Goal: Contribute content: Add original content to the website for others to see

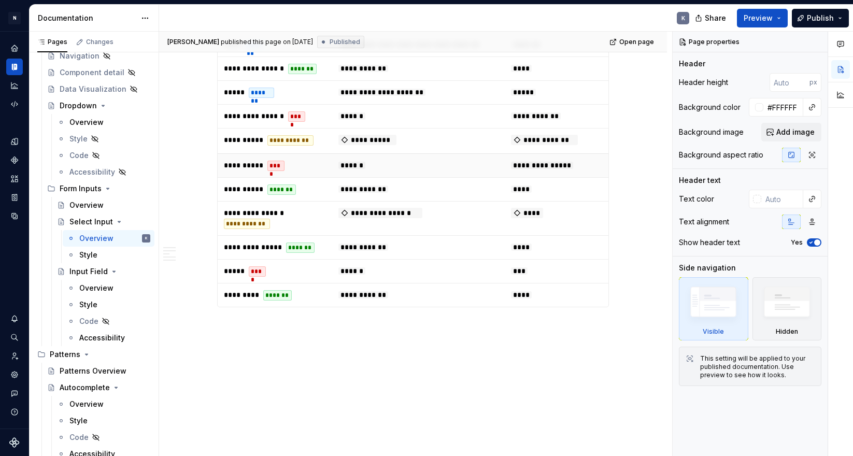
scroll to position [1184, 0]
click at [814, 16] on span "Publish" at bounding box center [820, 18] width 27 height 10
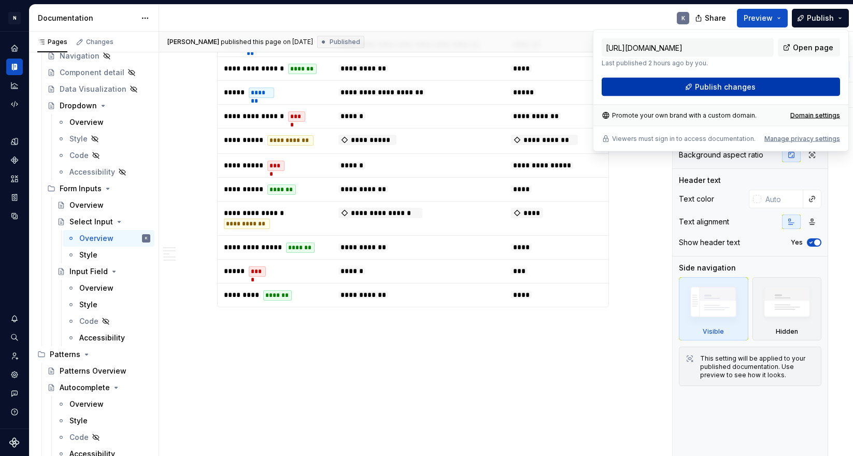
click at [741, 84] on span "Publish changes" at bounding box center [725, 87] width 61 height 10
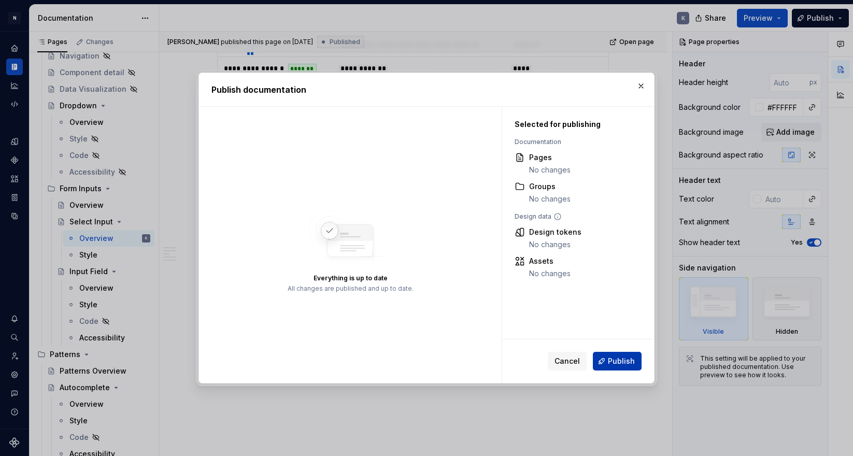
click at [613, 361] on span "Publish" at bounding box center [621, 361] width 27 height 10
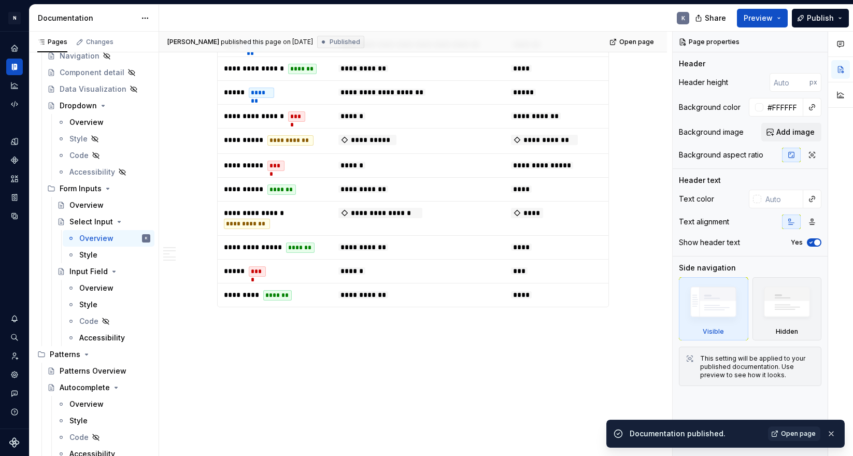
type textarea "*"
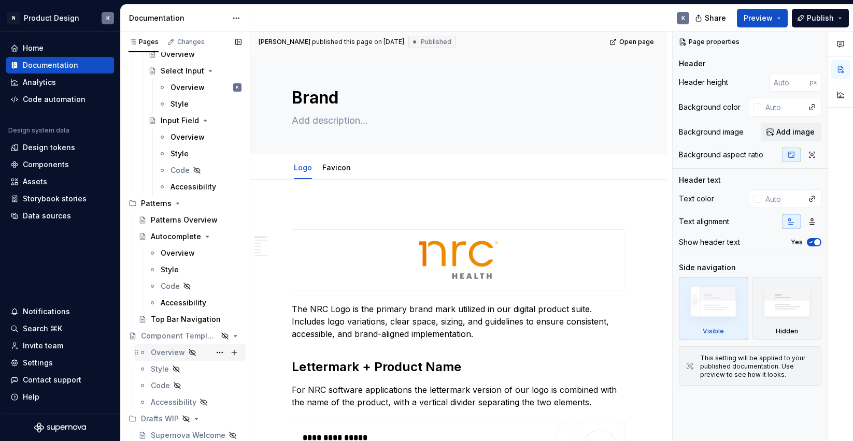
scroll to position [775, 0]
click at [177, 318] on div "Top Bar Navigation" at bounding box center [181, 320] width 60 height 10
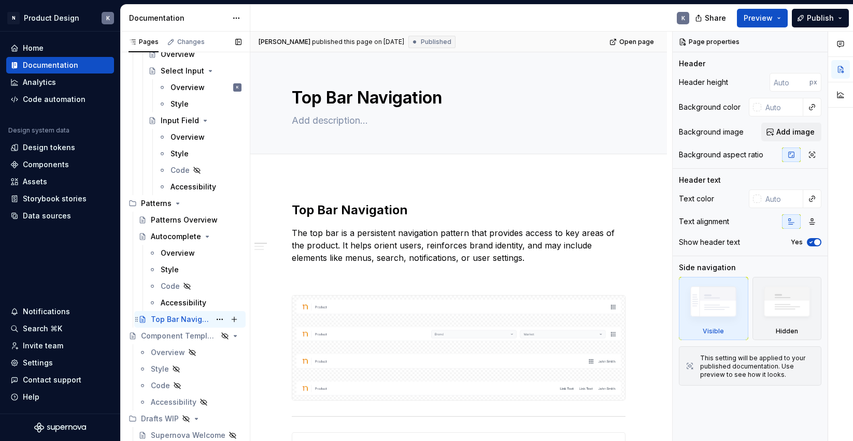
scroll to position [775, 0]
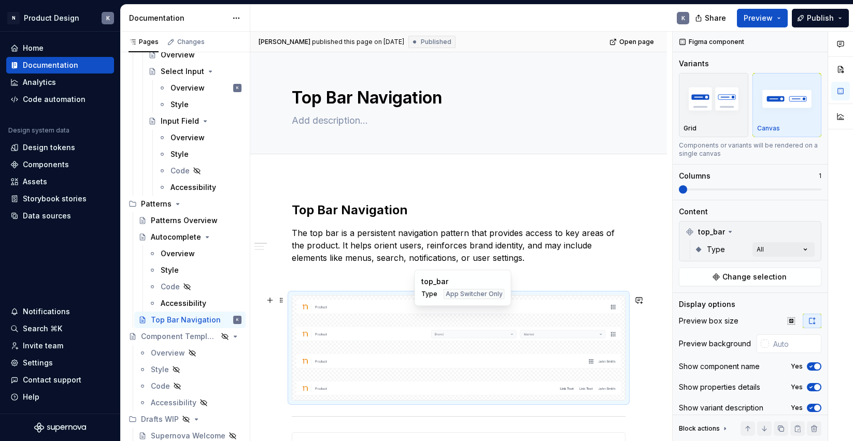
click at [482, 315] on div at bounding box center [458, 307] width 333 height 23
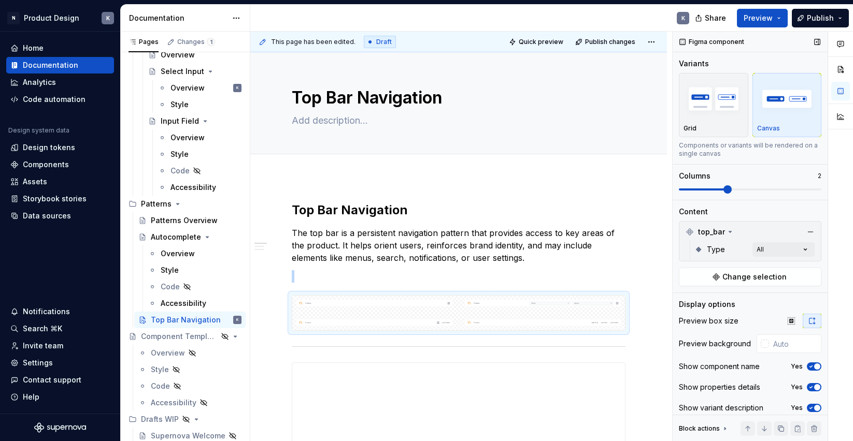
scroll to position [5, 0]
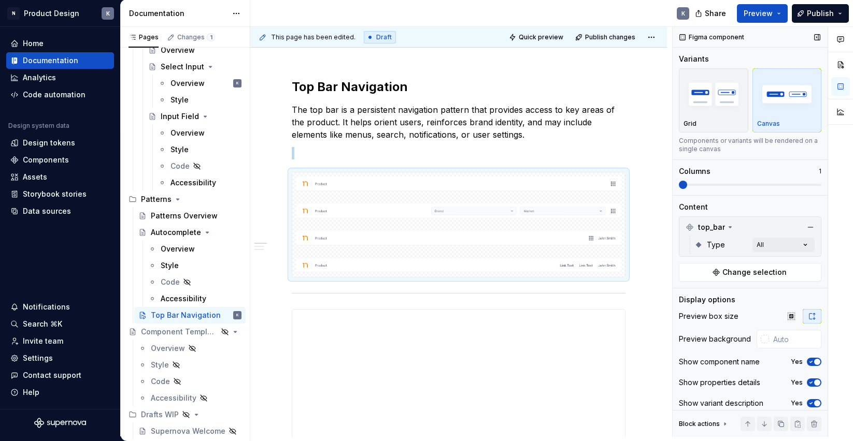
click at [672, 194] on div "**********" at bounding box center [551, 232] width 603 height 410
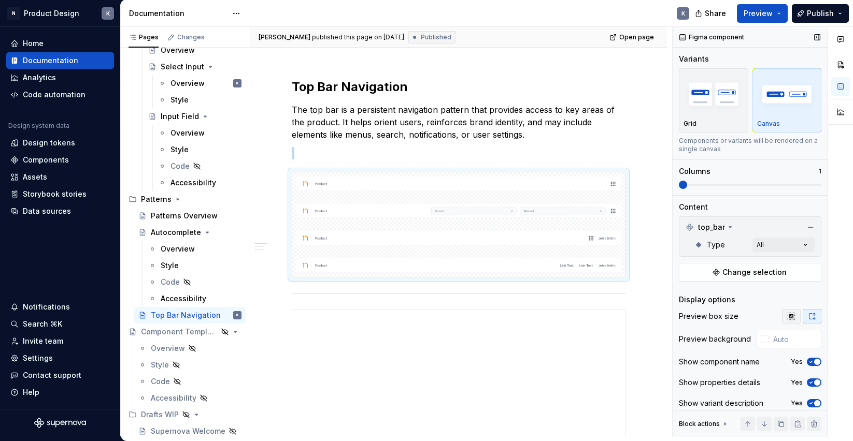
click at [791, 317] on icon "button" at bounding box center [791, 316] width 8 height 8
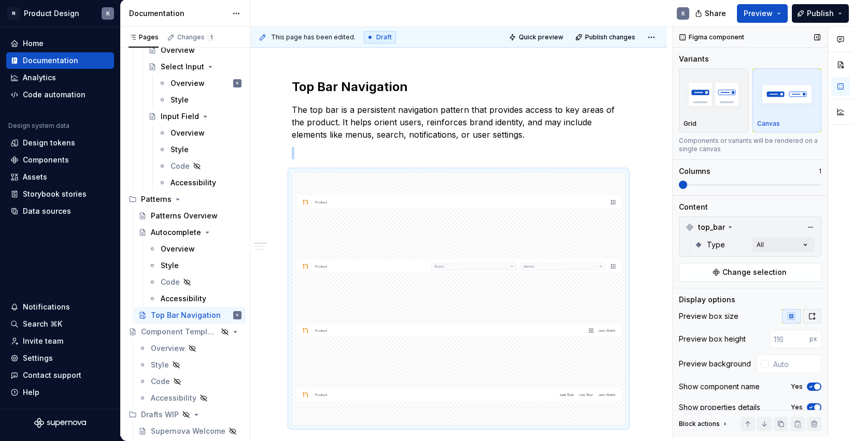
click at [812, 319] on icon "button" at bounding box center [812, 316] width 8 height 8
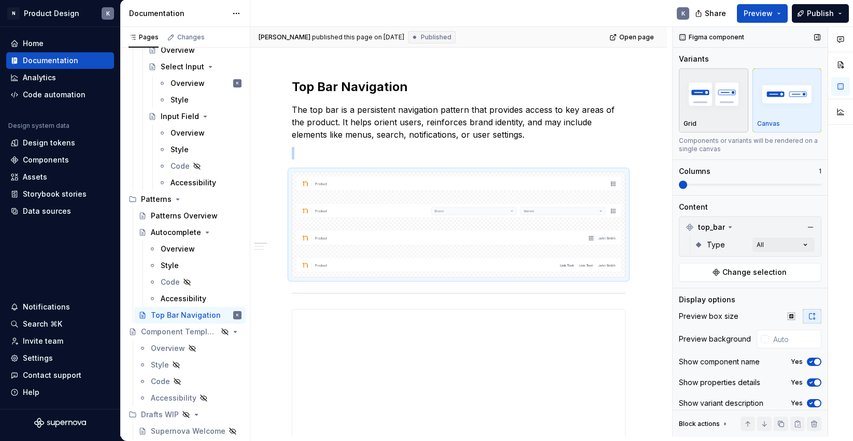
scroll to position [0, 0]
click at [710, 112] on img "button" at bounding box center [713, 94] width 60 height 38
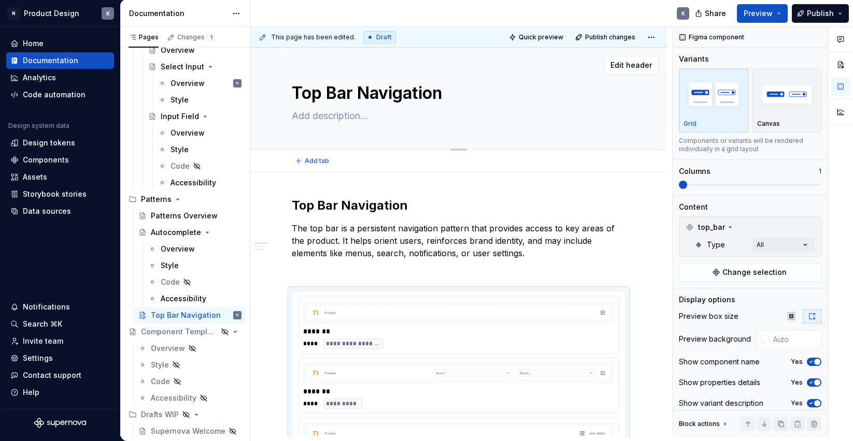
click at [341, 116] on textarea at bounding box center [457, 116] width 334 height 17
paste textarea "The application header spans across the entire application and provides global …"
type textarea "*"
type textarea "The application header spans across the entire application and provides global …"
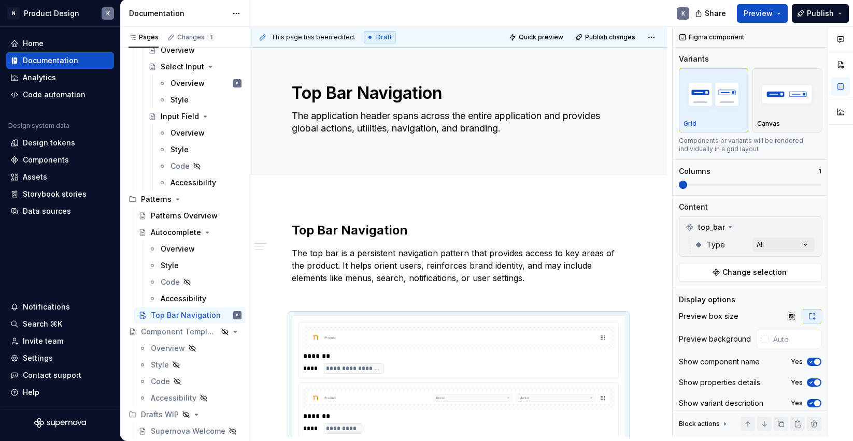
type textarea "*"
type textarea "The application header spans across the entire application and provides global …"
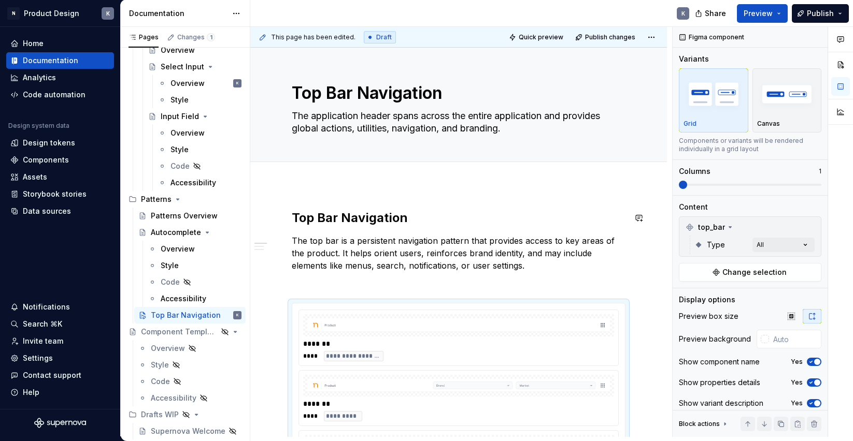
type textarea "*"
type textarea "The application header spans across the entire application and provides global …"
click at [349, 218] on h2 "Top Bar Navigation" at bounding box center [459, 218] width 334 height 17
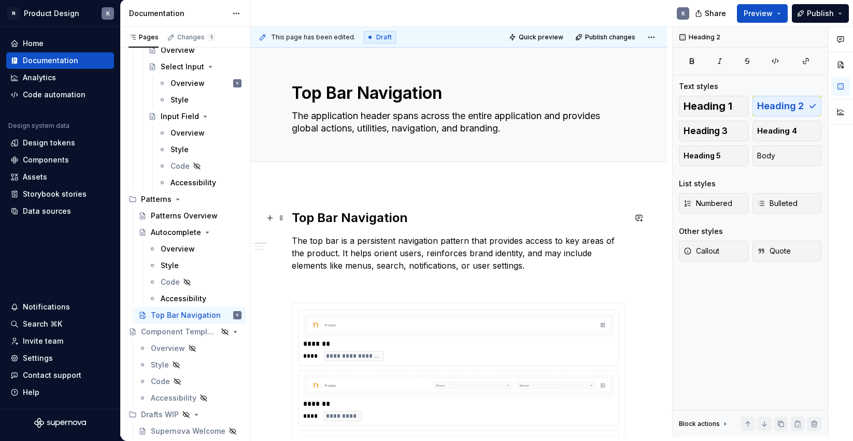
click at [349, 218] on h2 "Top Bar Navigation" at bounding box center [459, 218] width 334 height 17
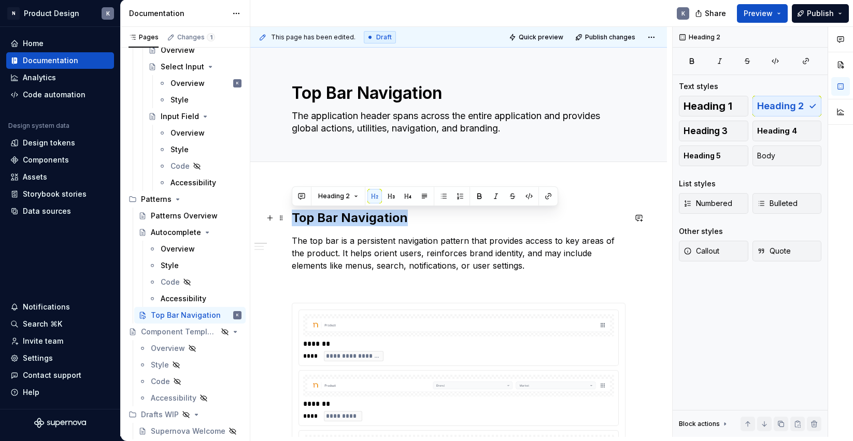
click at [349, 218] on h2 "Top Bar Navigation" at bounding box center [459, 218] width 334 height 17
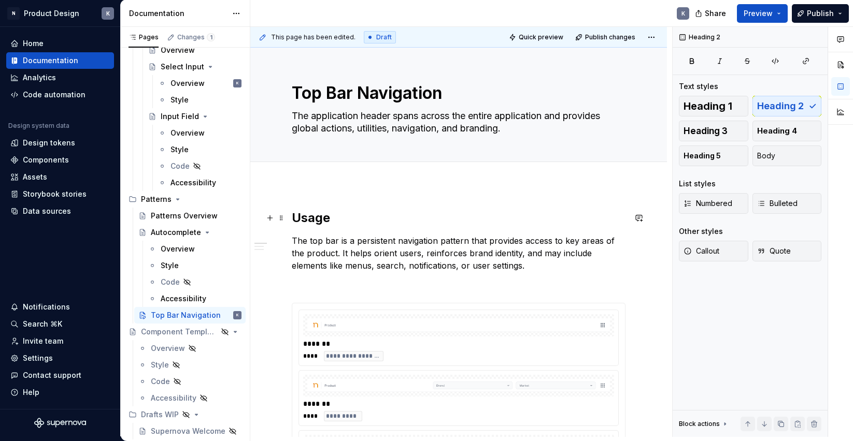
click at [294, 216] on h2 "Usage" at bounding box center [459, 218] width 334 height 17
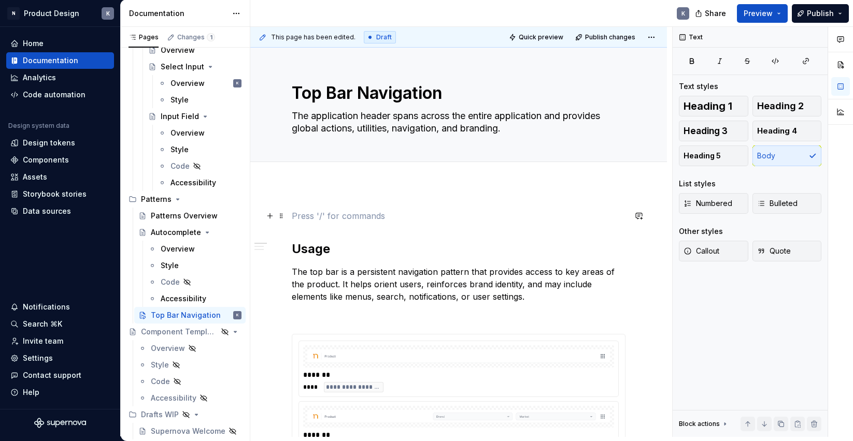
click at [352, 217] on p at bounding box center [459, 216] width 334 height 12
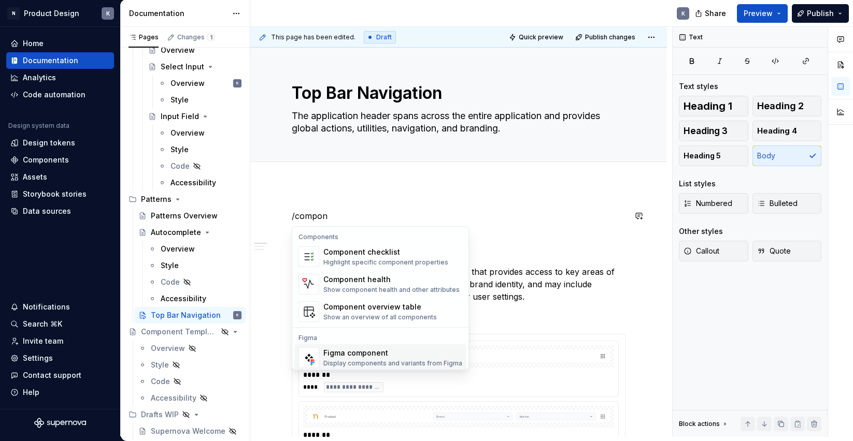
click at [359, 357] on div "Figma component" at bounding box center [392, 353] width 139 height 10
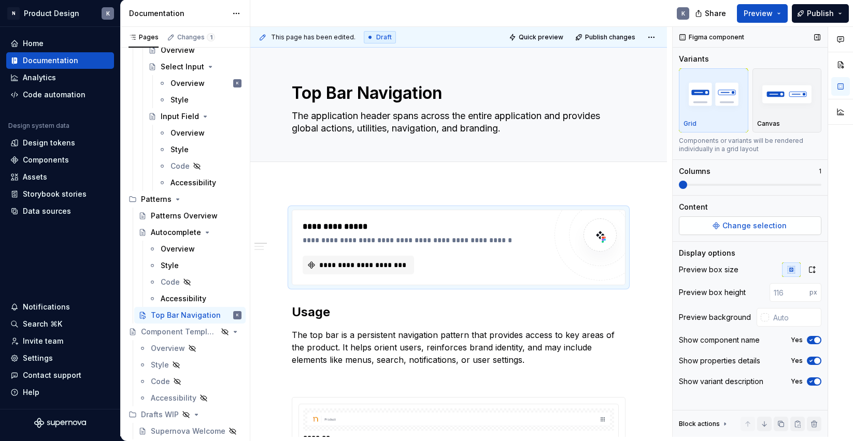
click at [748, 228] on span "Change selection" at bounding box center [754, 226] width 64 height 10
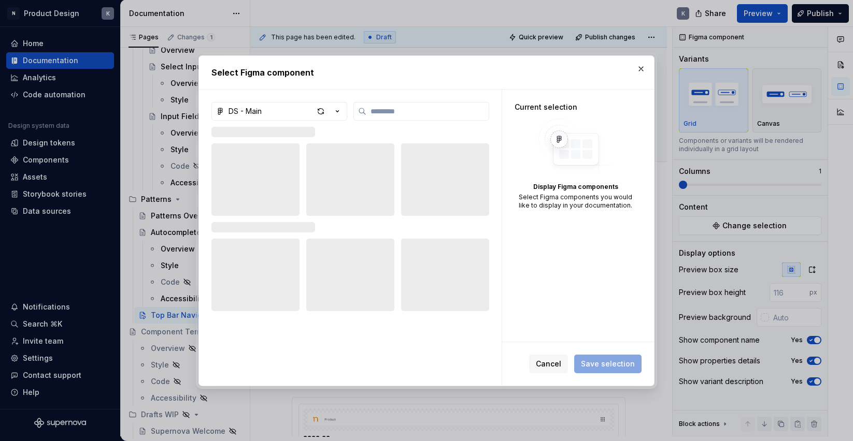
type textarea "*"
click at [467, 112] on input "search" at bounding box center [427, 111] width 122 height 10
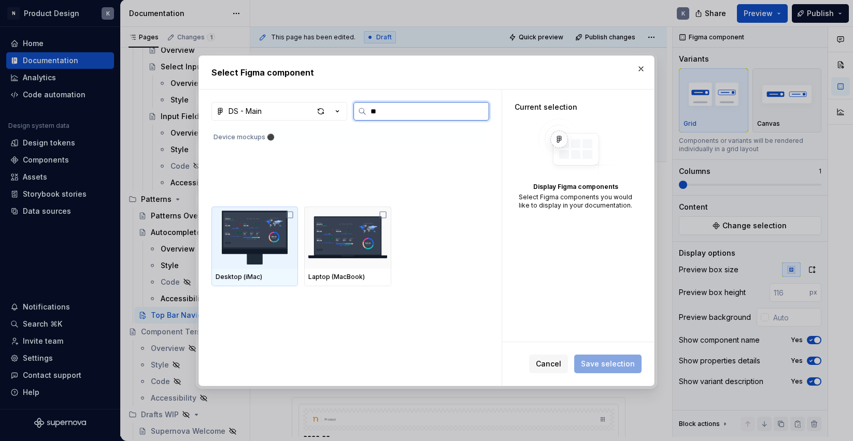
type input "*"
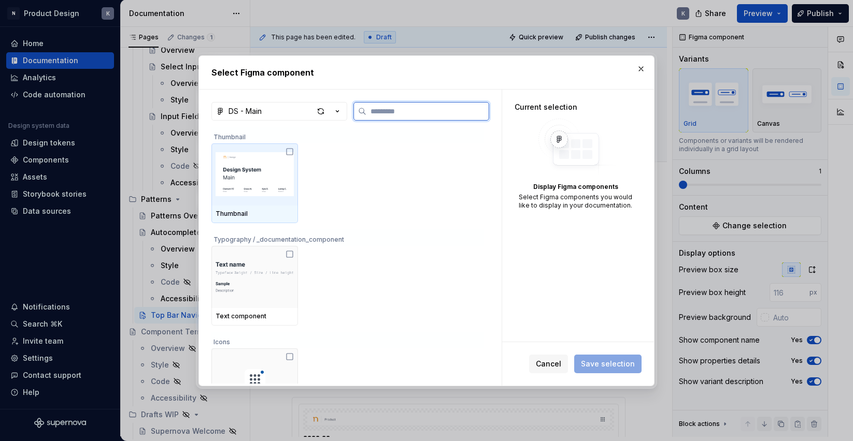
click at [287, 192] on img at bounding box center [255, 175] width 78 height 54
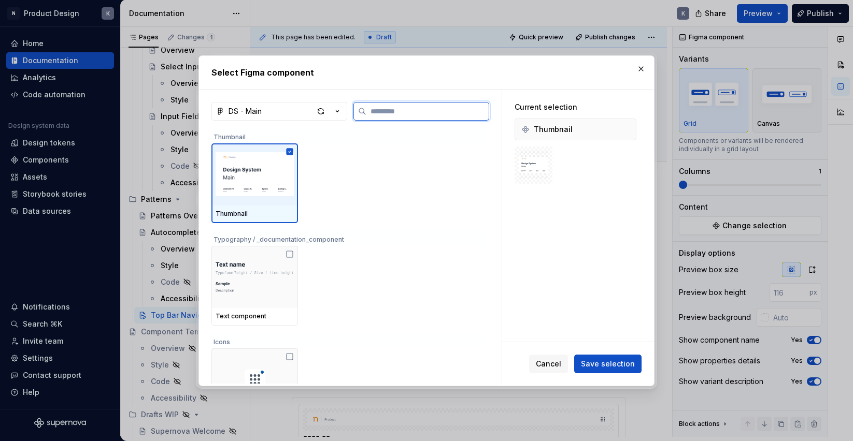
click at [292, 149] on icon at bounding box center [290, 151] width 7 height 7
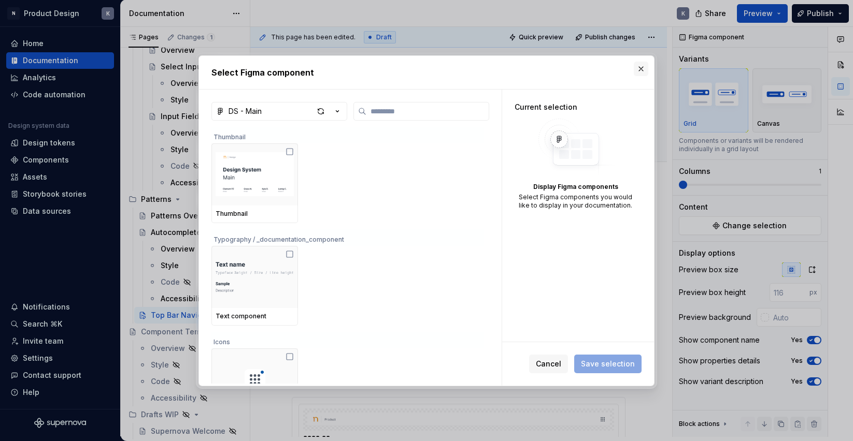
click at [640, 70] on button "button" at bounding box center [641, 69] width 15 height 15
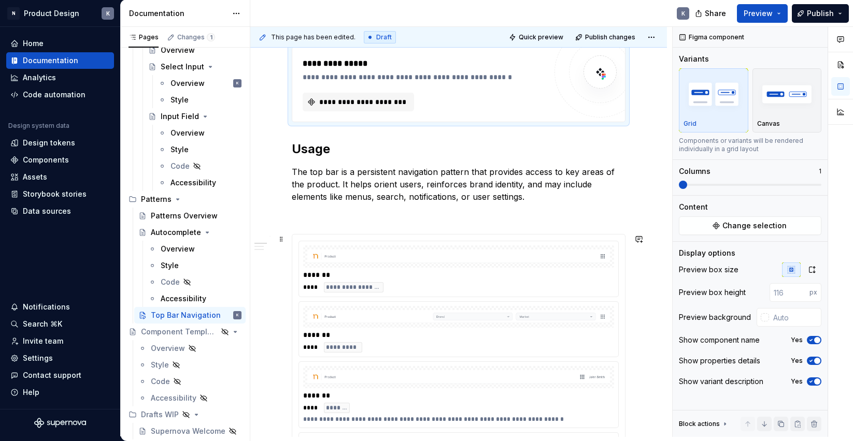
scroll to position [206, 0]
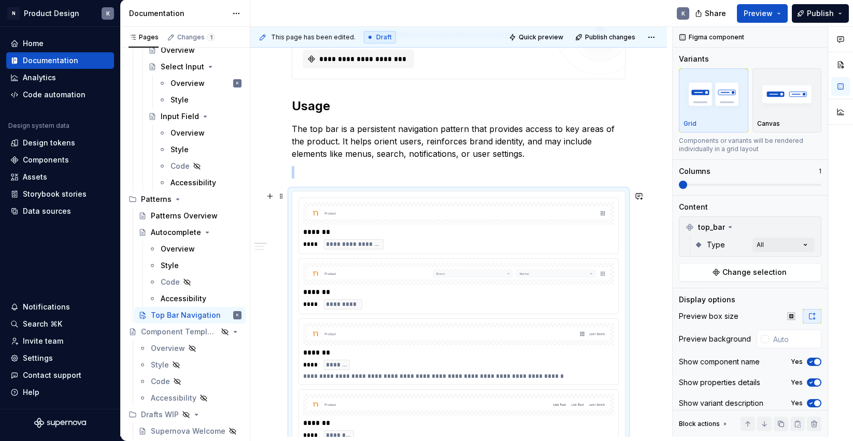
click at [464, 235] on div "*******" at bounding box center [461, 232] width 316 height 10
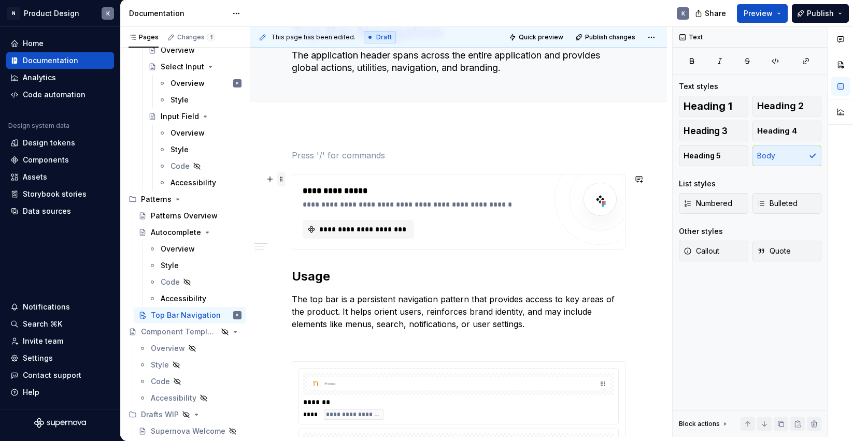
click at [281, 179] on span at bounding box center [281, 179] width 8 height 15
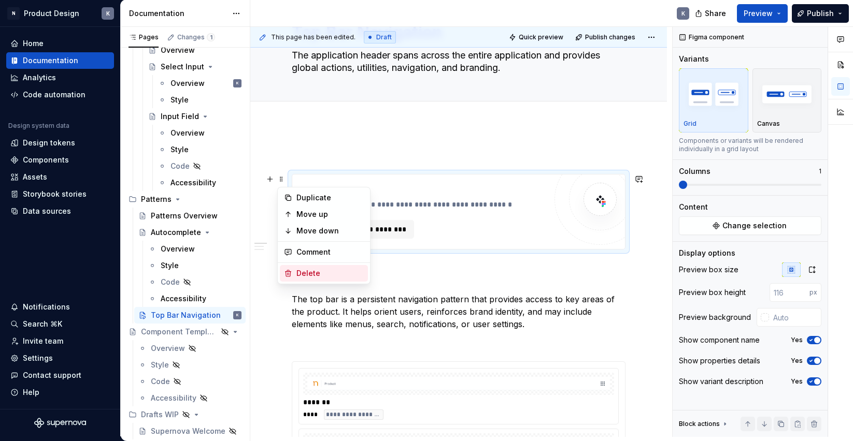
click at [315, 269] on div "Delete" at bounding box center [329, 273] width 67 height 10
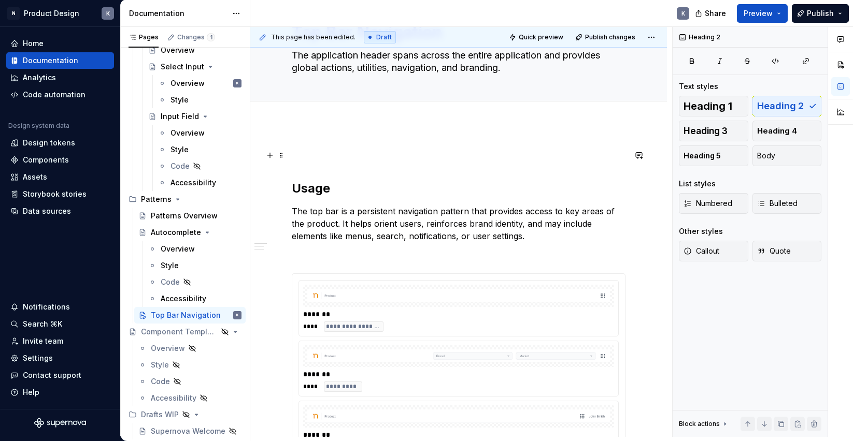
click at [313, 158] on p at bounding box center [459, 155] width 334 height 12
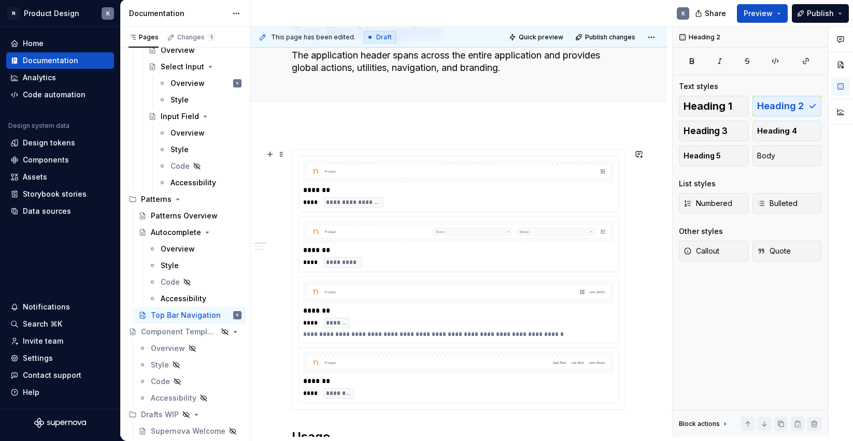
click at [478, 176] on img at bounding box center [458, 172] width 303 height 14
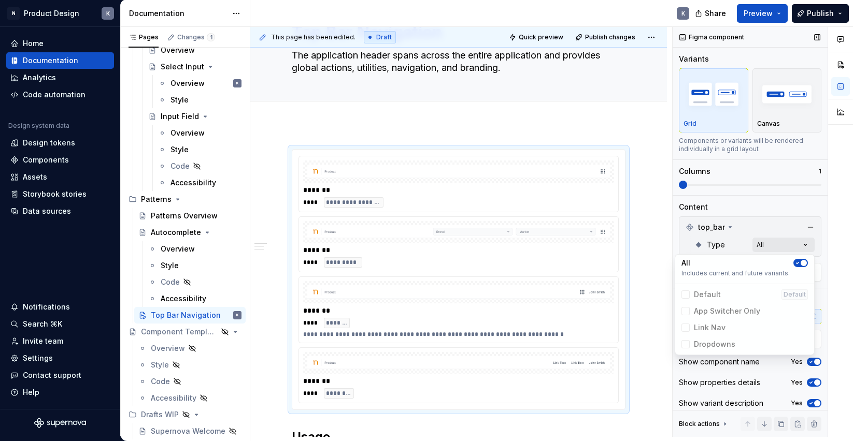
click at [786, 243] on div "Comments Open comments No comments yet Select ‘Comment’ from the block context …" at bounding box center [763, 232] width 180 height 410
click at [689, 294] on span "Default Default" at bounding box center [744, 295] width 135 height 17
click at [683, 295] on span "Default Default" at bounding box center [744, 295] width 135 height 17
click at [799, 262] on icon "button" at bounding box center [797, 263] width 8 height 6
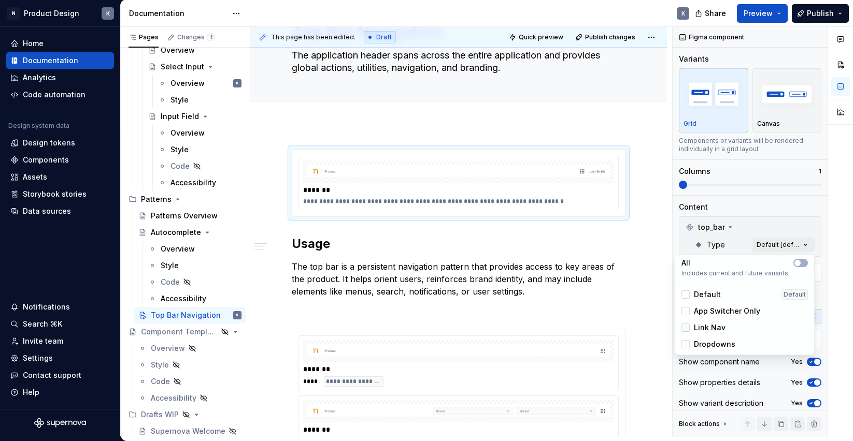
click at [687, 329] on div at bounding box center [685, 328] width 8 height 8
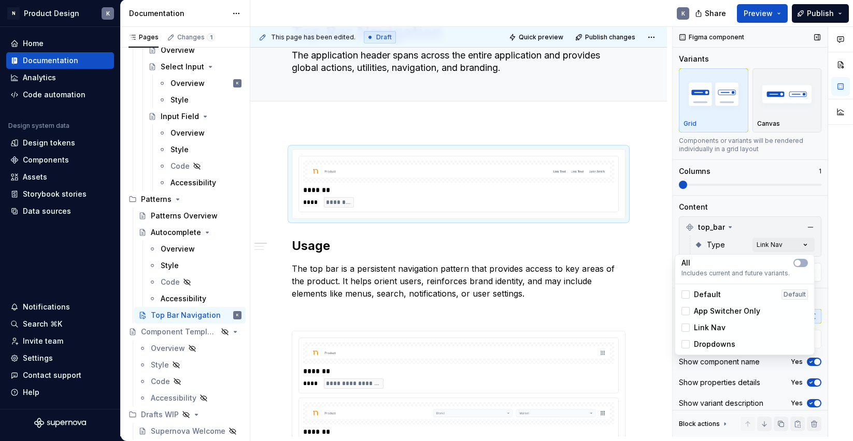
click at [752, 208] on div "Comments Open comments No comments yet Select ‘Comment’ from the block context …" at bounding box center [763, 232] width 180 height 410
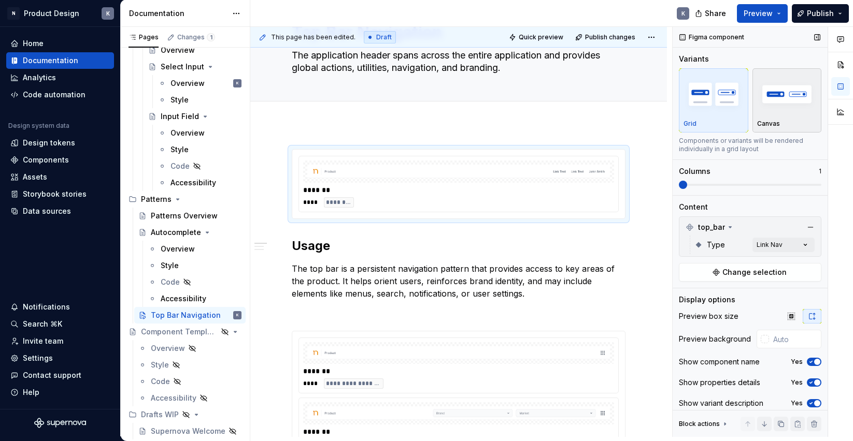
click at [788, 102] on img "button" at bounding box center [787, 94] width 60 height 38
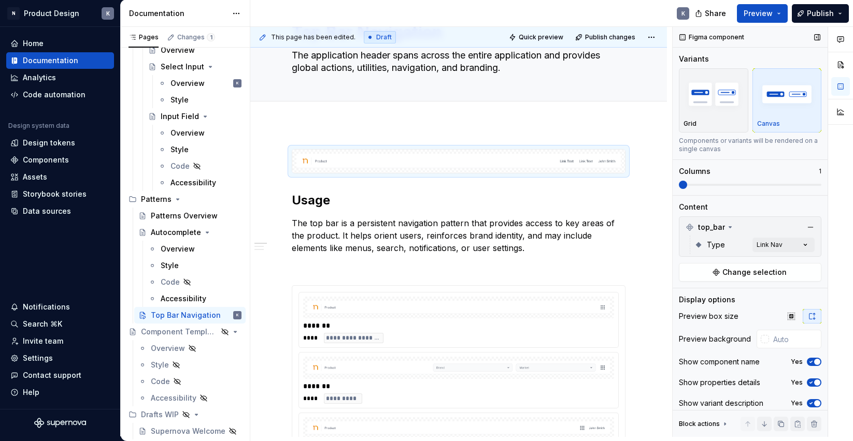
type textarea "*"
click at [765, 339] on div at bounding box center [765, 339] width 8 height 8
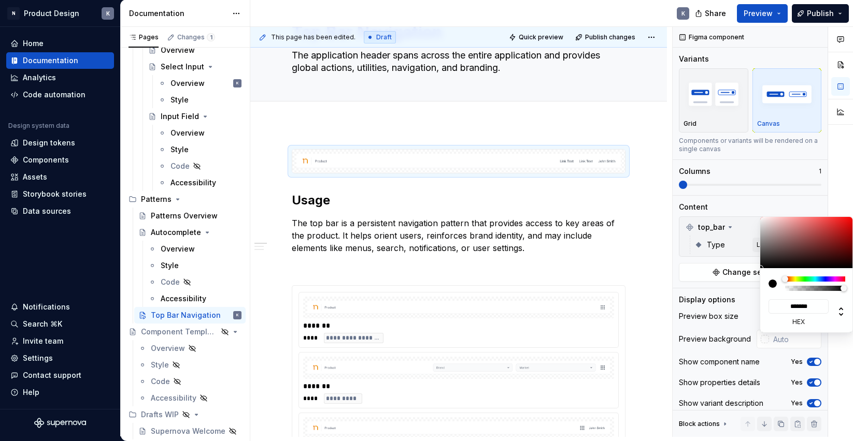
type input "#0D0D0D"
type input "*******"
type input "#313030"
type input "*******"
type input "#6A6868"
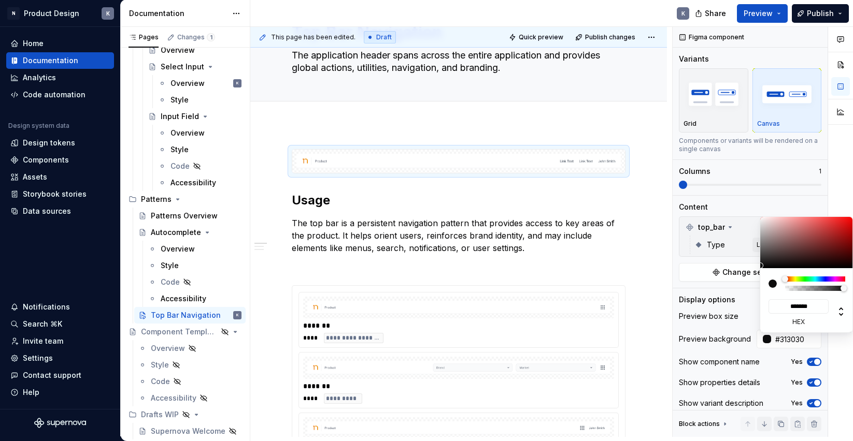
type input "*******"
type input "#D8D8D8"
type input "*******"
type input "#F2F2F2"
type input "*******"
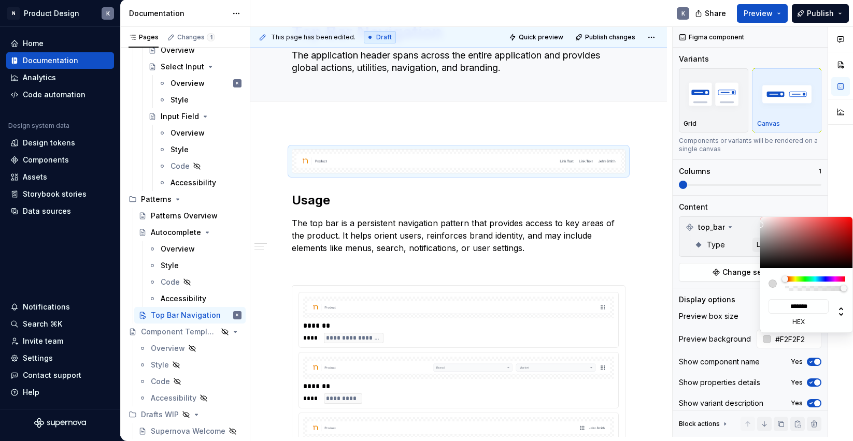
type input "#FFFFFF"
type input "*******"
drag, startPoint x: 761, startPoint y: 266, endPoint x: 755, endPoint y: 210, distance: 55.8
click at [755, 210] on body "N Product Design K Home Documentation Analytics Code automation Design system d…" at bounding box center [426, 220] width 853 height 441
click at [767, 199] on div "Comments Open comments No comments yet Select ‘Comment’ from the block context …" at bounding box center [763, 232] width 180 height 410
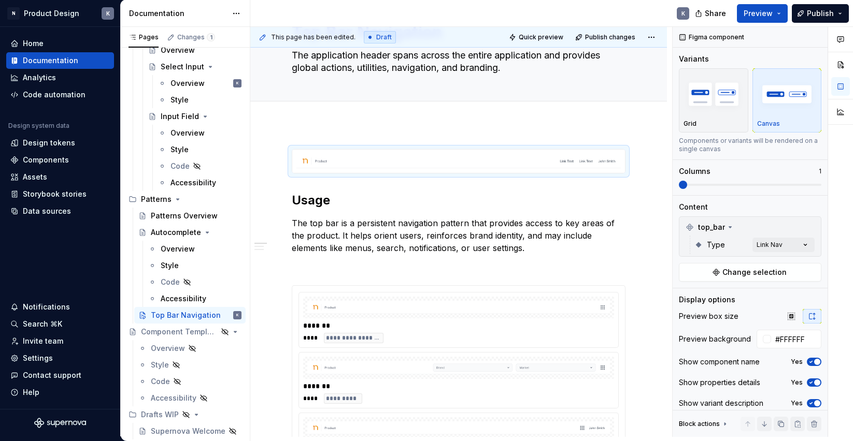
click at [536, 196] on html "N Product Design K Home Documentation Analytics Code automation Design system d…" at bounding box center [426, 220] width 853 height 441
click at [811, 11] on span "Publish" at bounding box center [820, 13] width 27 height 10
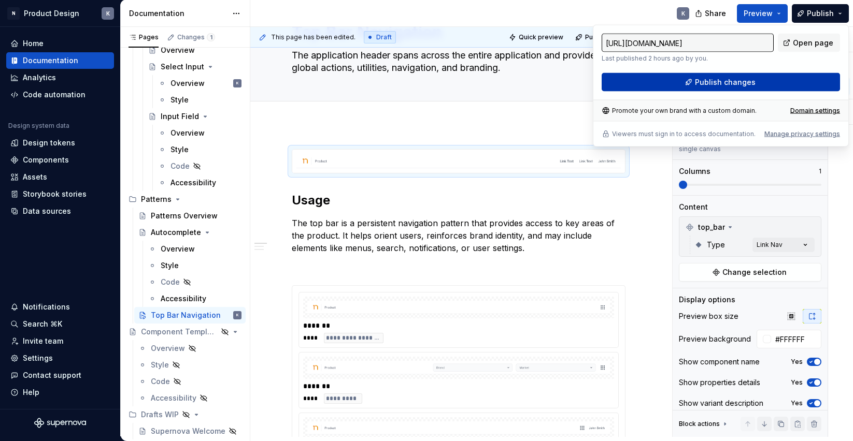
click at [718, 82] on span "Publish changes" at bounding box center [725, 82] width 61 height 10
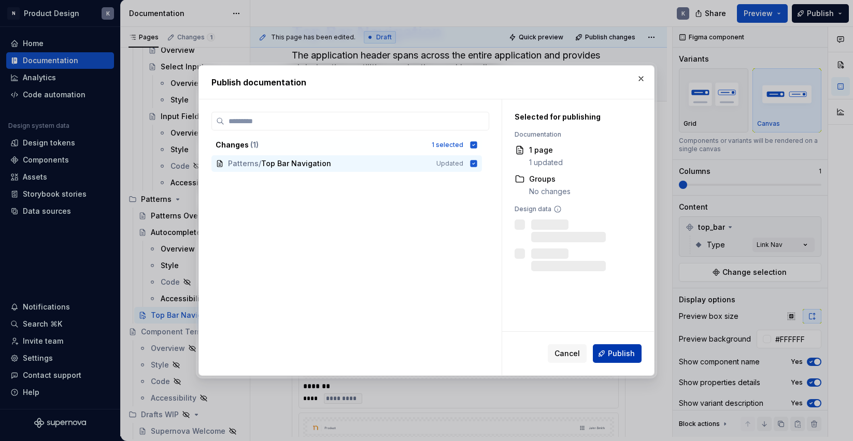
click at [605, 352] on button "Publish" at bounding box center [617, 354] width 49 height 19
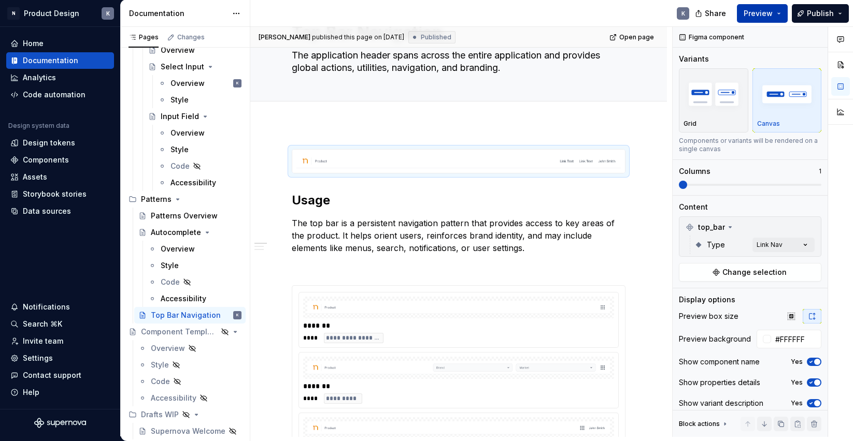
click at [771, 13] on span "Preview" at bounding box center [758, 13] width 29 height 10
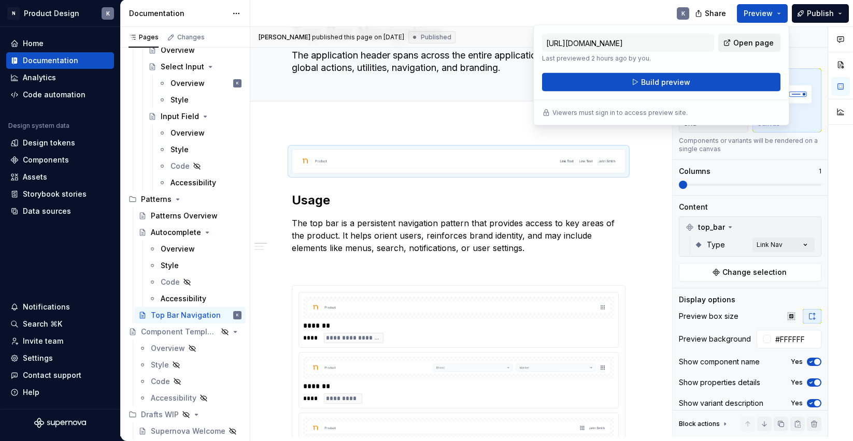
click at [758, 42] on span "Open page" at bounding box center [753, 43] width 40 height 10
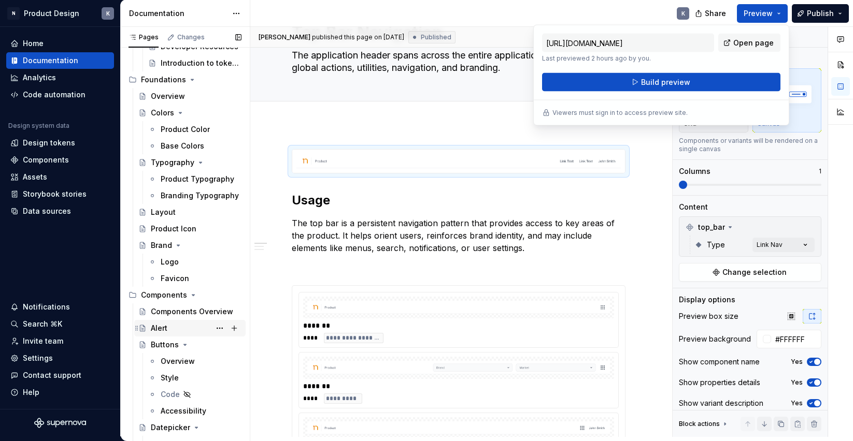
scroll to position [163, 0]
click at [187, 279] on div "Favicon" at bounding box center [175, 280] width 28 height 10
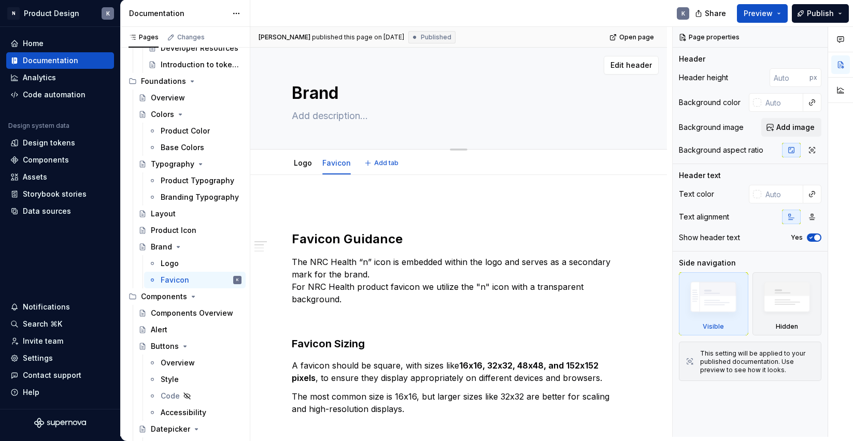
click at [343, 92] on textarea "Brand" at bounding box center [457, 93] width 334 height 25
type textarea "*"
type textarea "Brand"
type textarea "*"
type textarea "Brand U"
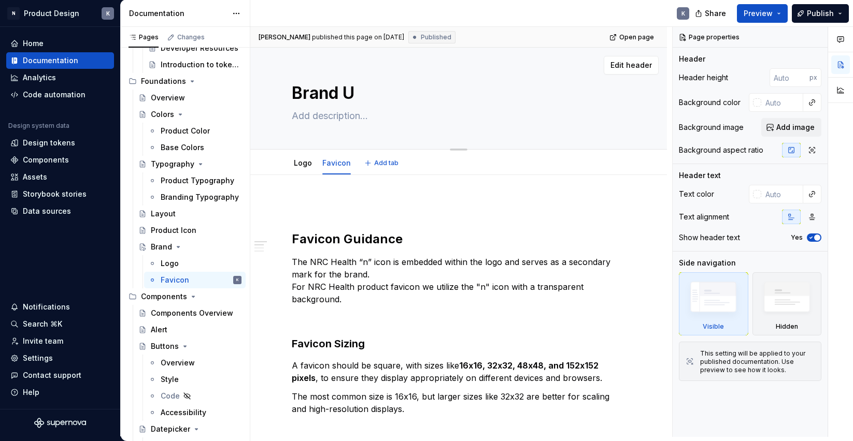
type textarea "*"
type textarea "Brand UI"
type textarea "*"
type textarea "Brand U"
type textarea "*"
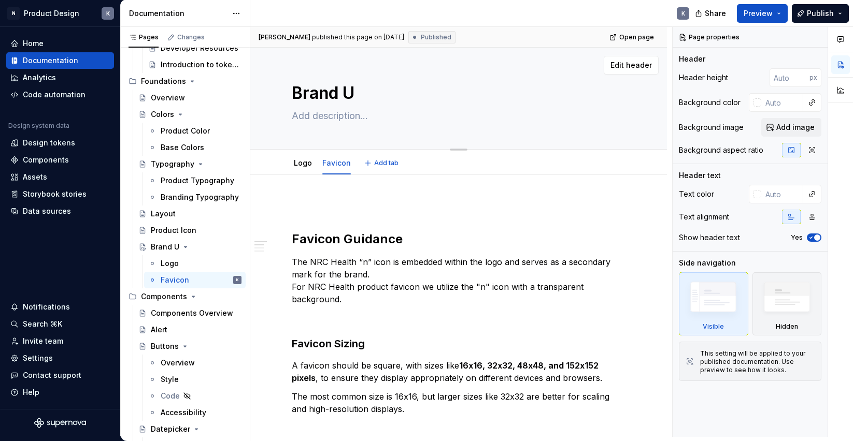
type textarea "Brand"
type textarea "*"
type textarea "Brand"
type textarea "*"
type textarea "Bran"
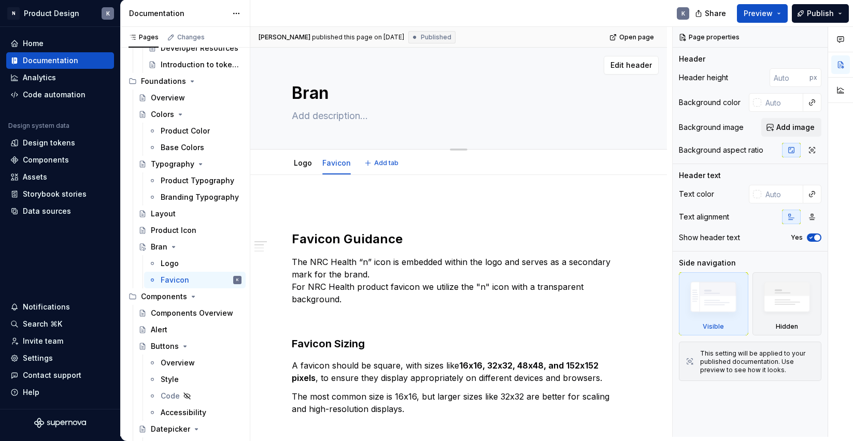
type textarea "*"
type textarea "Bra"
type textarea "*"
type textarea "Br"
type textarea "*"
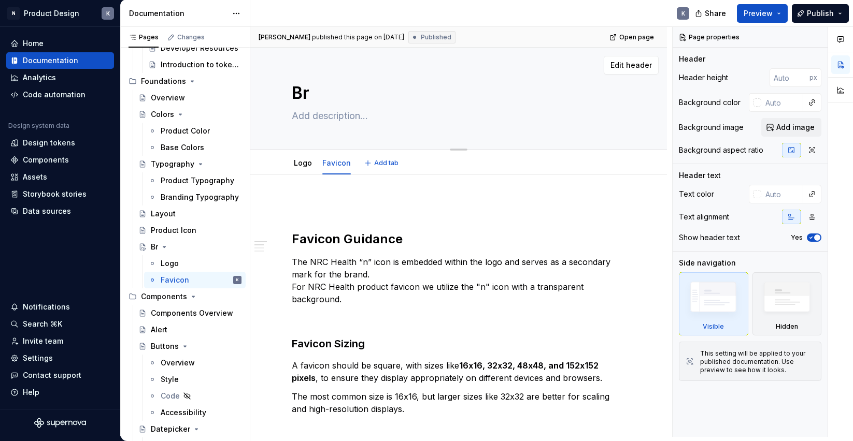
type textarea "Bra"
type textarea "*"
type textarea "Bran"
type textarea "*"
type textarea "Brand"
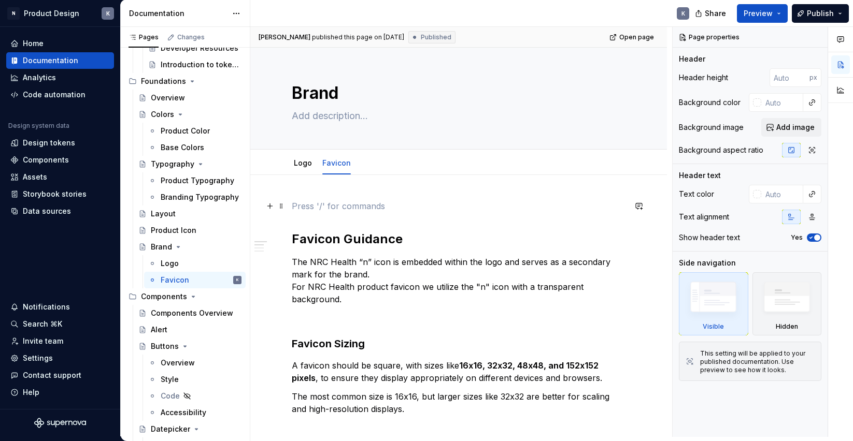
click at [374, 212] on p at bounding box center [459, 206] width 334 height 12
click at [648, 39] on span "Open page" at bounding box center [636, 37] width 35 height 8
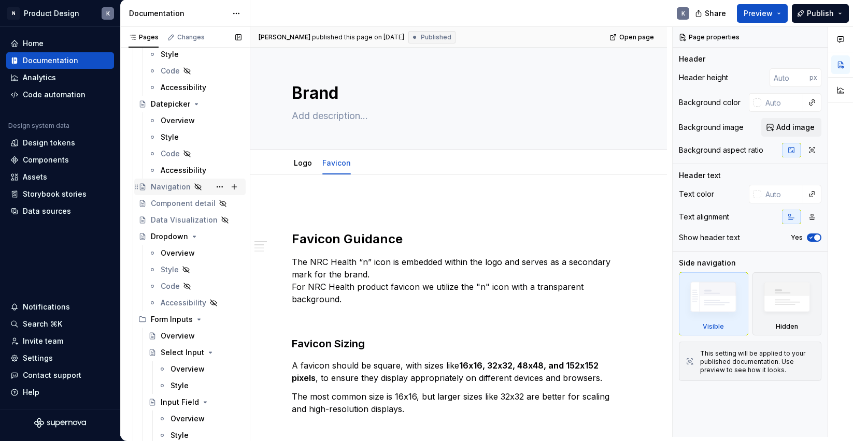
scroll to position [518, 0]
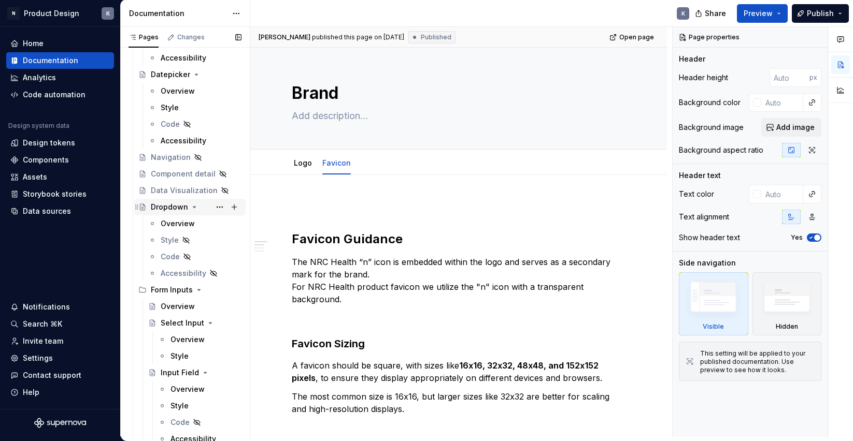
click at [168, 208] on div "Dropdown" at bounding box center [169, 207] width 37 height 10
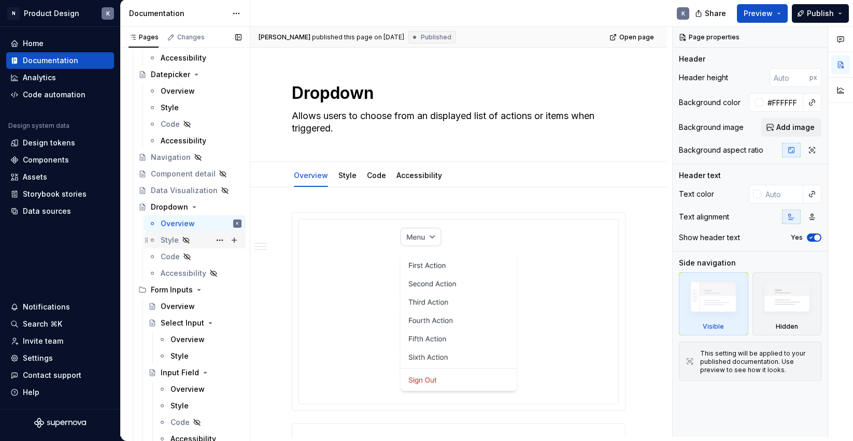
click at [199, 236] on div "Style" at bounding box center [201, 240] width 81 height 15
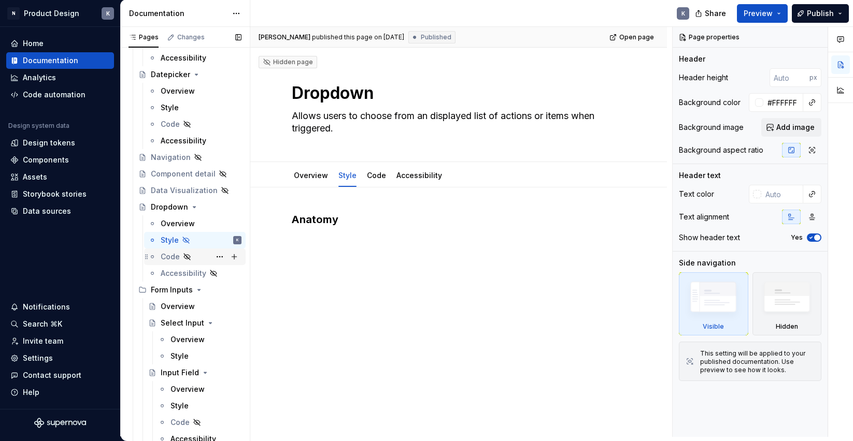
click at [197, 253] on div "Code" at bounding box center [201, 257] width 81 height 15
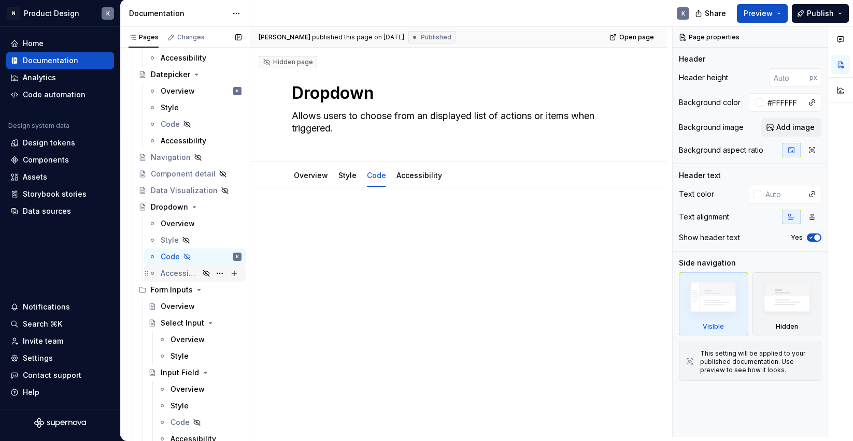
click at [185, 273] on div "Accessibility" at bounding box center [180, 273] width 38 height 10
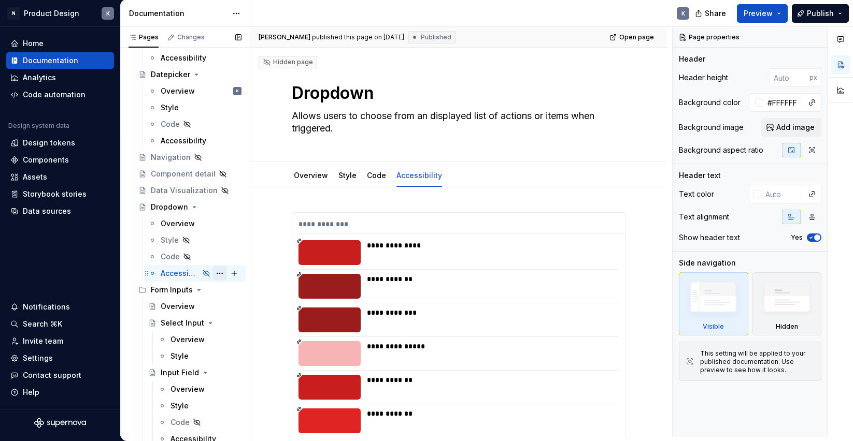
click at [217, 271] on button "Page tree" at bounding box center [219, 273] width 15 height 15
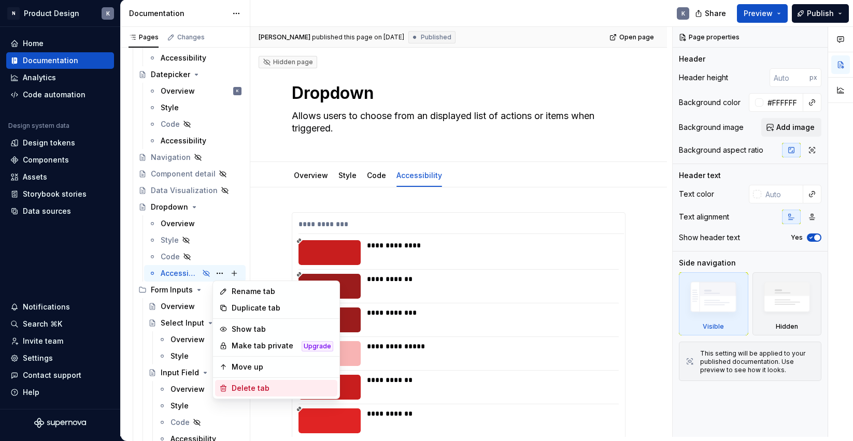
click at [237, 389] on div "Delete tab" at bounding box center [283, 388] width 102 height 10
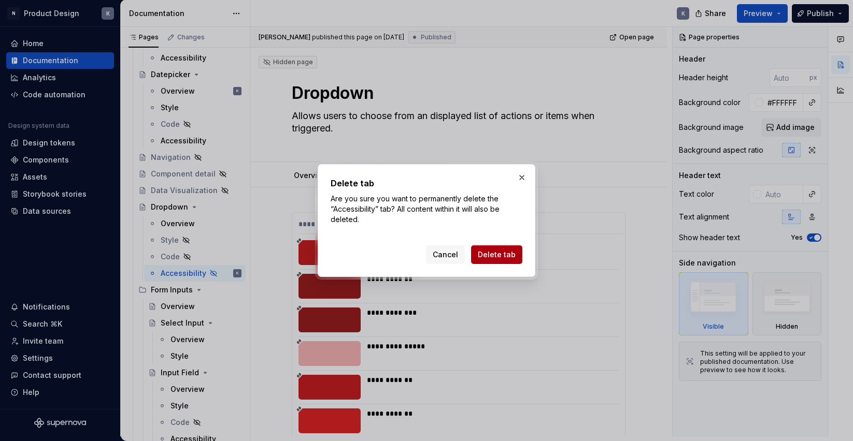
click at [492, 250] on span "Delete tab" at bounding box center [497, 255] width 38 height 10
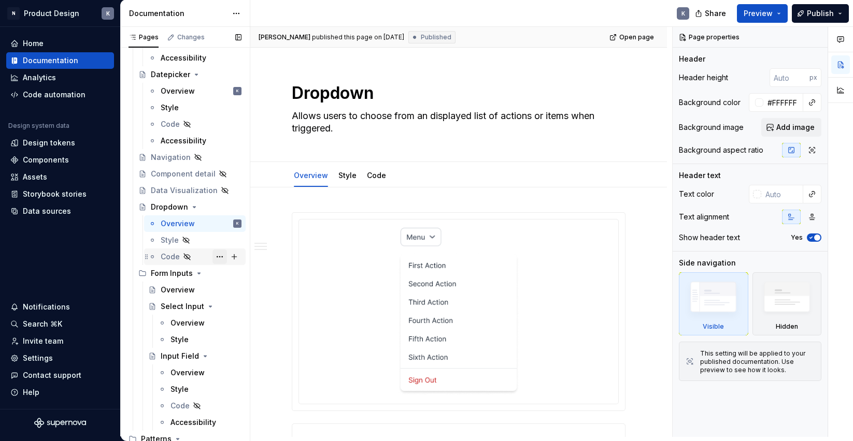
click at [220, 256] on button "Page tree" at bounding box center [219, 257] width 15 height 15
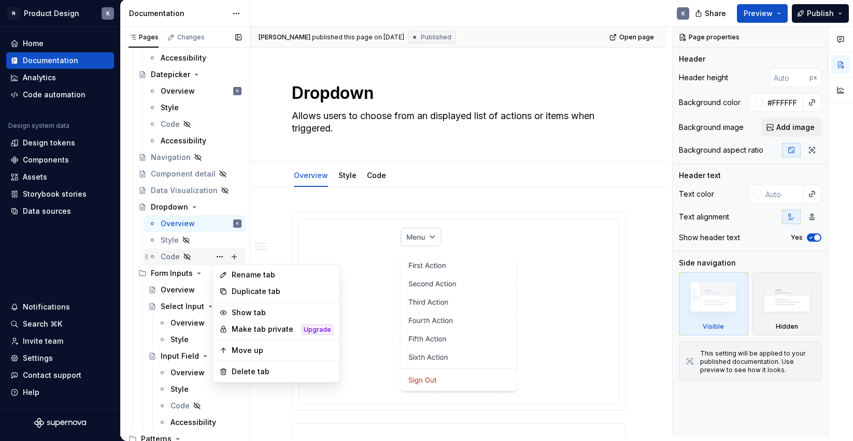
click at [194, 252] on div "Pages Changes Add Accessibility guide for tree Page tree. Navigate the tree wit…" at bounding box center [185, 234] width 130 height 415
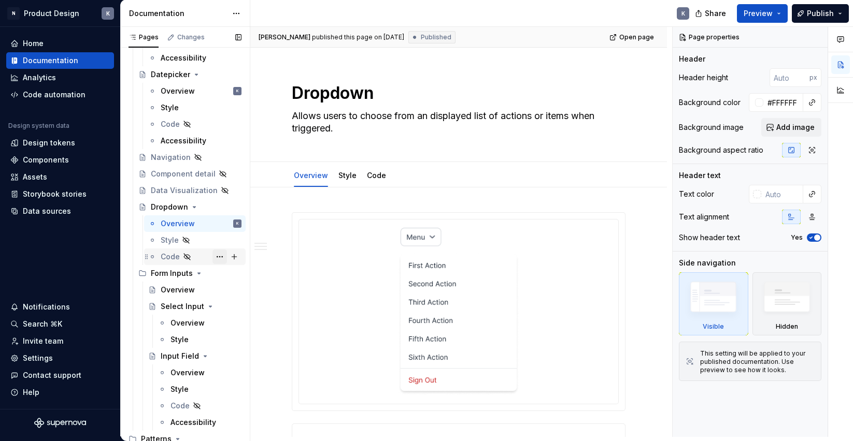
click at [221, 255] on button "Page tree" at bounding box center [219, 257] width 15 height 15
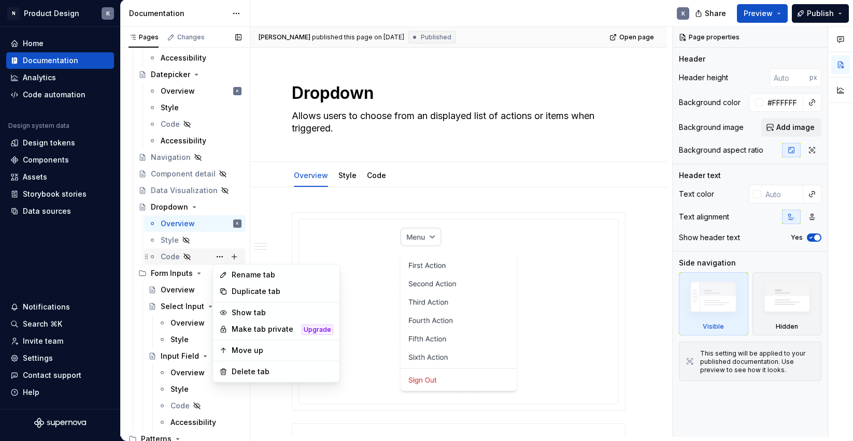
click at [193, 255] on div "Pages Changes Add Accessibility guide for tree Page tree. Navigate the tree wit…" at bounding box center [185, 234] width 130 height 415
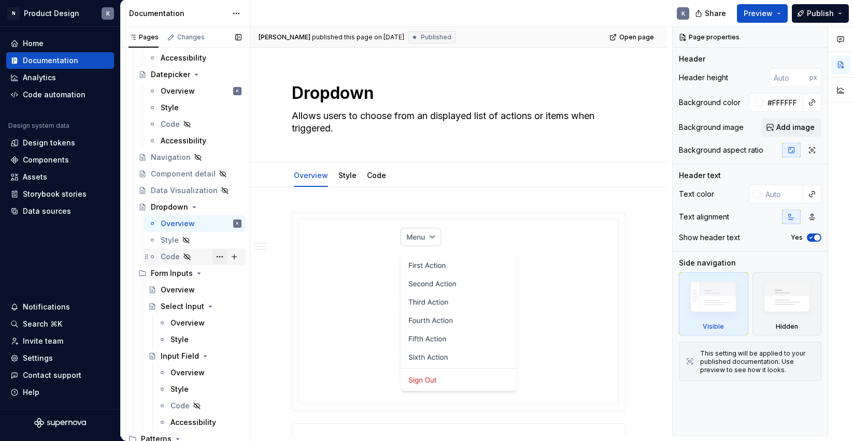
click at [219, 257] on button "Page tree" at bounding box center [219, 257] width 15 height 15
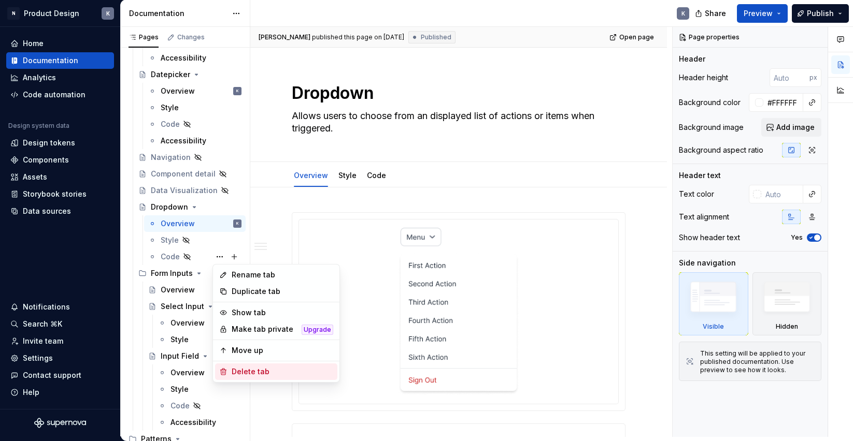
click at [240, 369] on div "Delete tab" at bounding box center [283, 372] width 102 height 10
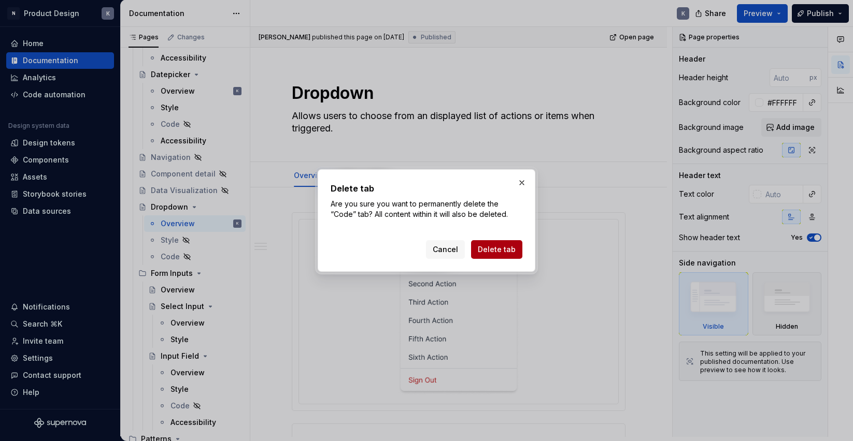
click at [502, 248] on span "Delete tab" at bounding box center [497, 250] width 38 height 10
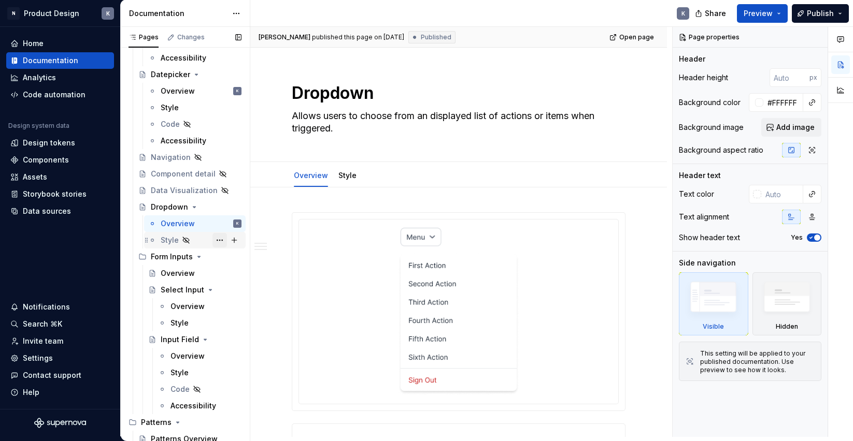
click at [217, 240] on button "Page tree" at bounding box center [219, 240] width 15 height 15
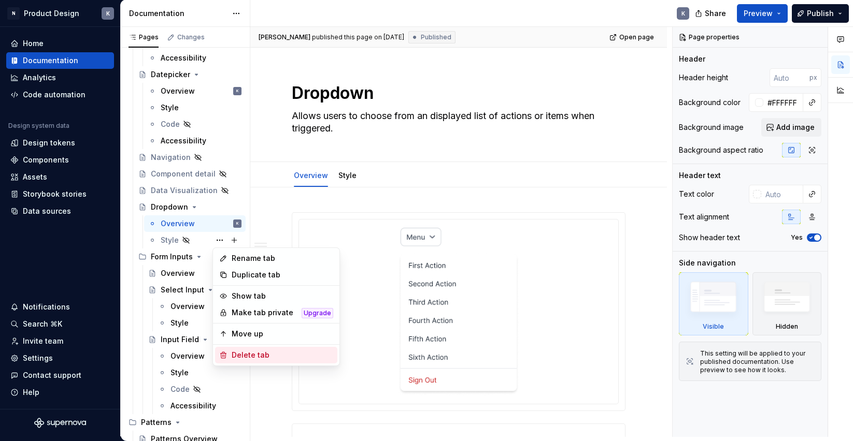
click at [254, 359] on div "Delete tab" at bounding box center [283, 355] width 102 height 10
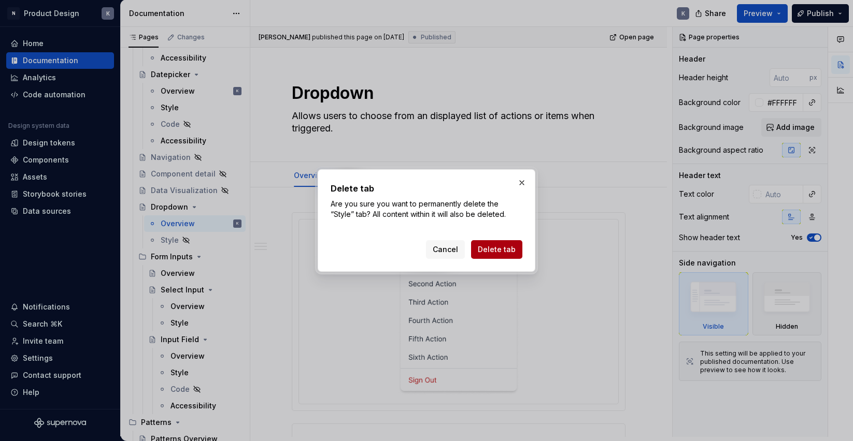
click at [492, 253] on span "Delete tab" at bounding box center [497, 250] width 38 height 10
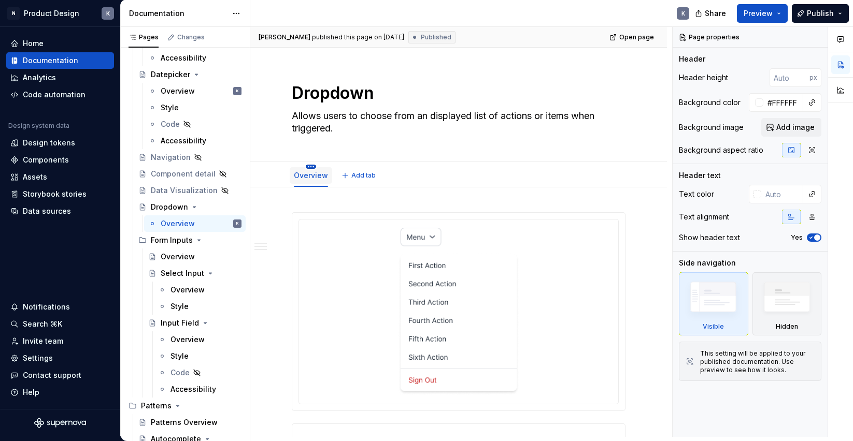
click at [310, 165] on html "N Product Design K Home Documentation Analytics Code automation Design system d…" at bounding box center [426, 220] width 853 height 441
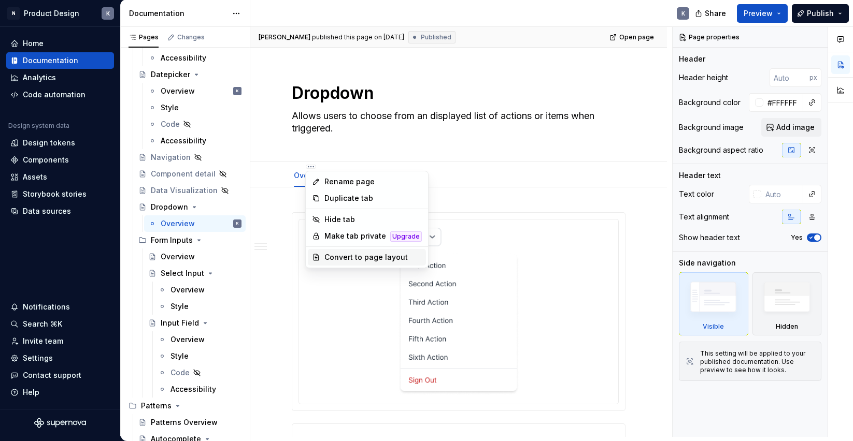
click at [333, 261] on div "Convert to page layout" at bounding box center [372, 257] width 97 height 10
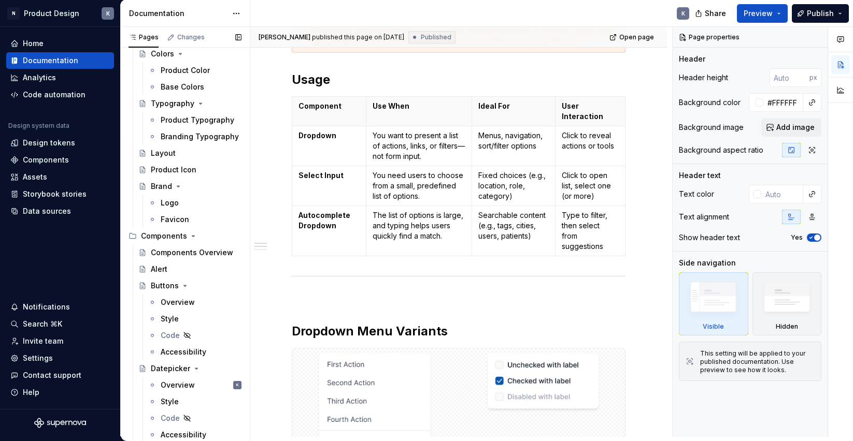
scroll to position [261, 0]
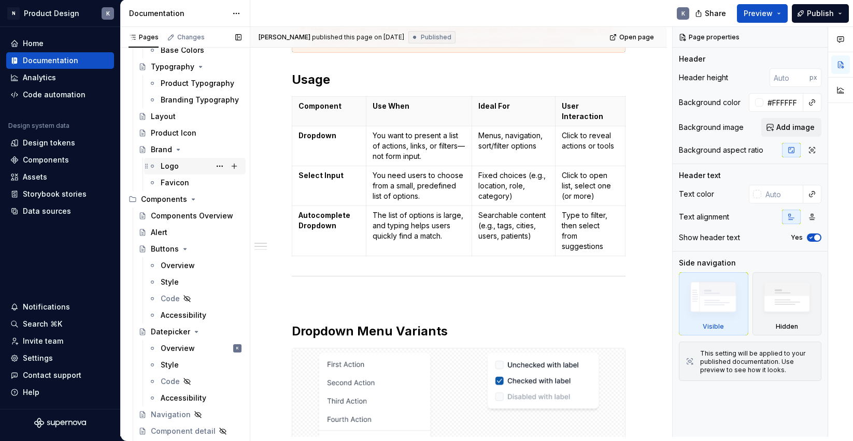
click at [179, 165] on div "Logo" at bounding box center [201, 166] width 81 height 15
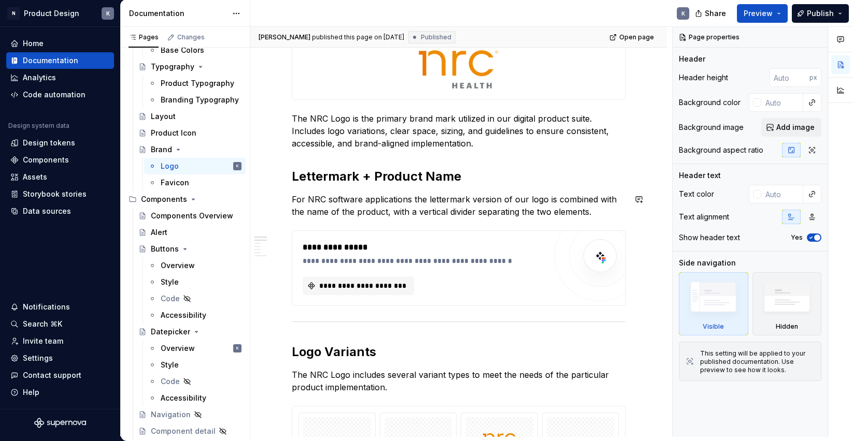
scroll to position [187, 0]
click at [647, 33] on span "Open page" at bounding box center [636, 37] width 35 height 8
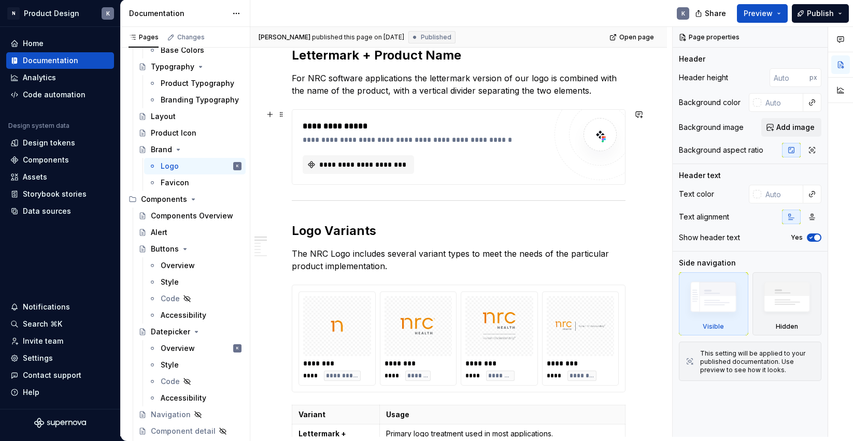
scroll to position [304, 0]
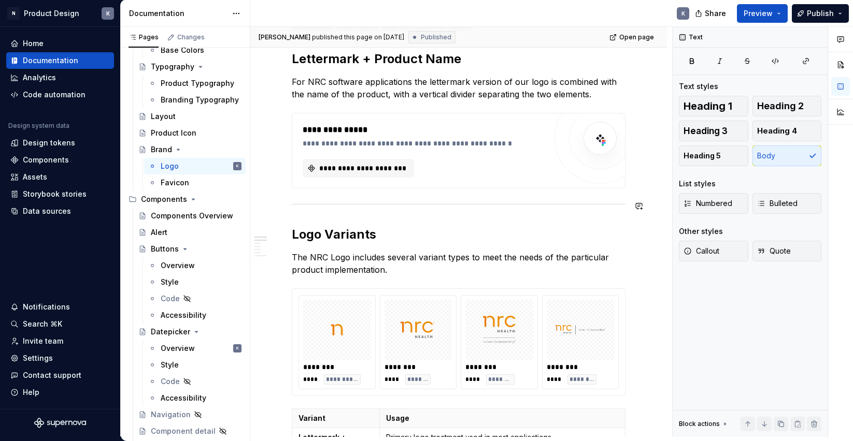
click at [584, 162] on div at bounding box center [599, 138] width 91 height 91
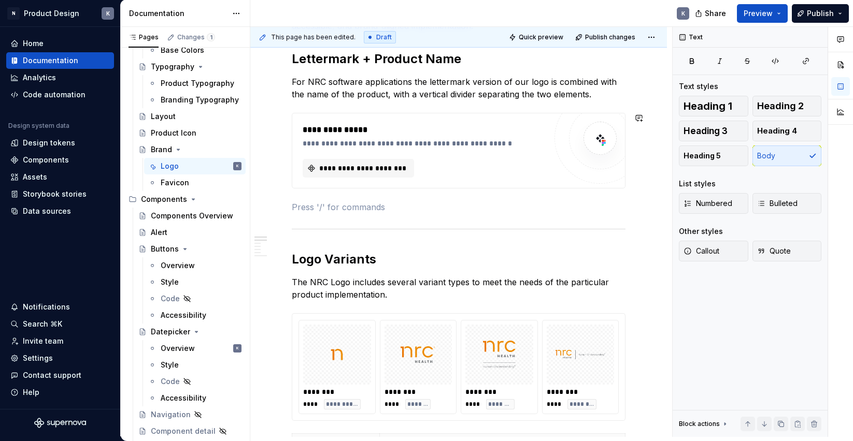
type textarea "*"
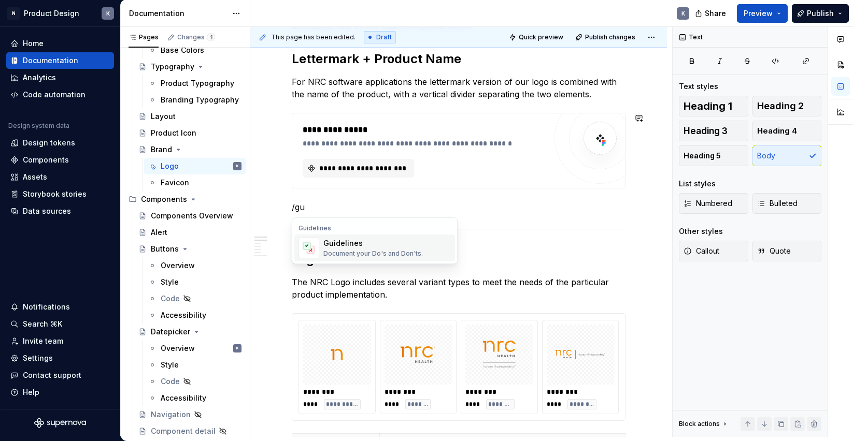
click at [436, 248] on div "Guidelines Document your Do's and Don'ts." at bounding box center [386, 248] width 127 height 21
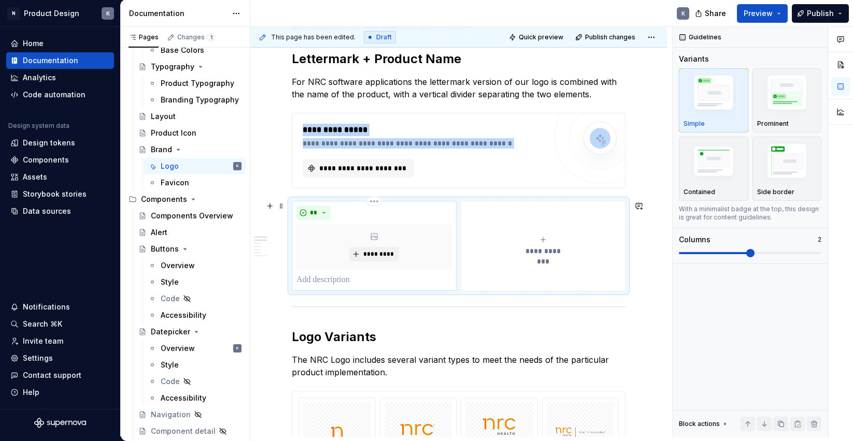
click at [346, 278] on p at bounding box center [373, 280] width 155 height 12
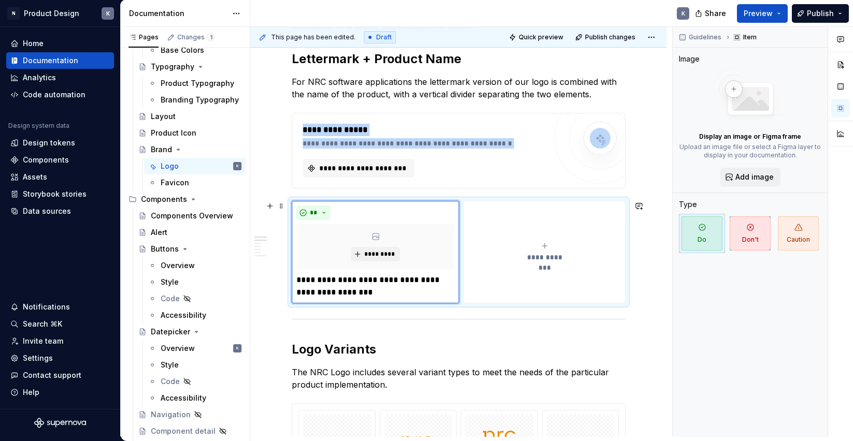
click at [536, 255] on span "**********" at bounding box center [544, 257] width 48 height 10
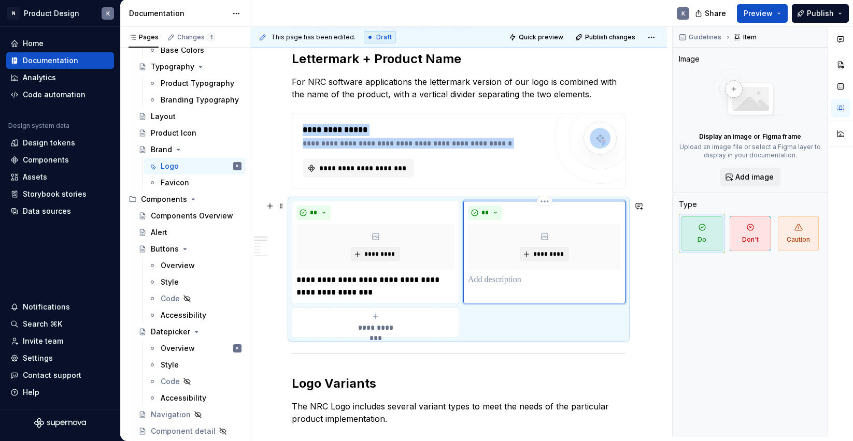
click at [521, 281] on p at bounding box center [544, 280] width 153 height 12
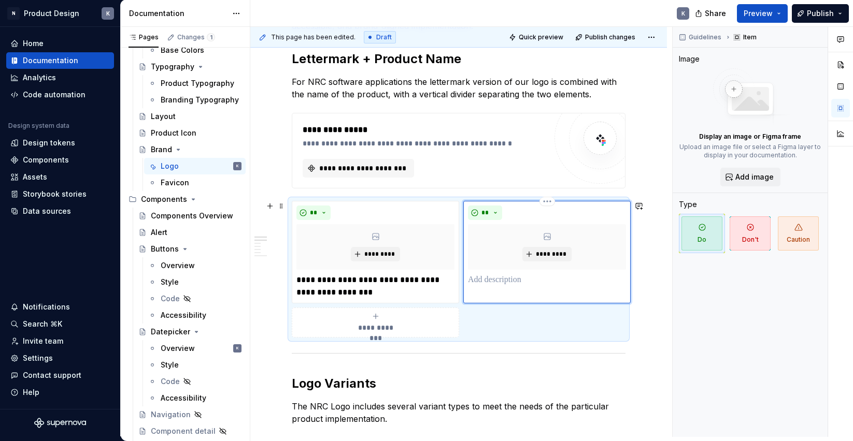
click at [496, 281] on p at bounding box center [547, 280] width 158 height 12
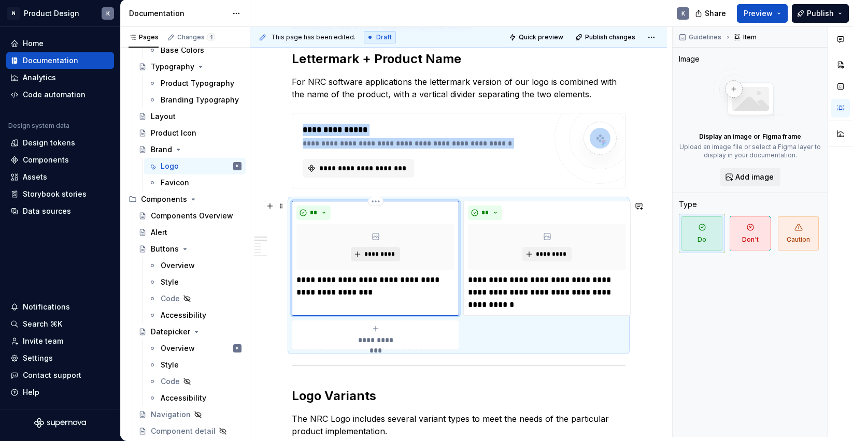
click at [377, 256] on span "*********" at bounding box center [380, 254] width 32 height 8
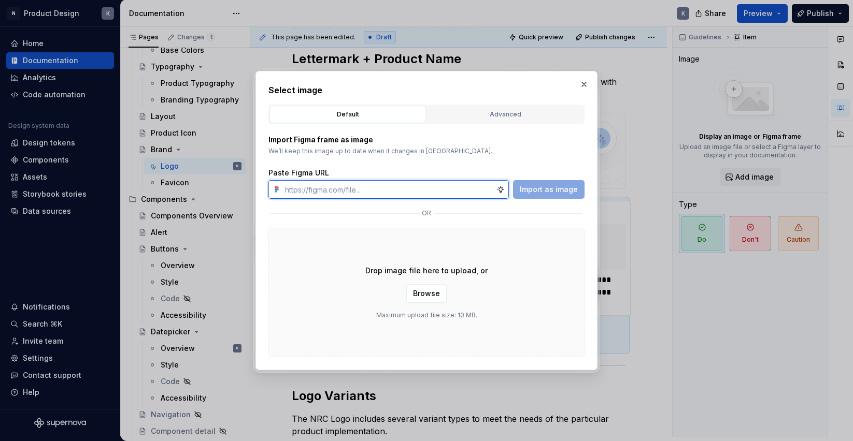
type textarea "*"
click at [396, 187] on input "text" at bounding box center [389, 189] width 216 height 19
paste input "[URL][DOMAIN_NAME]"
type input "[URL][DOMAIN_NAME]"
type textarea "*"
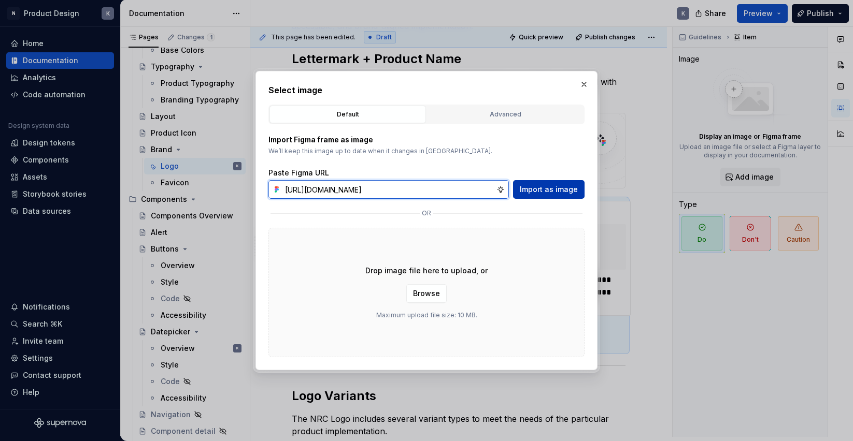
type input "[URL][DOMAIN_NAME]"
click at [540, 189] on span "Import as image" at bounding box center [549, 189] width 58 height 10
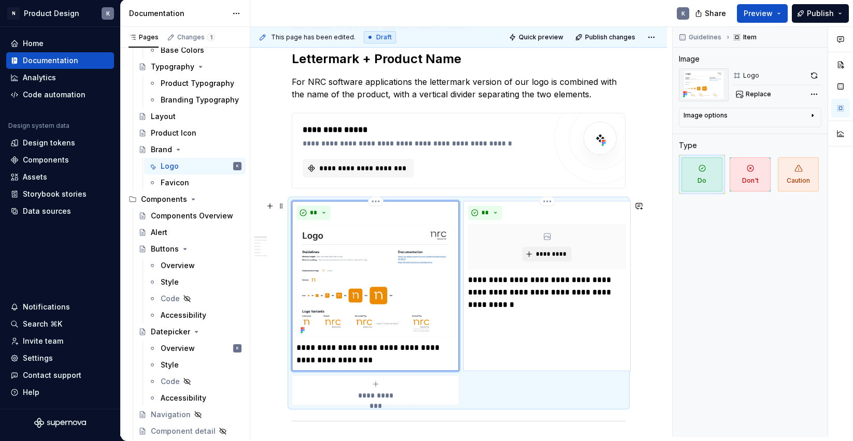
click at [563, 223] on div "**********" at bounding box center [547, 259] width 158 height 106
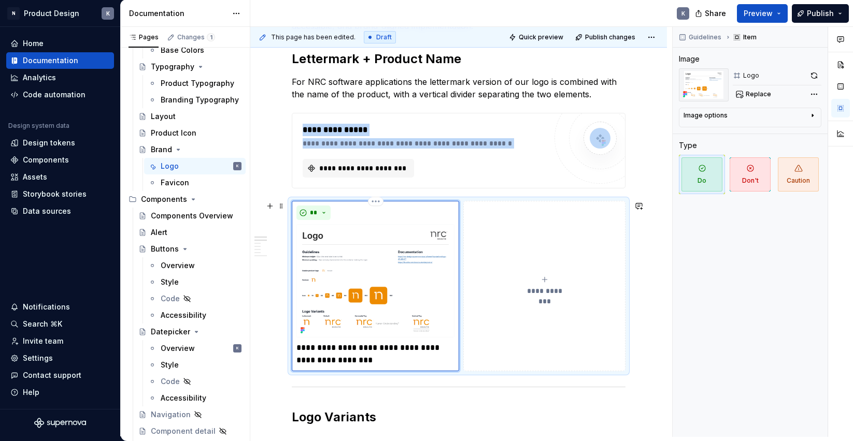
click at [450, 235] on img at bounding box center [375, 280] width 158 height 113
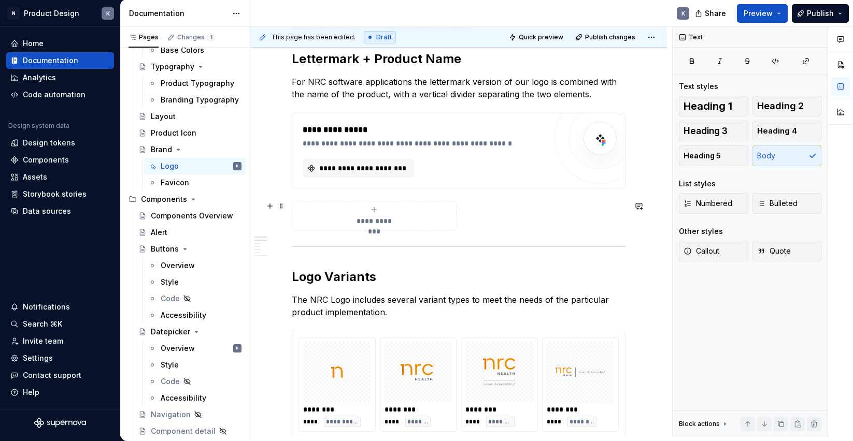
click at [392, 213] on div "**********" at bounding box center [373, 216] width 155 height 21
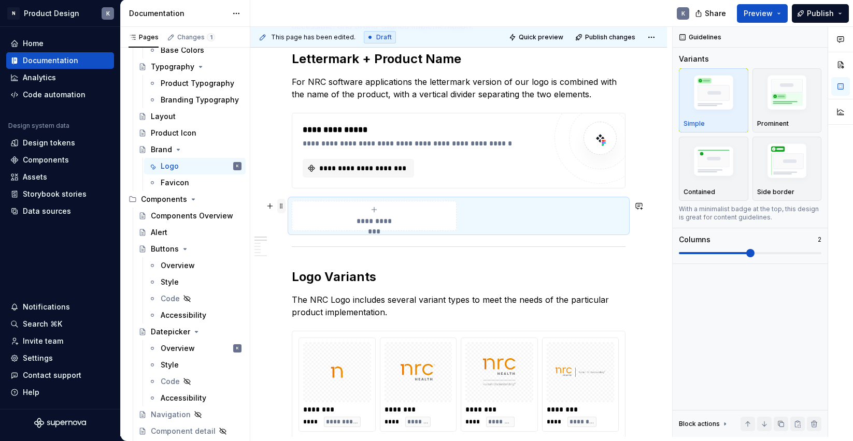
click at [280, 208] on span at bounding box center [281, 206] width 8 height 15
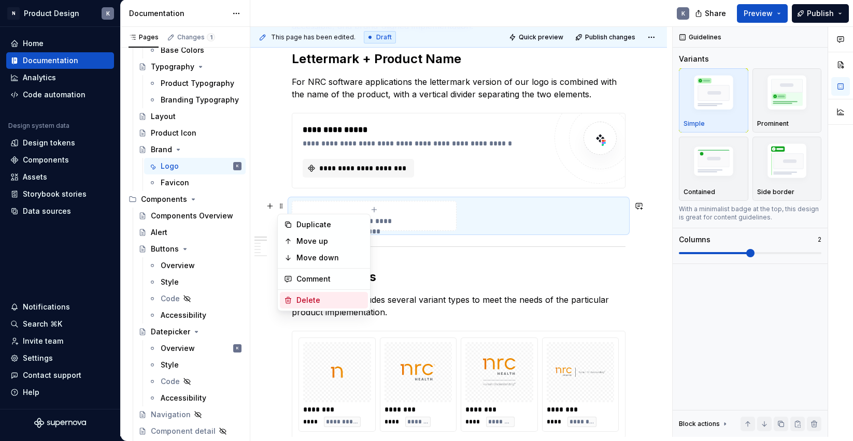
click at [295, 302] on div "Delete" at bounding box center [324, 300] width 88 height 17
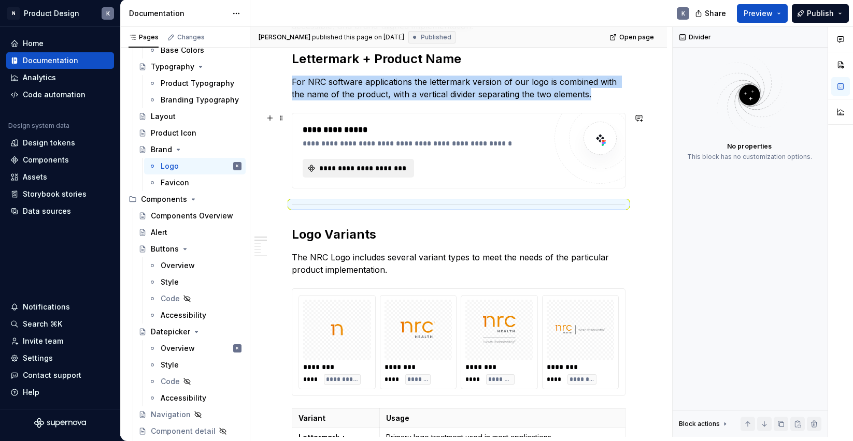
click at [370, 165] on span "**********" at bounding box center [363, 168] width 90 height 10
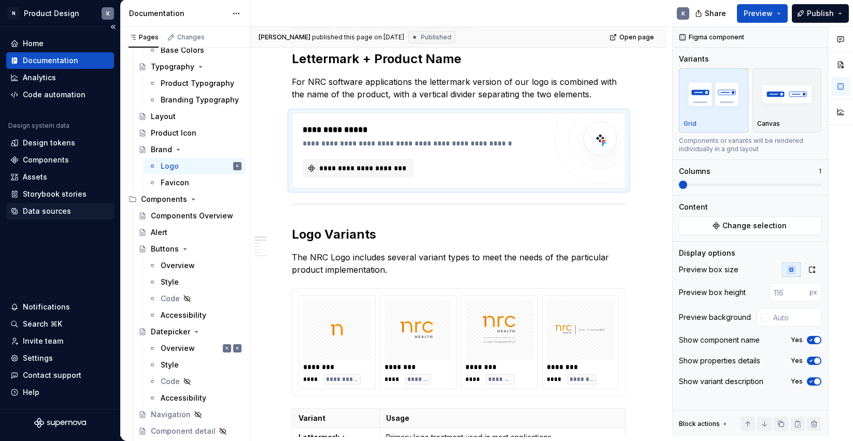
click at [44, 207] on div "Data sources" at bounding box center [47, 211] width 48 height 10
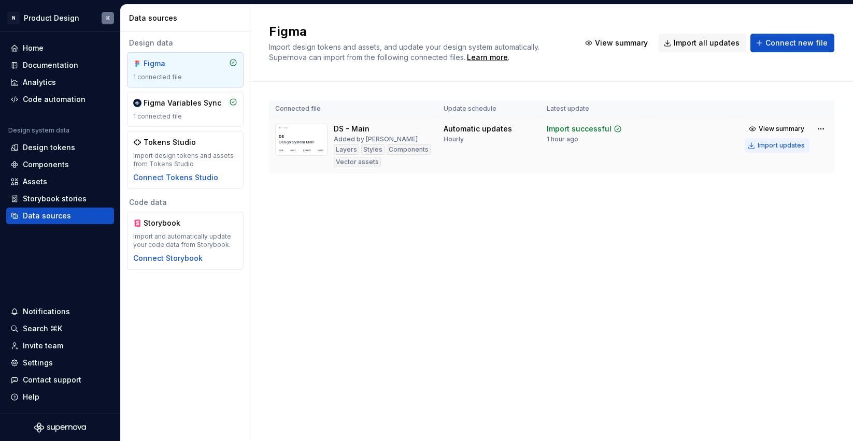
click at [778, 146] on div "Import updates" at bounding box center [781, 145] width 47 height 8
click at [61, 67] on div "Documentation" at bounding box center [50, 65] width 55 height 10
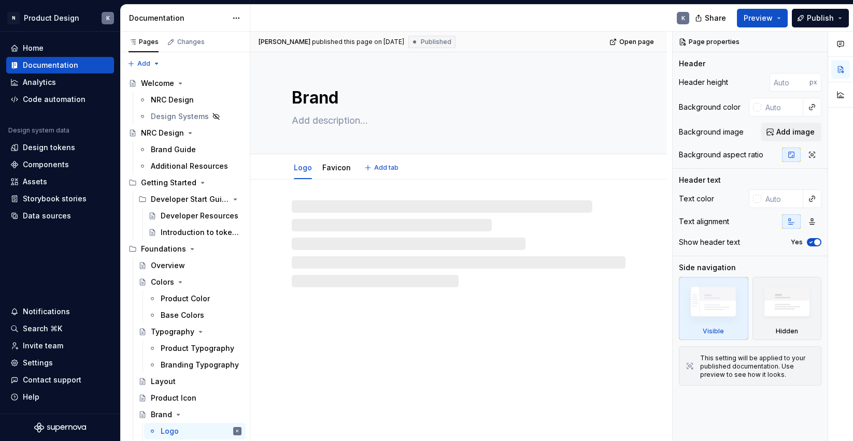
type textarea "*"
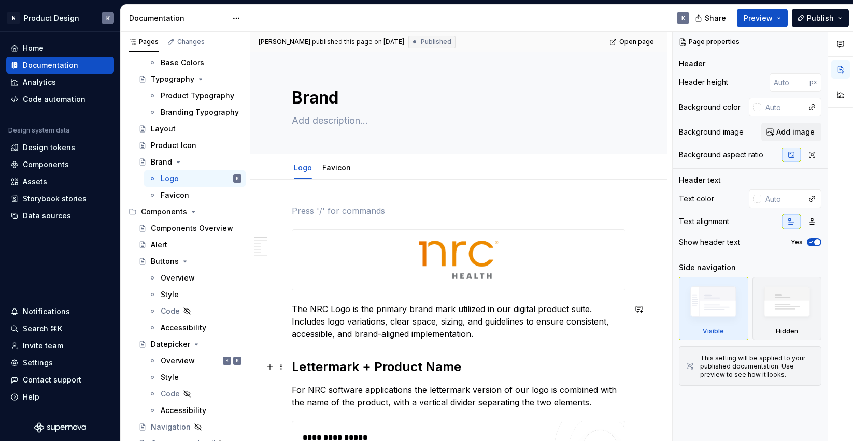
scroll to position [121, 0]
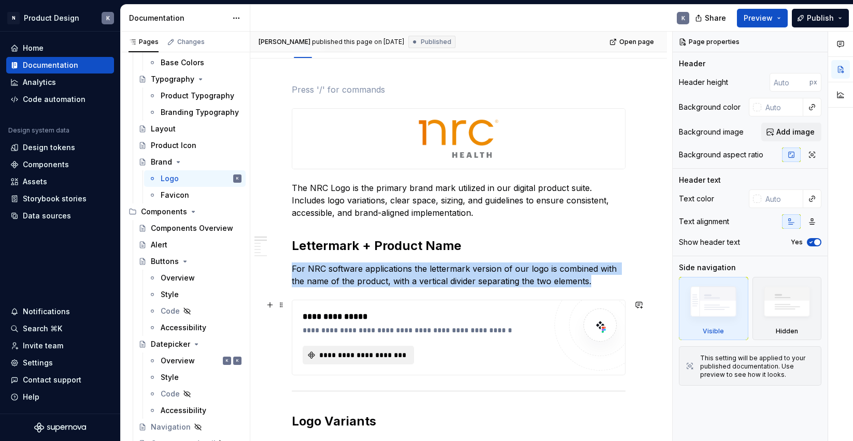
click at [381, 352] on span "**********" at bounding box center [363, 355] width 90 height 10
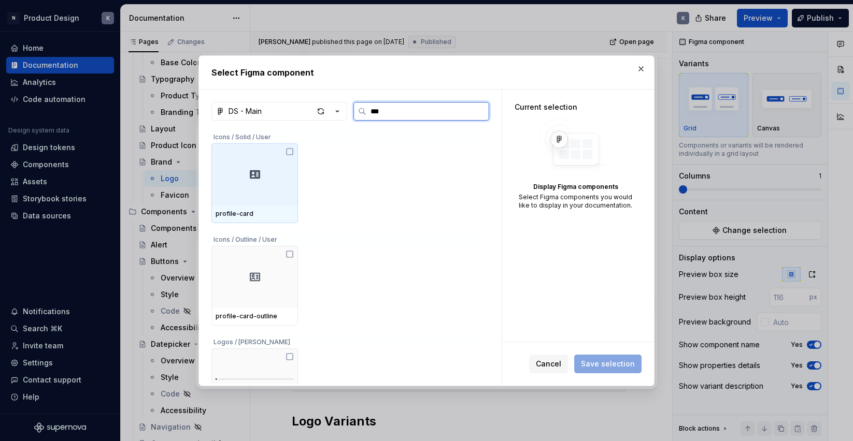
type input "****"
click at [275, 183] on img at bounding box center [255, 174] width 72 height 27
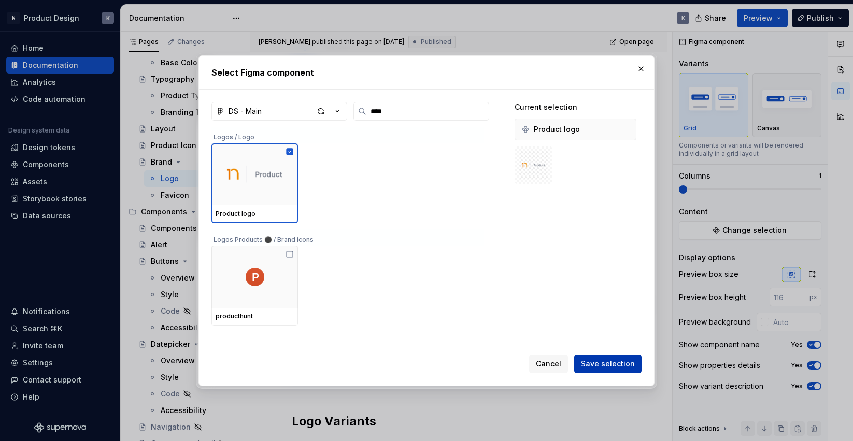
click at [608, 365] on span "Save selection" at bounding box center [608, 364] width 54 height 10
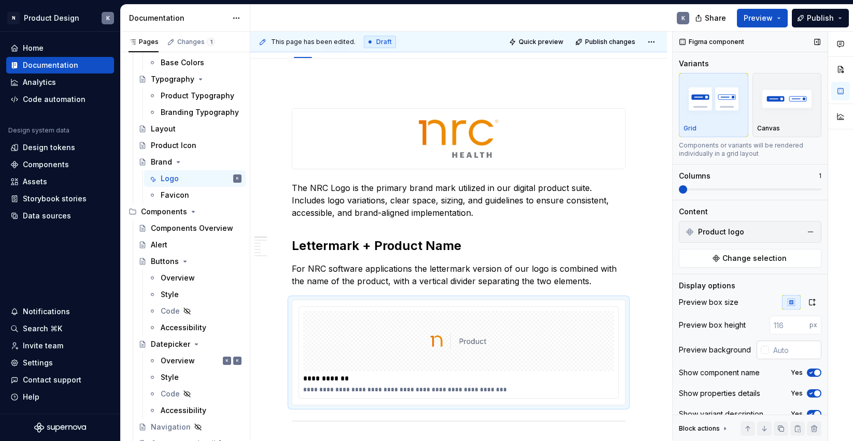
click at [765, 348] on div at bounding box center [765, 350] width 8 height 8
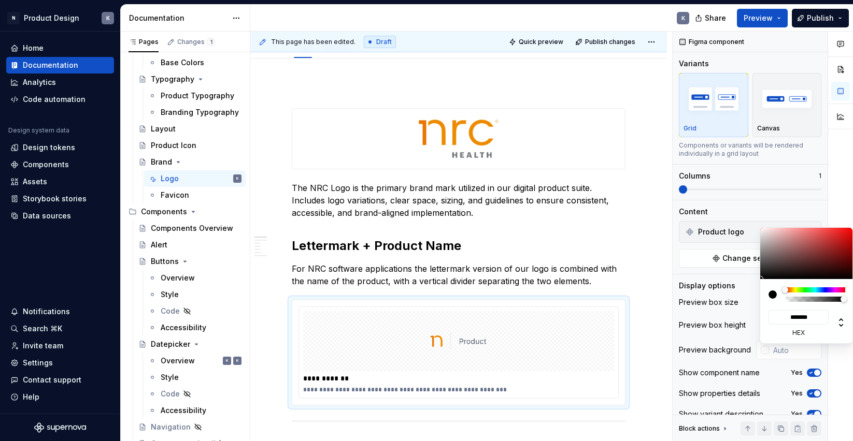
type input "#0D0D0D"
type input "*******"
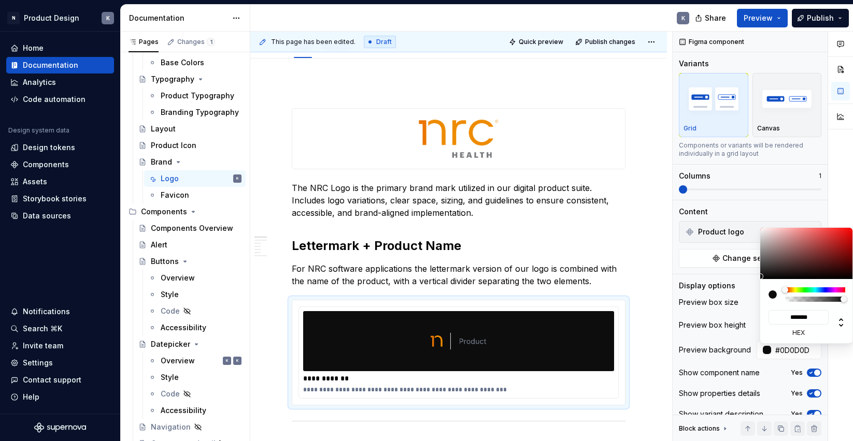
type input "#FFFFFF"
type input "*******"
type input "#FFFEFE"
type input "*******"
type input "#FFFCFC"
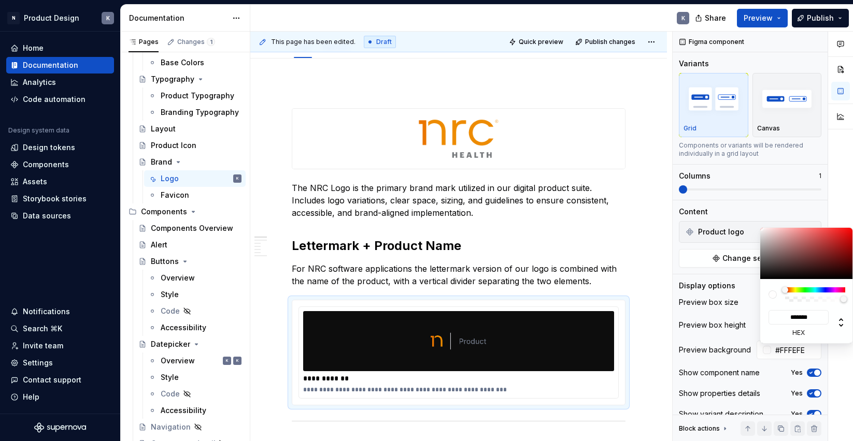
type input "*******"
click at [761, 228] on div at bounding box center [761, 228] width 6 height 6
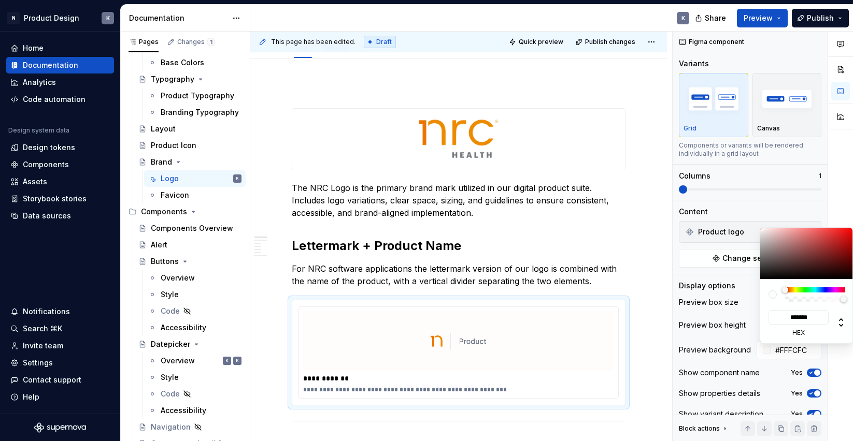
type input "#FCF5F5"
type input "*******"
type input "#FCFCFC"
type input "*******"
type input "#FFFFFF"
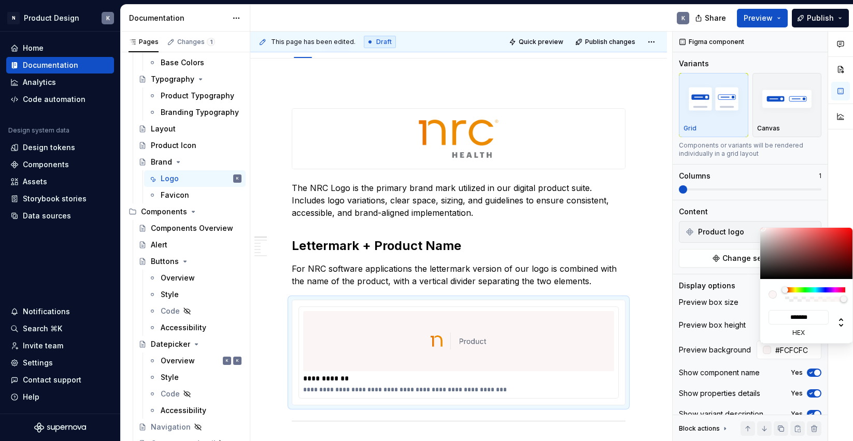
type input "*******"
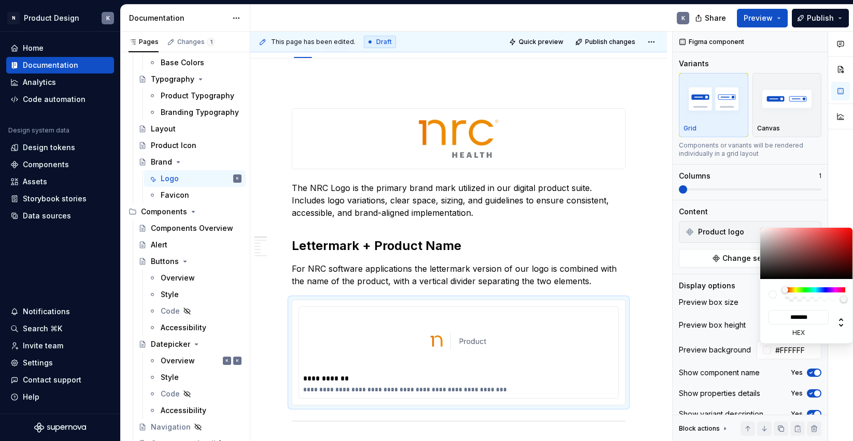
drag, startPoint x: 763, startPoint y: 229, endPoint x: 752, endPoint y: 225, distance: 10.8
click at [752, 225] on body "N Product Design K Home Documentation Analytics Code automation Design system d…" at bounding box center [426, 220] width 853 height 441
click at [641, 217] on html "N Product Design K Home Documentation Analytics Code automation Design system d…" at bounding box center [426, 220] width 853 height 441
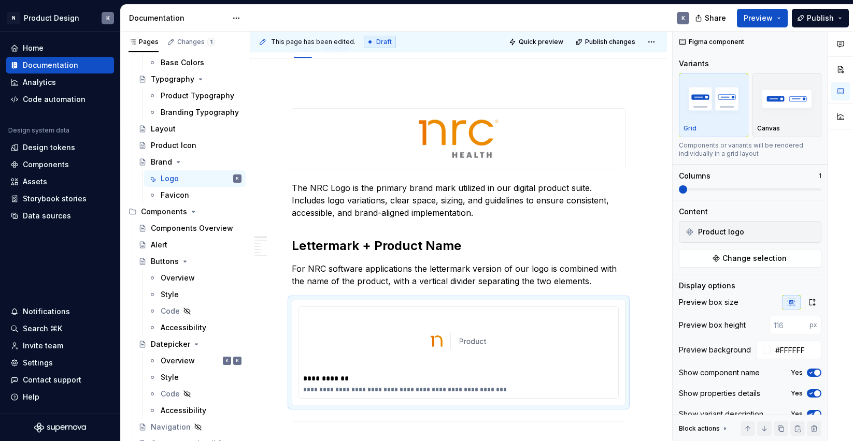
click at [758, 210] on div "Comments Open comments No comments yet Select ‘Comment’ from the block context …" at bounding box center [763, 237] width 180 height 410
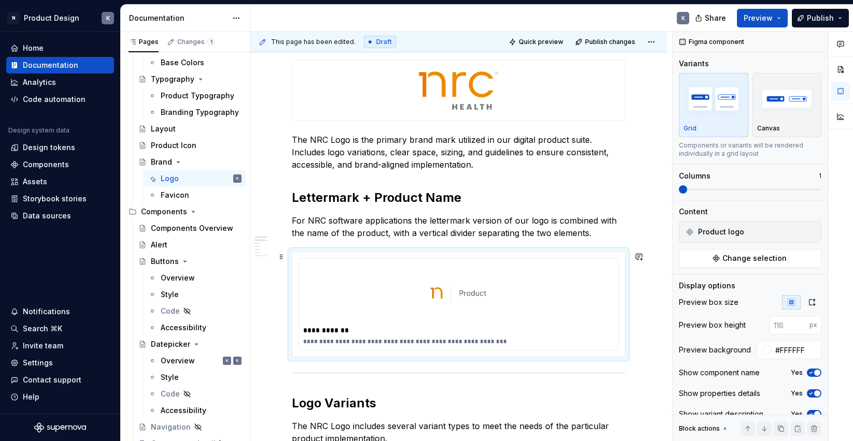
scroll to position [172, 0]
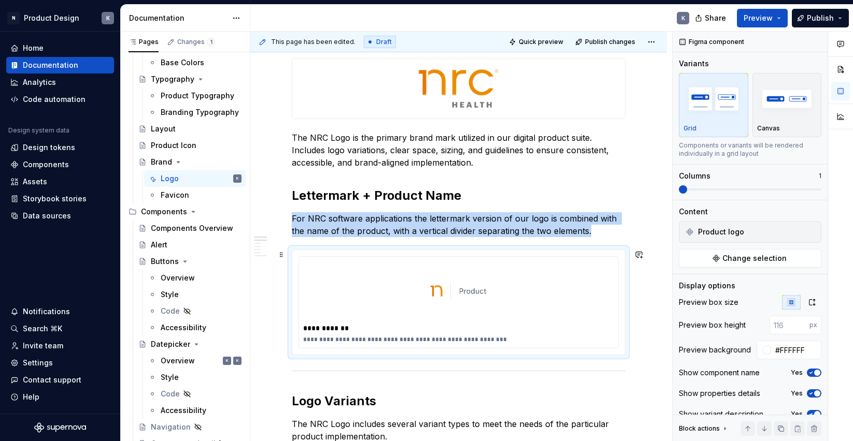
click at [524, 288] on div at bounding box center [458, 291] width 311 height 60
click at [770, 113] on img "button" at bounding box center [787, 99] width 60 height 38
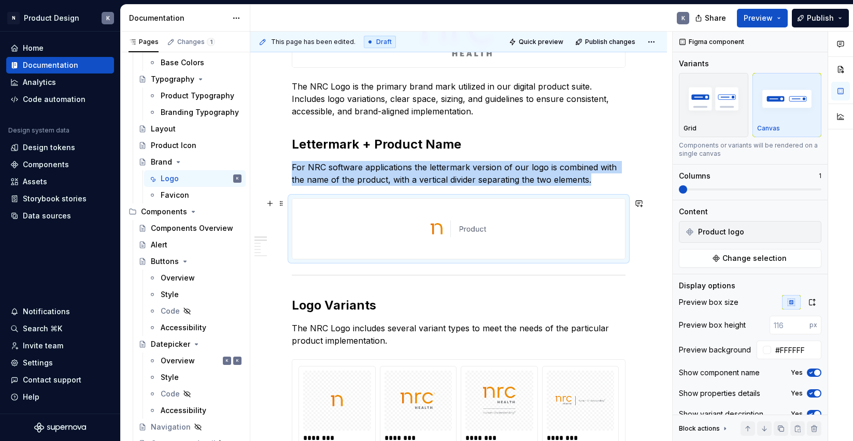
scroll to position [193, 0]
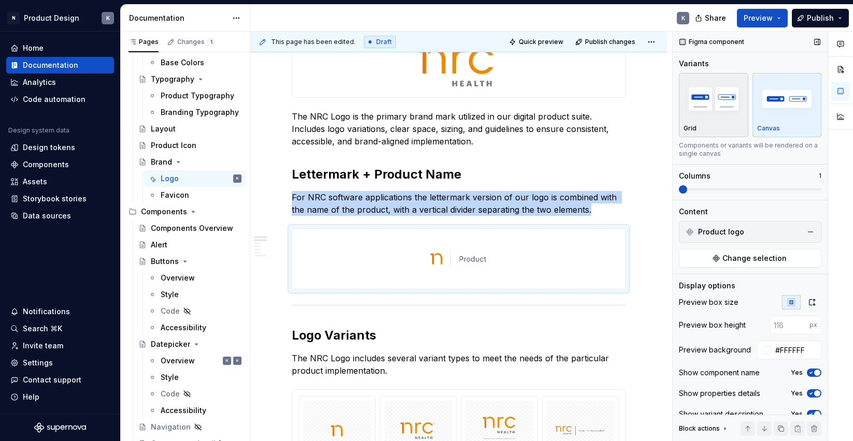
click at [724, 108] on img "button" at bounding box center [713, 99] width 60 height 38
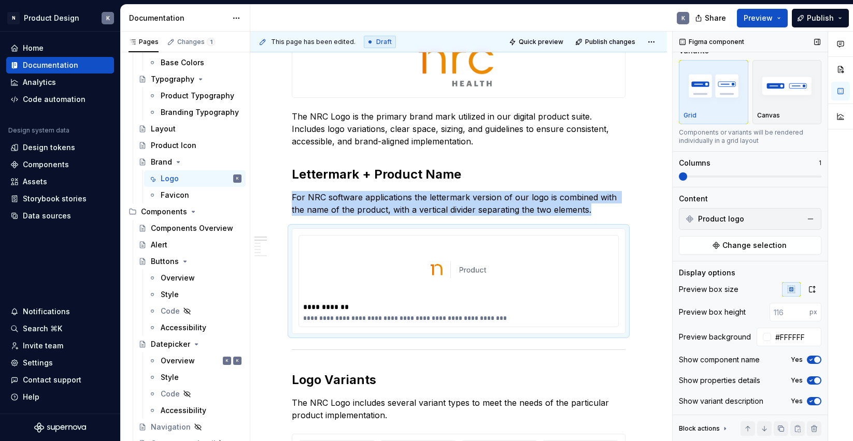
scroll to position [13, 0]
click at [766, 99] on img "button" at bounding box center [787, 86] width 60 height 38
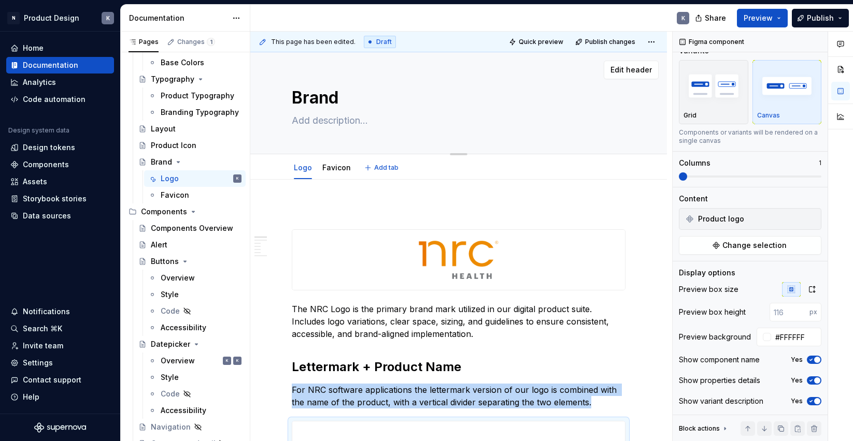
scroll to position [0, 0]
click at [614, 40] on span "Publish changes" at bounding box center [610, 42] width 50 height 8
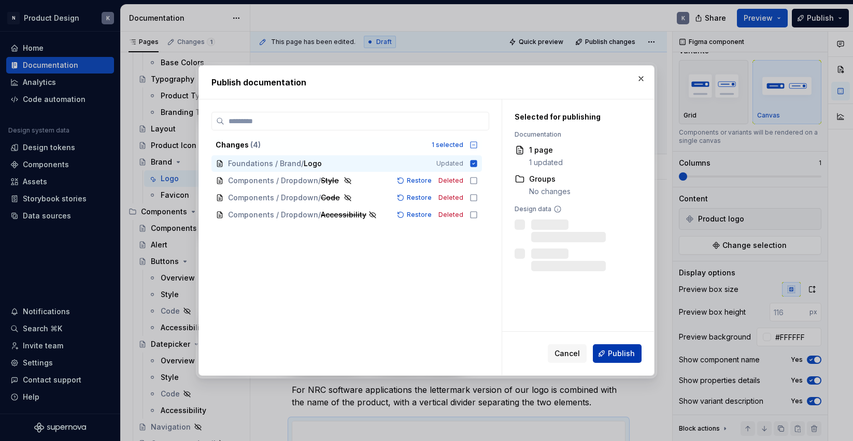
click at [616, 354] on span "Publish" at bounding box center [621, 354] width 27 height 10
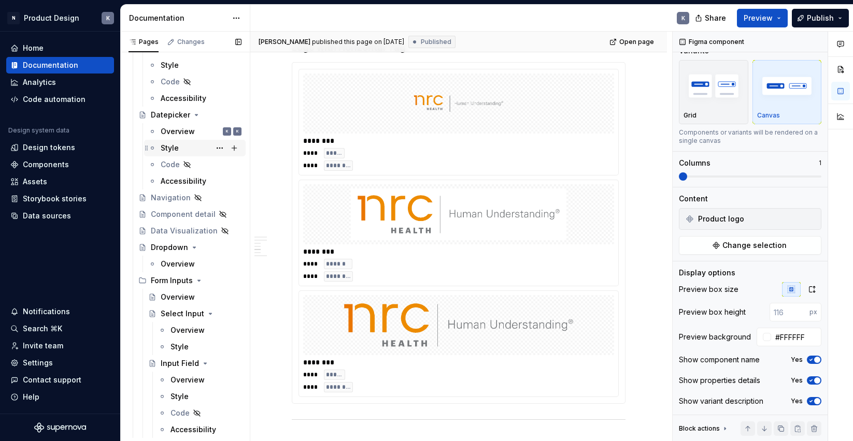
scroll to position [562, 0]
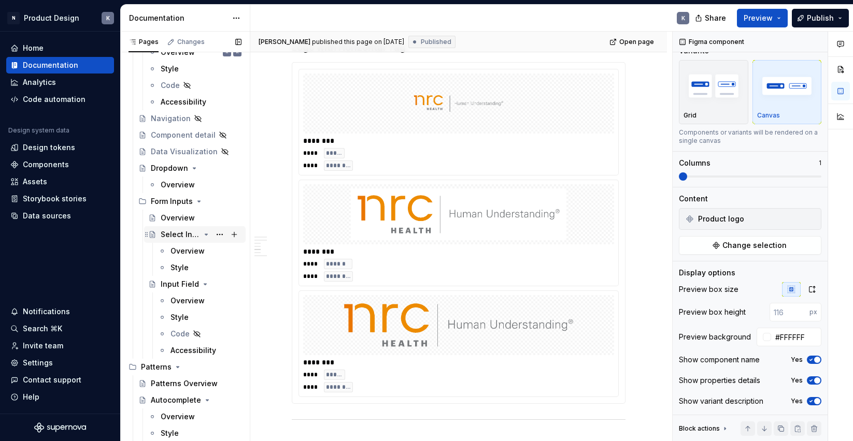
click at [179, 233] on div "Select Input" at bounding box center [180, 235] width 39 height 10
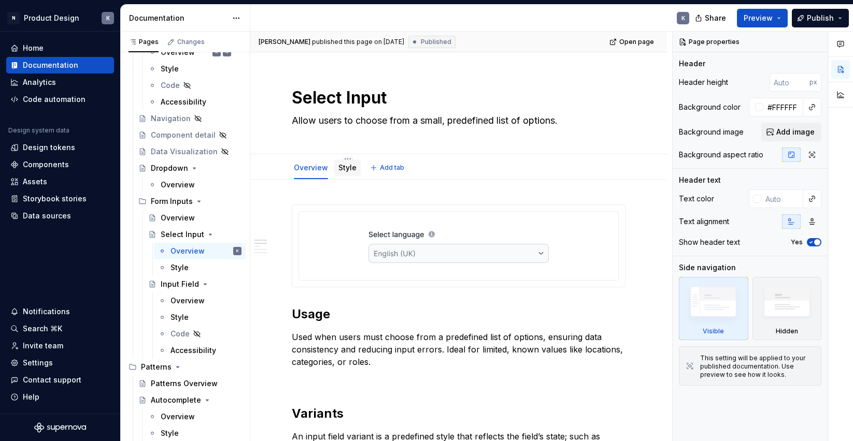
click at [349, 172] on div "Style" at bounding box center [347, 168] width 18 height 10
type textarea "*"
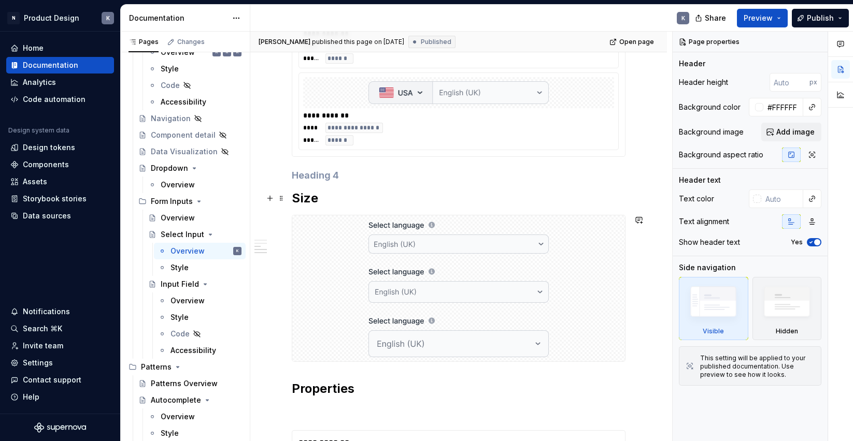
scroll to position [720, 0]
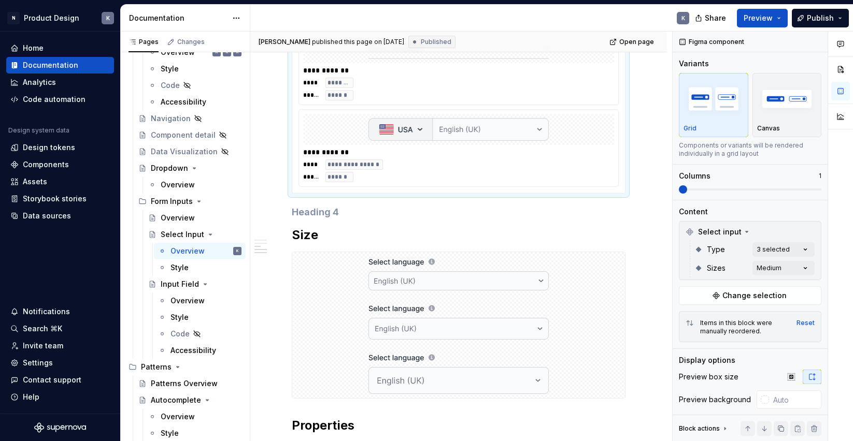
click at [579, 127] on div at bounding box center [458, 129] width 311 height 31
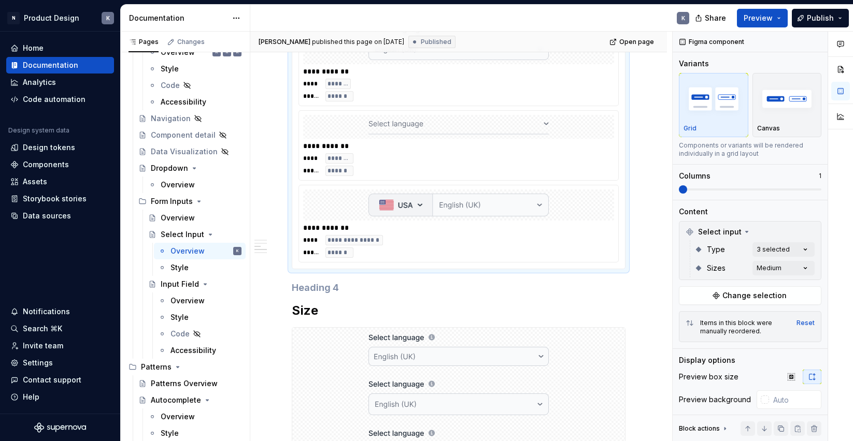
scroll to position [610, 0]
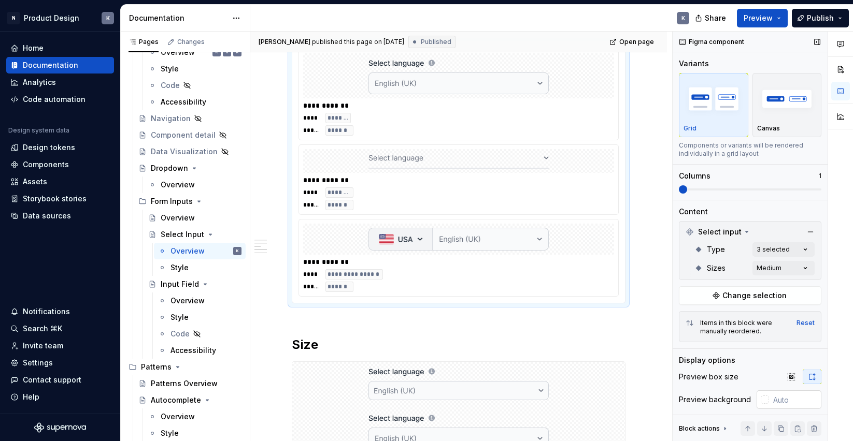
click at [764, 401] on div at bounding box center [765, 400] width 8 height 8
click at [765, 402] on div "Comments Open comments No comments yet Select ‘Comment’ from the block context …" at bounding box center [763, 237] width 180 height 410
click at [761, 400] on div at bounding box center [765, 400] width 8 height 8
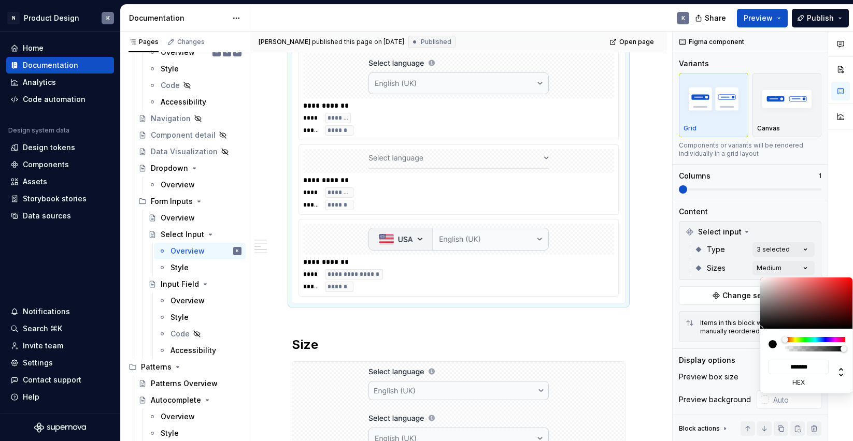
click at [588, 259] on html "N Product Design K Home Documentation Analytics Code automation Design system d…" at bounding box center [426, 220] width 853 height 441
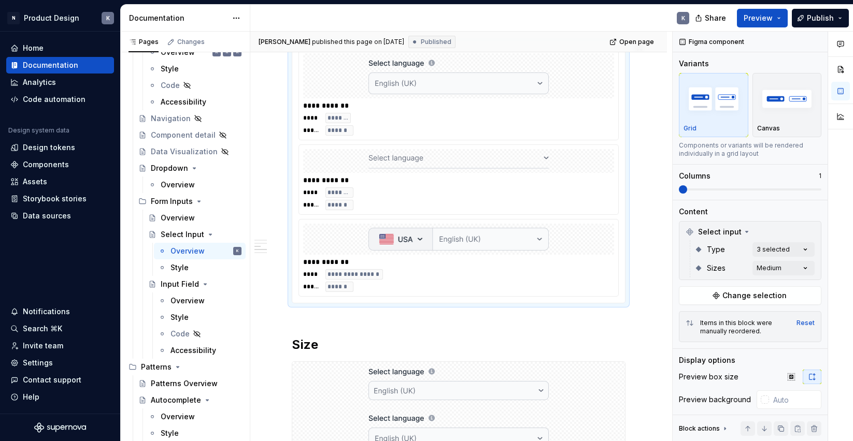
scroll to position [603, 0]
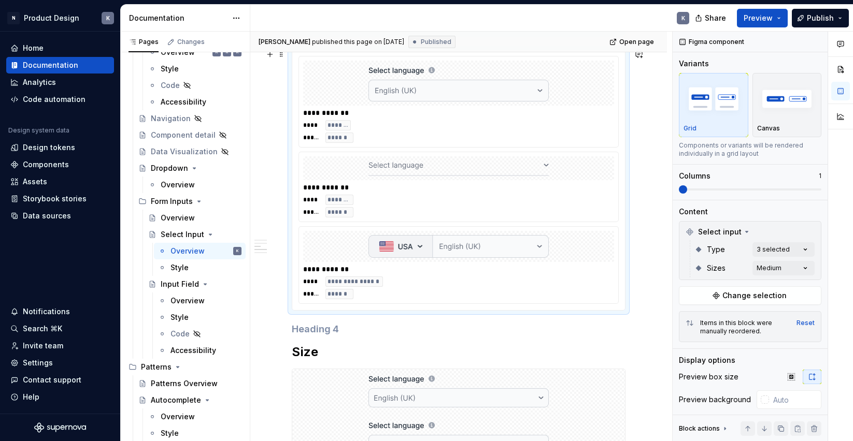
click at [586, 244] on div at bounding box center [458, 246] width 311 height 31
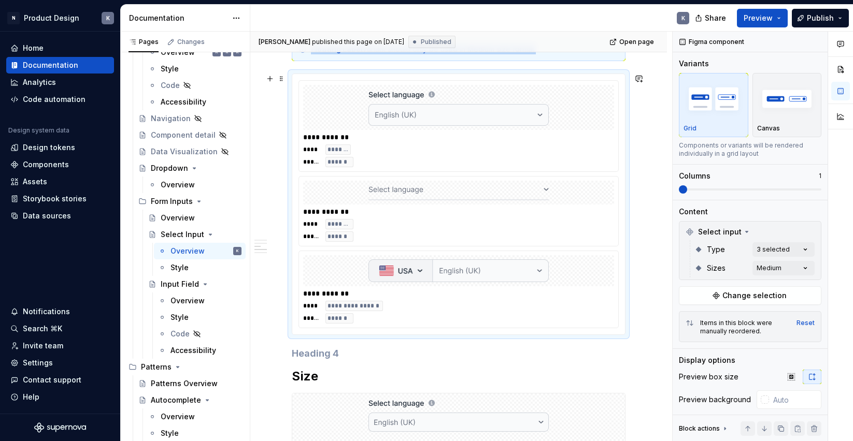
click at [580, 217] on div "**********" at bounding box center [458, 224] width 311 height 35
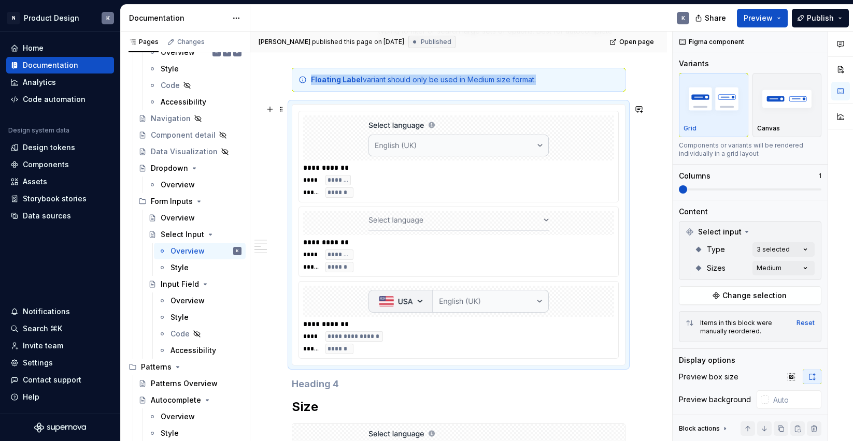
scroll to position [545, 0]
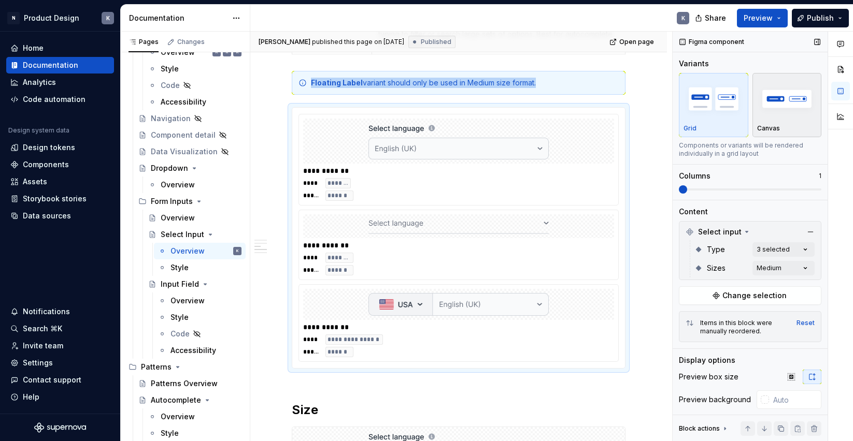
click at [777, 111] on img "button" at bounding box center [787, 99] width 60 height 38
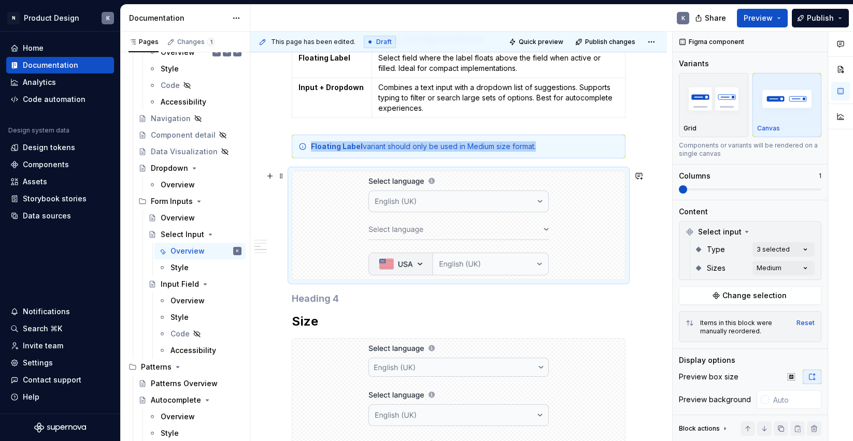
scroll to position [476, 0]
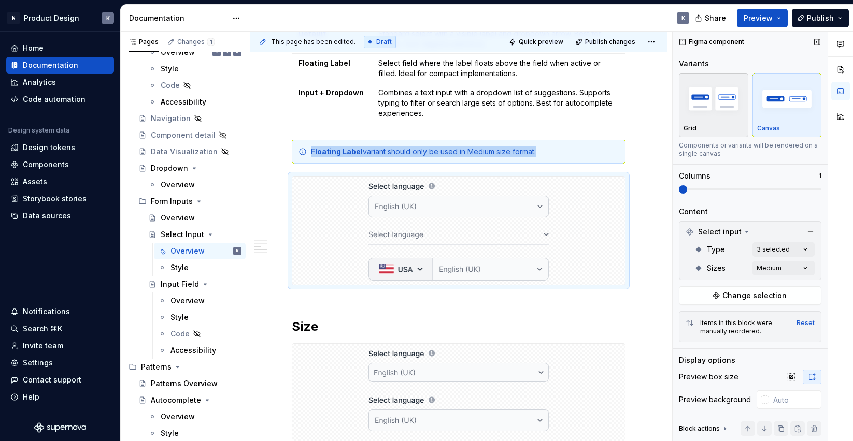
click at [705, 125] on div "Grid" at bounding box center [713, 128] width 60 height 8
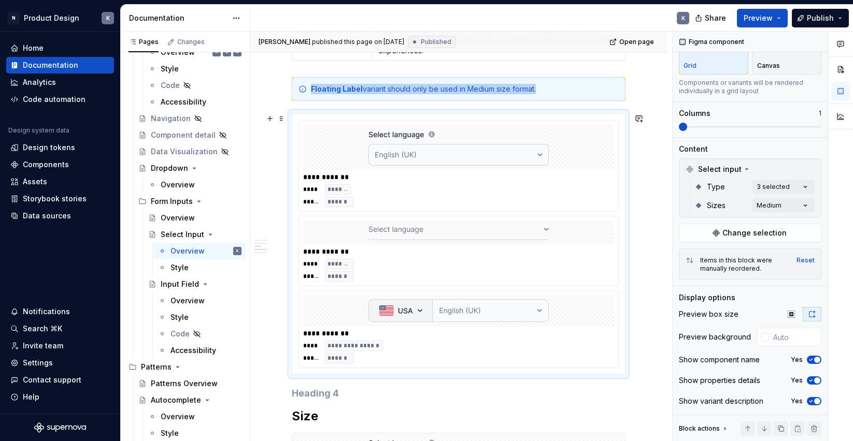
scroll to position [549, 0]
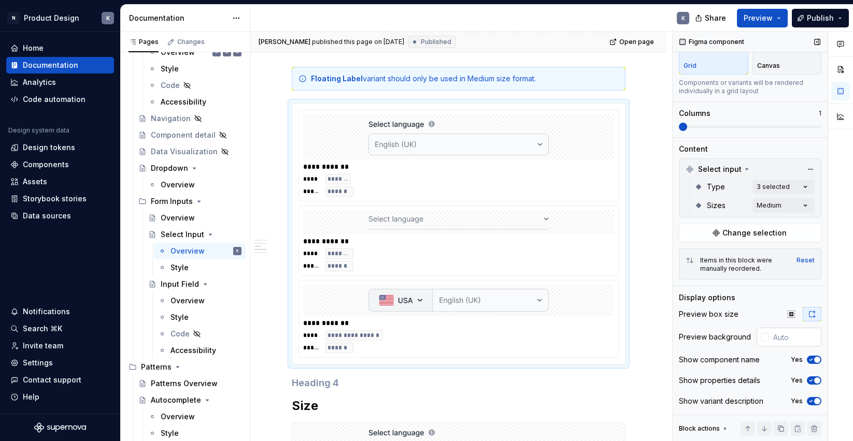
click at [766, 340] on div at bounding box center [765, 337] width 8 height 8
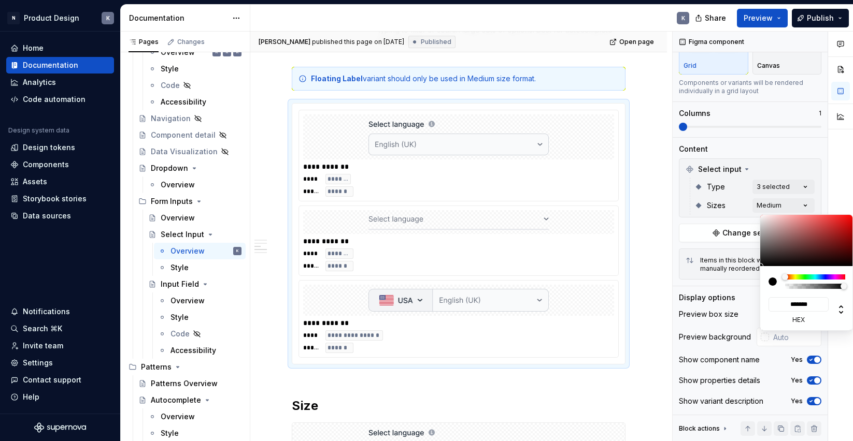
type input "#0A0A0A"
type input "*******"
type input "#0F0F0F"
type input "*******"
type input "#555555"
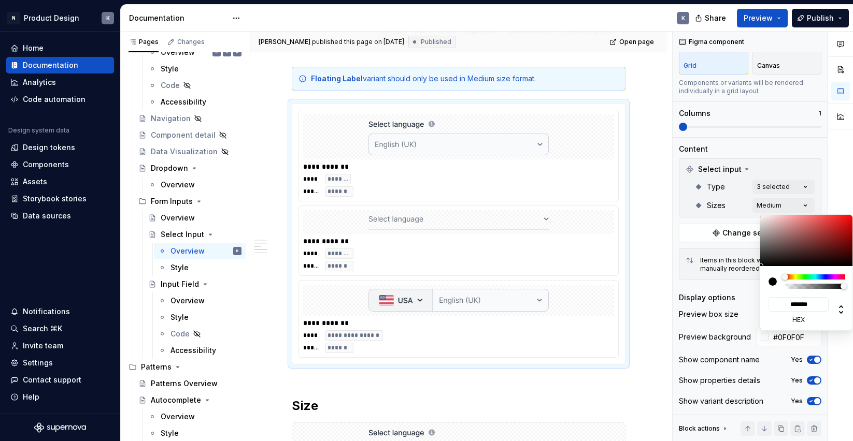
type input "*******"
type input "#B7B7B7"
type input "*******"
type input "#E3E3E3"
type input "*******"
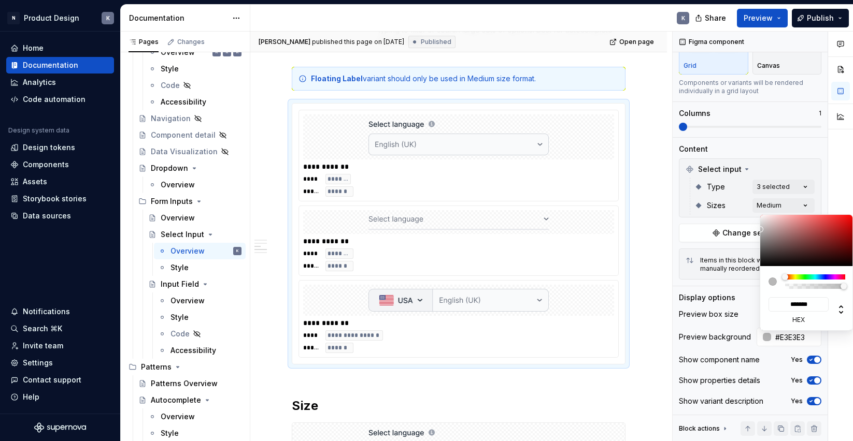
type input "#F2F2F2"
type input "*******"
type input "#FAFAFA"
type input "*******"
type input "#FFFFFF"
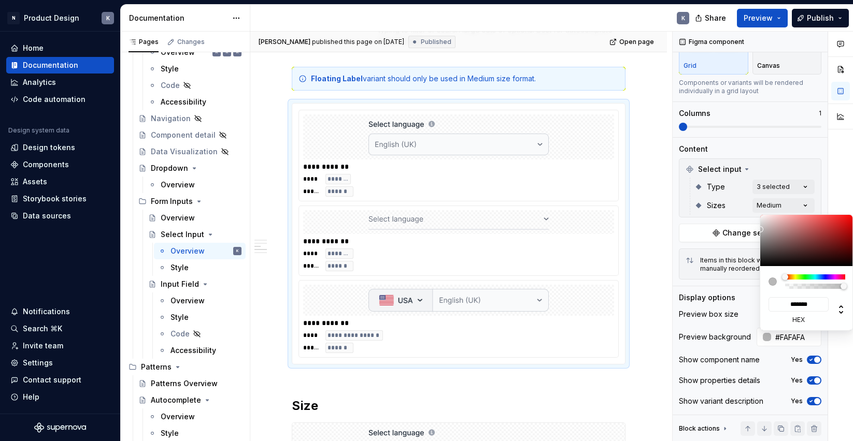
type input "*******"
drag, startPoint x: 762, startPoint y: 264, endPoint x: 758, endPoint y: 211, distance: 53.5
click at [758, 211] on body "N Product Design K Home Documentation Analytics Code automation Design system d…" at bounding box center [426, 220] width 853 height 441
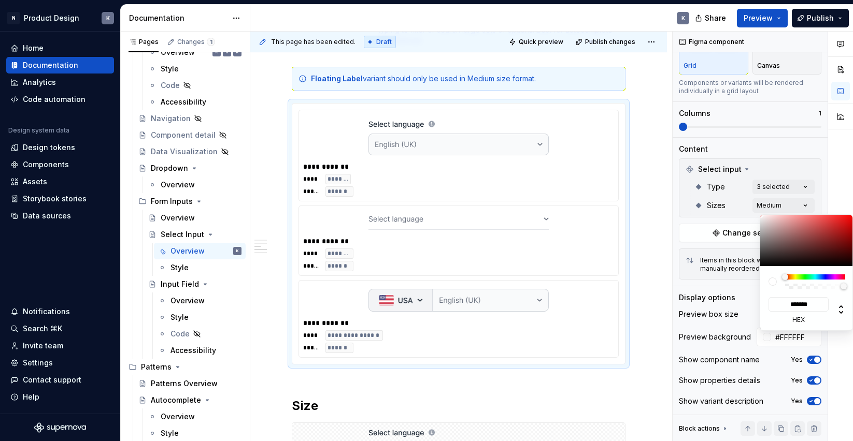
click at [649, 216] on html "N Product Design K Home Documentation Analytics Code automation Design system d…" at bounding box center [426, 220] width 853 height 441
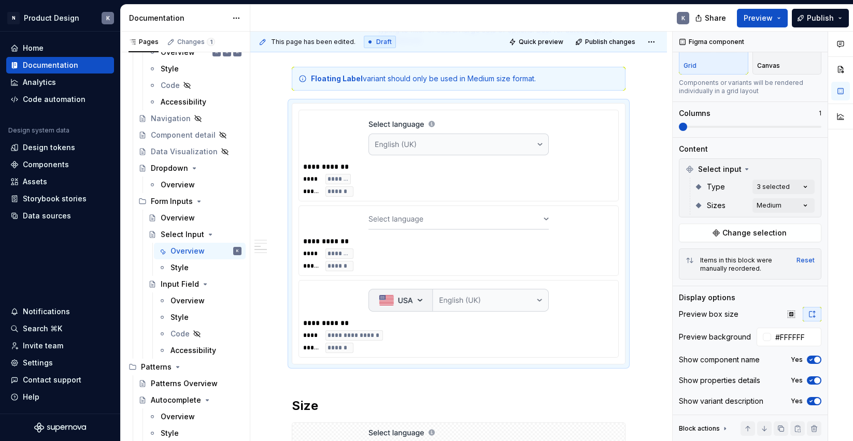
click at [614, 387] on html "N Product Design K Home Documentation Analytics Code automation Design system d…" at bounding box center [426, 220] width 853 height 441
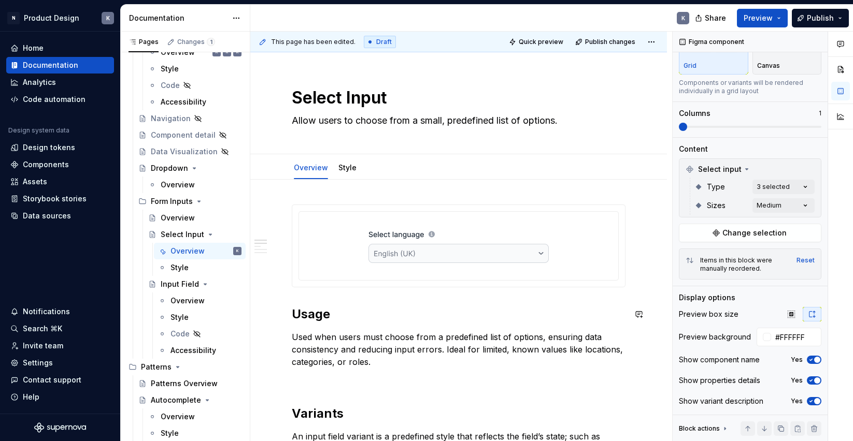
scroll to position [0, 0]
click at [616, 45] on span "Publish changes" at bounding box center [610, 42] width 50 height 8
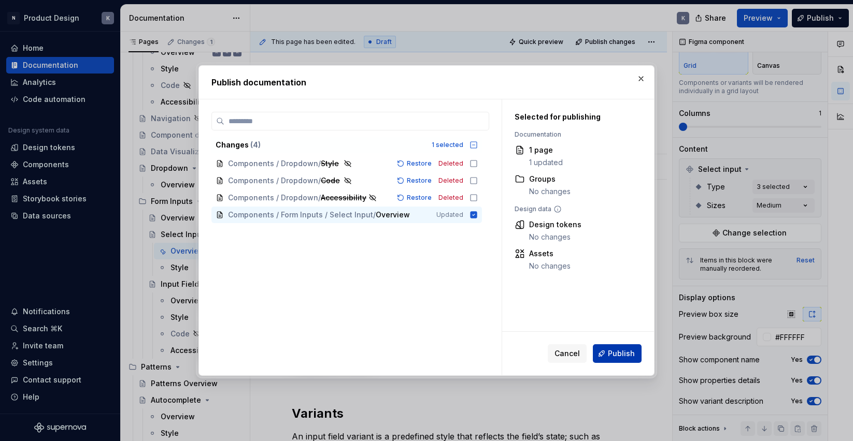
click at [617, 350] on span "Publish" at bounding box center [621, 354] width 27 height 10
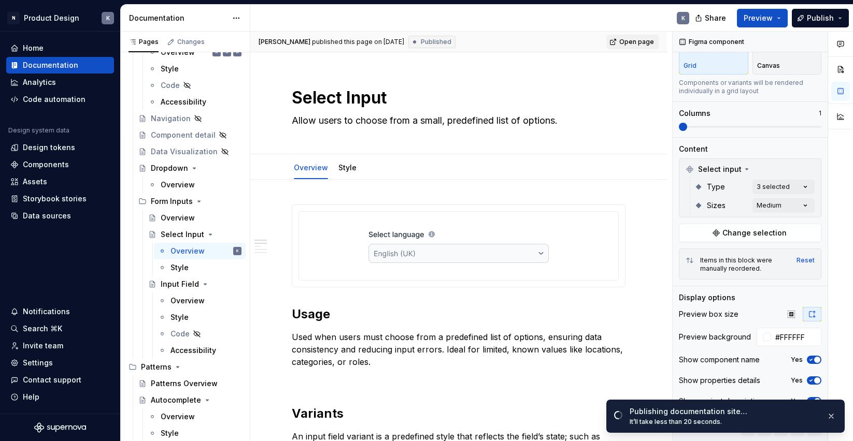
click at [641, 39] on span "Open page" at bounding box center [636, 42] width 35 height 8
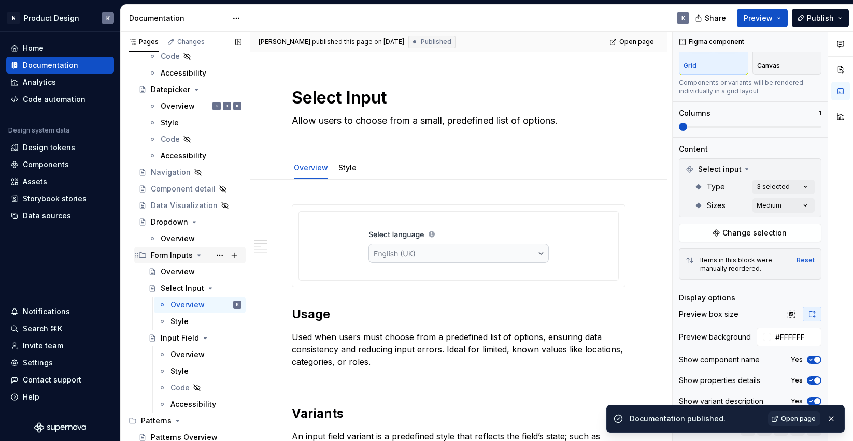
scroll to position [507, 0]
click at [183, 238] on div "Overview" at bounding box center [178, 239] width 34 height 10
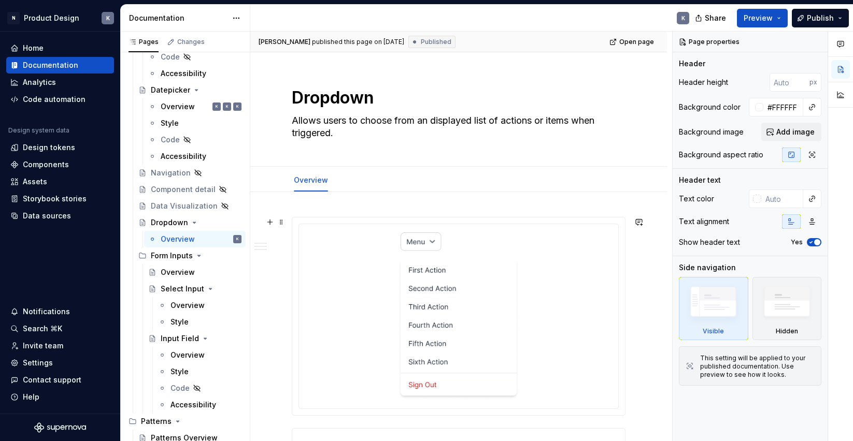
type textarea "*"
click at [474, 259] on img at bounding box center [458, 317] width 121 height 168
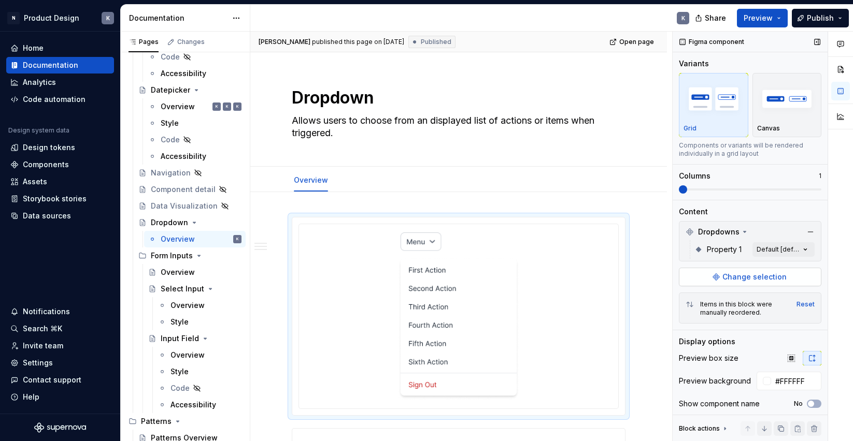
click at [764, 275] on span "Change selection" at bounding box center [754, 277] width 64 height 10
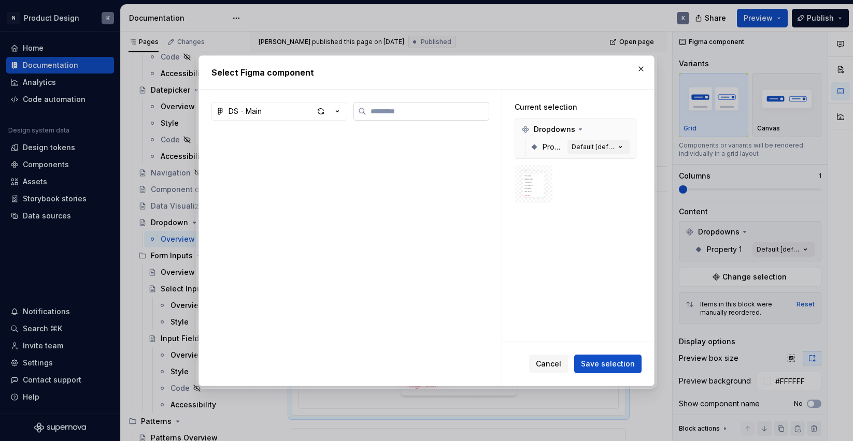
click at [463, 110] on input "search" at bounding box center [427, 111] width 122 height 10
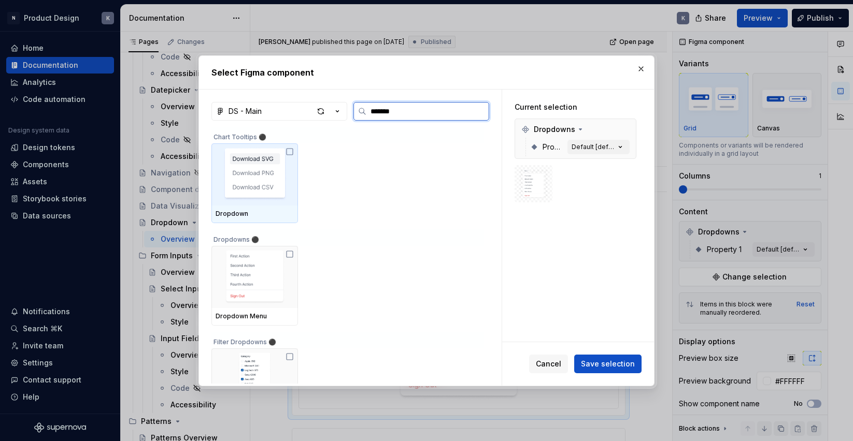
type input "********"
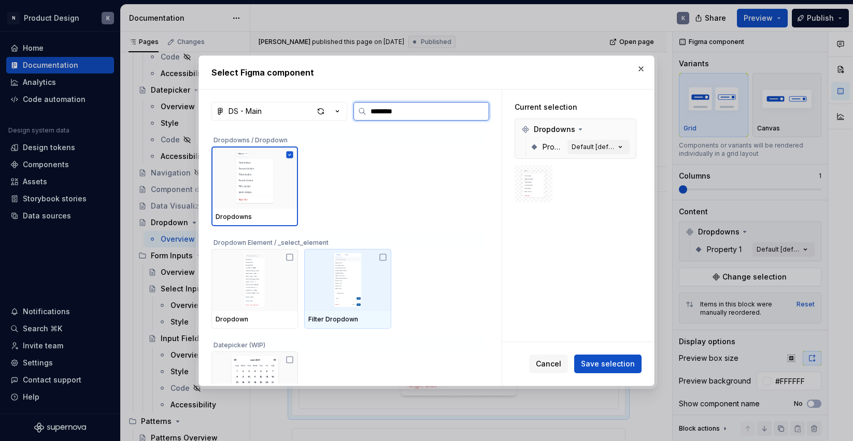
scroll to position [251, 0]
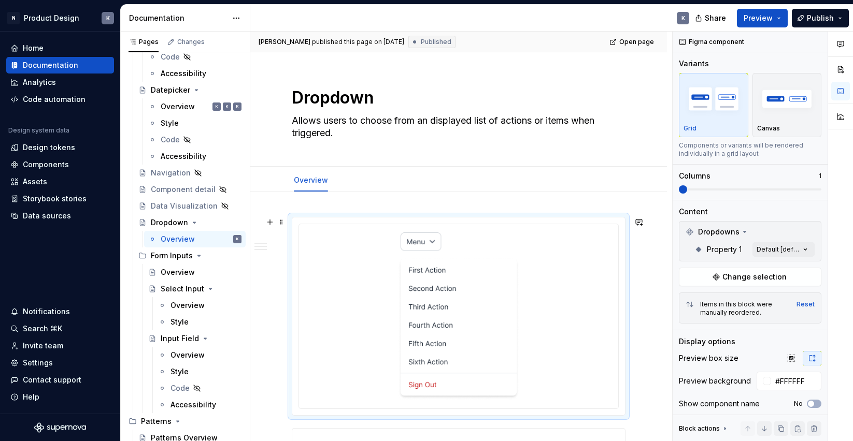
click at [406, 224] on div at bounding box center [458, 316] width 319 height 184
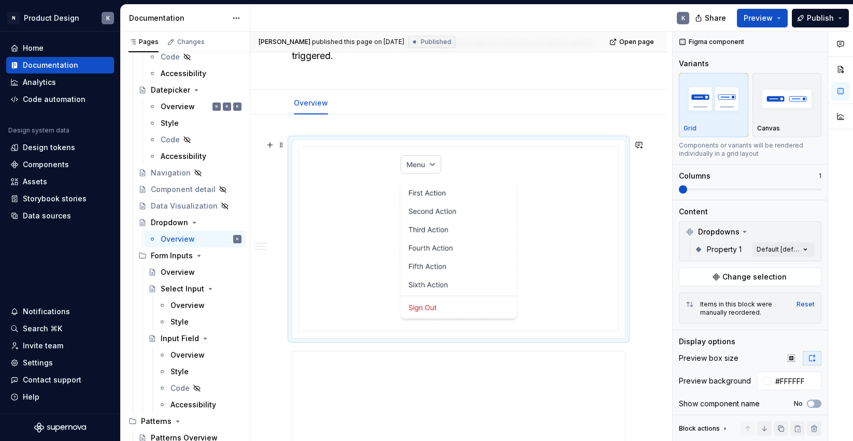
click at [557, 249] on div at bounding box center [458, 239] width 311 height 176
click at [610, 210] on div at bounding box center [458, 239] width 311 height 176
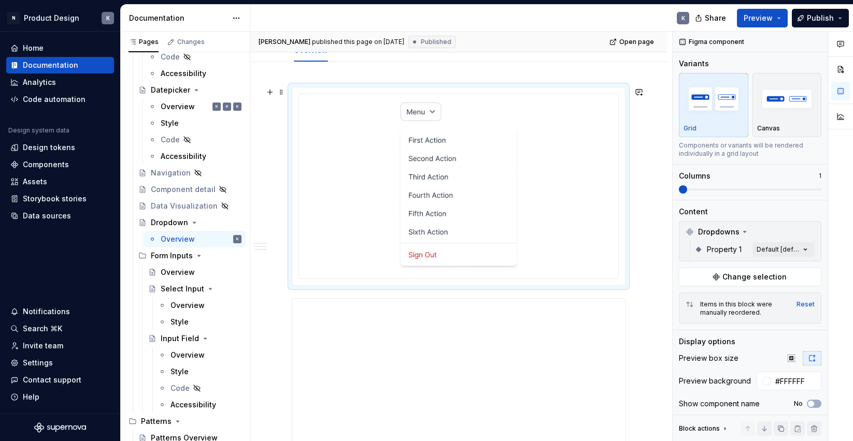
click at [589, 251] on div at bounding box center [458, 186] width 311 height 176
click at [739, 275] on span "Change selection" at bounding box center [754, 277] width 64 height 10
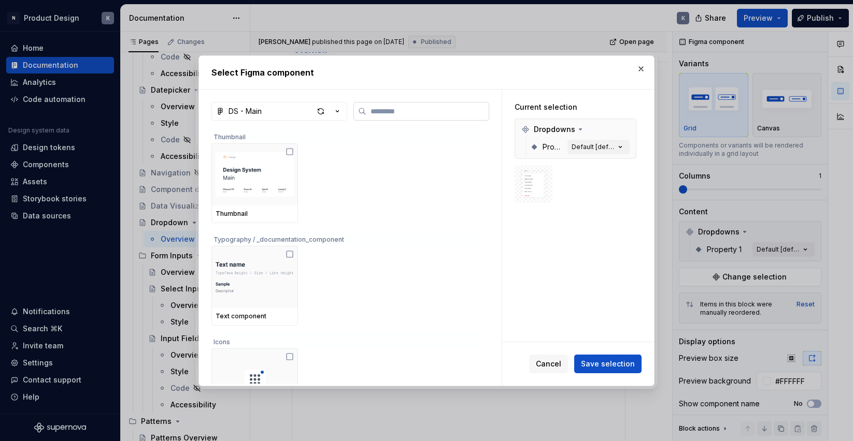
type textarea "*"
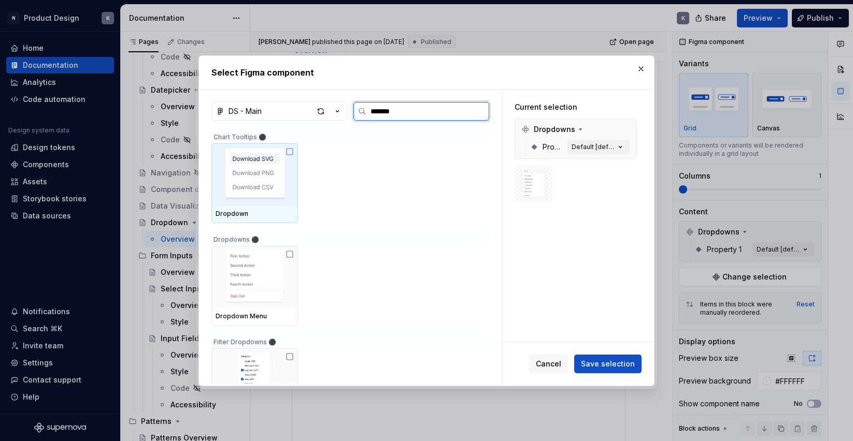
type input "********"
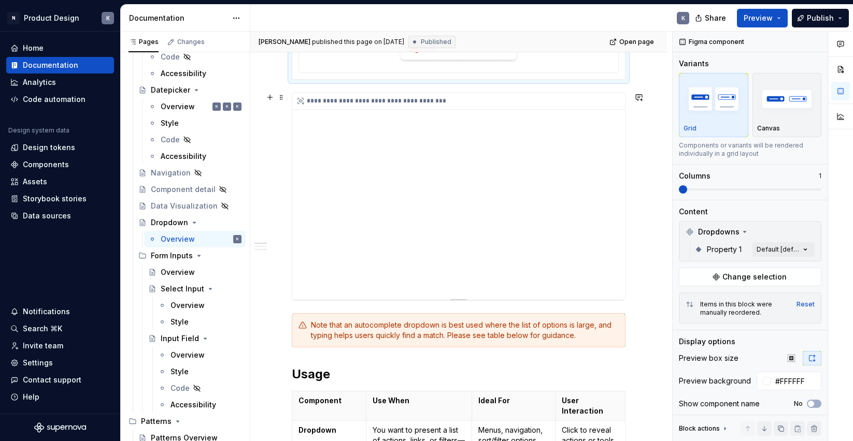
scroll to position [320, 0]
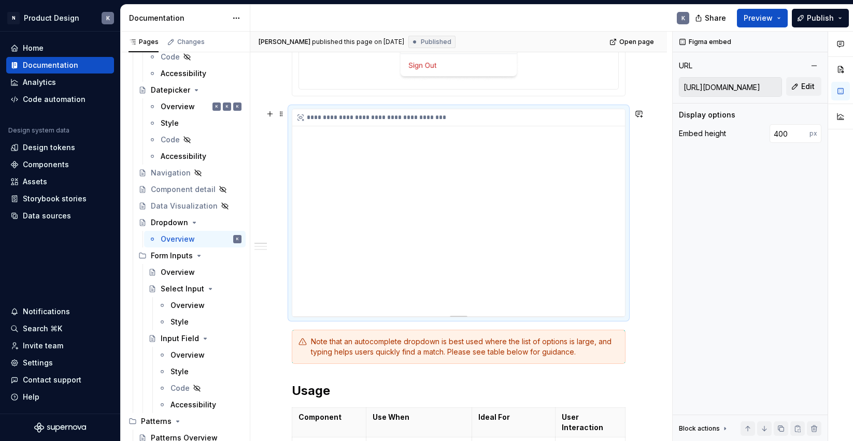
click at [530, 147] on div "**********" at bounding box center [458, 212] width 333 height 207
type textarea "*"
click at [430, 170] on div "**********" at bounding box center [458, 212] width 333 height 207
click at [708, 82] on input "[URL][DOMAIN_NAME]" at bounding box center [730, 87] width 102 height 19
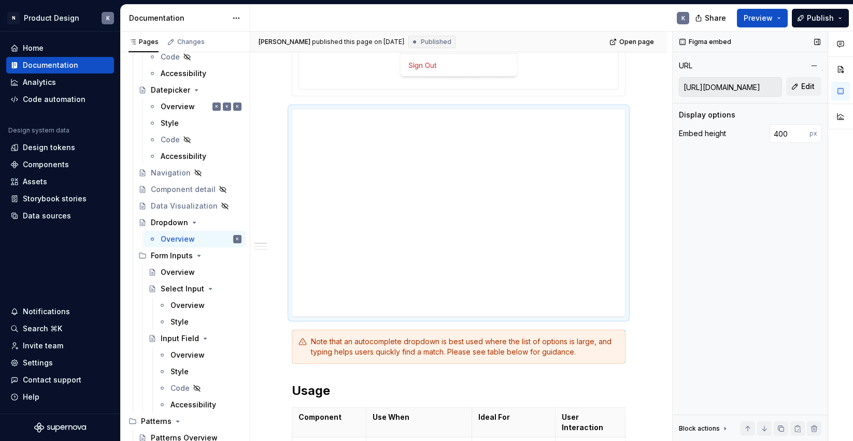
click at [708, 86] on input "[URL][DOMAIN_NAME]" at bounding box center [730, 87] width 102 height 19
click at [802, 84] on span "Edit" at bounding box center [807, 86] width 13 height 10
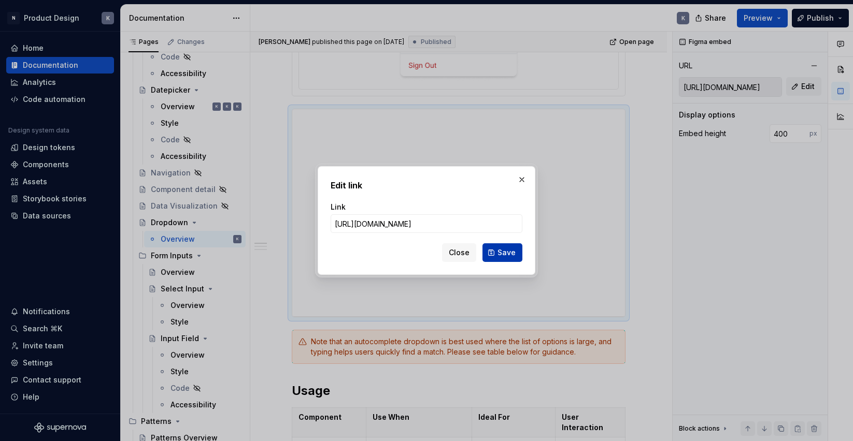
type input "[URL][DOMAIN_NAME]"
click at [501, 255] on span "Save" at bounding box center [506, 253] width 18 height 10
type input "[URL][DOMAIN_NAME]"
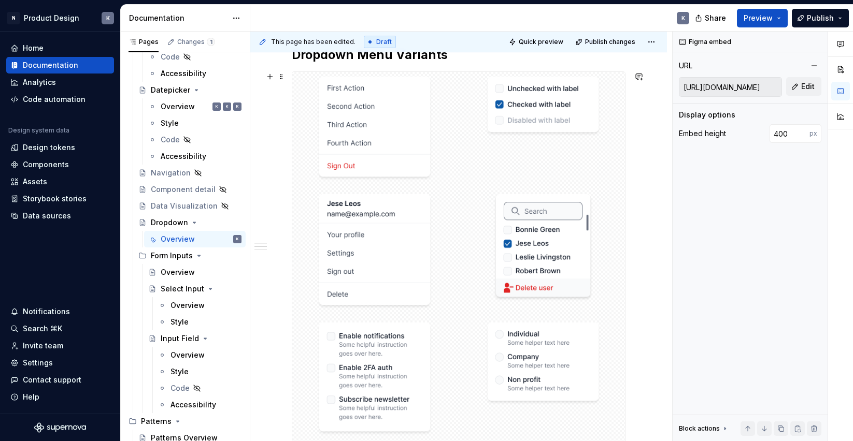
scroll to position [882, 0]
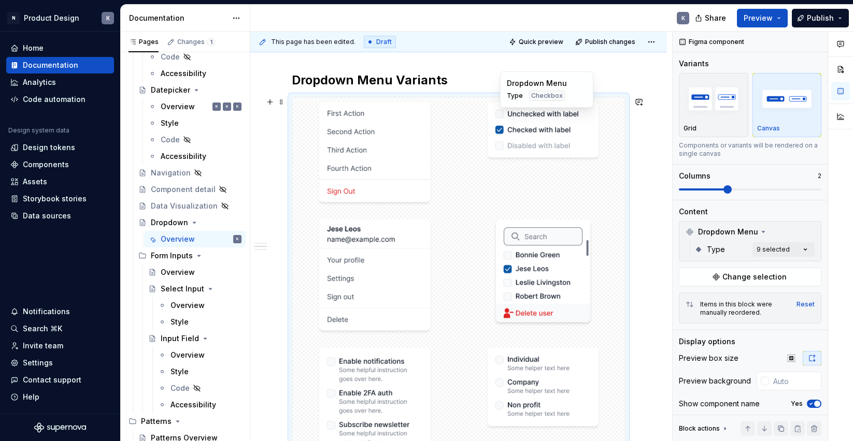
click at [467, 152] on div at bounding box center [543, 131] width 164 height 69
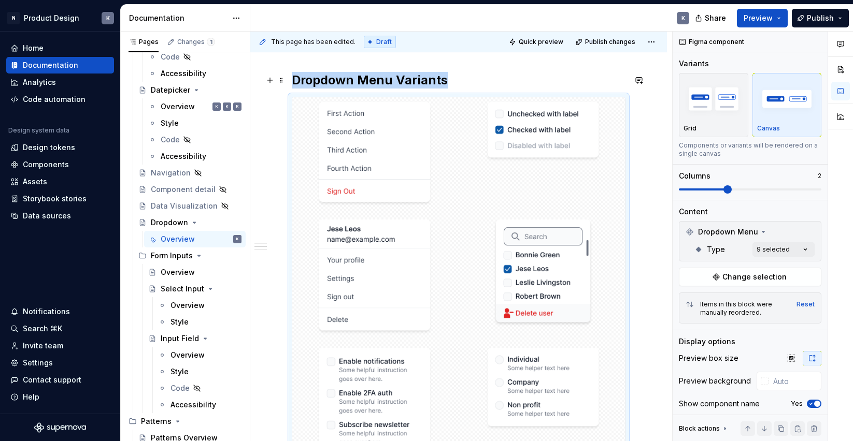
type textarea "*"
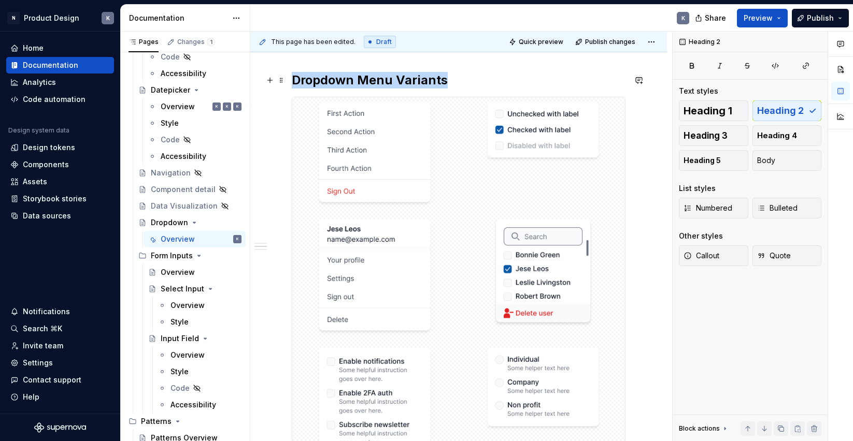
click at [423, 76] on h2 "Dropdown Menu Variants" at bounding box center [459, 80] width 334 height 17
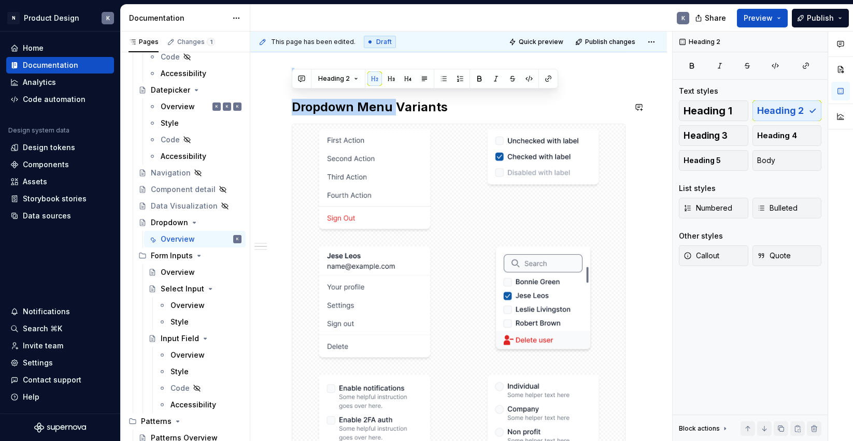
drag, startPoint x: 395, startPoint y: 77, endPoint x: 462, endPoint y: 77, distance: 66.3
click at [462, 77] on div "**********" at bounding box center [459, 213] width 334 height 1703
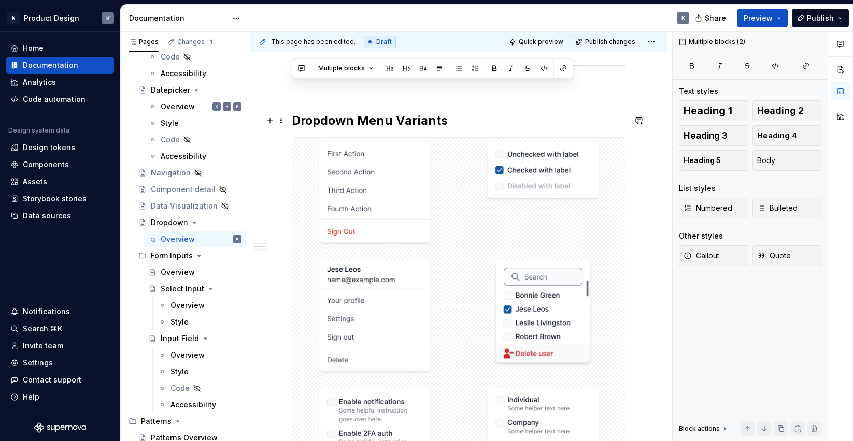
click at [436, 113] on h2 "Dropdown Menu Variants" at bounding box center [459, 120] width 334 height 17
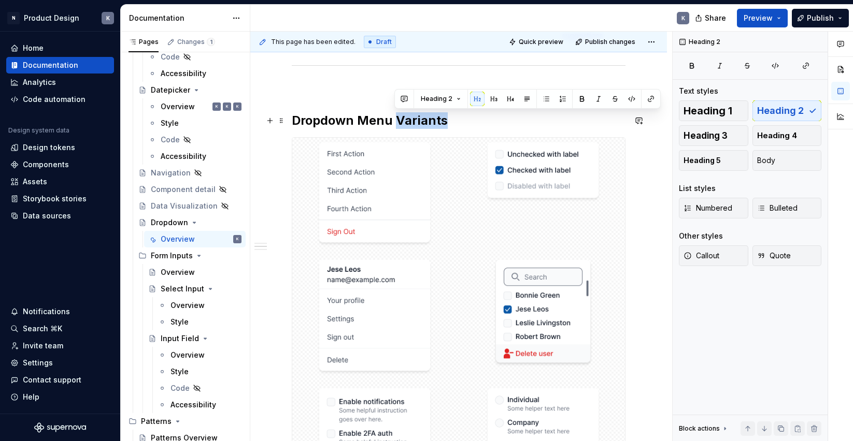
drag, startPoint x: 452, startPoint y: 118, endPoint x: 396, endPoint y: 121, distance: 56.1
click at [396, 121] on h2 "Dropdown Menu Variants" at bounding box center [459, 120] width 334 height 17
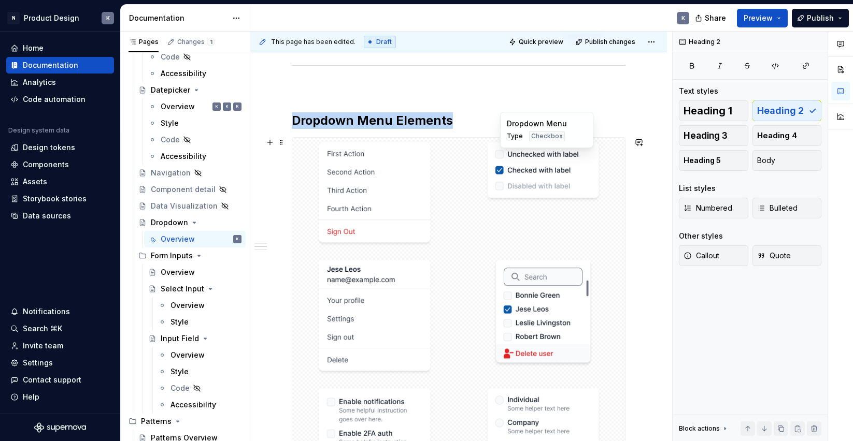
click at [464, 146] on div at bounding box center [543, 172] width 164 height 69
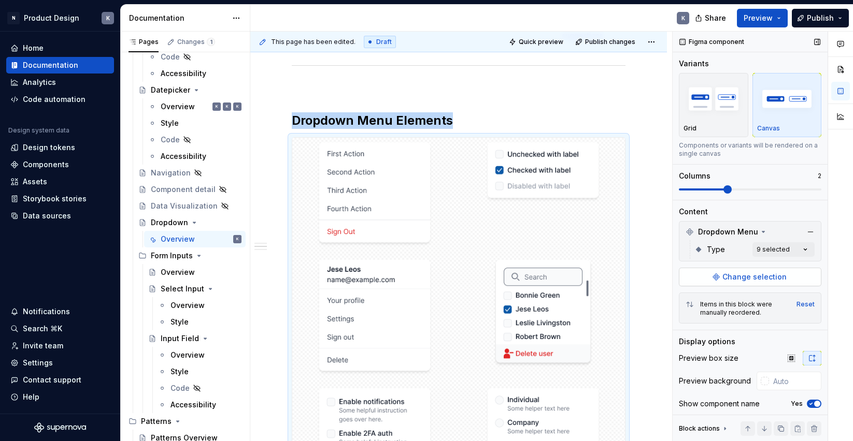
click at [753, 276] on span "Change selection" at bounding box center [754, 277] width 64 height 10
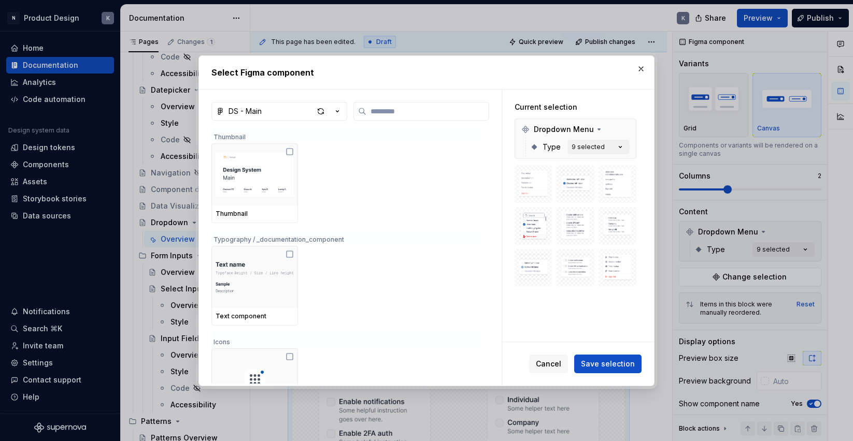
type textarea "*"
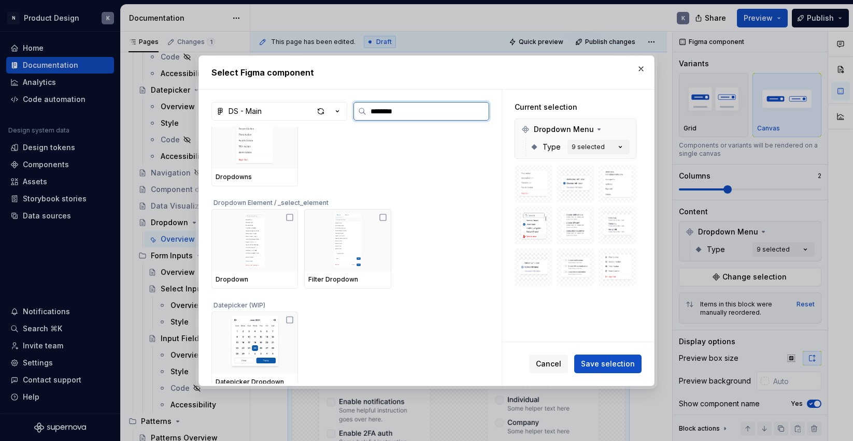
scroll to position [329, 0]
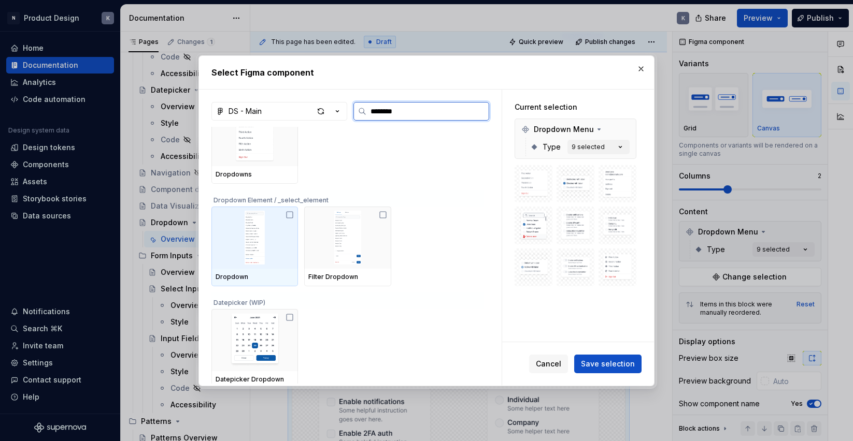
click at [292, 213] on icon at bounding box center [290, 215] width 8 height 8
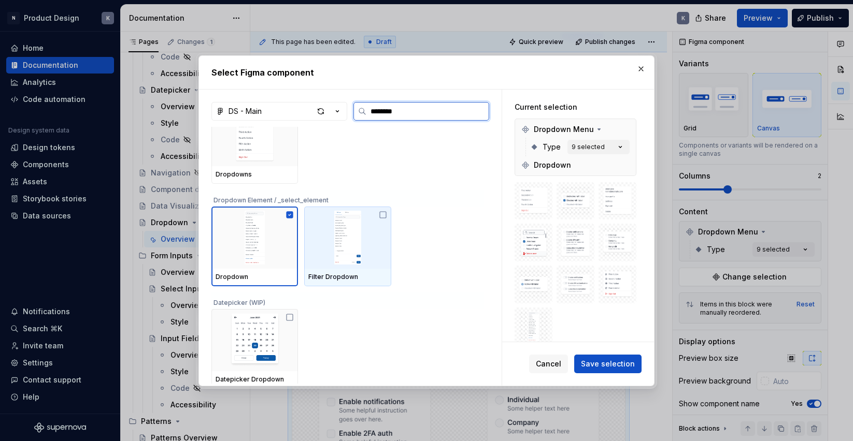
click at [384, 212] on icon at bounding box center [383, 215] width 6 height 6
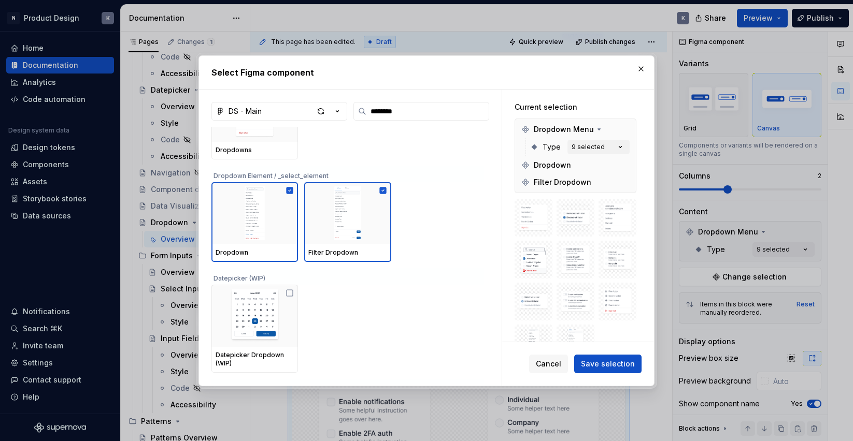
scroll to position [351, 0]
click at [416, 112] on input "********" at bounding box center [427, 111] width 122 height 10
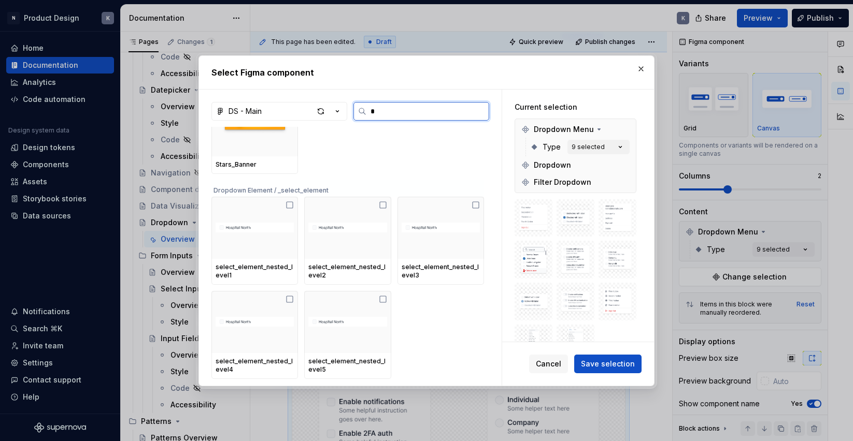
scroll to position [0, 0]
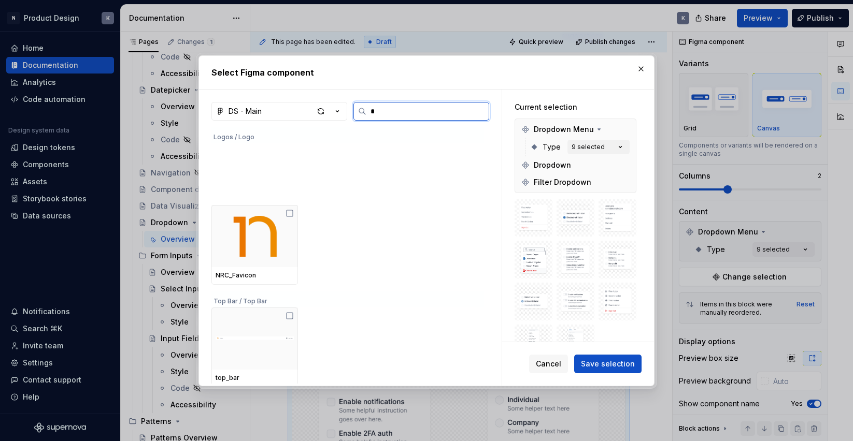
type input "*"
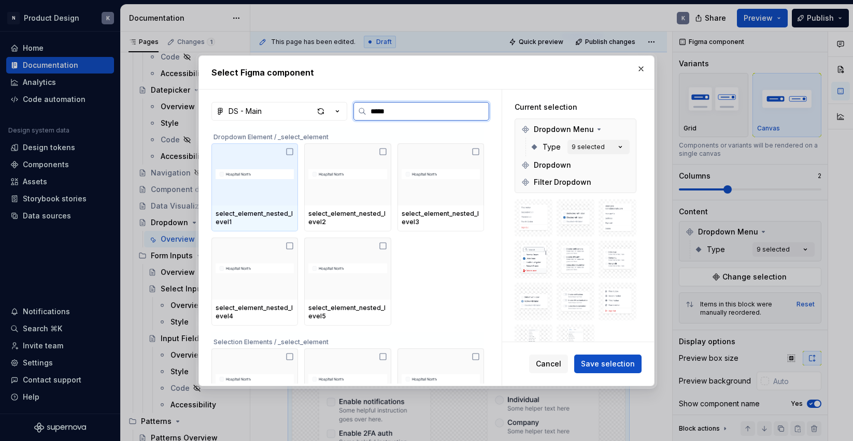
type input "******"
click at [294, 152] on icon at bounding box center [290, 152] width 8 height 8
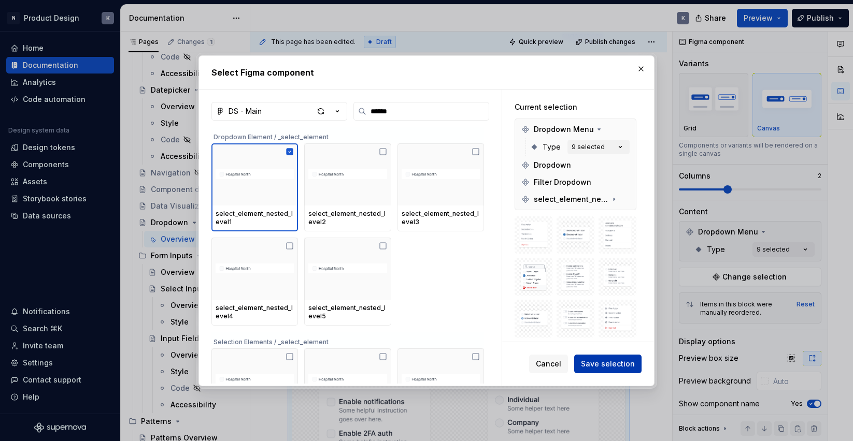
click at [604, 366] on span "Save selection" at bounding box center [608, 364] width 54 height 10
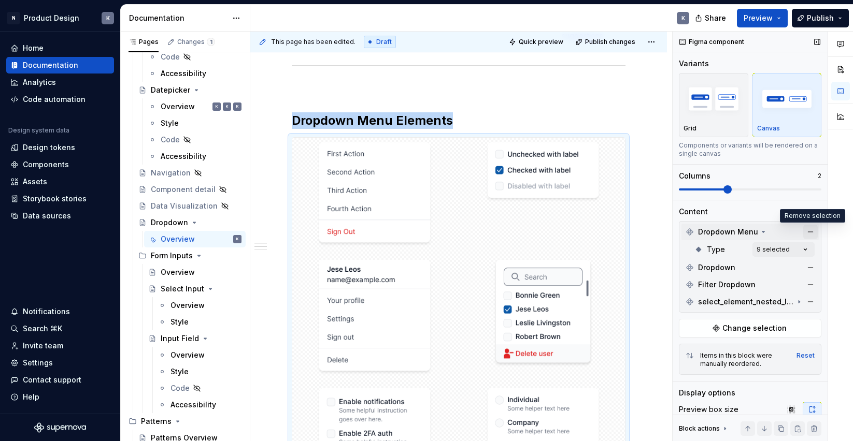
click at [808, 232] on button "button" at bounding box center [810, 232] width 15 height 15
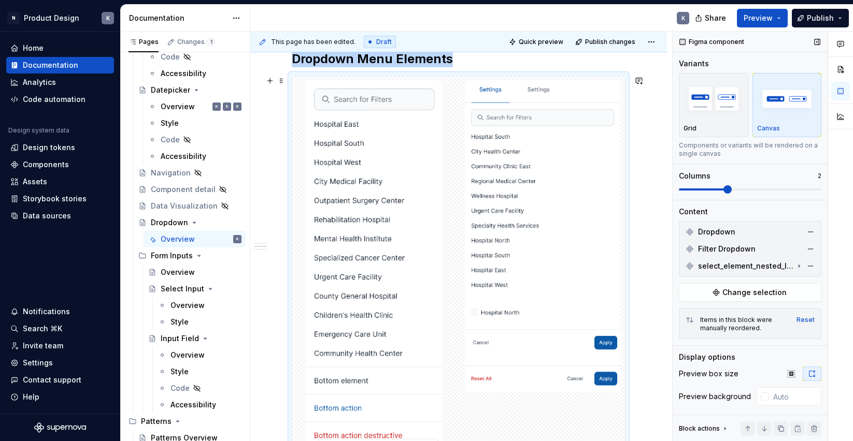
scroll to position [892, 0]
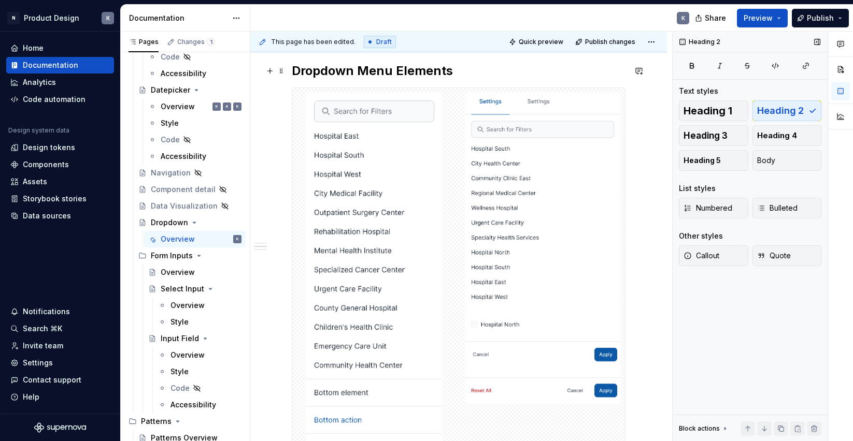
click at [475, 74] on h2 "Dropdown Menu Elements" at bounding box center [459, 71] width 334 height 17
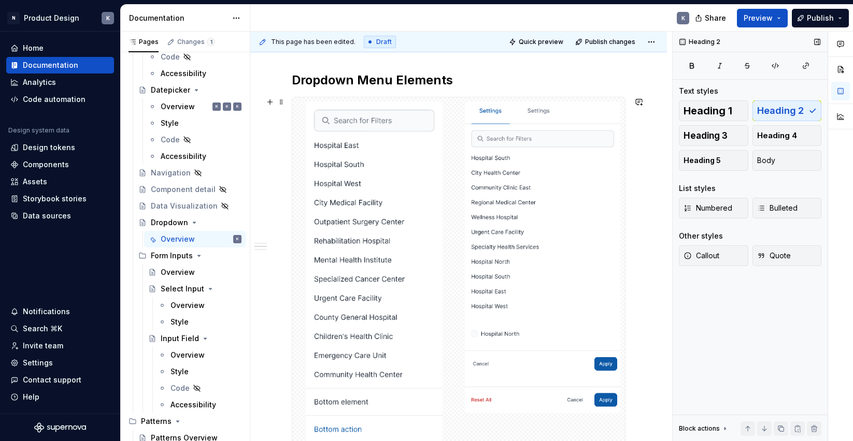
click at [277, 149] on div "**********" at bounding box center [458, 154] width 417 height 1688
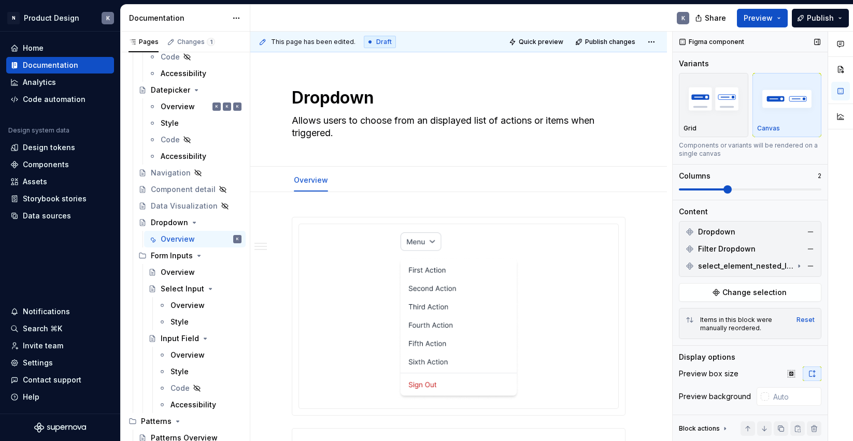
scroll to position [0, 0]
click at [617, 42] on span "Publish changes" at bounding box center [610, 42] width 50 height 8
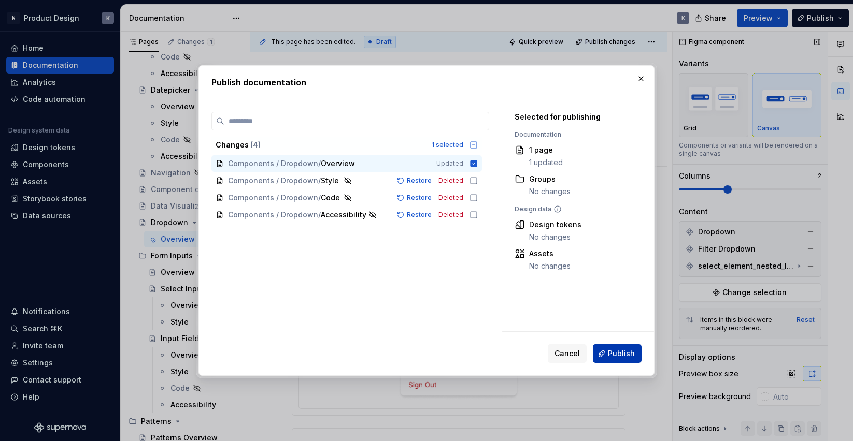
click at [609, 351] on button "Publish" at bounding box center [617, 354] width 49 height 19
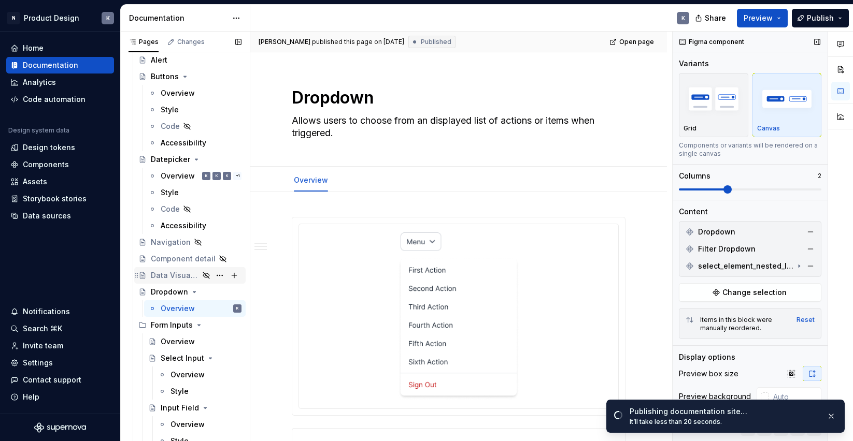
scroll to position [433, 0]
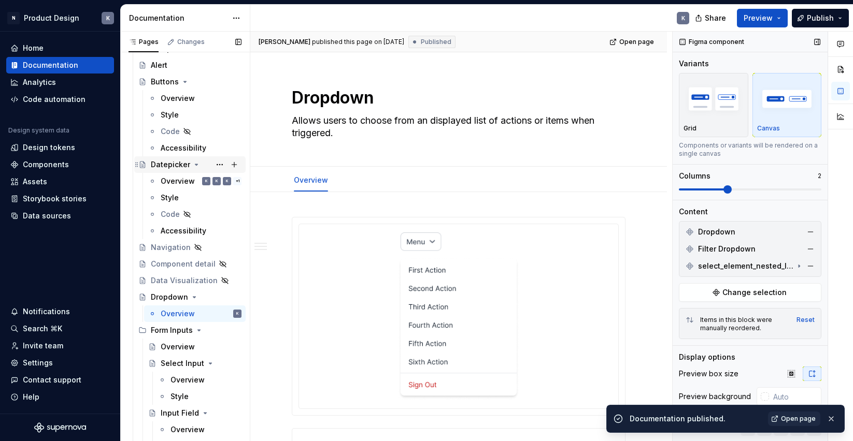
click at [174, 168] on div "Datepicker" at bounding box center [170, 165] width 39 height 10
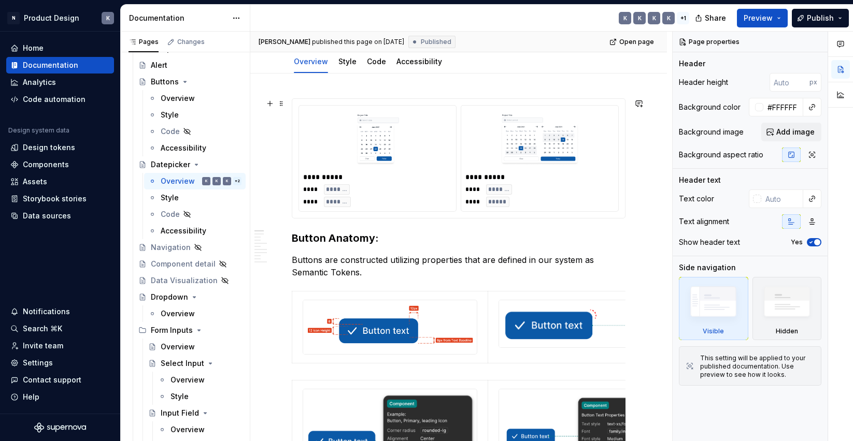
scroll to position [83, 0]
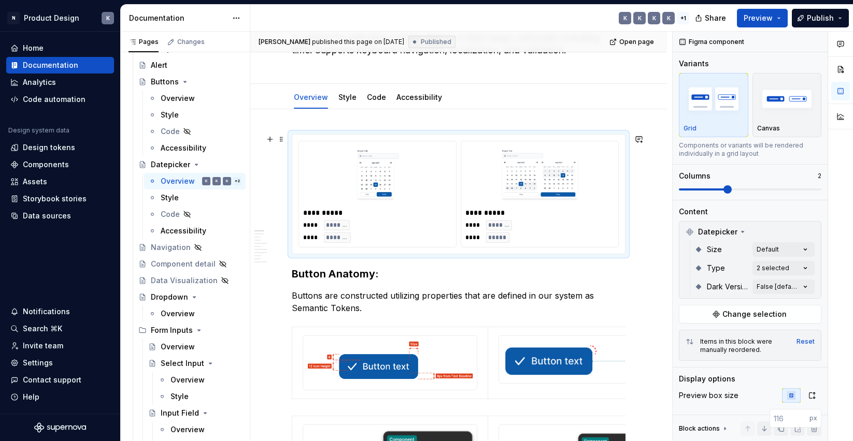
click at [489, 175] on img at bounding box center [539, 176] width 140 height 52
click at [781, 103] on img "button" at bounding box center [787, 99] width 60 height 38
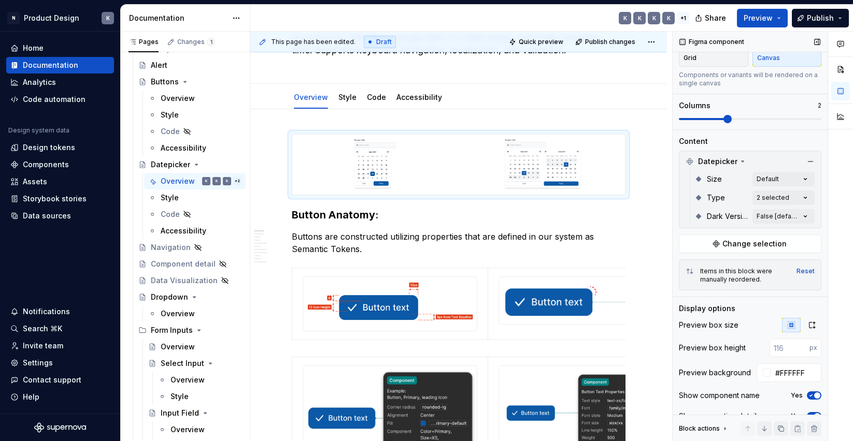
scroll to position [89, 0]
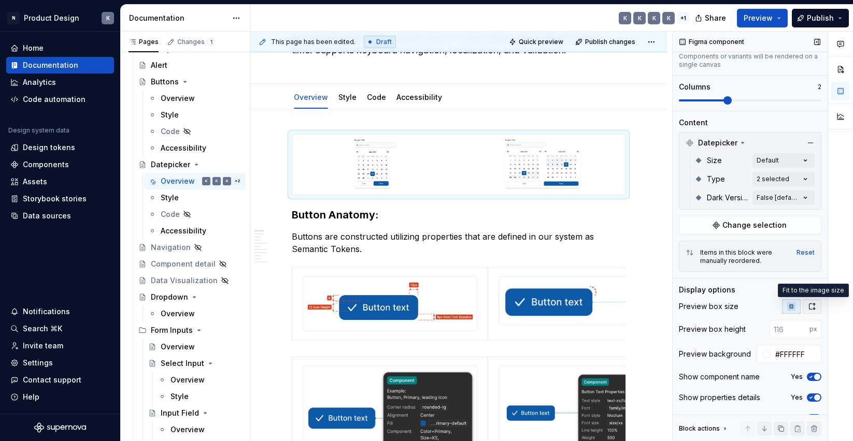
click at [810, 309] on icon "button" at bounding box center [812, 307] width 8 height 8
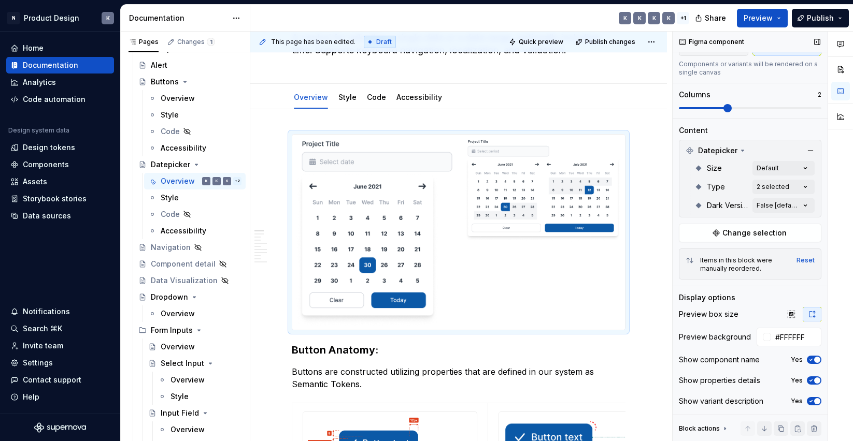
scroll to position [81, 0]
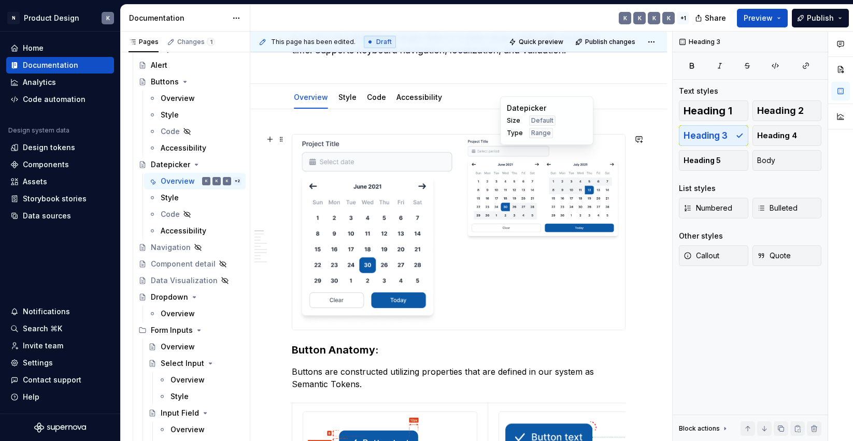
click at [580, 238] on img at bounding box center [543, 190] width 156 height 103
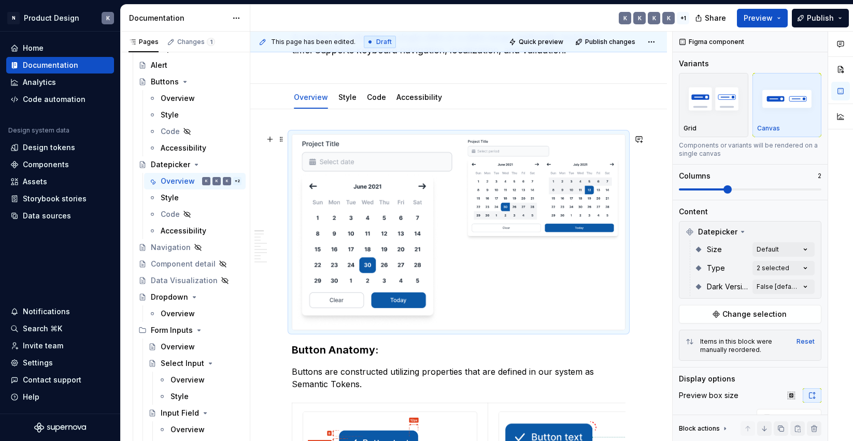
click at [588, 269] on div at bounding box center [458, 232] width 333 height 195
click at [590, 349] on h3 "Button Anatomy:" at bounding box center [459, 350] width 334 height 15
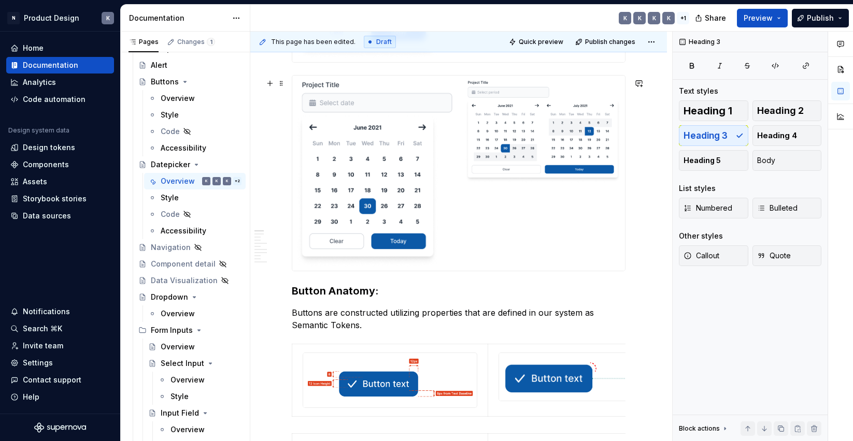
scroll to position [354, 0]
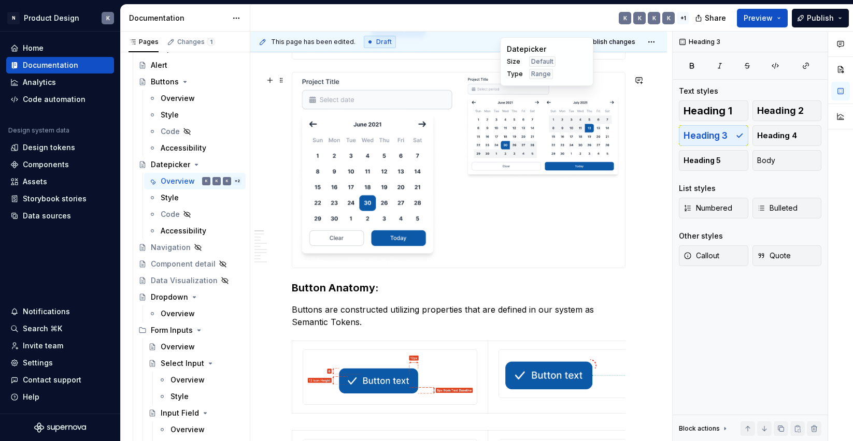
click at [554, 163] on img at bounding box center [543, 128] width 156 height 103
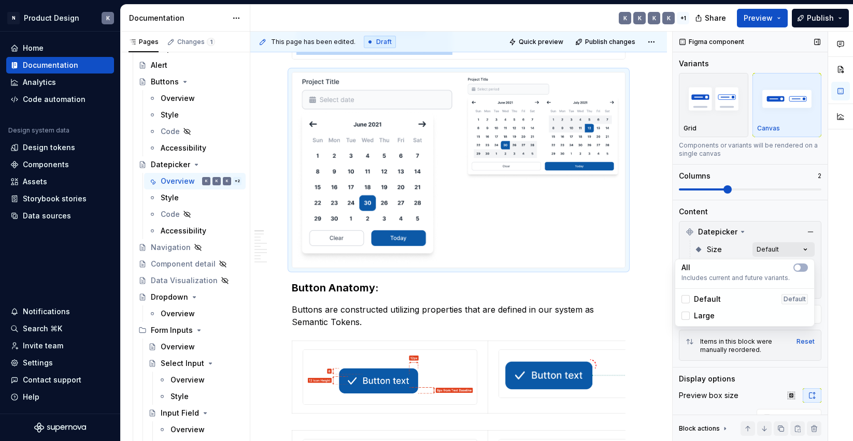
click at [803, 245] on div "Comments Open comments No comments yet Select ‘Comment’ from the block context …" at bounding box center [763, 237] width 180 height 410
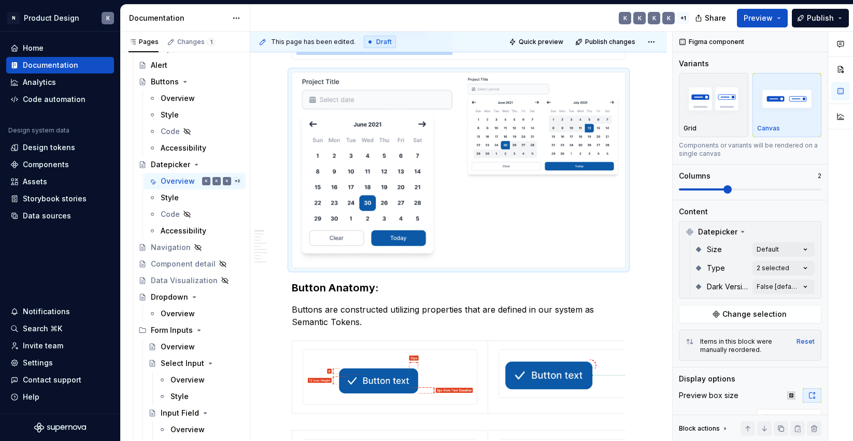
click at [781, 238] on div "Comments Open comments No comments yet Select ‘Comment’ from the block context …" at bounding box center [763, 237] width 180 height 410
click at [795, 270] on div "Comments Open comments No comments yet Select ‘Comment’ from the block context …" at bounding box center [763, 237] width 180 height 410
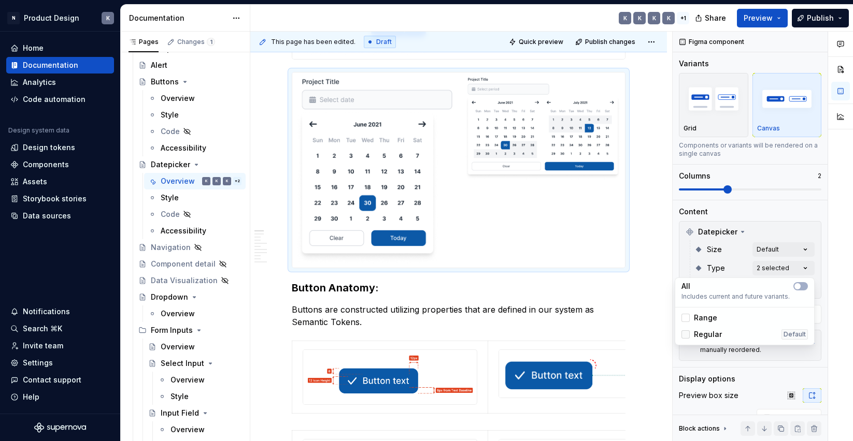
click at [686, 335] on icon at bounding box center [686, 335] width 0 height 0
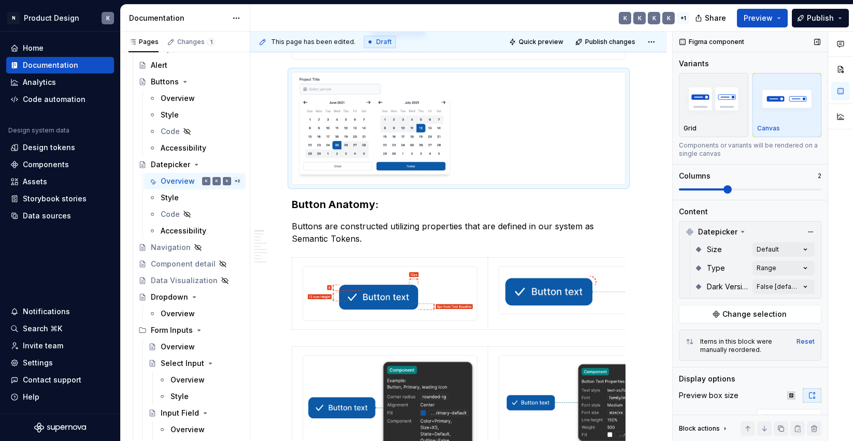
click at [741, 270] on div "Comments Open comments No comments yet Select ‘Comment’ from the block context …" at bounding box center [763, 237] width 180 height 410
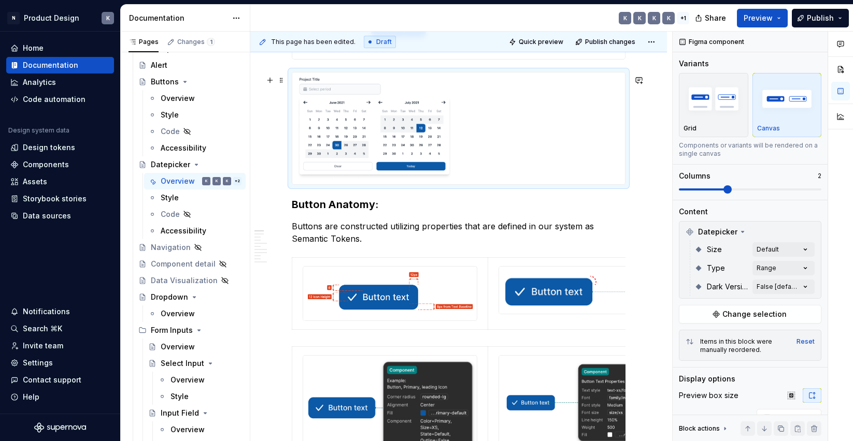
click at [601, 169] on div at bounding box center [458, 128] width 333 height 111
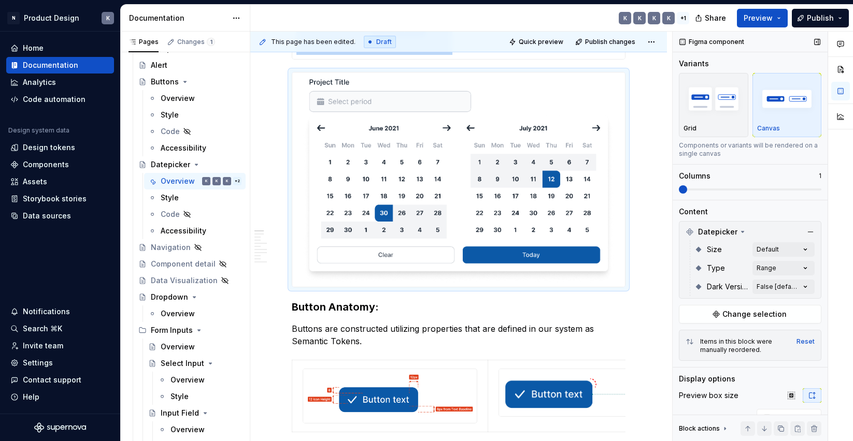
click at [679, 189] on span at bounding box center [683, 190] width 8 height 8
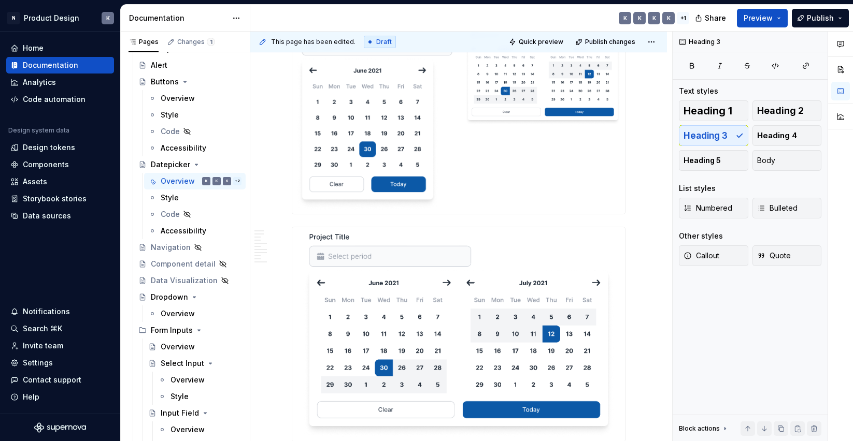
scroll to position [164, 0]
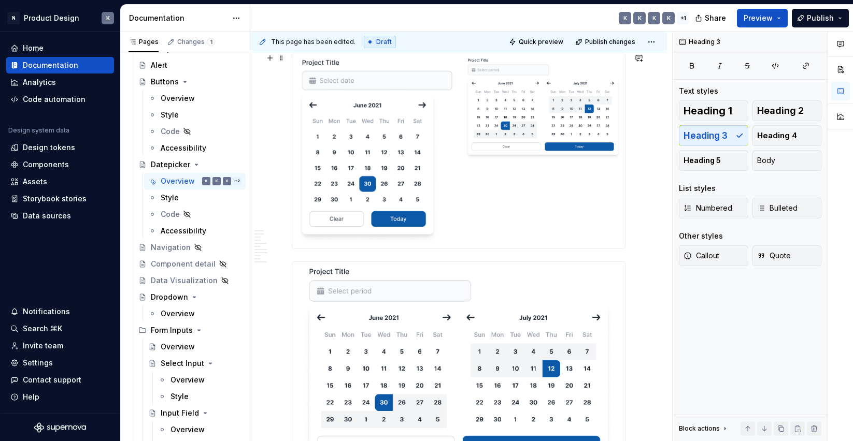
click at [607, 188] on div at bounding box center [458, 150] width 333 height 195
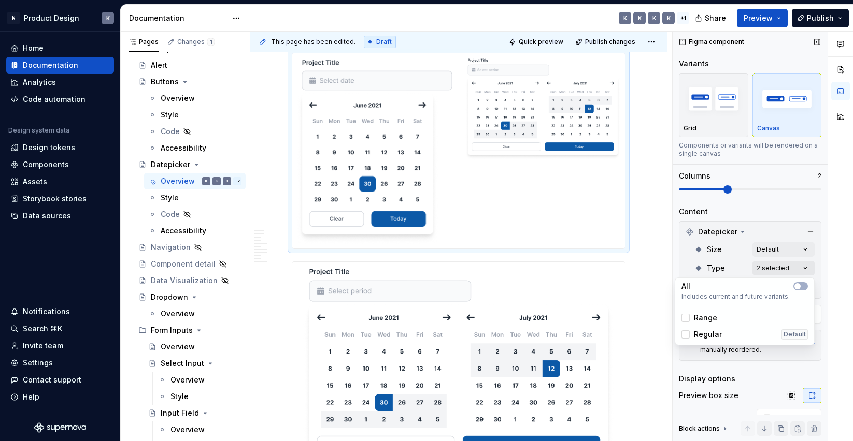
click at [803, 265] on div "Comments Open comments No comments yet Select ‘Comment’ from the block context …" at bounding box center [763, 237] width 180 height 410
click at [686, 335] on polyline at bounding box center [686, 335] width 0 height 0
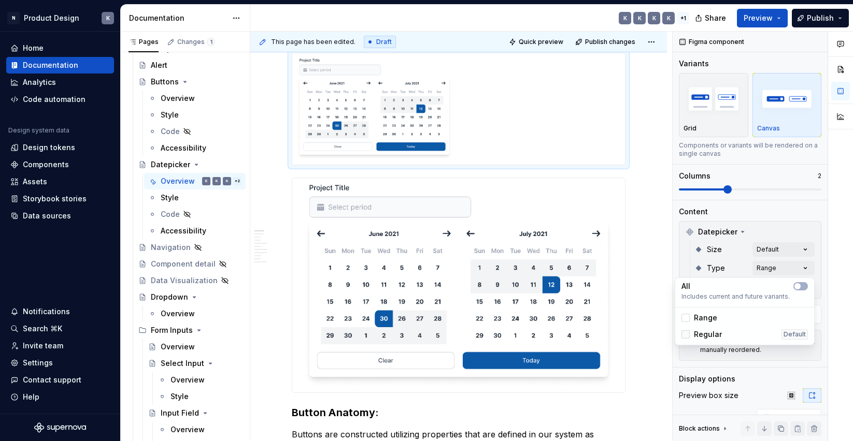
click at [686, 335] on div at bounding box center [685, 335] width 8 height 8
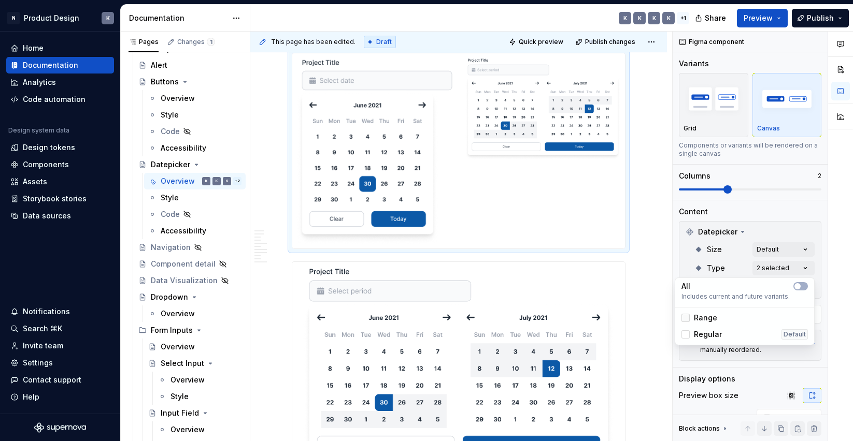
click at [686, 318] on icon at bounding box center [686, 318] width 0 height 0
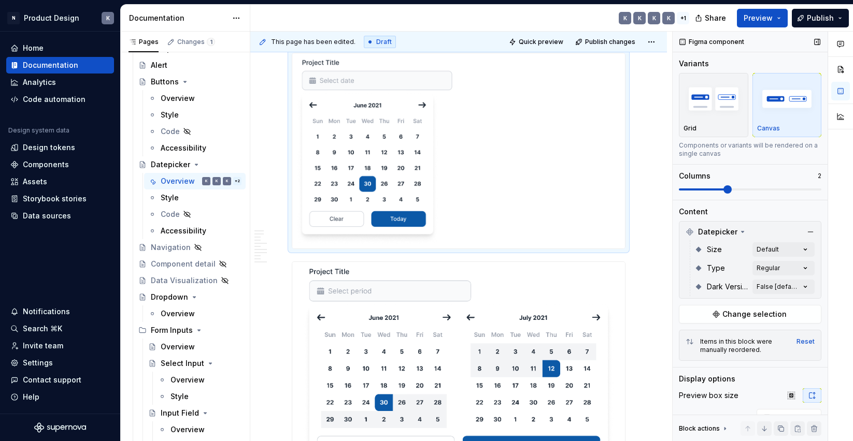
drag, startPoint x: 729, startPoint y: 190, endPoint x: 687, endPoint y: 193, distance: 42.1
click at [687, 193] on div "Comments Open comments No comments yet Select ‘Comment’ from the block context …" at bounding box center [763, 237] width 180 height 410
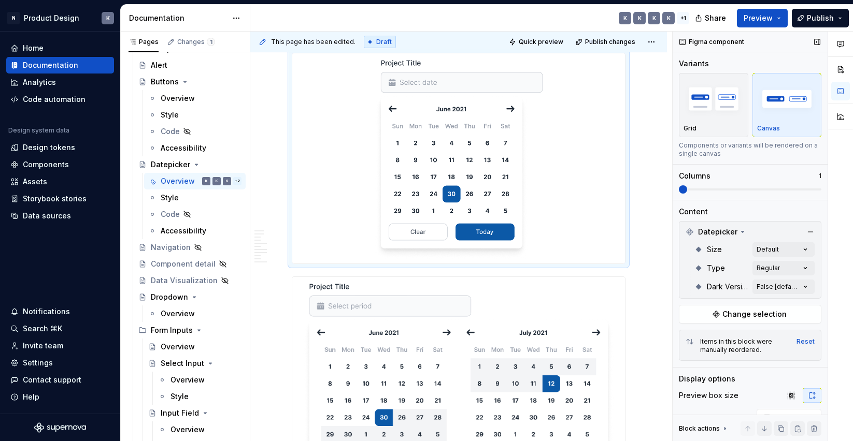
click at [687, 193] on span at bounding box center [750, 190] width 142 height 8
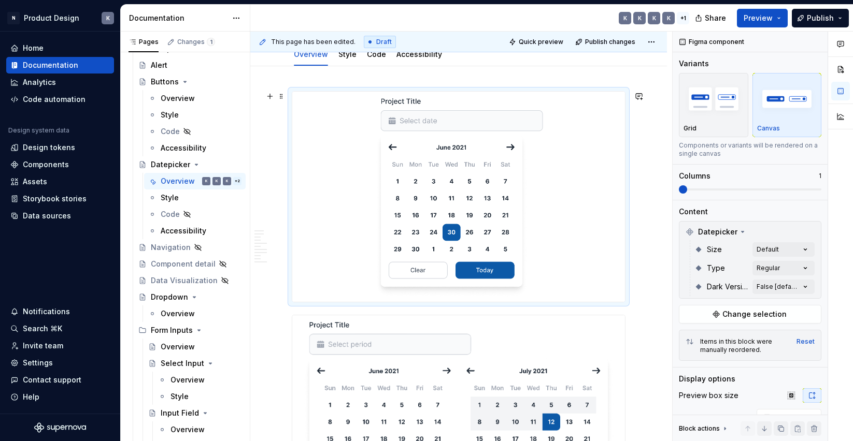
scroll to position [0, 0]
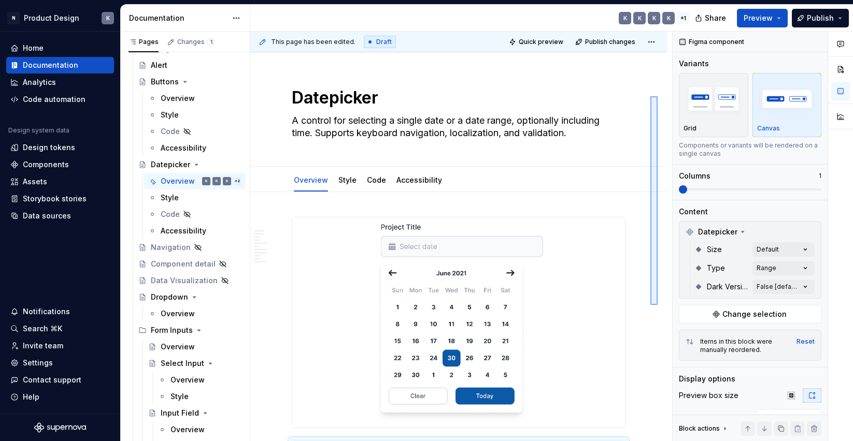
click at [650, 96] on div "**********" at bounding box center [461, 237] width 422 height 410
click at [705, 99] on img "button" at bounding box center [713, 99] width 60 height 38
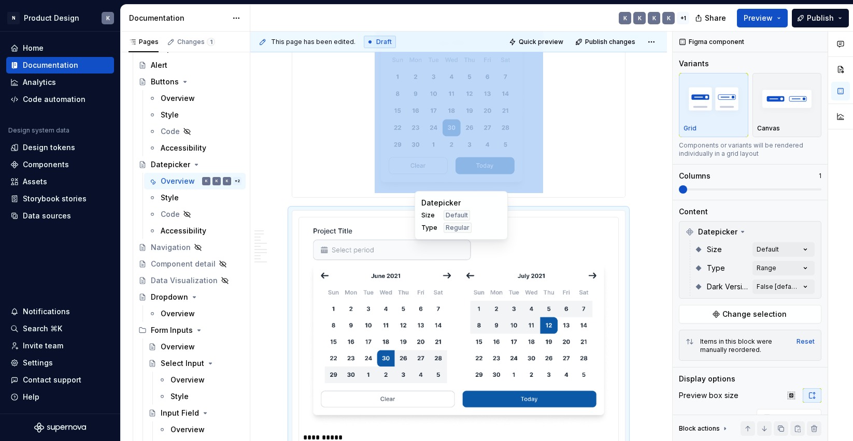
scroll to position [225, 0]
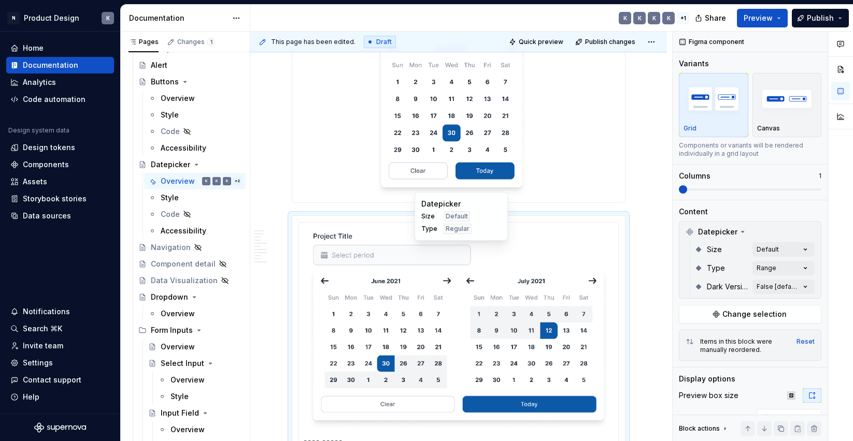
click at [598, 140] on div at bounding box center [458, 97] width 333 height 210
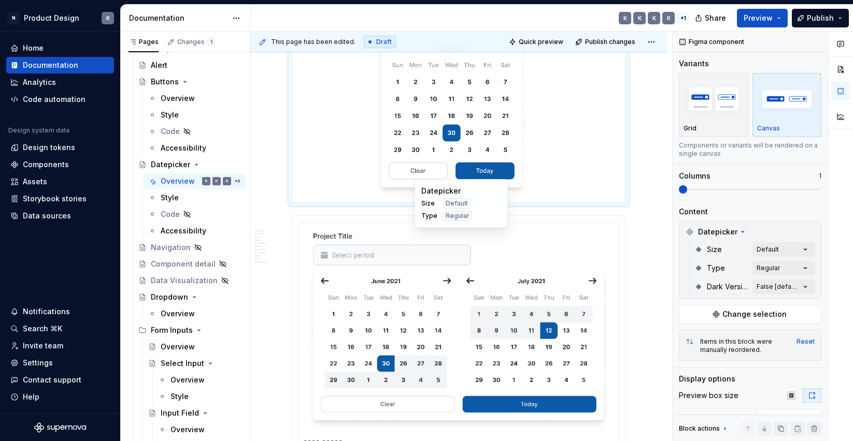
scroll to position [340, 0]
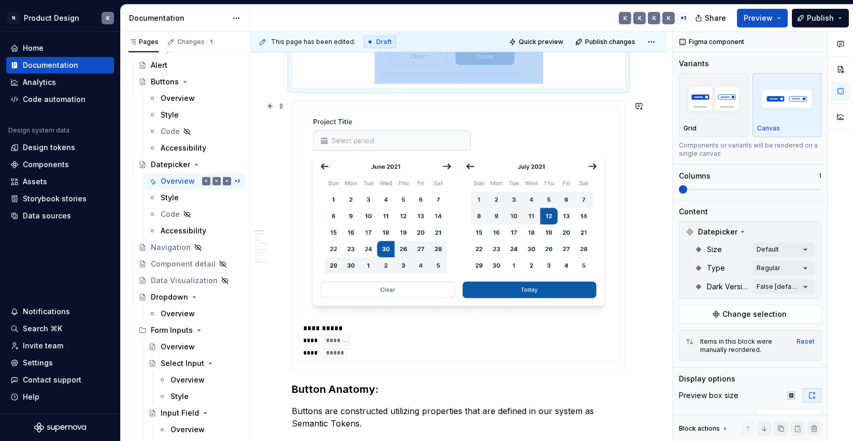
click at [614, 180] on div at bounding box center [458, 216] width 311 height 209
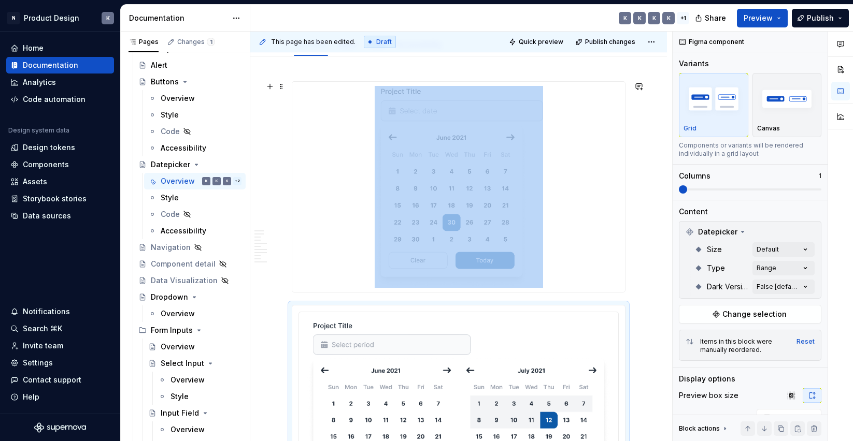
scroll to position [125, 0]
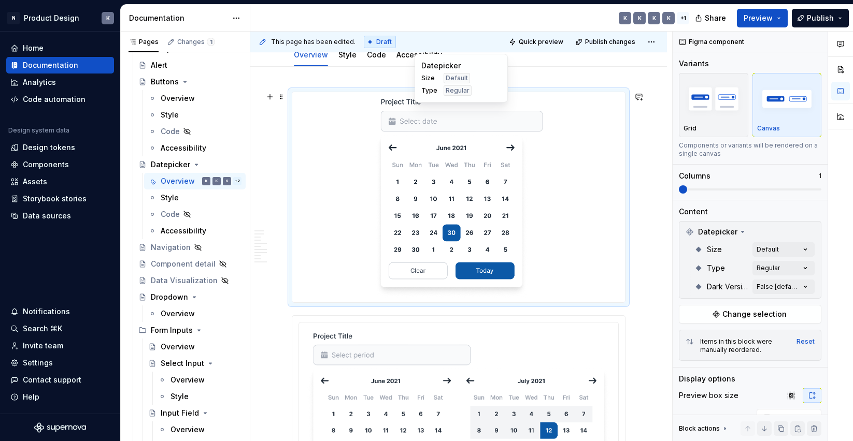
click at [613, 191] on div at bounding box center [458, 197] width 333 height 210
click at [731, 116] on img "button" at bounding box center [713, 99] width 60 height 38
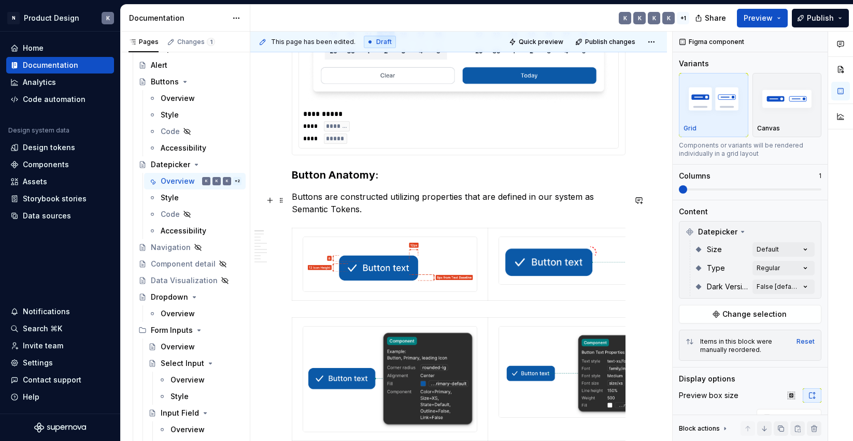
scroll to position [616, 0]
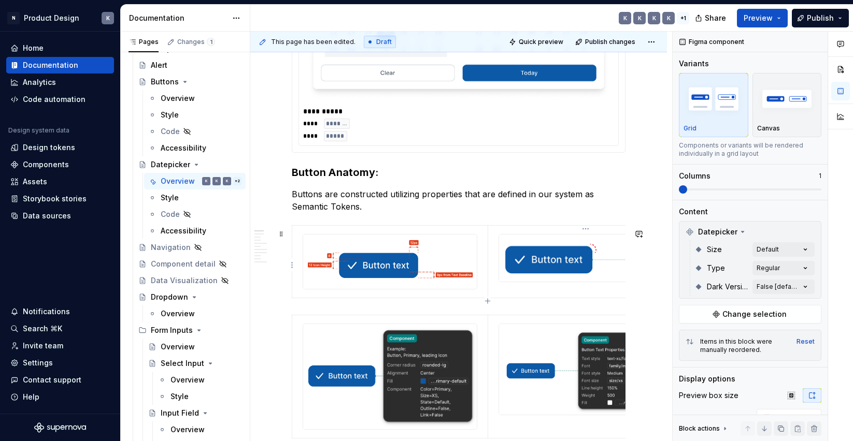
click at [595, 264] on img at bounding box center [585, 258] width 173 height 47
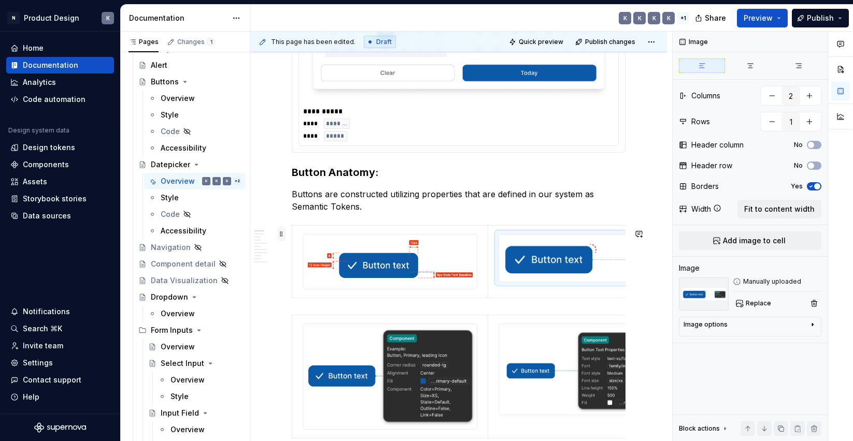
click at [282, 235] on span at bounding box center [281, 234] width 8 height 15
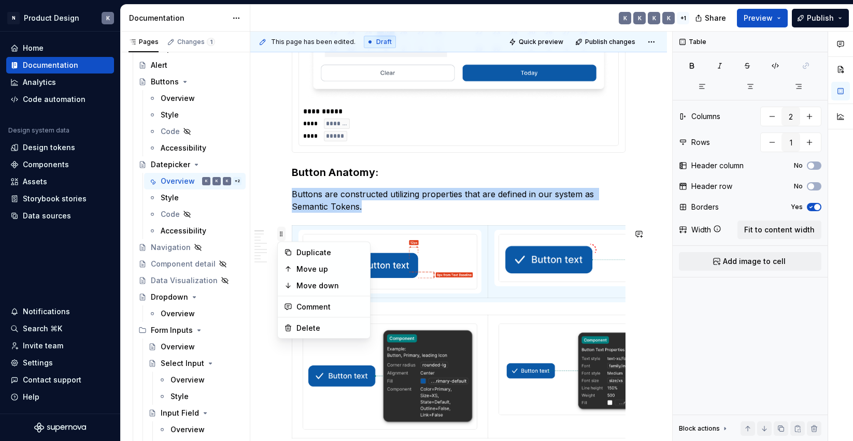
click at [282, 235] on span at bounding box center [281, 234] width 8 height 15
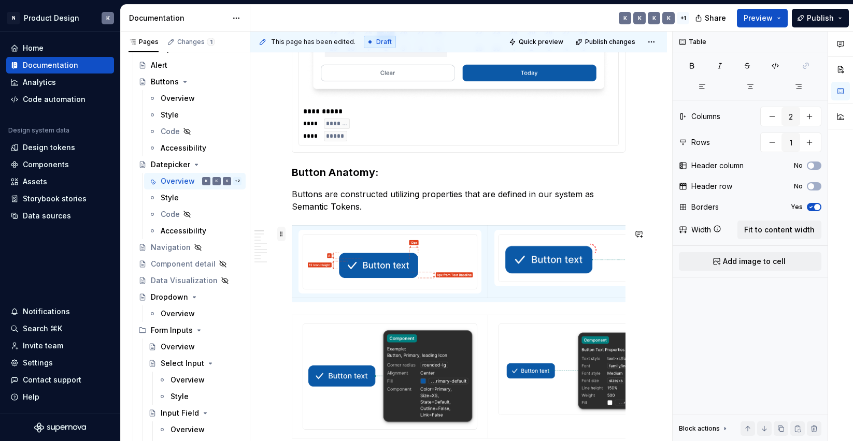
click at [282, 235] on span at bounding box center [281, 234] width 8 height 15
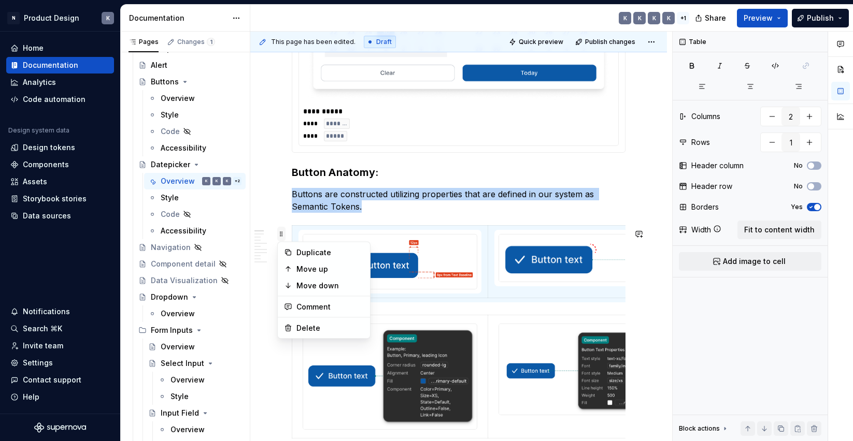
click at [282, 235] on span at bounding box center [281, 234] width 8 height 15
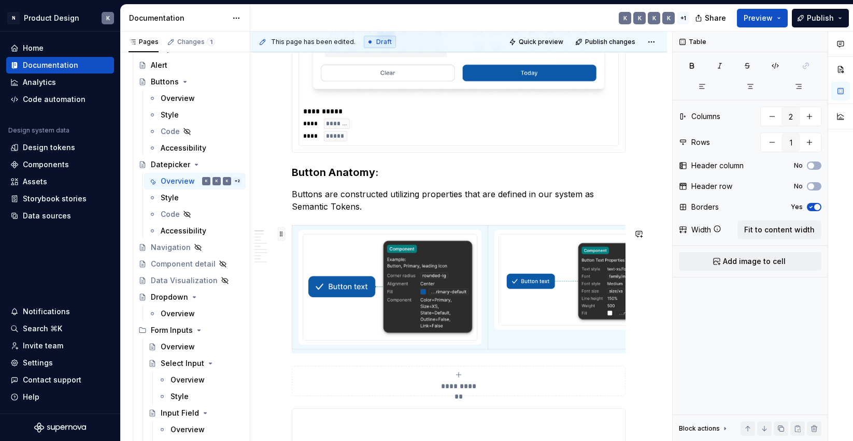
click at [283, 234] on span at bounding box center [281, 234] width 8 height 15
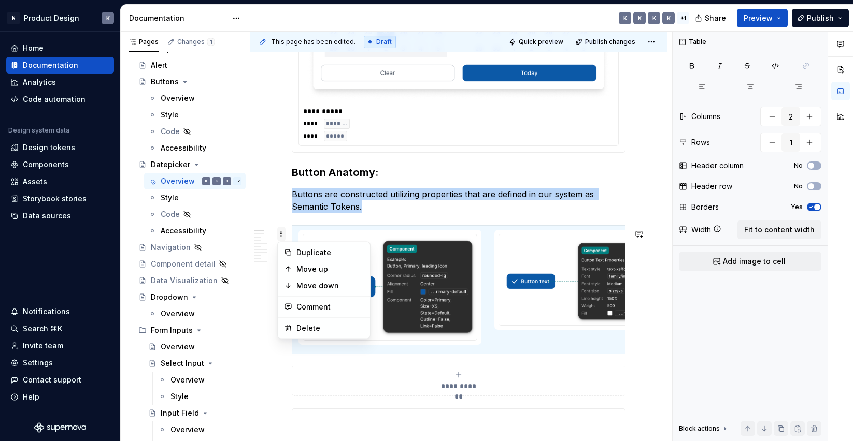
click at [282, 232] on span at bounding box center [281, 234] width 8 height 15
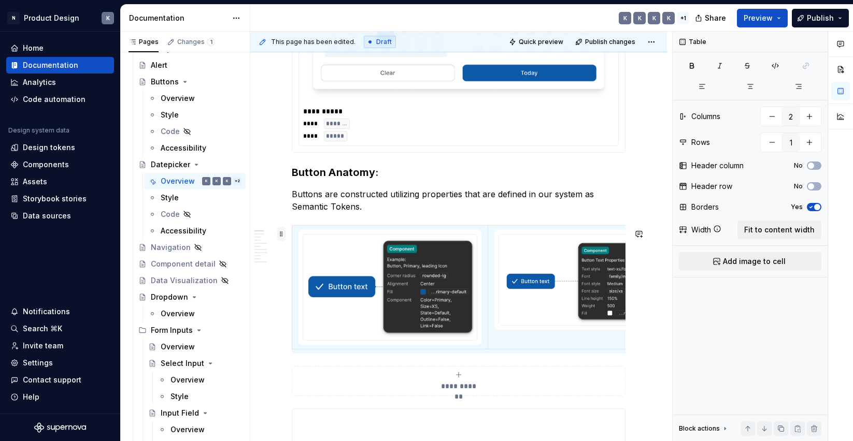
click at [281, 233] on span at bounding box center [281, 234] width 8 height 15
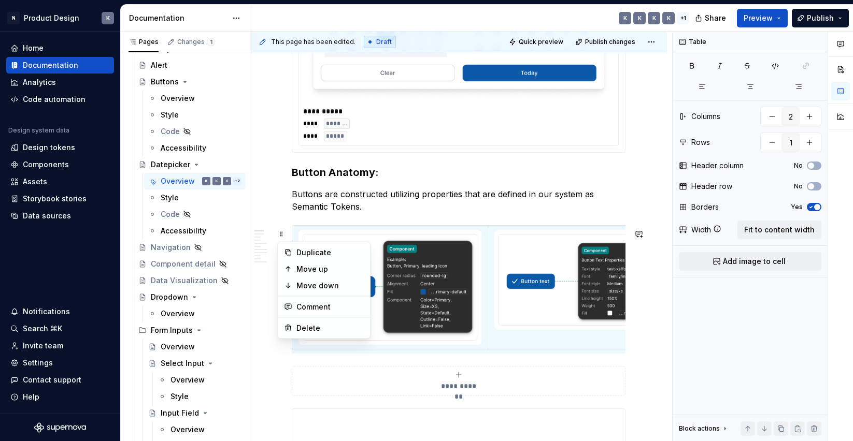
click at [324, 235] on div at bounding box center [390, 287] width 175 height 107
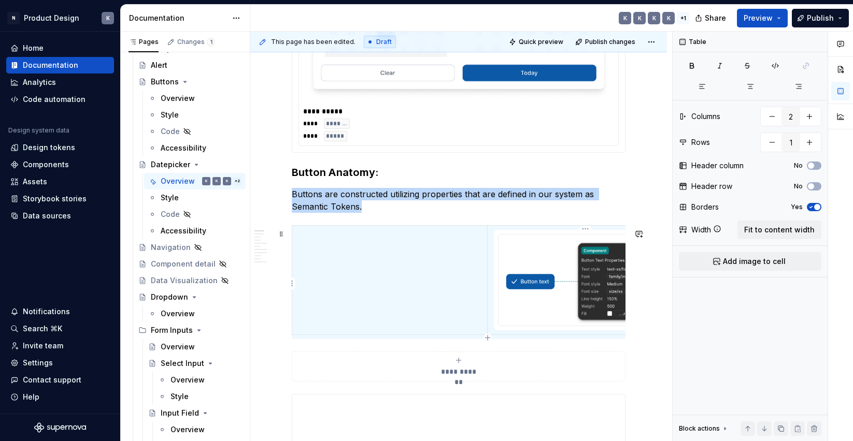
click at [498, 235] on div at bounding box center [585, 280] width 175 height 92
type textarea "*"
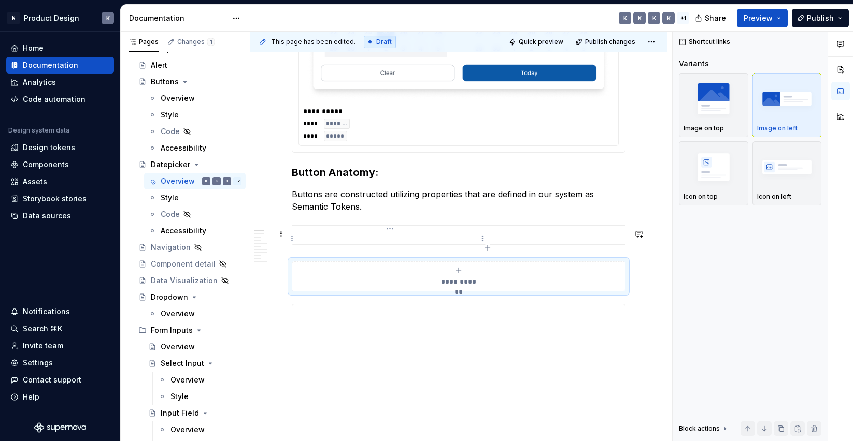
click at [440, 237] on p at bounding box center [389, 235] width 183 height 10
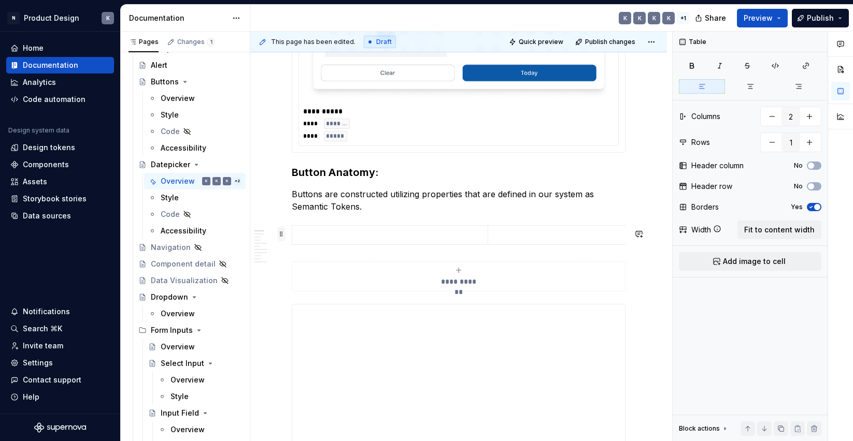
click at [280, 232] on span at bounding box center [281, 234] width 8 height 15
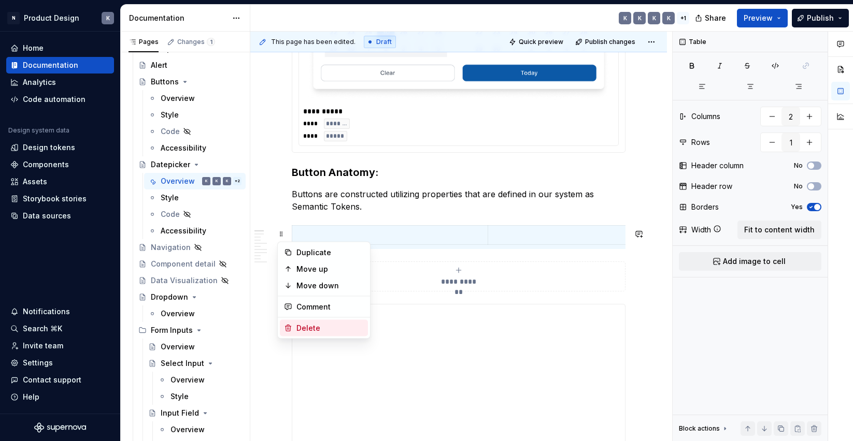
click at [321, 325] on div "Delete" at bounding box center [329, 328] width 67 height 10
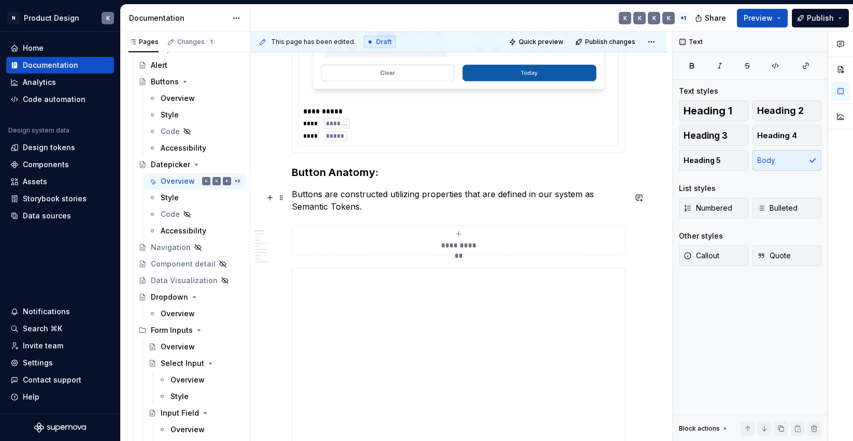
click at [364, 205] on p "Buttons are constructed utilizing properties that are defined in our system as …" at bounding box center [459, 200] width 334 height 25
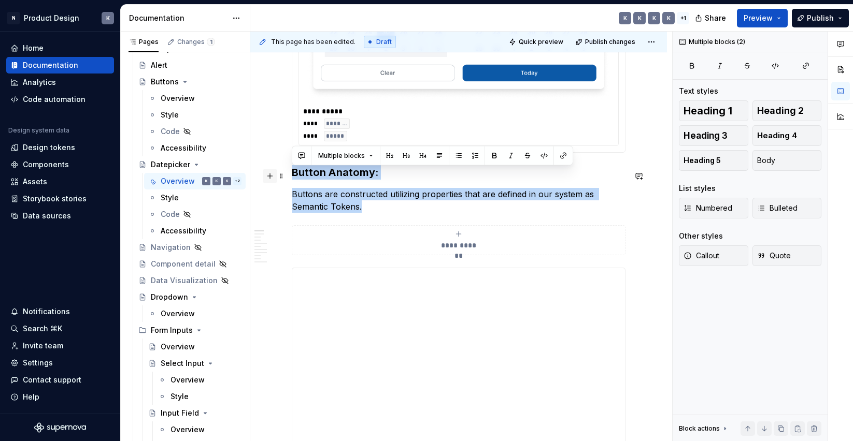
drag, startPoint x: 368, startPoint y: 215, endPoint x: 270, endPoint y: 169, distance: 107.6
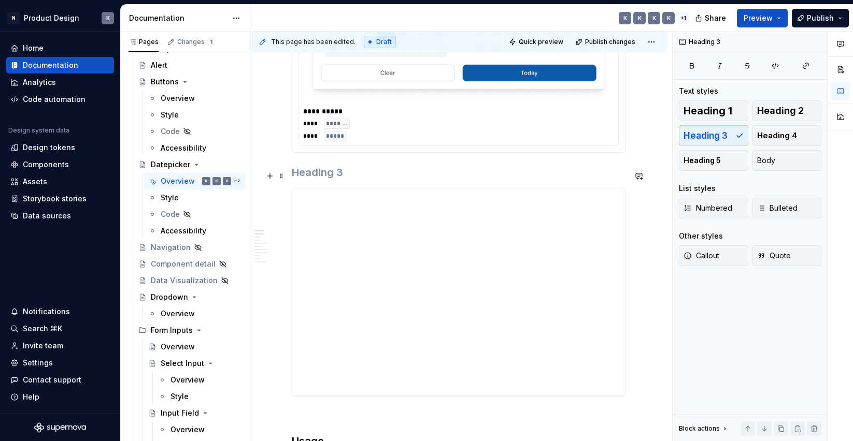
click at [334, 174] on h3 at bounding box center [459, 172] width 334 height 15
click at [376, 176] on h3 "Figma Link" at bounding box center [459, 172] width 334 height 15
click at [428, 180] on h3 "Figma Link" at bounding box center [459, 172] width 334 height 15
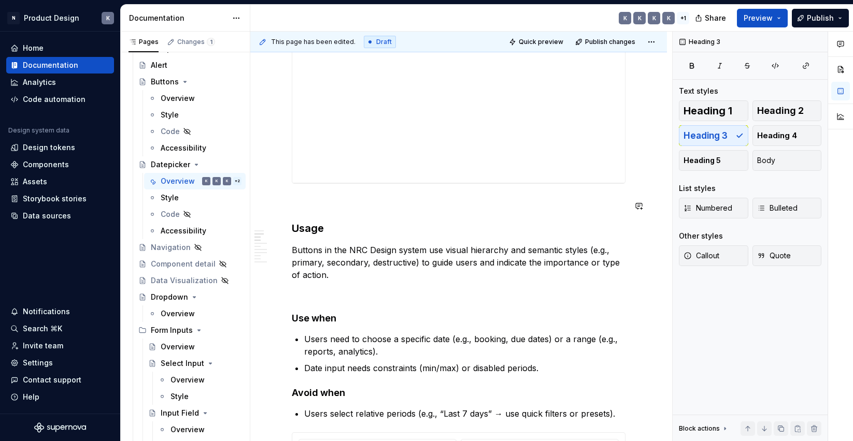
scroll to position [867, 0]
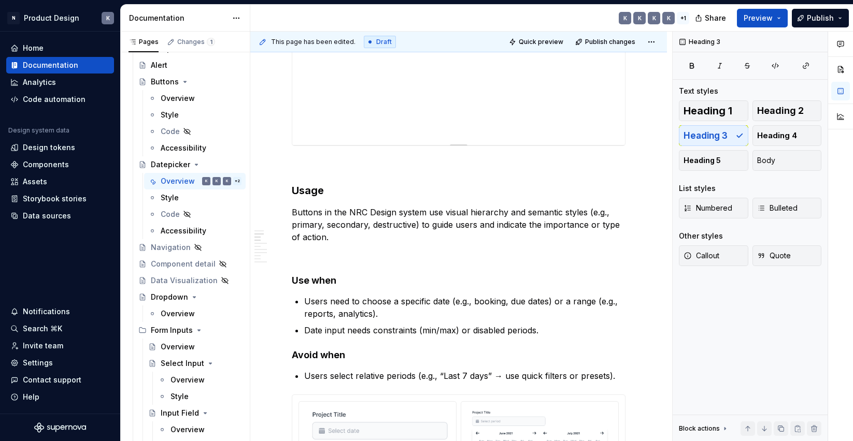
click at [429, 130] on div "**********" at bounding box center [458, 41] width 333 height 207
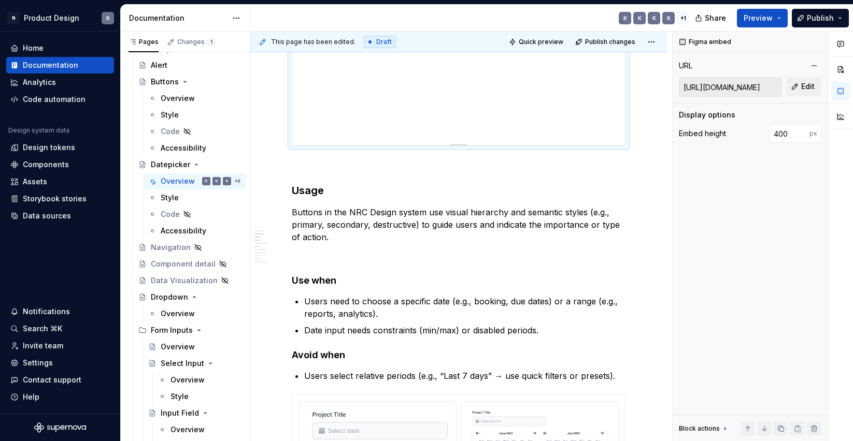
type textarea "*"
click at [806, 88] on span "Edit" at bounding box center [807, 86] width 13 height 10
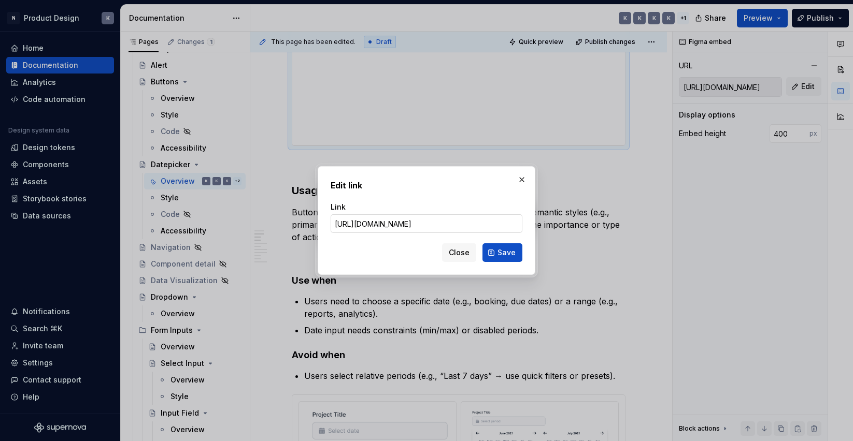
click at [473, 223] on input "[URL][DOMAIN_NAME]" at bounding box center [427, 224] width 192 height 19
type input "[URL][DOMAIN_NAME]"
click at [505, 252] on span "Save" at bounding box center [506, 253] width 18 height 10
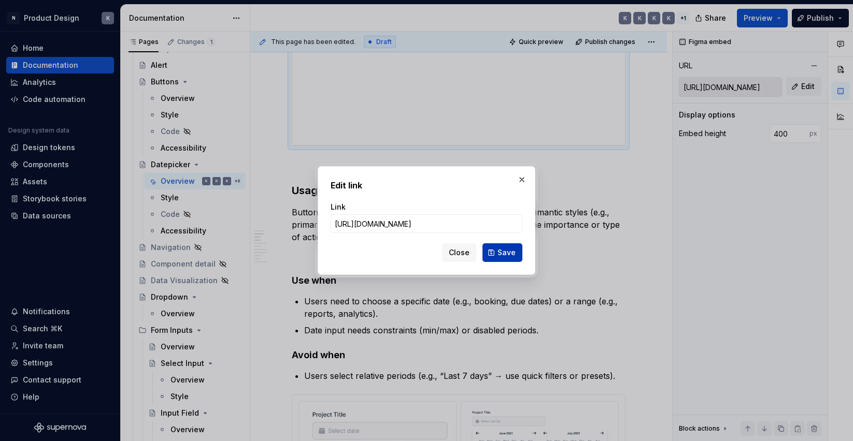
type input "[URL][DOMAIN_NAME]"
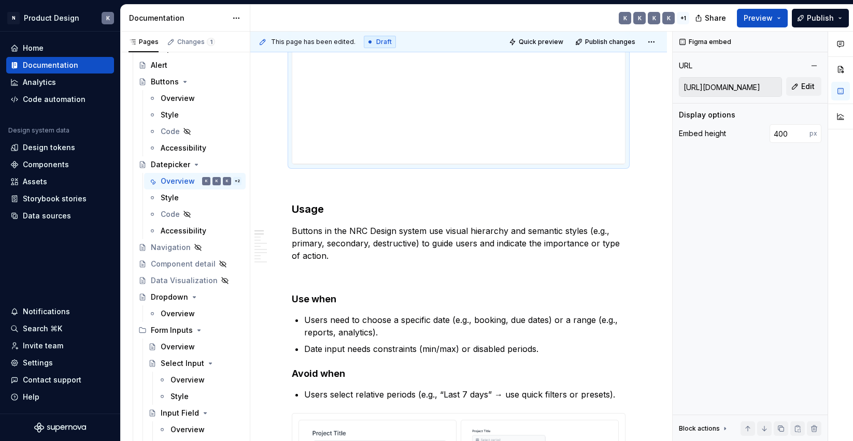
scroll to position [403, 0]
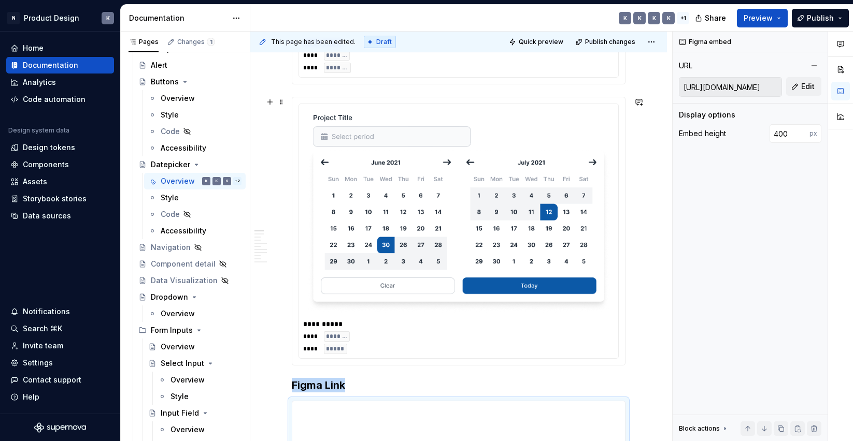
click at [532, 126] on img at bounding box center [458, 212] width 303 height 201
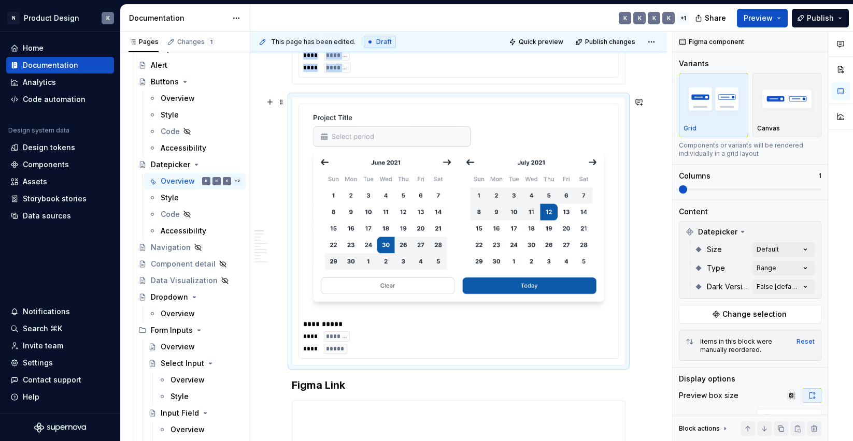
type textarea "*"
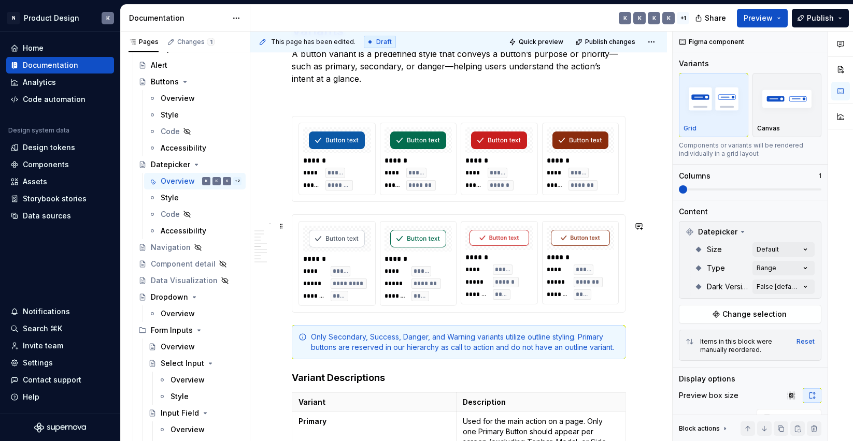
scroll to position [1478, 0]
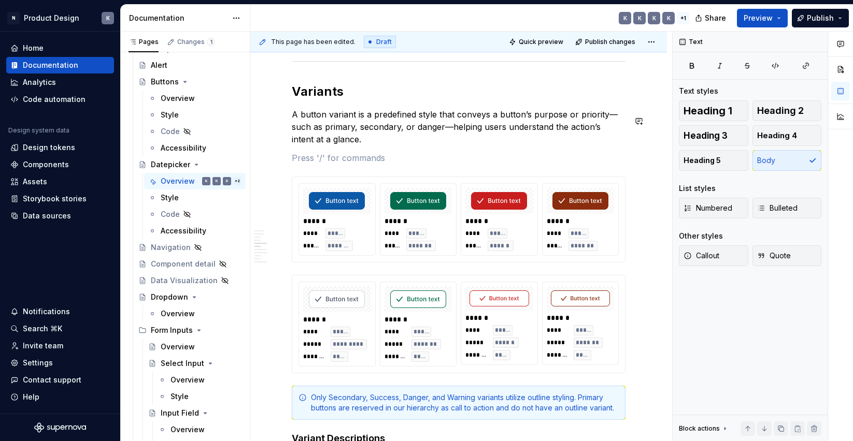
click at [429, 154] on div "**********" at bounding box center [459, 274] width 334 height 3071
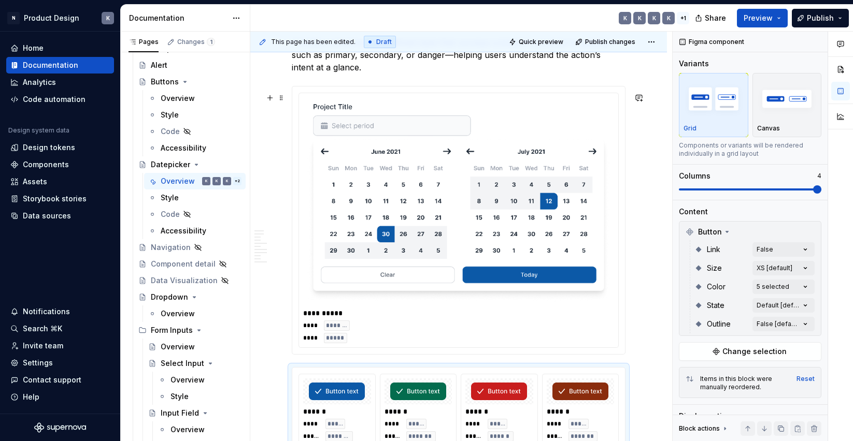
scroll to position [1546, 0]
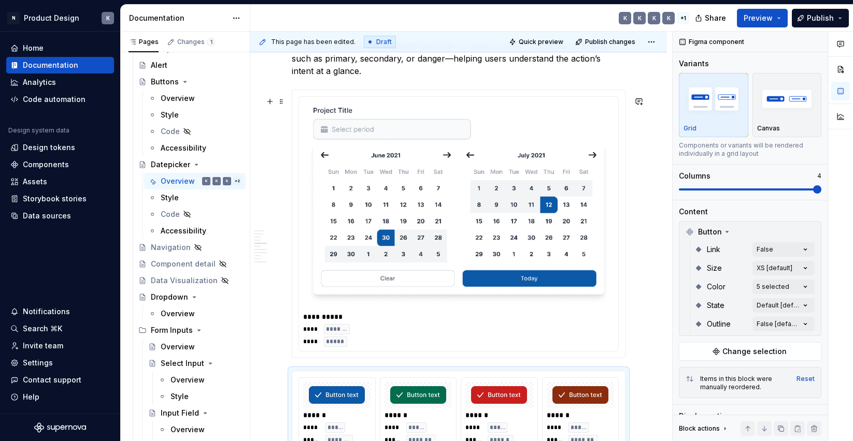
type input "#FFFFFF"
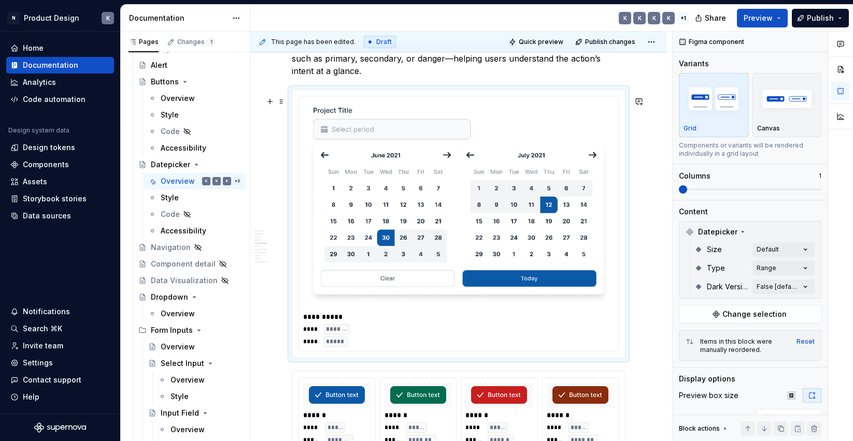
click at [566, 172] on img at bounding box center [458, 205] width 303 height 201
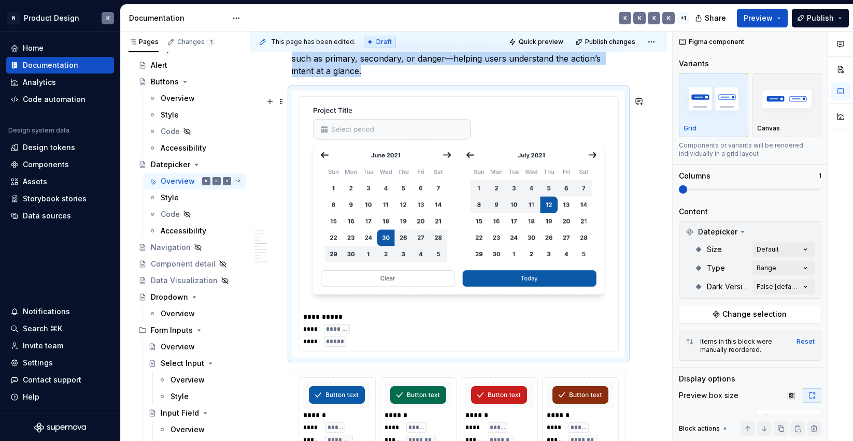
click at [618, 119] on div "**********" at bounding box center [458, 224] width 319 height 254
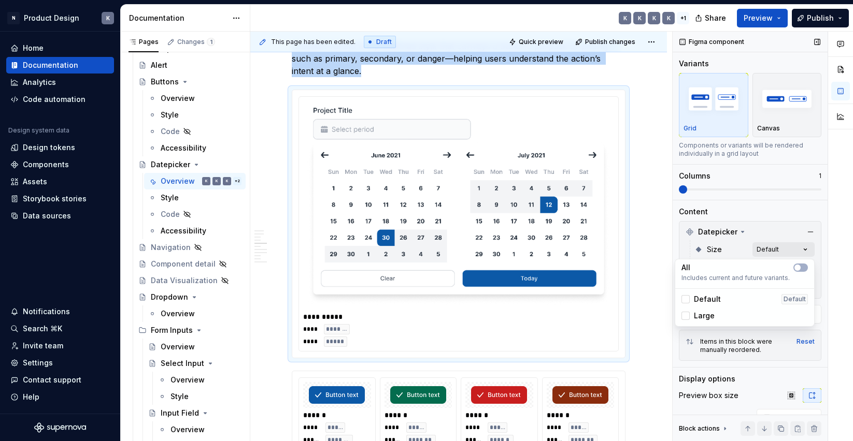
click at [789, 247] on div "Comments Open comments No comments yet Select ‘Comment’ from the block context …" at bounding box center [763, 237] width 180 height 410
click at [783, 233] on div "Comments Open comments No comments yet Select ‘Comment’ from the block context …" at bounding box center [763, 237] width 180 height 410
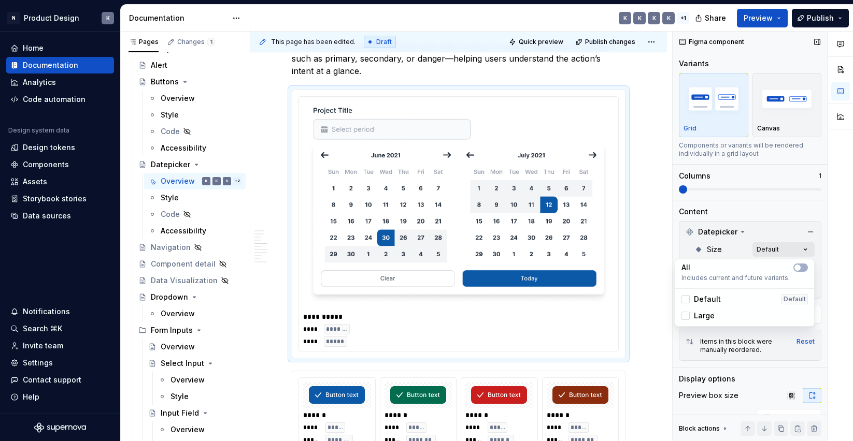
click at [780, 251] on div "Comments Open comments No comments yet Select ‘Comment’ from the block context …" at bounding box center [763, 237] width 180 height 410
click at [685, 318] on div at bounding box center [685, 316] width 8 height 8
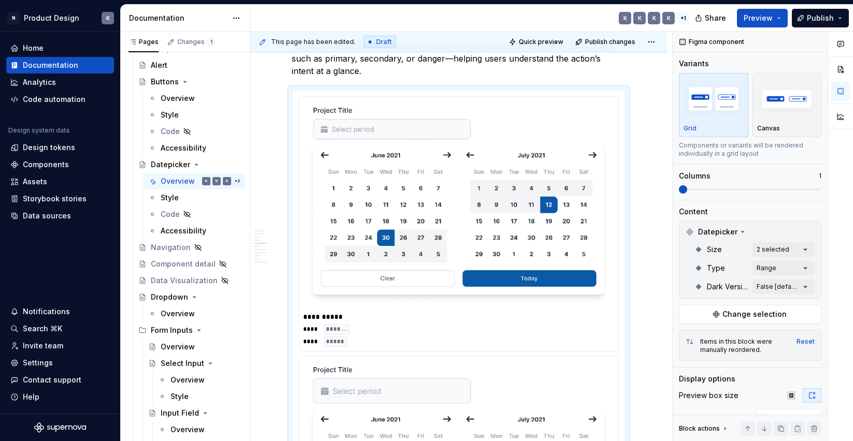
click at [777, 234] on div "Comments Open comments No comments yet Select ‘Comment’ from the block context …" at bounding box center [763, 237] width 180 height 410
click at [773, 267] on div "Comments Open comments No comments yet Select ‘Comment’ from the block context …" at bounding box center [763, 237] width 180 height 410
click at [797, 286] on span "button" at bounding box center [797, 286] width 6 height 6
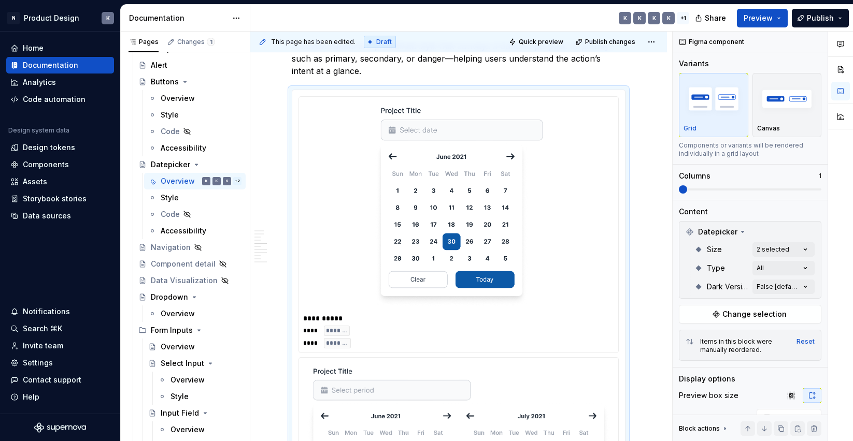
click at [729, 215] on div "Comments Open comments No comments yet Select ‘Comment’ from the block context …" at bounding box center [763, 237] width 180 height 410
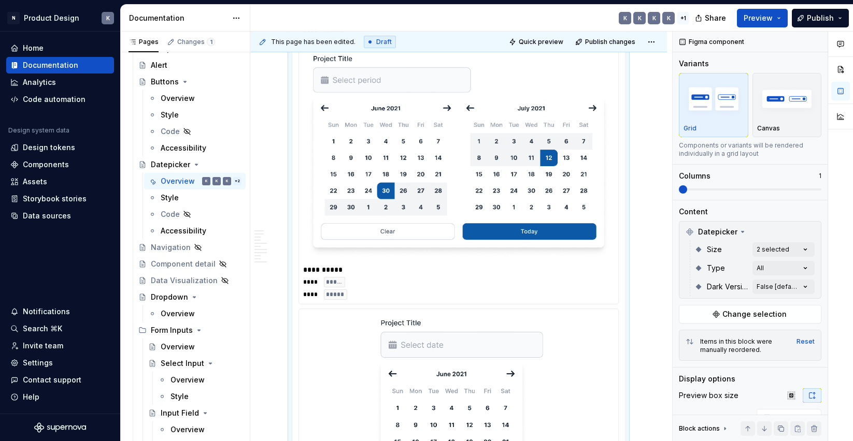
scroll to position [2204, 0]
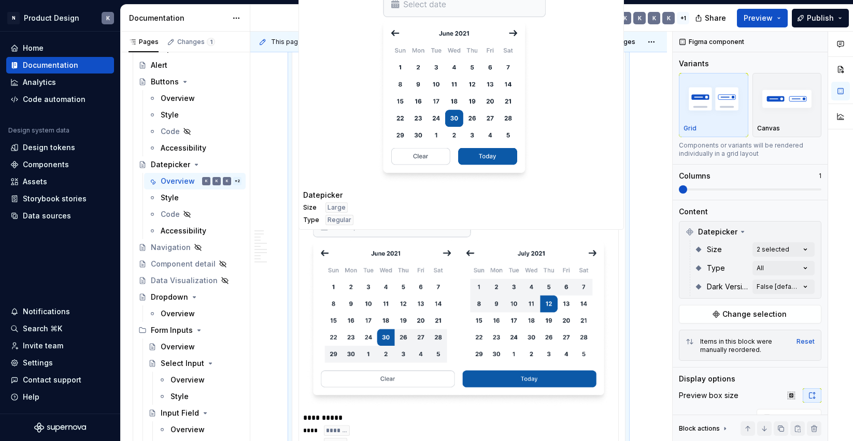
drag, startPoint x: 450, startPoint y: 250, endPoint x: 463, endPoint y: 54, distance: 195.8
click at [463, 54] on body "N Product Design K Home Documentation Analytics Code automation Design system d…" at bounding box center [426, 220] width 853 height 441
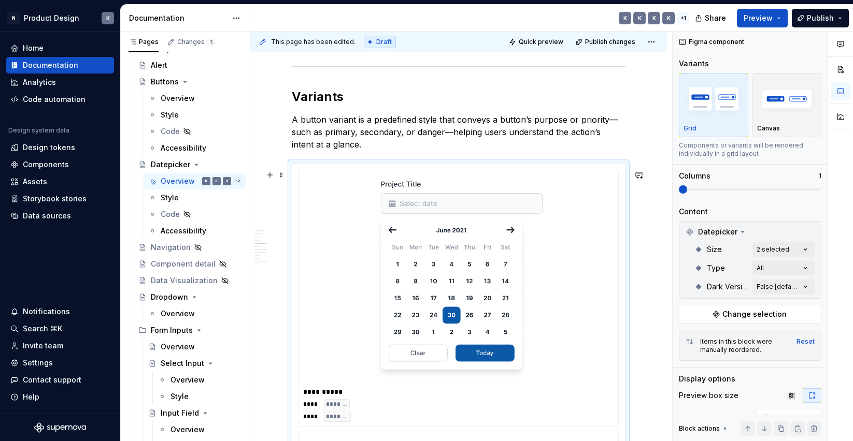
scroll to position [1471, 0]
click at [379, 140] on p "A button variant is a predefined style that conveys a button’s purpose or prior…" at bounding box center [459, 133] width 334 height 37
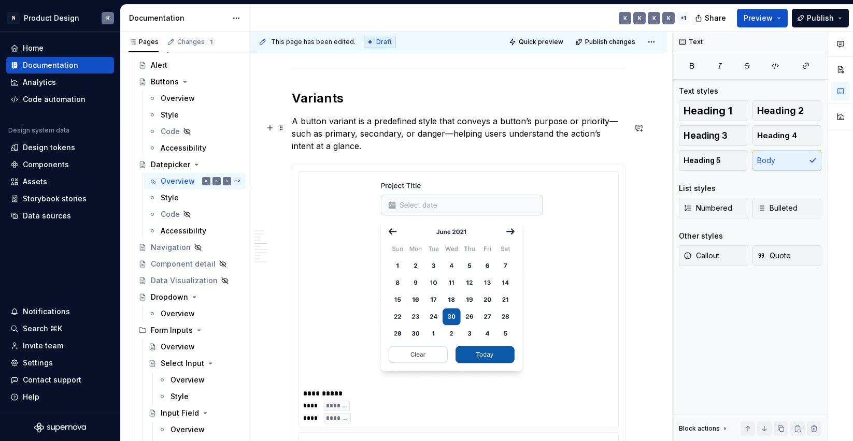
click at [379, 140] on p "A button variant is a predefined style that conveys a button’s purpose or prior…" at bounding box center [459, 133] width 334 height 37
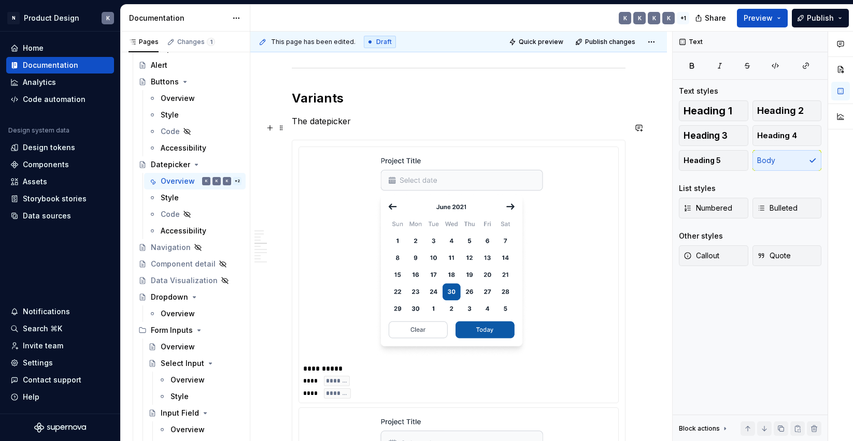
click at [327, 127] on p "The datepicker" at bounding box center [459, 121] width 334 height 12
click at [359, 126] on p "The date picker" at bounding box center [459, 121] width 334 height 12
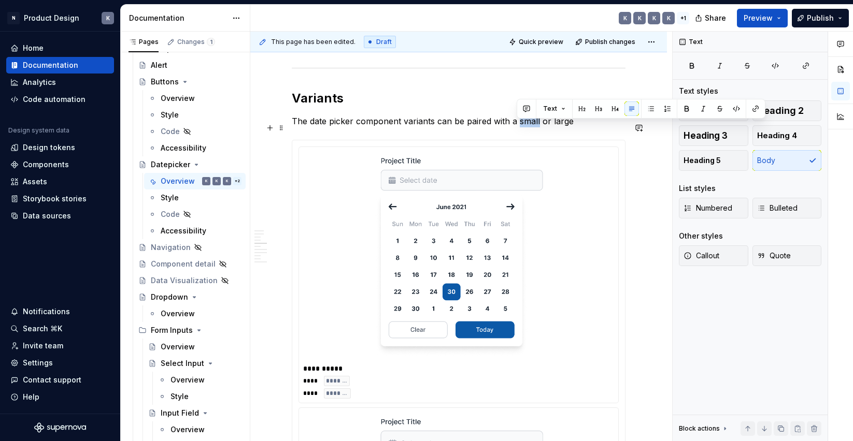
drag, startPoint x: 537, startPoint y: 129, endPoint x: 518, endPoint y: 130, distance: 19.2
click at [518, 127] on p "The date picker component variants can be paired with a small or large" at bounding box center [459, 121] width 334 height 12
click at [582, 127] on p "The date picker component variants can be paired with a default or large" at bounding box center [459, 121] width 334 height 12
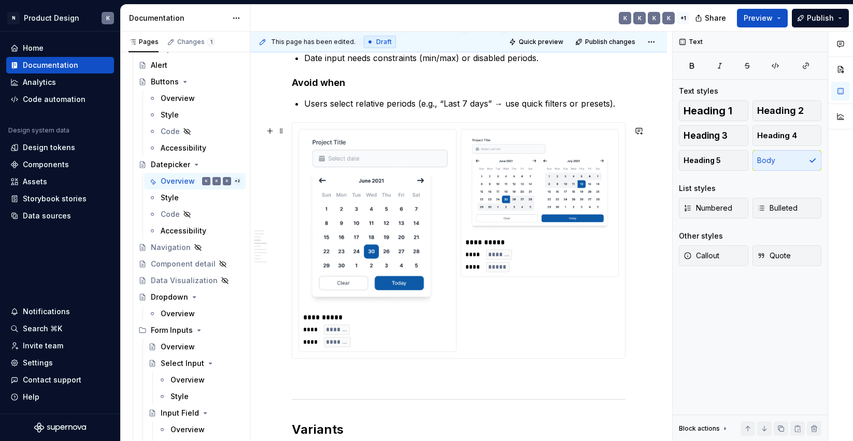
scroll to position [1133, 0]
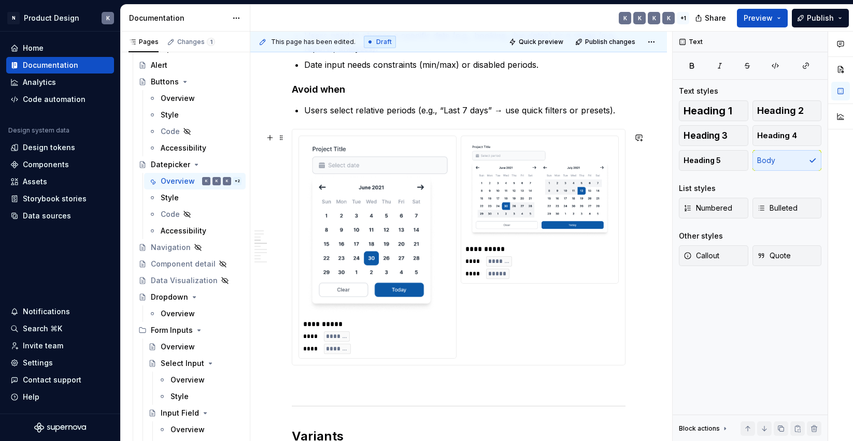
click at [497, 220] on img at bounding box center [539, 191] width 140 height 93
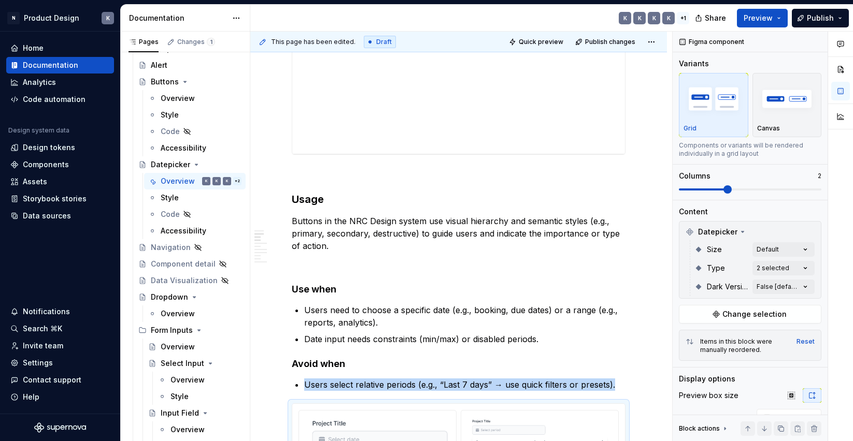
scroll to position [823, 0]
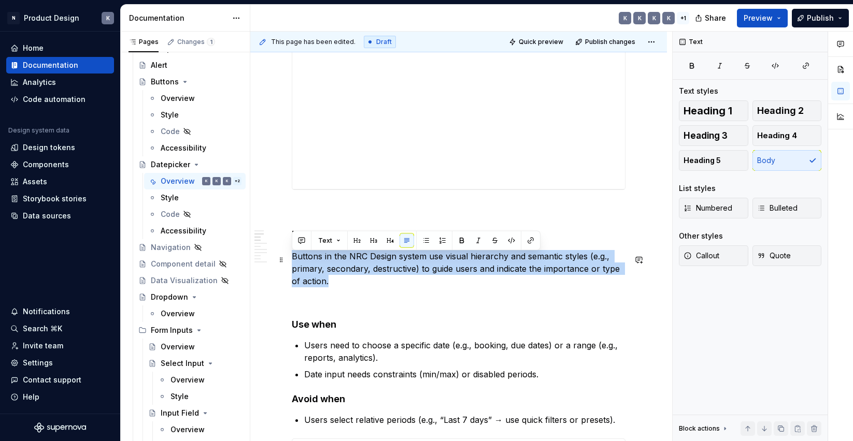
drag, startPoint x: 333, startPoint y: 285, endPoint x: 290, endPoint y: 264, distance: 47.5
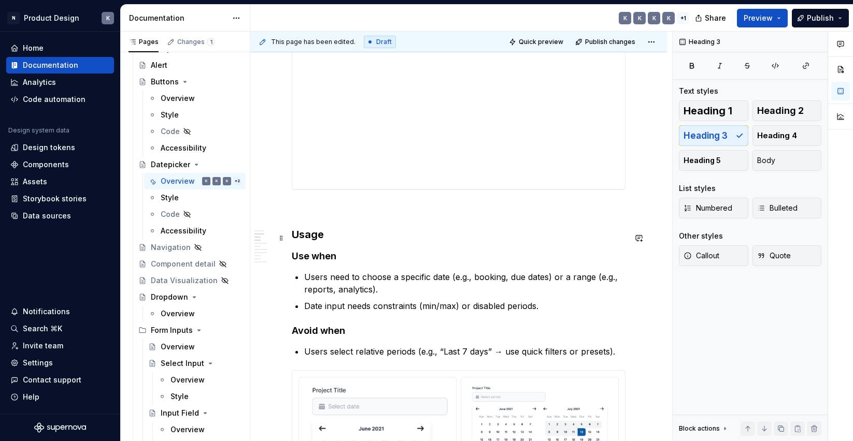
click at [309, 237] on h3 "Usage" at bounding box center [459, 234] width 334 height 15
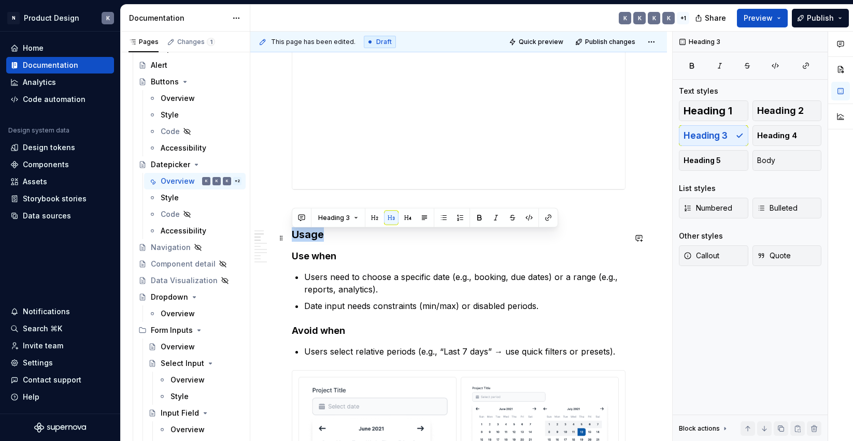
click at [309, 237] on h3 "Usage" at bounding box center [459, 234] width 334 height 15
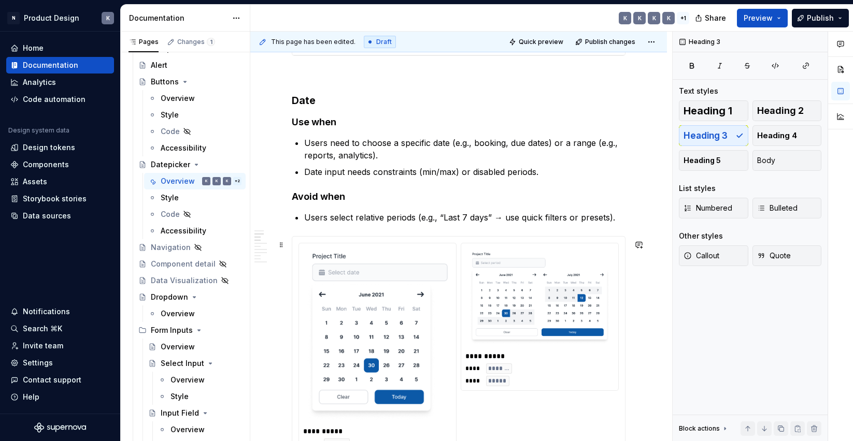
scroll to position [900, 0]
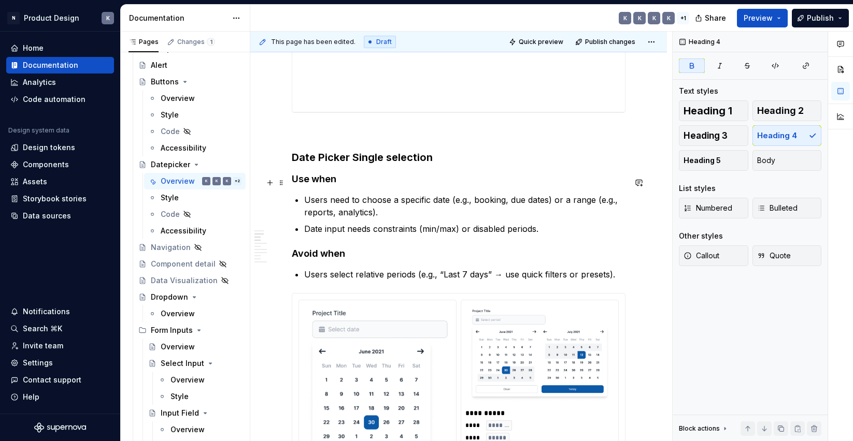
click at [293, 182] on strong "Use when" at bounding box center [314, 179] width 45 height 11
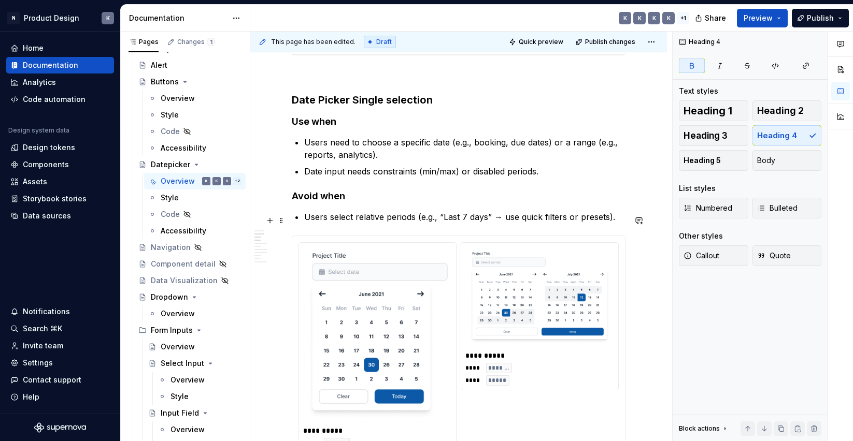
scroll to position [968, 0]
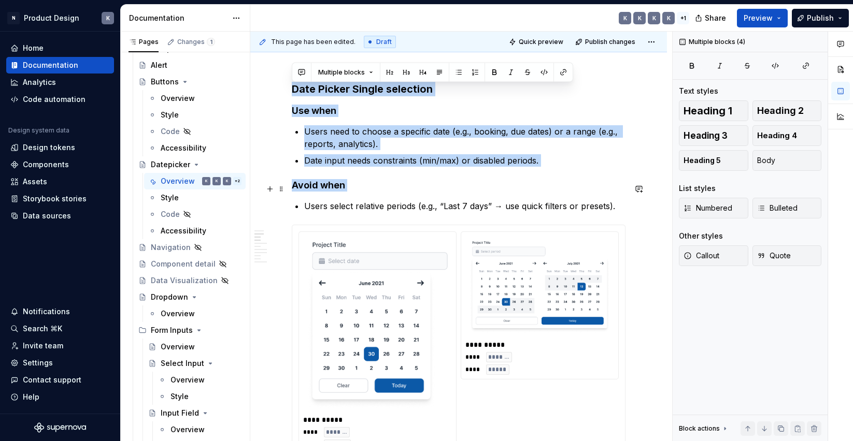
drag, startPoint x: 293, startPoint y: 93, endPoint x: 582, endPoint y: 198, distance: 307.2
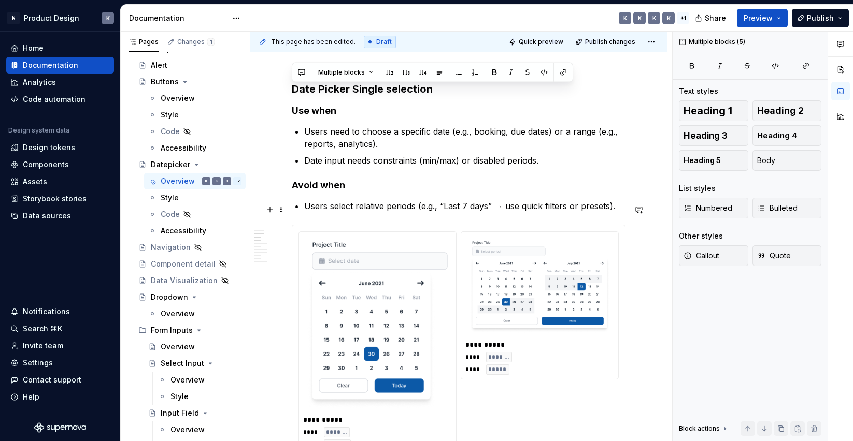
click at [613, 209] on p "Users select relative periods (e.g., “Last 7 days” → use quick filters or prese…" at bounding box center [464, 206] width 321 height 12
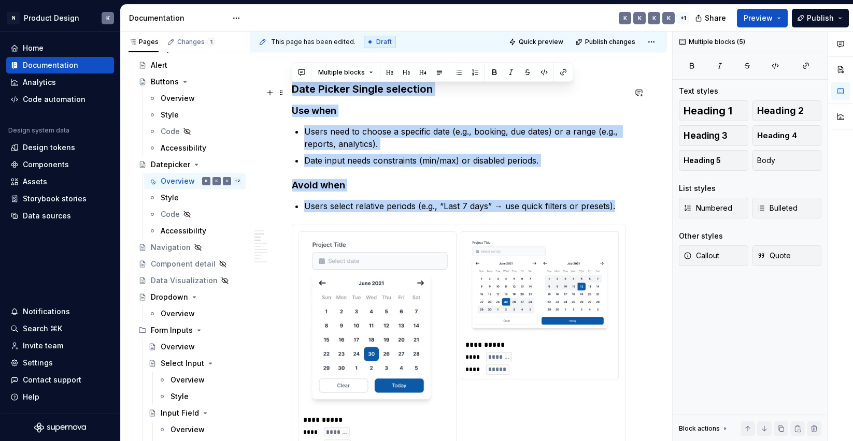
drag, startPoint x: 618, startPoint y: 210, endPoint x: 292, endPoint y: 94, distance: 345.5
copy div "Date Picker Single selection Use when Users need to choose a specific date (e.g…"
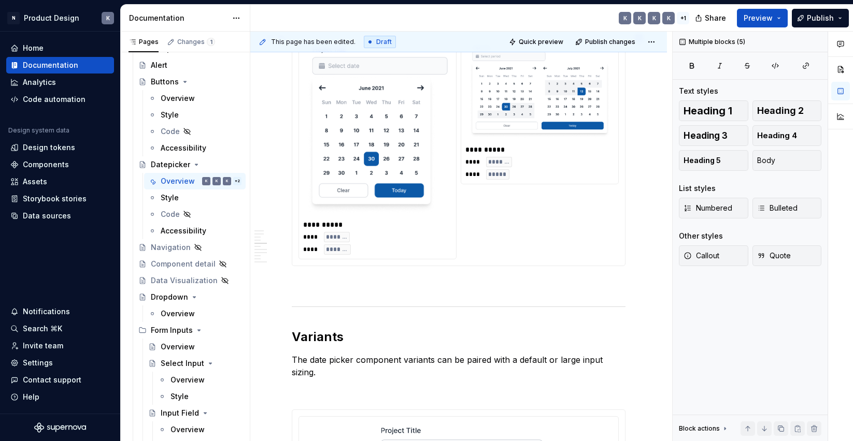
scroll to position [1294, 0]
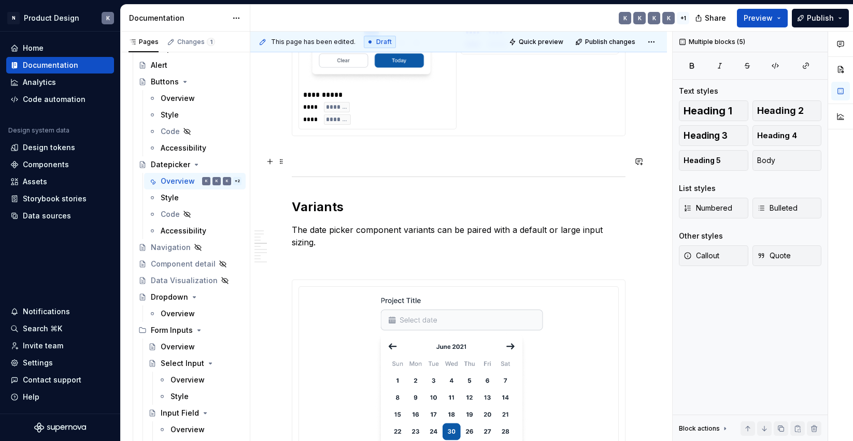
click at [359, 161] on p at bounding box center [459, 155] width 334 height 12
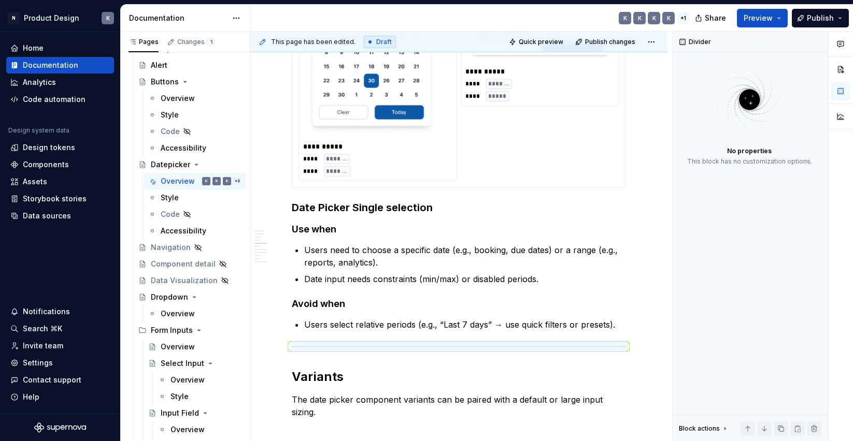
scroll to position [1166, 0]
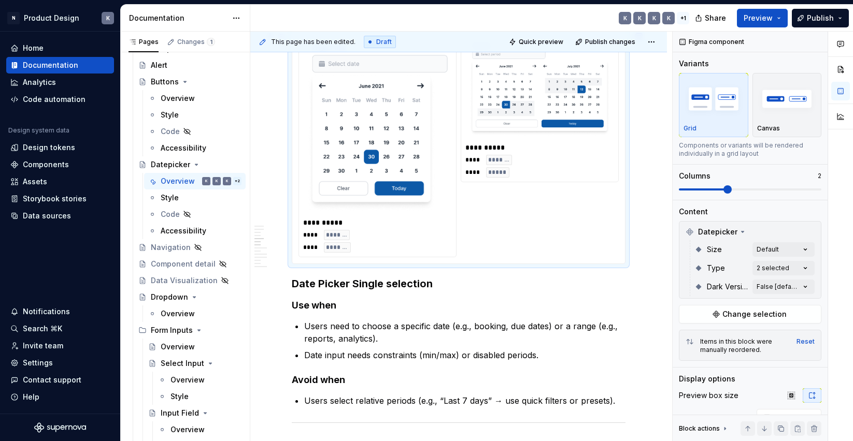
click at [489, 195] on div "**********" at bounding box center [458, 145] width 320 height 223
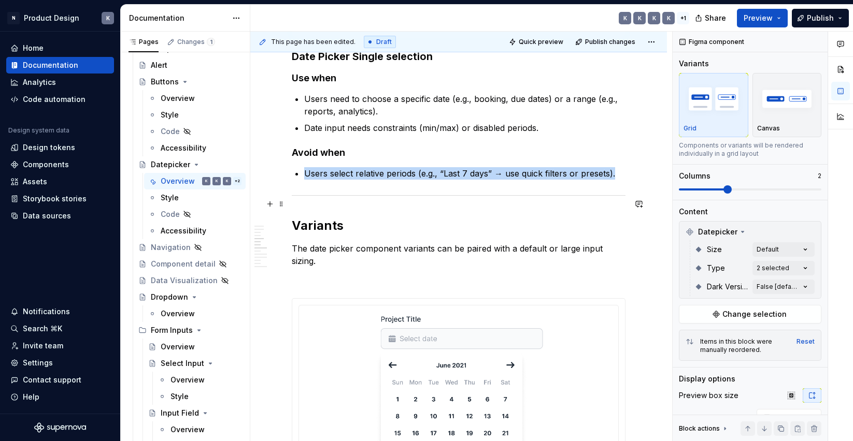
click at [396, 198] on div at bounding box center [459, 195] width 334 height 7
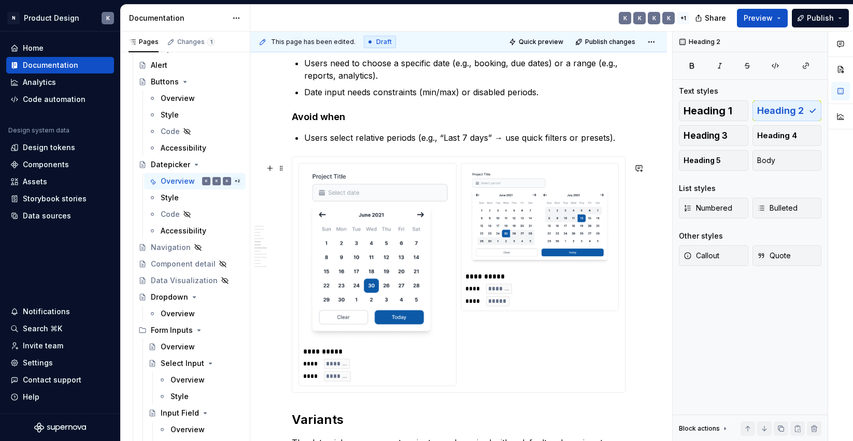
scroll to position [1451, 0]
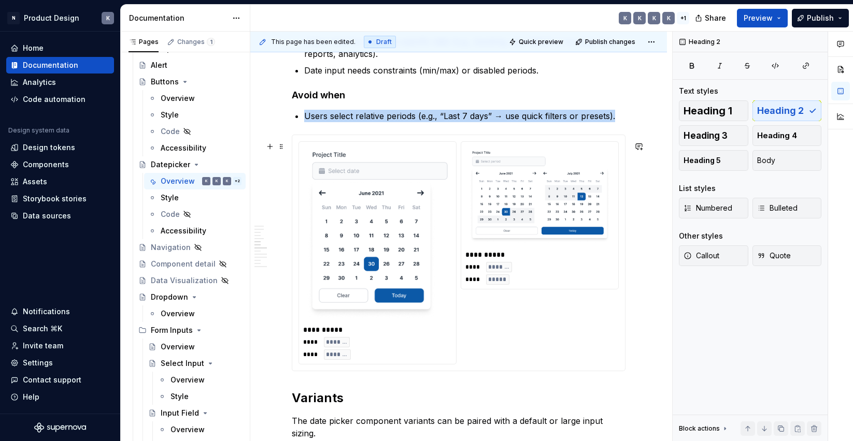
click at [402, 215] on img at bounding box center [377, 234] width 140 height 168
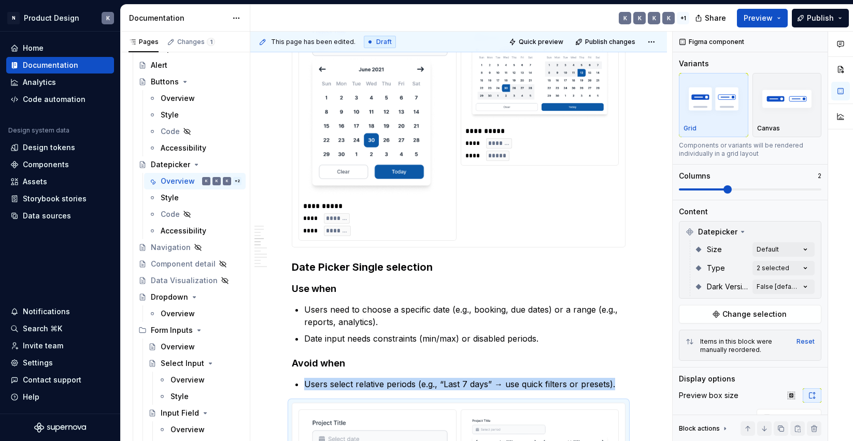
scroll to position [1238, 0]
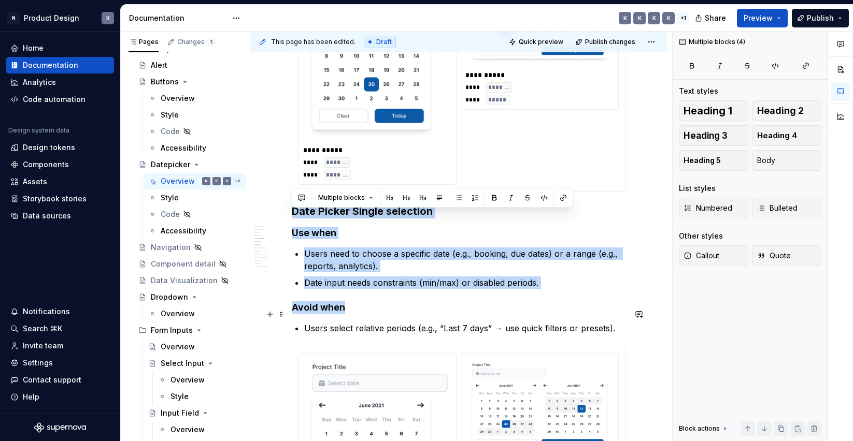
drag, startPoint x: 292, startPoint y: 216, endPoint x: 530, endPoint y: 311, distance: 256.2
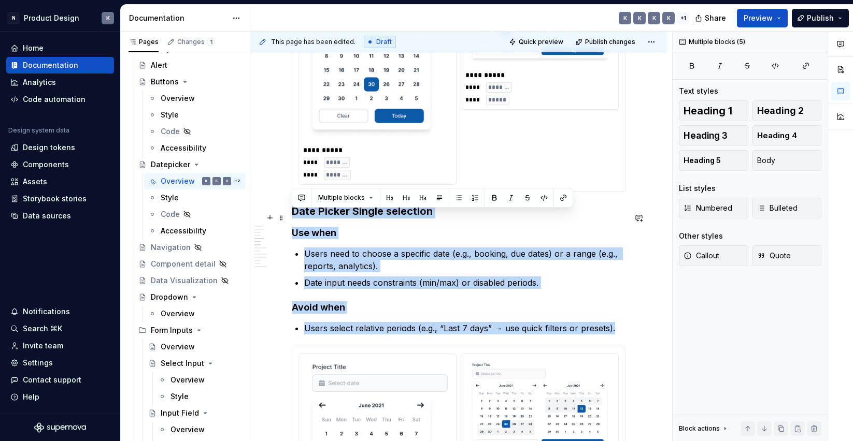
drag, startPoint x: 615, startPoint y: 336, endPoint x: 291, endPoint y: 220, distance: 344.5
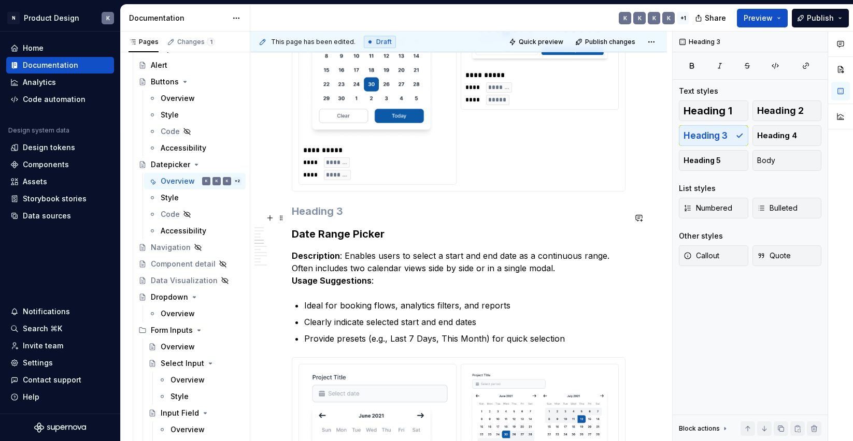
click at [336, 219] on h3 at bounding box center [459, 211] width 334 height 15
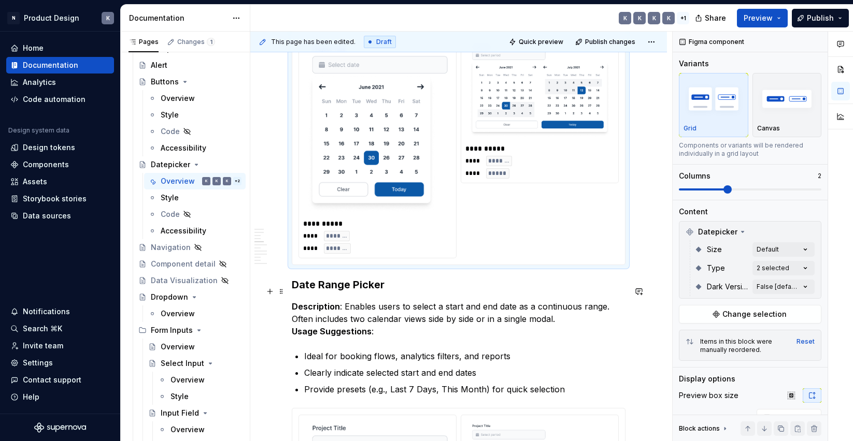
click at [345, 289] on strong "Date Range Picker" at bounding box center [338, 285] width 93 height 12
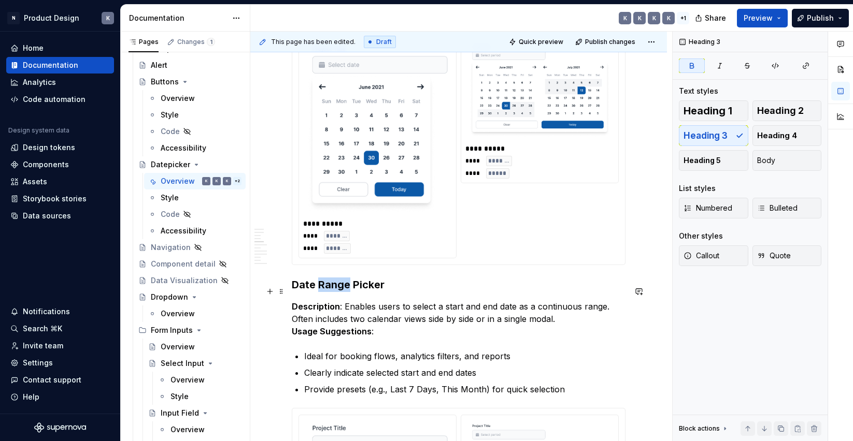
click at [345, 289] on strong "Date Range Picker" at bounding box center [338, 285] width 93 height 12
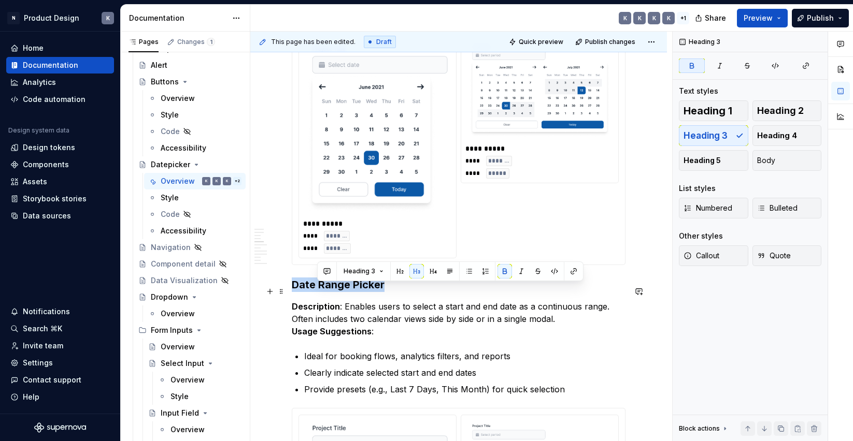
click at [345, 289] on strong "Date Range Picker" at bounding box center [338, 285] width 93 height 12
click at [395, 292] on h3 "Date Range Picker" at bounding box center [459, 285] width 334 height 15
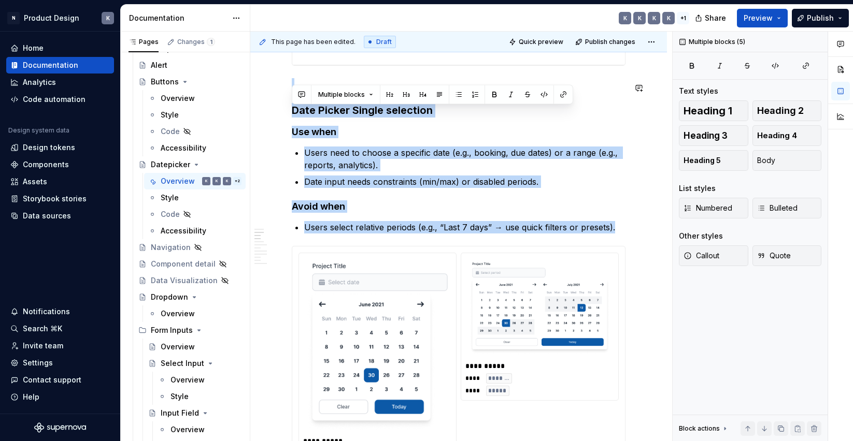
scroll to position [946, 0]
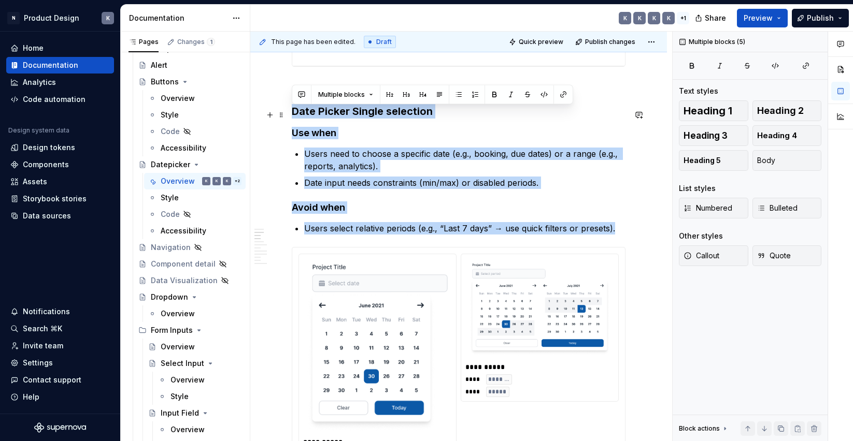
drag, startPoint x: 618, startPoint y: 194, endPoint x: 293, endPoint y: 116, distance: 333.7
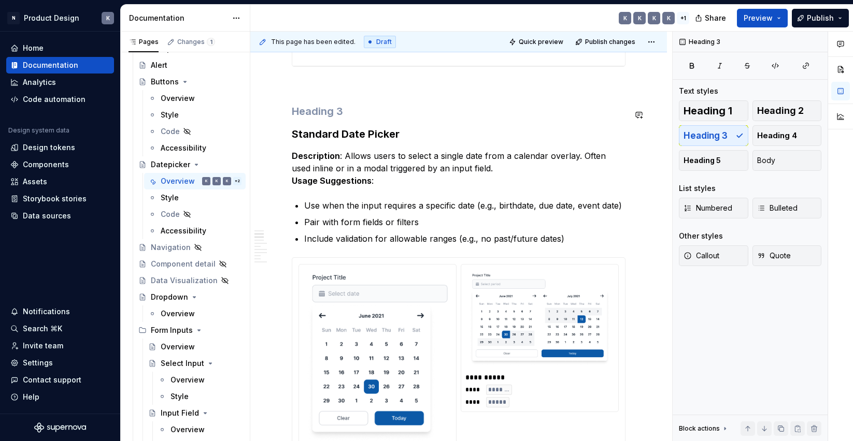
click at [348, 114] on h3 at bounding box center [459, 111] width 334 height 15
click at [319, 112] on h3 "Usage" at bounding box center [459, 111] width 334 height 15
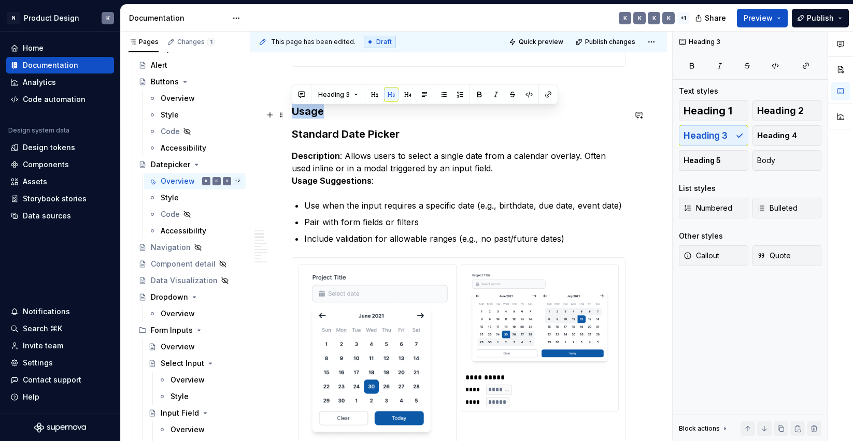
click at [319, 112] on h3 "Usage" at bounding box center [459, 111] width 334 height 15
click at [375, 95] on button "button" at bounding box center [374, 95] width 15 height 15
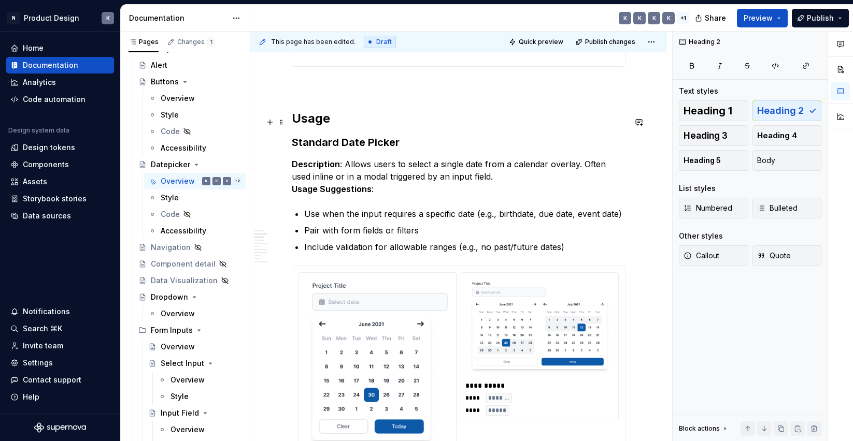
click at [389, 122] on h2 "Usage" at bounding box center [459, 118] width 334 height 17
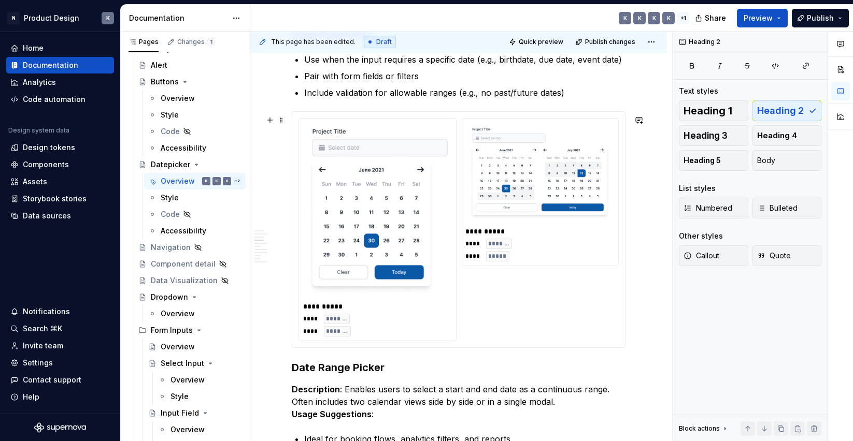
scroll to position [1112, 0]
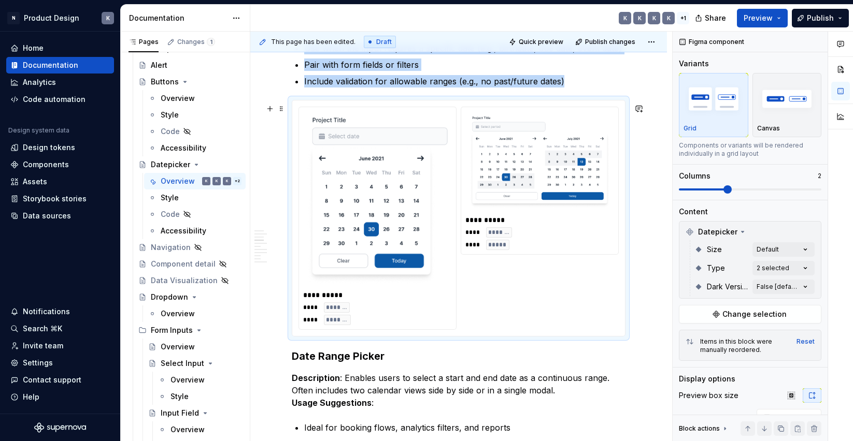
click at [505, 276] on div "**********" at bounding box center [458, 218] width 320 height 223
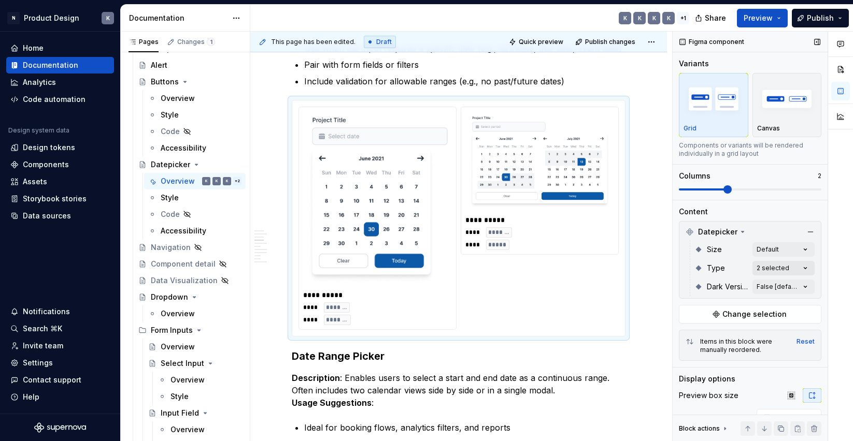
click at [801, 264] on div "Comments Open comments No comments yet Select ‘Comment’ from the block context …" at bounding box center [763, 237] width 180 height 410
click at [686, 318] on icon at bounding box center [686, 318] width 0 height 0
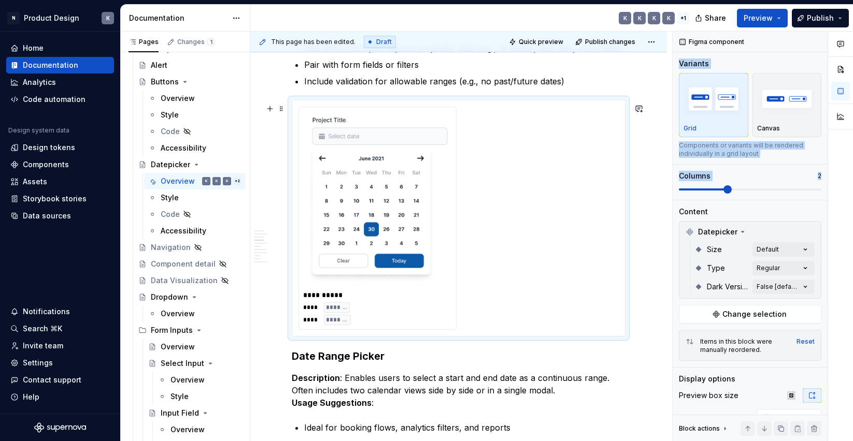
drag, startPoint x: 727, startPoint y: 189, endPoint x: 667, endPoint y: 190, distance: 60.1
click at [667, 190] on div "**********" at bounding box center [551, 237] width 603 height 410
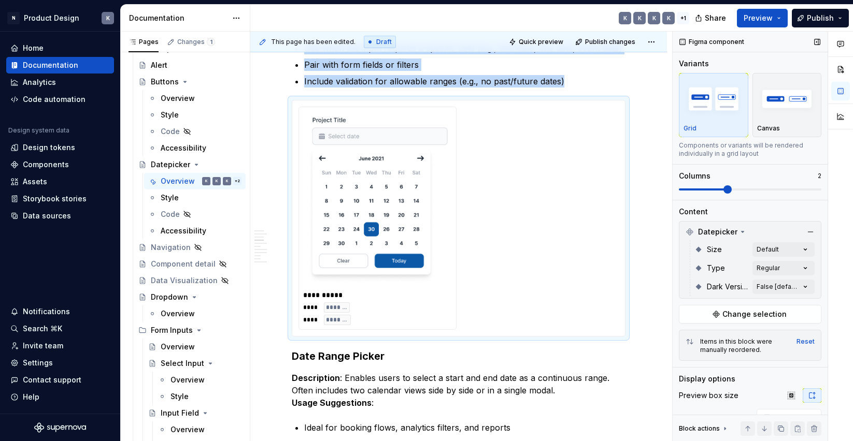
click at [682, 189] on span at bounding box center [750, 190] width 142 height 8
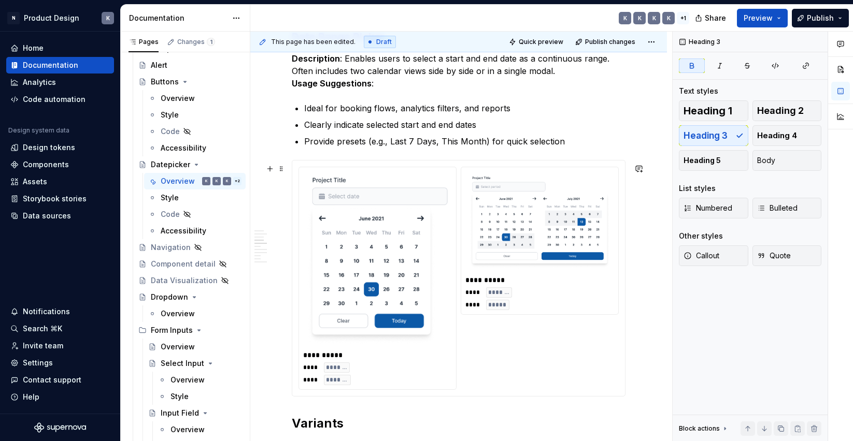
scroll to position [1466, 0]
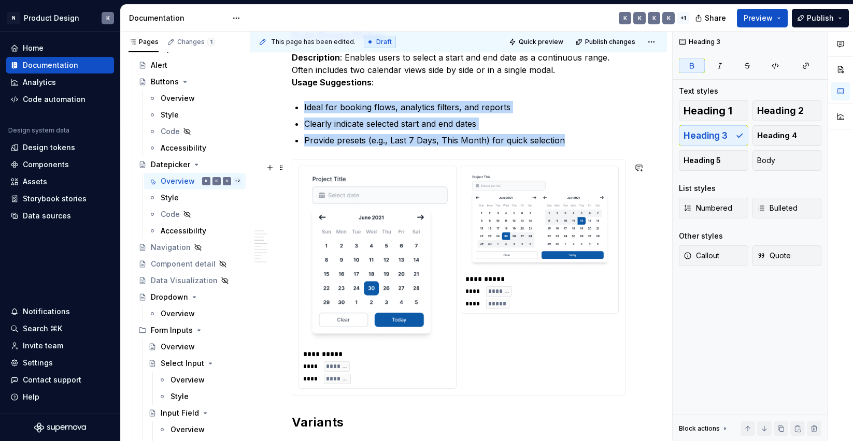
click at [573, 337] on div "**********" at bounding box center [458, 277] width 320 height 223
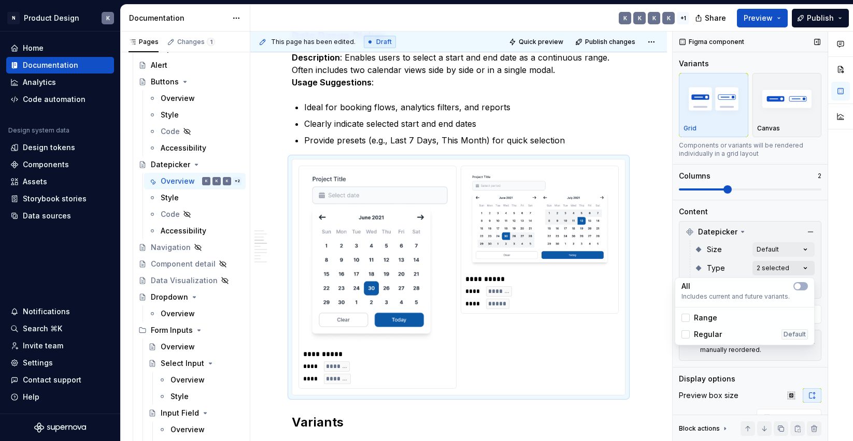
click at [771, 264] on div "Comments Open comments No comments yet Select ‘Comment’ from the block context …" at bounding box center [763, 237] width 180 height 410
click at [686, 335] on icon at bounding box center [686, 335] width 0 height 0
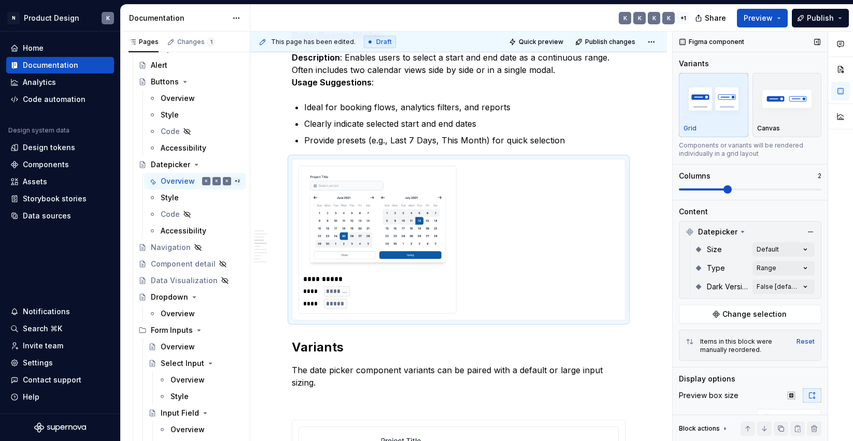
drag, startPoint x: 728, startPoint y: 191, endPoint x: 687, endPoint y: 191, distance: 40.9
click at [687, 191] on div "Comments Open comments No comments yet Select ‘Comment’ from the block context …" at bounding box center [763, 237] width 180 height 410
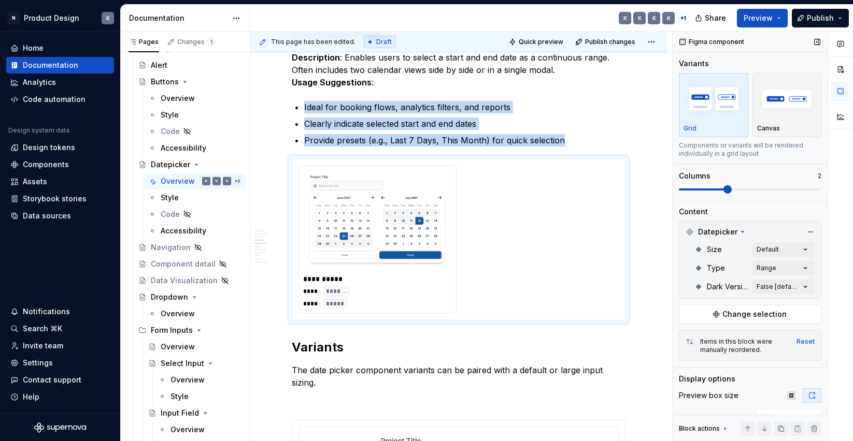
click at [683, 191] on span at bounding box center [750, 190] width 142 height 8
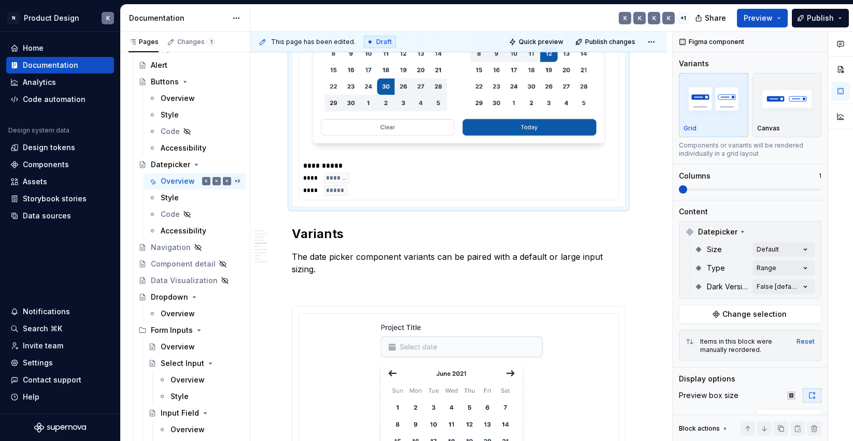
scroll to position [1693, 0]
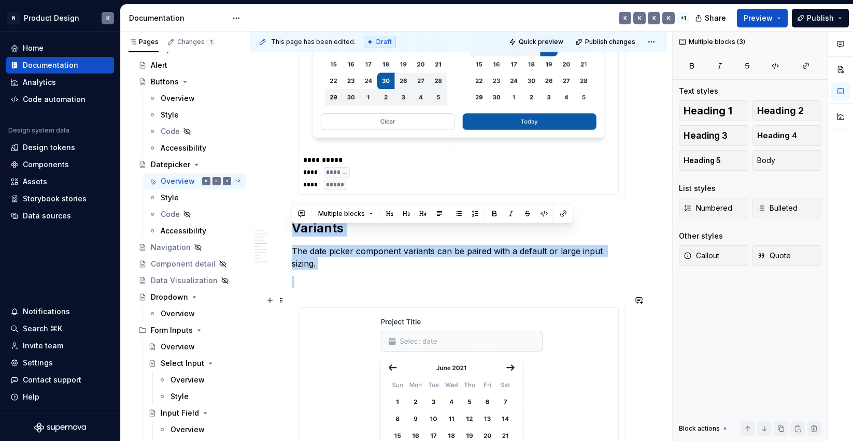
drag, startPoint x: 293, startPoint y: 233, endPoint x: 515, endPoint y: 366, distance: 258.4
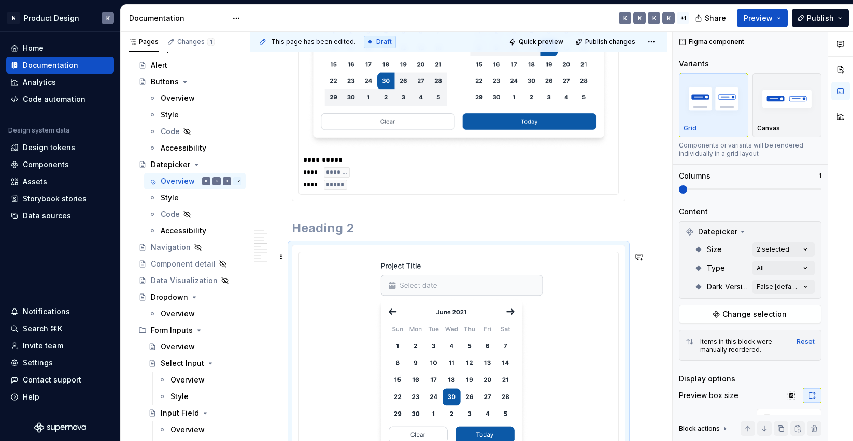
click at [589, 324] on div at bounding box center [458, 361] width 311 height 210
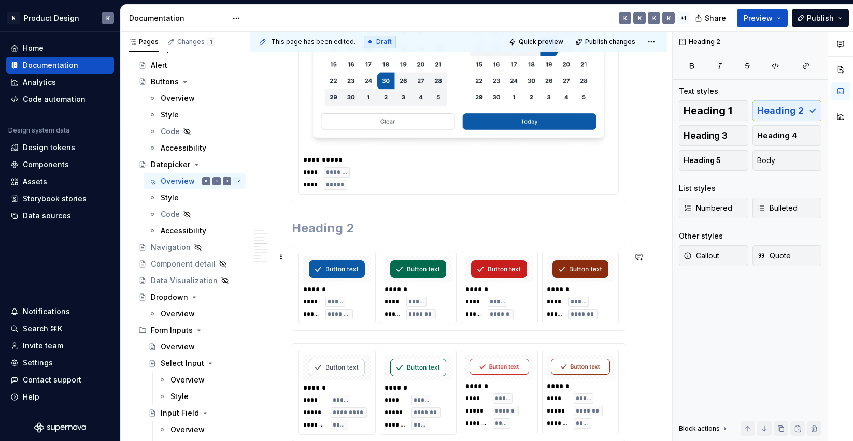
scroll to position [1739, 0]
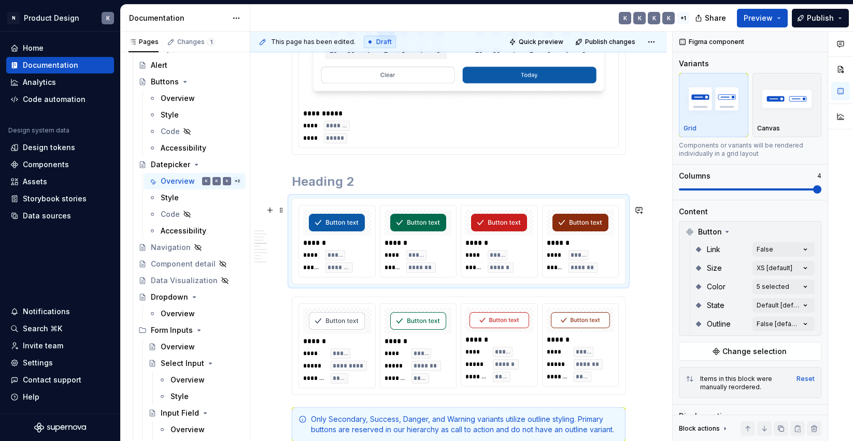
click at [559, 248] on div "******" at bounding box center [581, 243] width 69 height 10
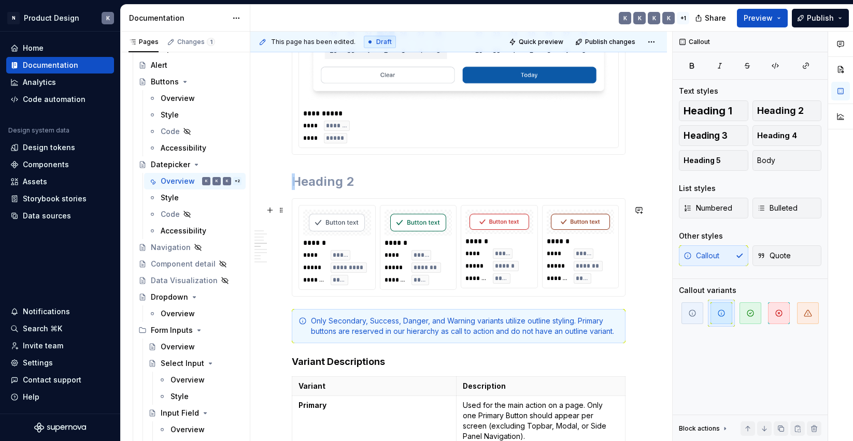
click at [462, 237] on div "****** **** ***** ***** ********* ******* **** ****** **** ***** ***** ******* …" at bounding box center [458, 247] width 320 height 85
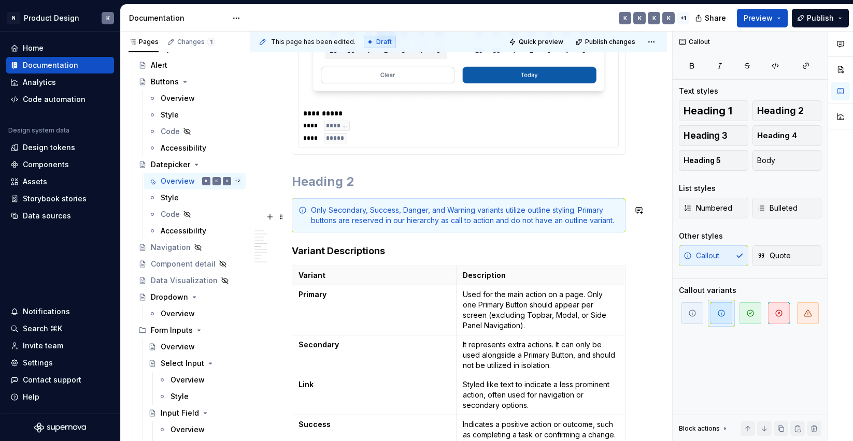
click at [389, 215] on div "Only Secondary, Success, Danger, and Warning variants utilize outline styling. …" at bounding box center [465, 215] width 308 height 21
click at [282, 216] on span at bounding box center [281, 217] width 8 height 15
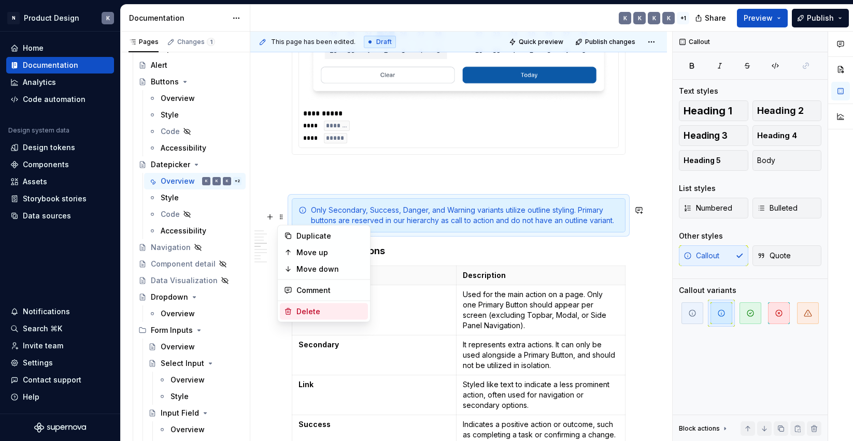
click at [319, 309] on div "Delete" at bounding box center [329, 312] width 67 height 10
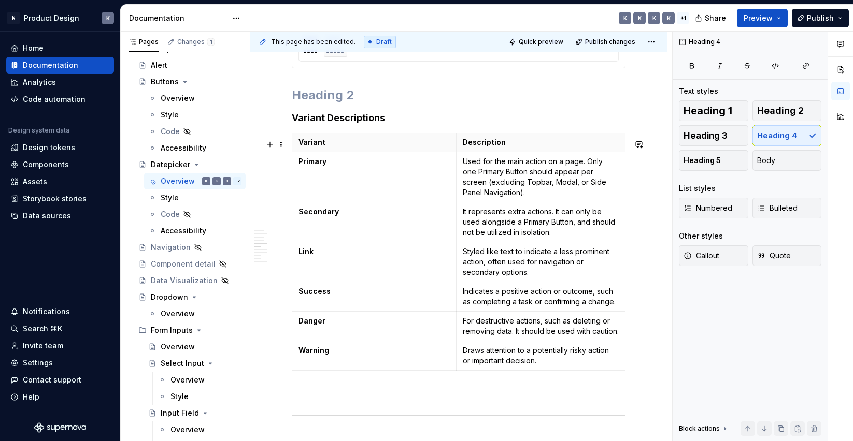
scroll to position [1832, 0]
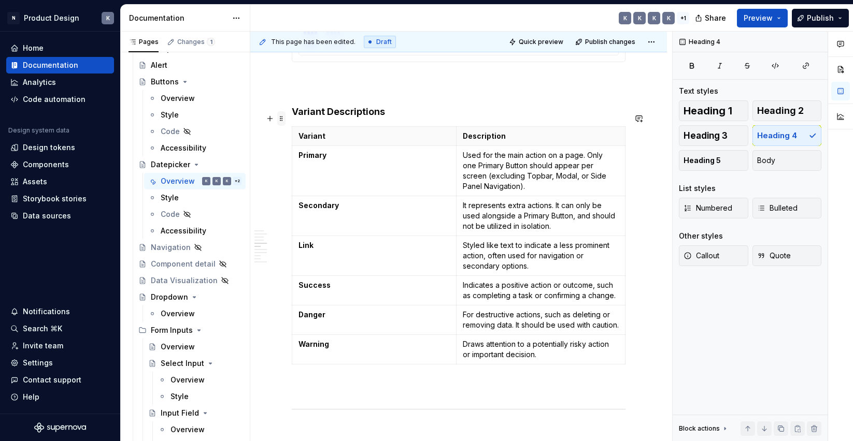
click at [283, 119] on span at bounding box center [281, 118] width 8 height 15
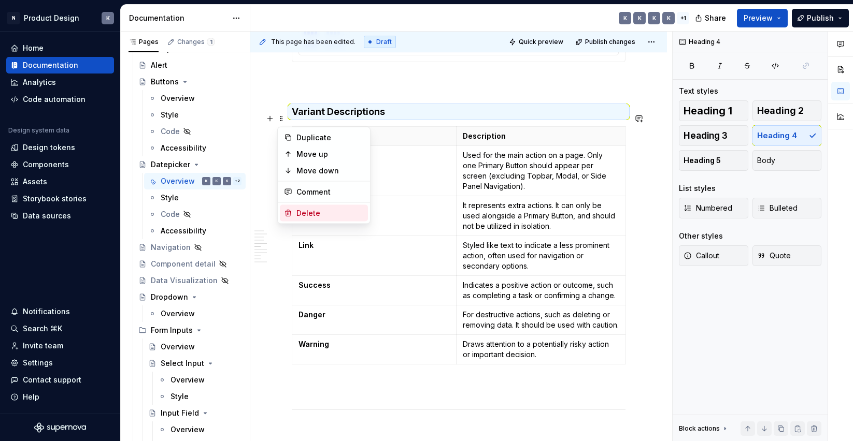
click at [308, 213] on div "Delete" at bounding box center [329, 213] width 67 height 10
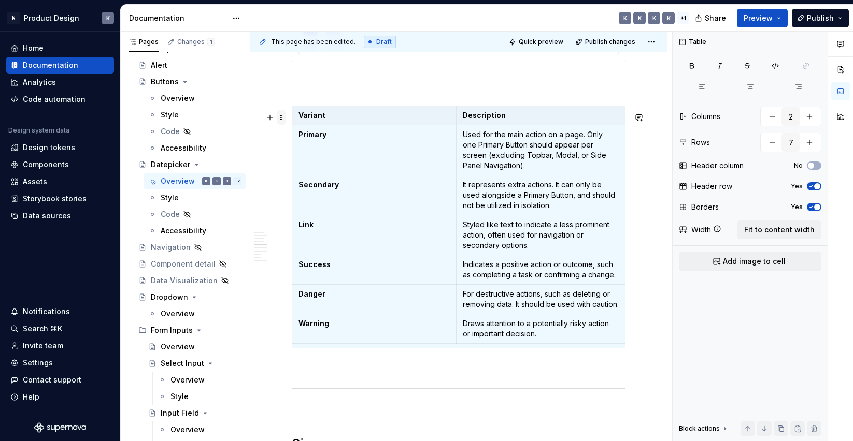
click at [279, 118] on span at bounding box center [281, 117] width 8 height 15
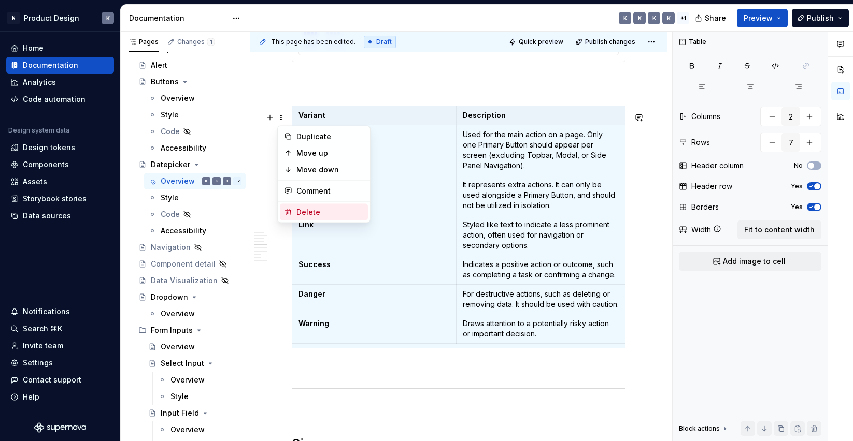
click at [293, 213] on div "Delete" at bounding box center [324, 212] width 88 height 17
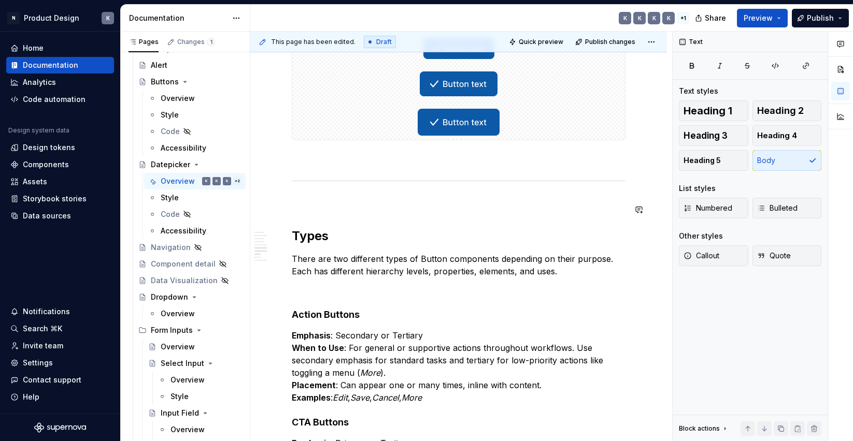
scroll to position [1795, 0]
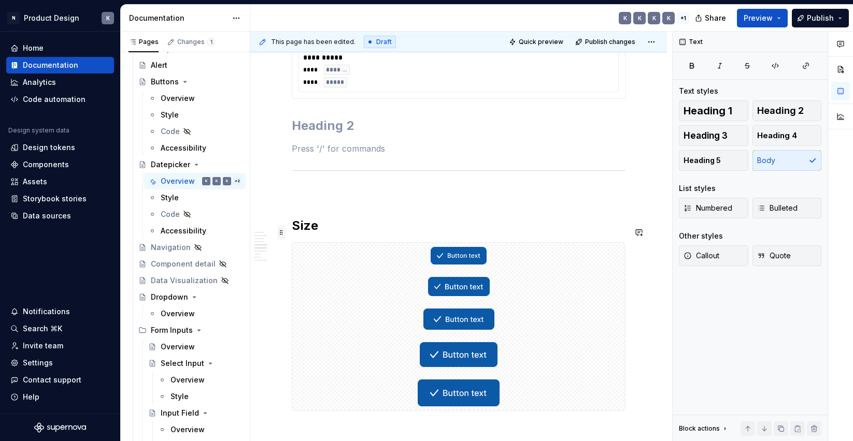
click at [280, 231] on span at bounding box center [281, 232] width 8 height 15
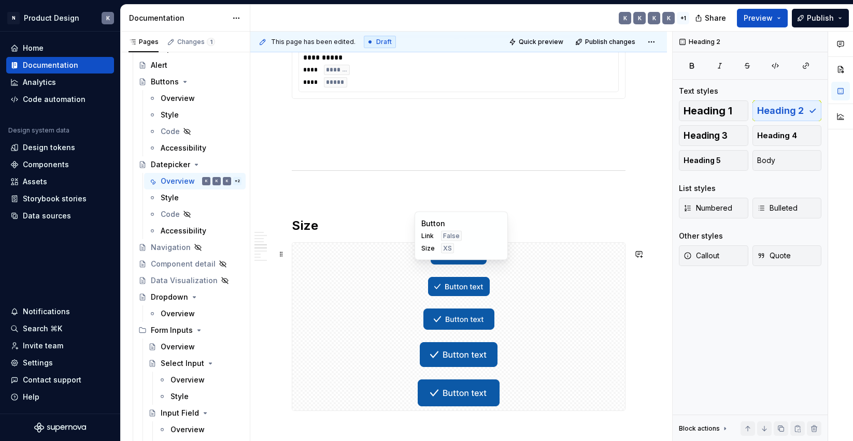
click at [361, 263] on div at bounding box center [458, 256] width 333 height 26
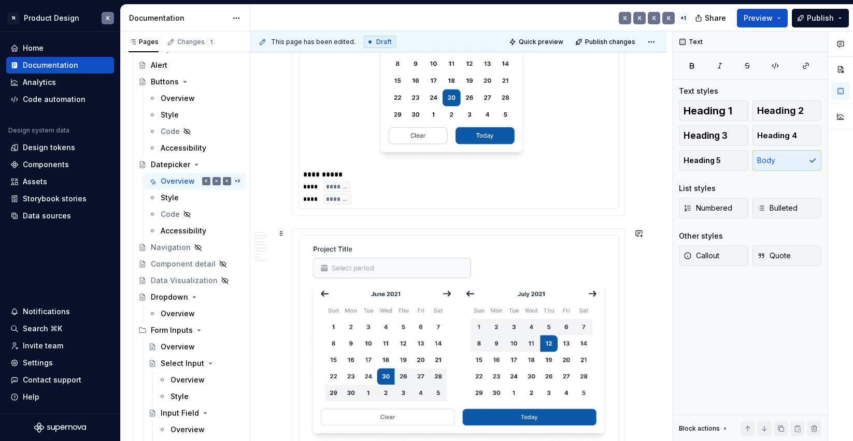
scroll to position [273, 0]
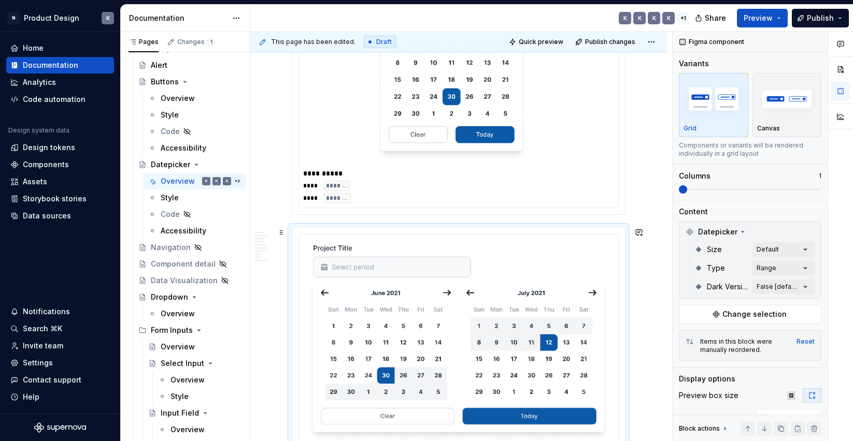
click at [375, 245] on img at bounding box center [458, 343] width 303 height 201
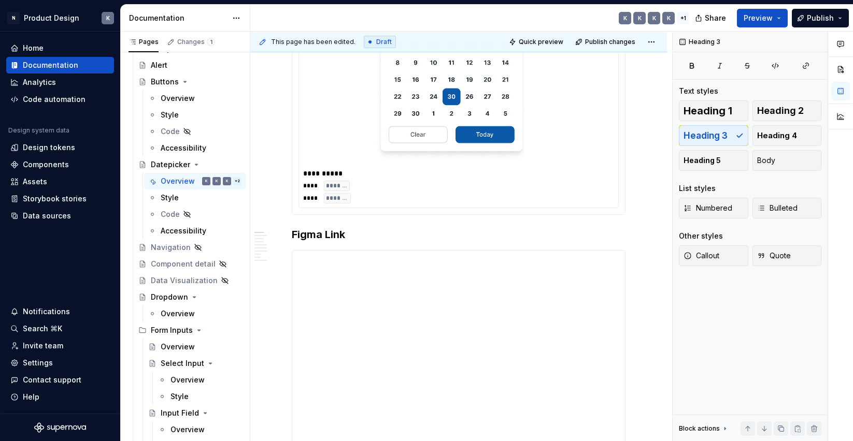
click at [452, 174] on div "**********" at bounding box center [461, 173] width 316 height 10
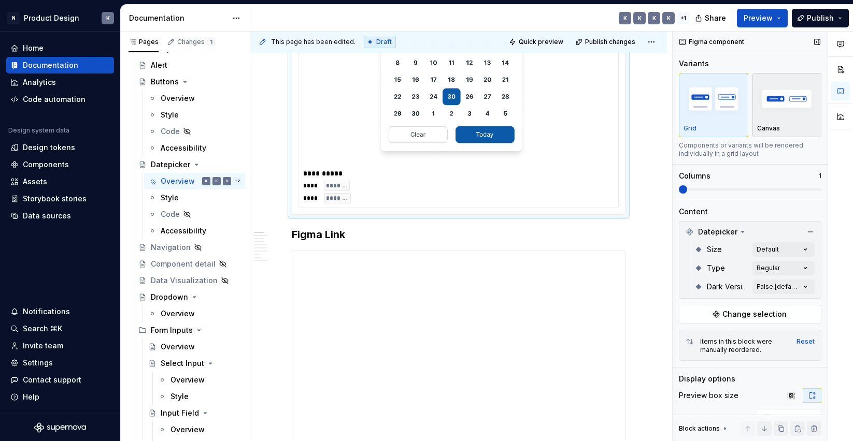
click at [766, 117] on img "button" at bounding box center [787, 99] width 60 height 38
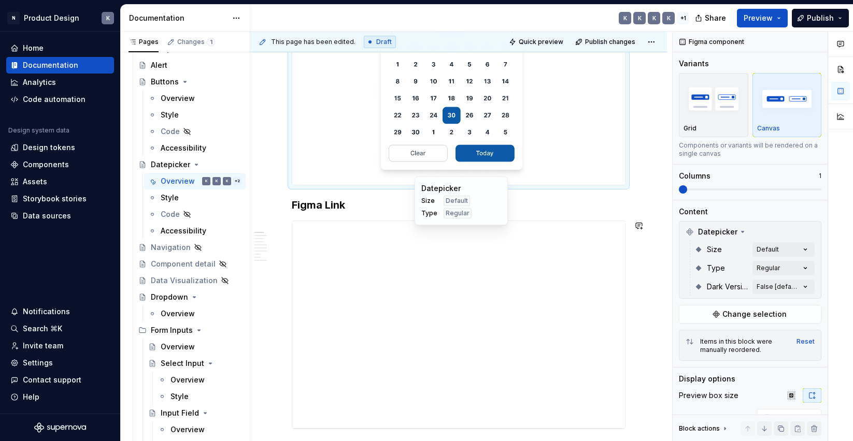
scroll to position [236, 0]
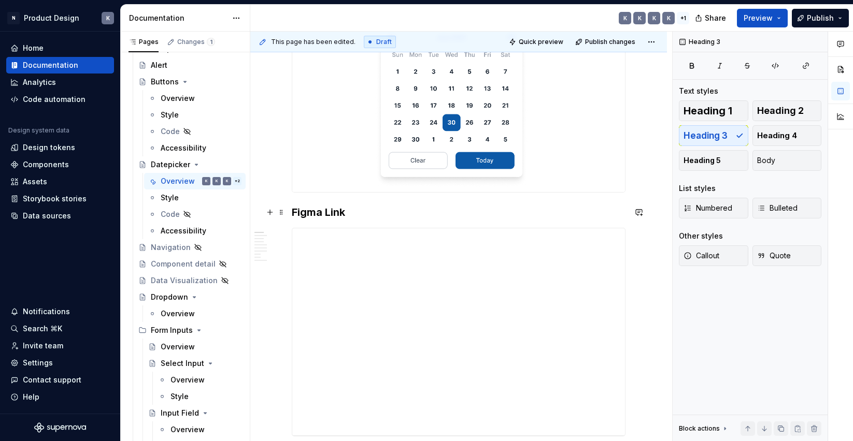
click at [326, 216] on h3 "Figma Link" at bounding box center [459, 212] width 334 height 15
click at [326, 215] on h3 "Figma Link" at bounding box center [459, 212] width 334 height 15
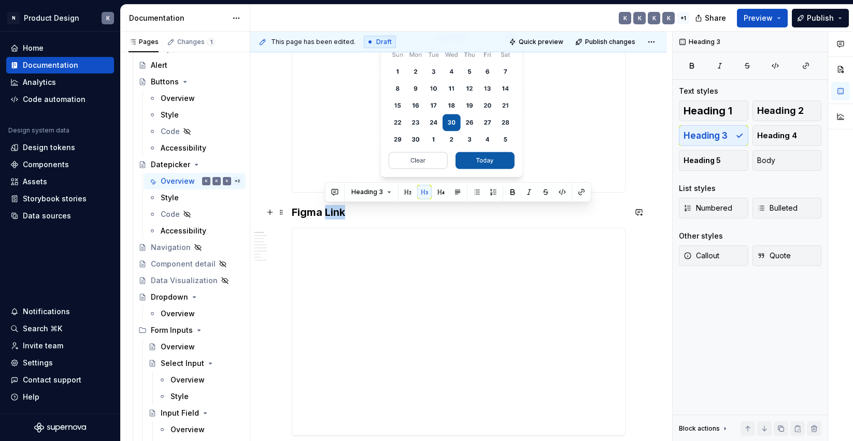
click at [326, 215] on h3 "Figma Link" at bounding box center [459, 212] width 334 height 15
click at [784, 112] on span "Heading 2" at bounding box center [780, 111] width 47 height 10
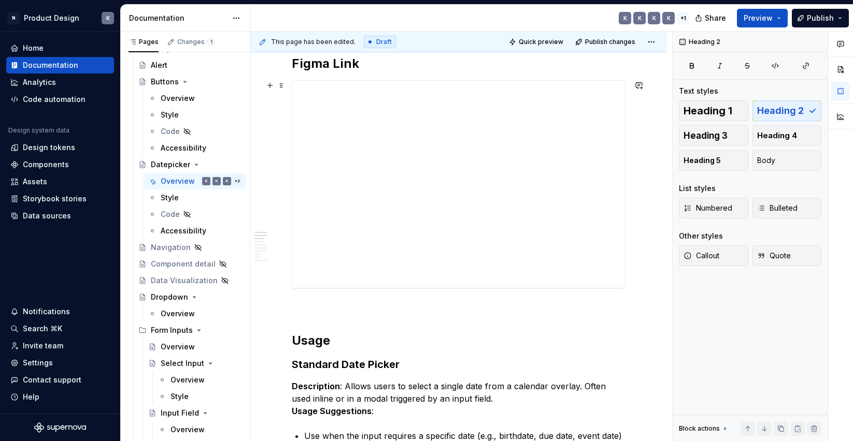
scroll to position [471, 0]
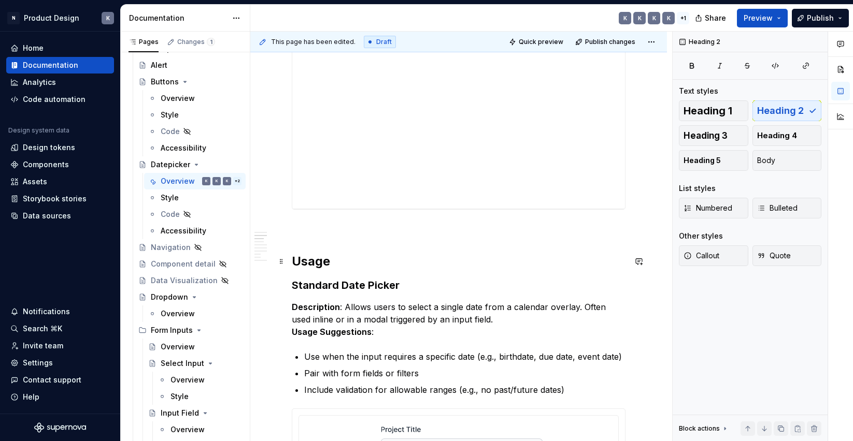
click at [319, 262] on h2 "Usage" at bounding box center [459, 261] width 334 height 17
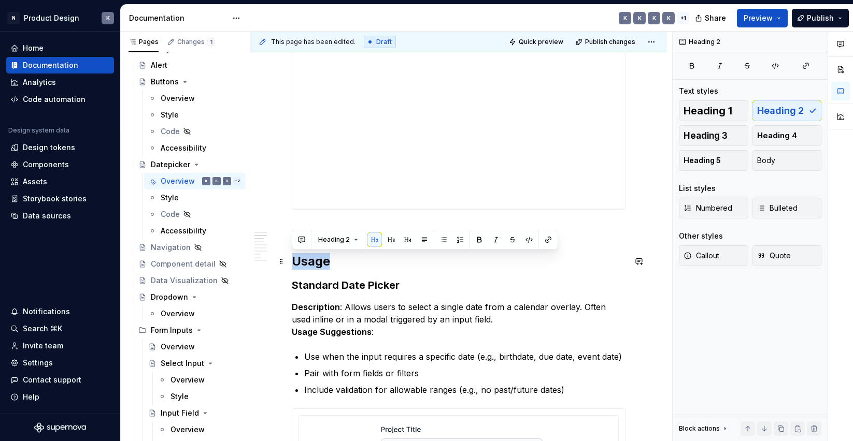
click at [319, 262] on h2 "Usage" at bounding box center [459, 261] width 334 height 17
click at [348, 263] on h2 "Usage" at bounding box center [459, 261] width 334 height 17
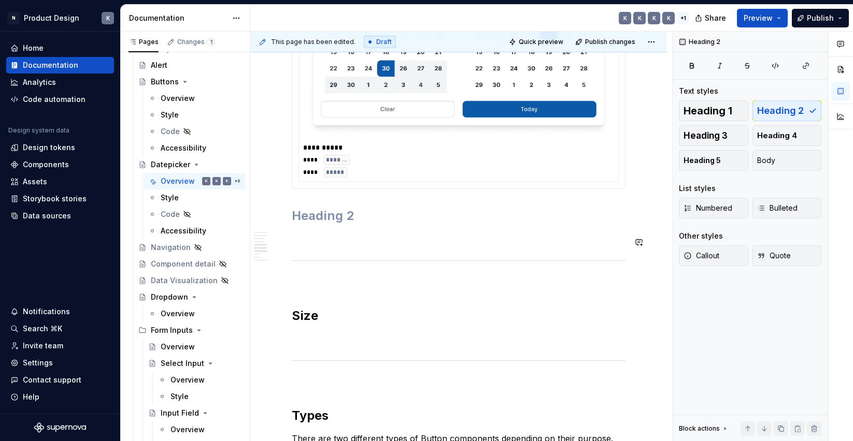
scroll to position [1388, 0]
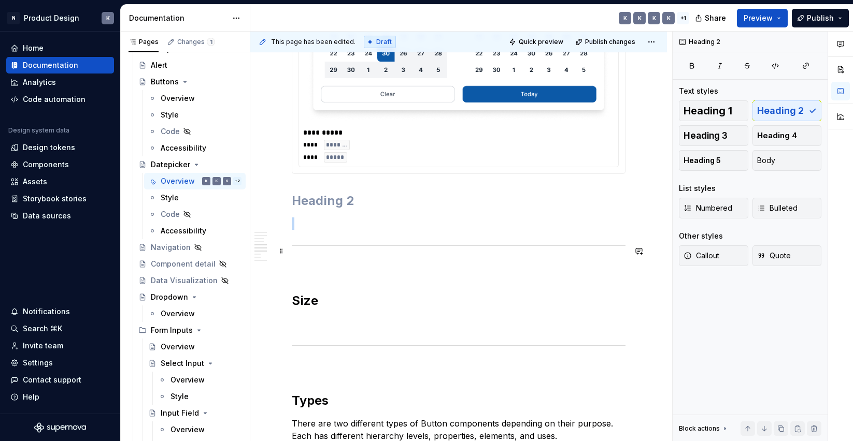
click at [344, 246] on hr at bounding box center [459, 246] width 334 height 1
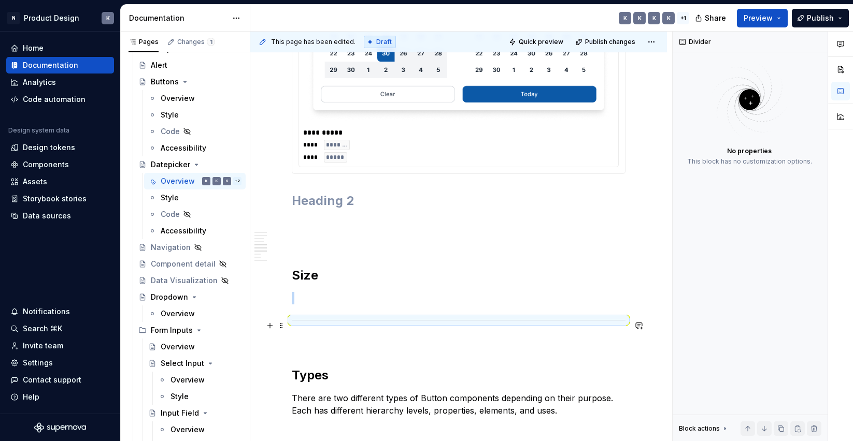
click at [344, 324] on div at bounding box center [459, 320] width 334 height 7
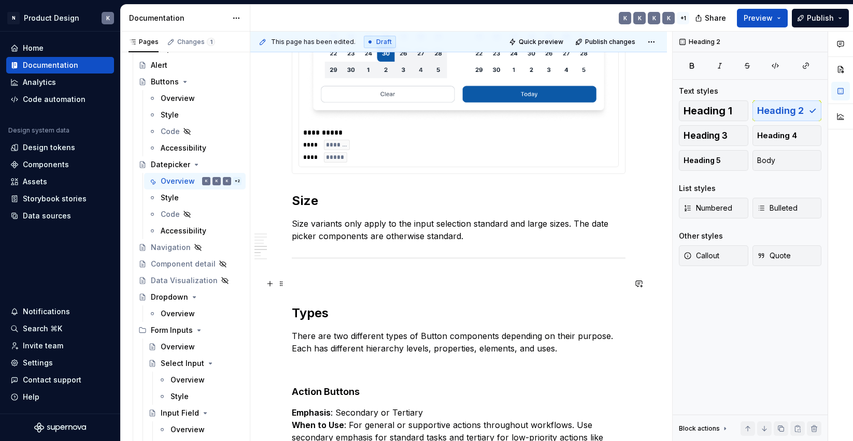
scroll to position [1374, 0]
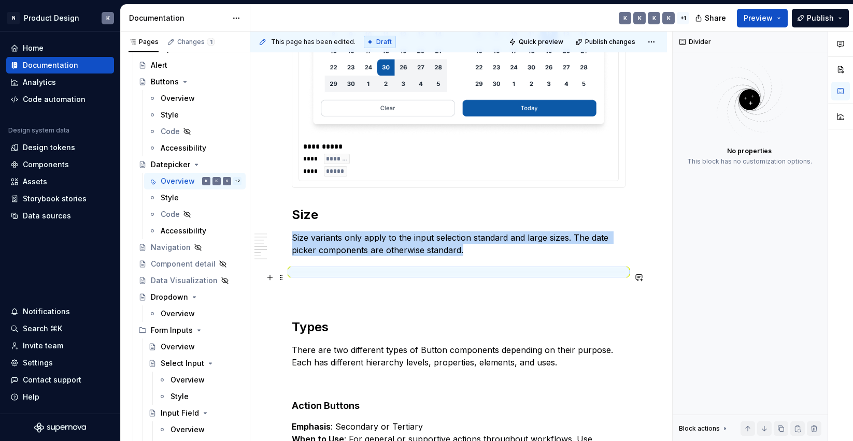
click at [361, 276] on div at bounding box center [459, 272] width 334 height 7
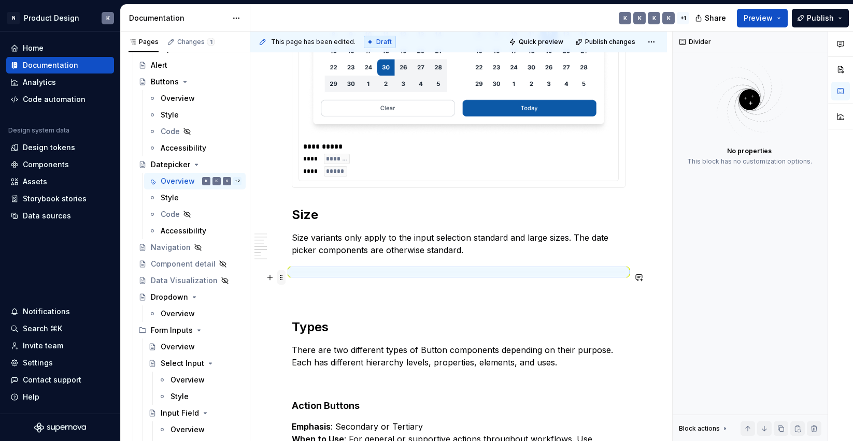
click at [280, 276] on span at bounding box center [281, 277] width 8 height 15
click at [312, 295] on div "Duplicate" at bounding box center [329, 296] width 67 height 10
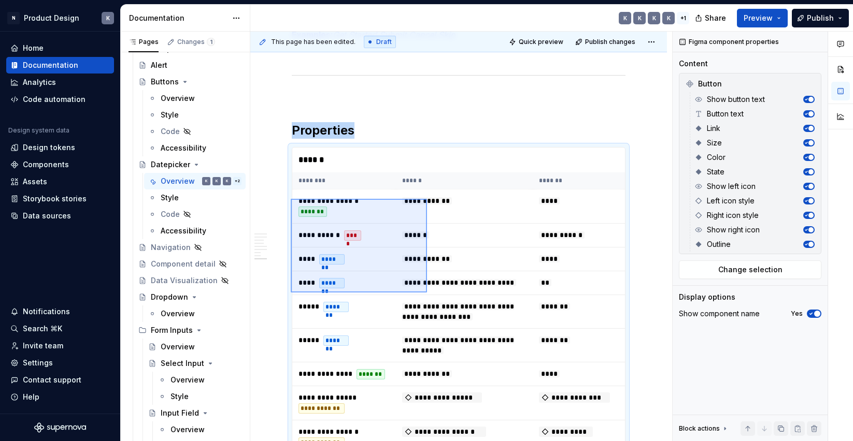
scroll to position [1956, 0]
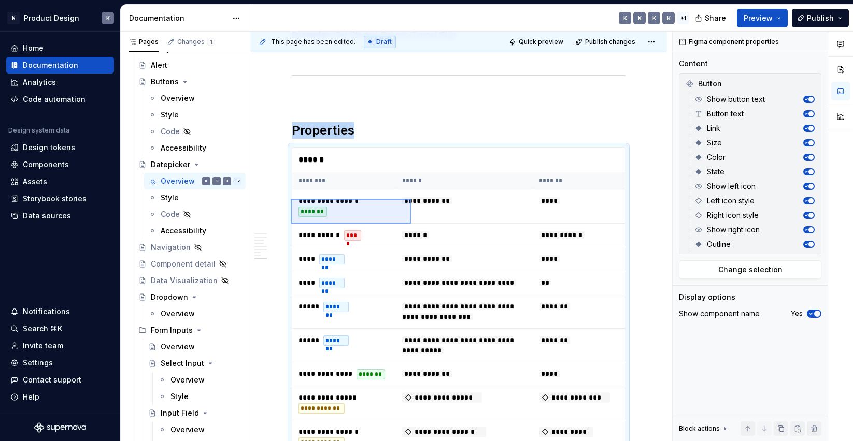
drag, startPoint x: 291, startPoint y: 281, endPoint x: 409, endPoint y: 173, distance: 160.3
click at [409, 173] on div "**********" at bounding box center [461, 237] width 422 height 410
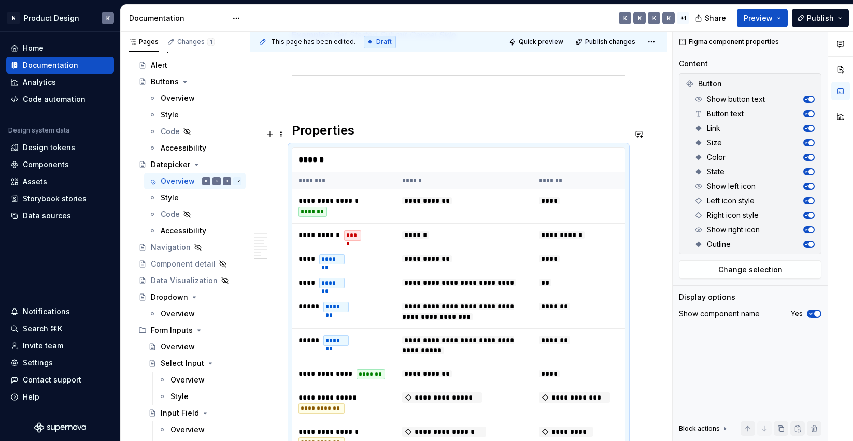
click at [405, 133] on h2 "Properties" at bounding box center [459, 130] width 334 height 17
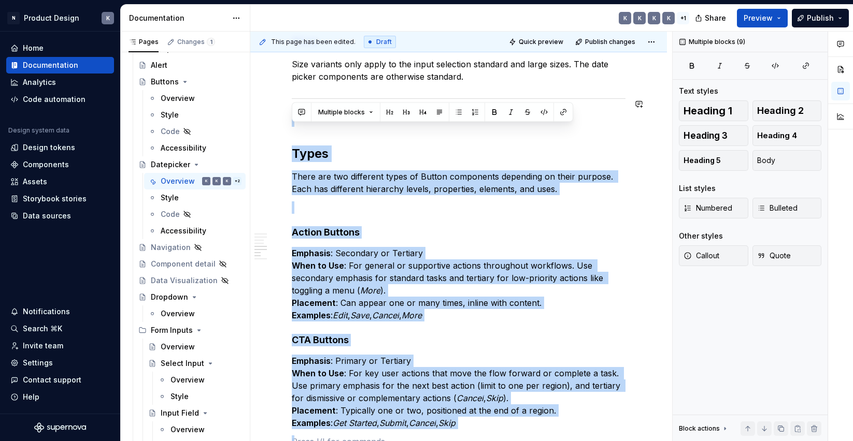
scroll to position [1560, 0]
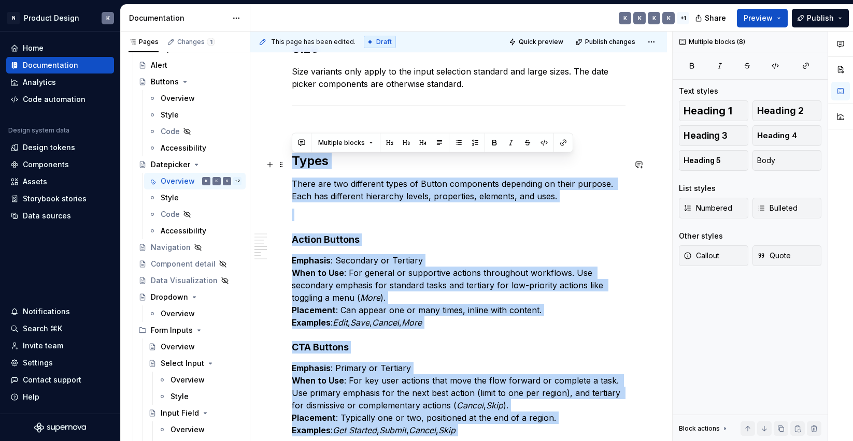
drag, startPoint x: 389, startPoint y: 122, endPoint x: 280, endPoint y: 156, distance: 114.4
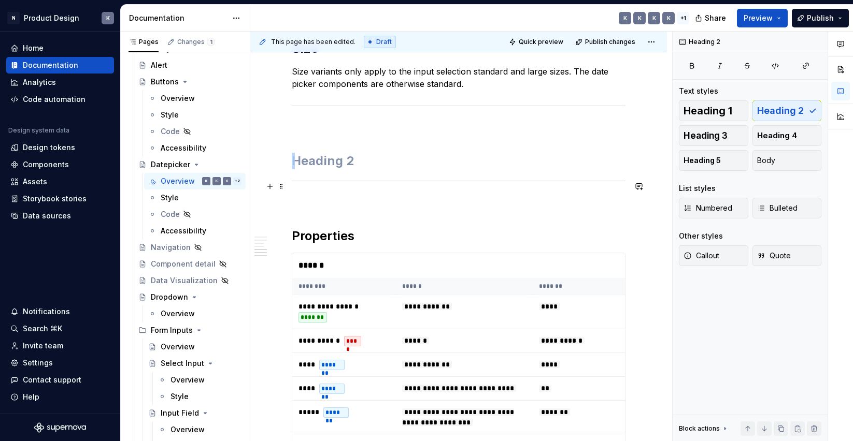
click at [312, 184] on div at bounding box center [459, 181] width 334 height 7
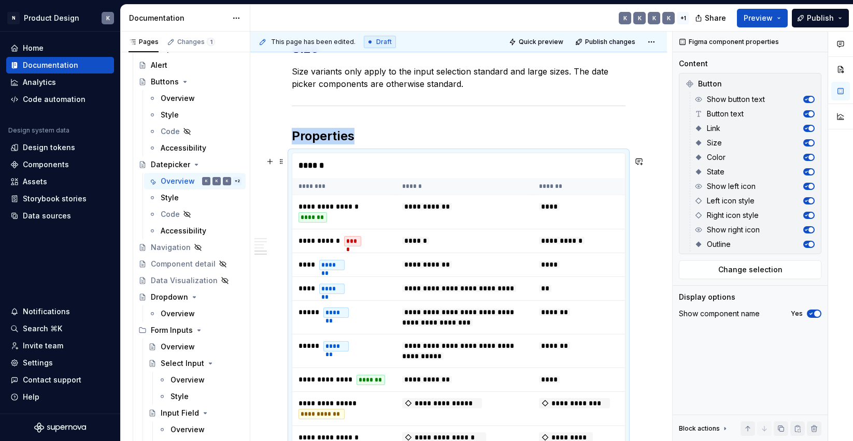
click at [394, 176] on div "******" at bounding box center [461, 165] width 338 height 25
click at [749, 268] on span "Change selection" at bounding box center [750, 270] width 64 height 10
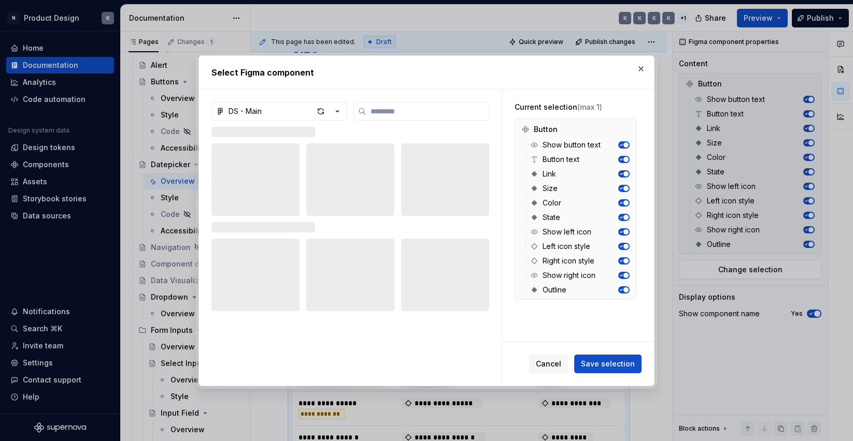
type textarea "*"
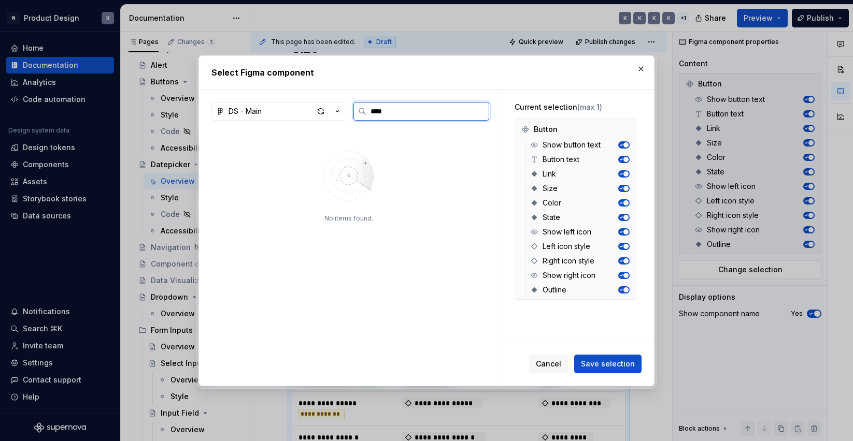
type input "****"
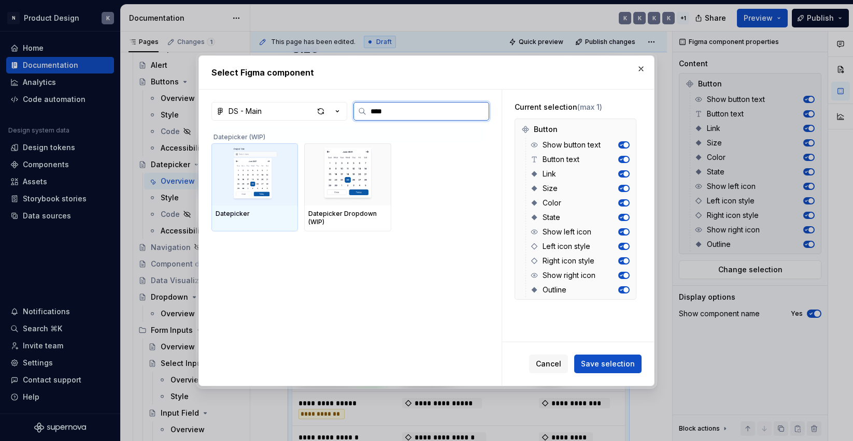
click at [278, 172] on img at bounding box center [255, 175] width 78 height 54
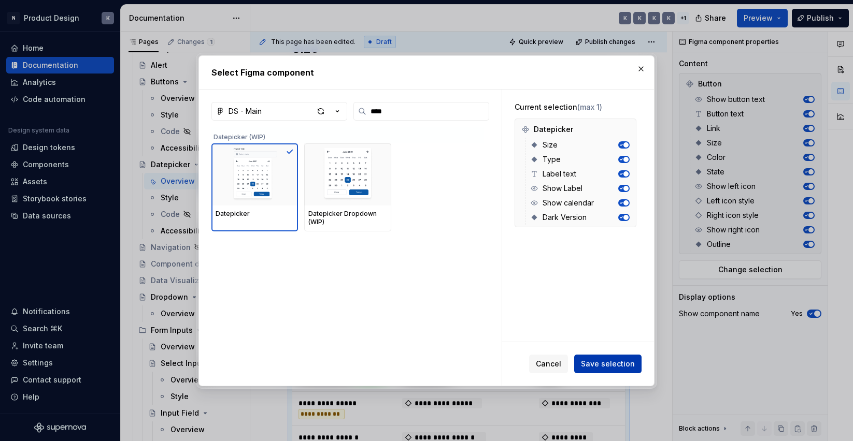
click at [600, 362] on span "Save selection" at bounding box center [608, 364] width 54 height 10
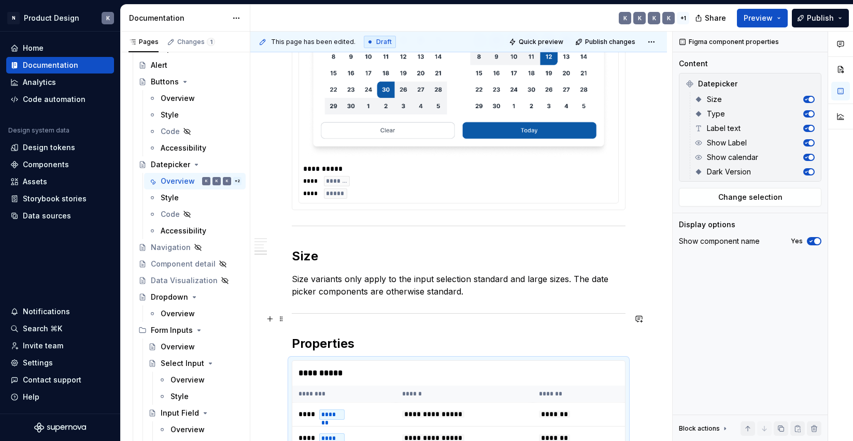
scroll to position [1344, 0]
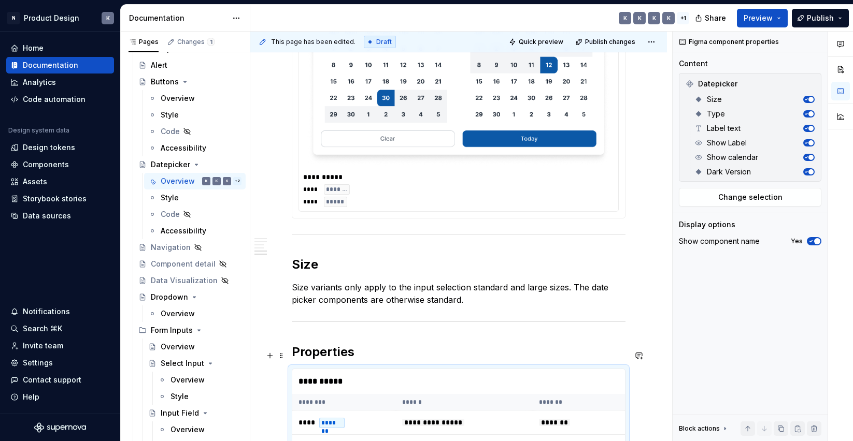
click at [292, 353] on h2 "Properties" at bounding box center [459, 352] width 334 height 17
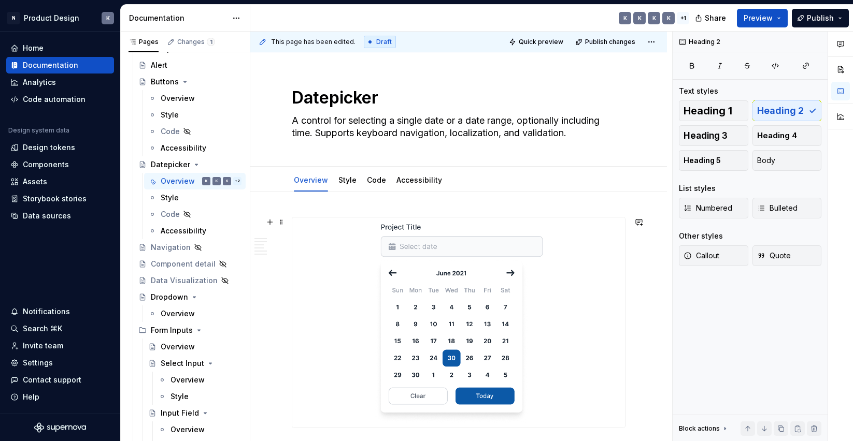
scroll to position [0, 0]
click at [419, 179] on link "Accessibility" at bounding box center [419, 180] width 46 height 9
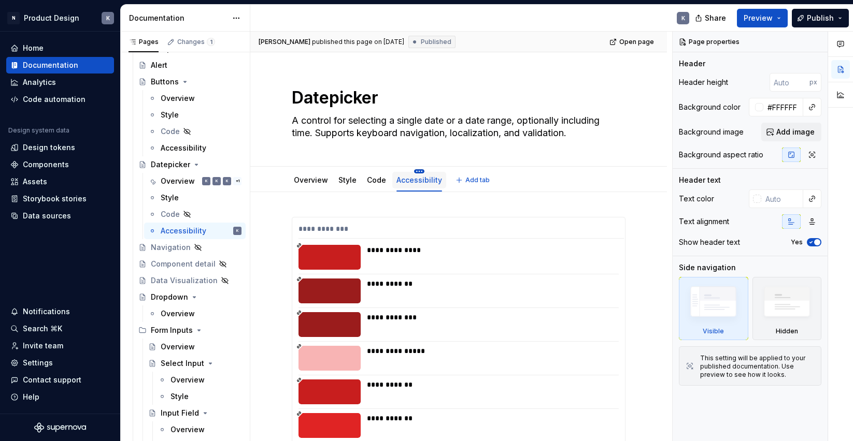
click at [416, 171] on html "N Product Design K Home Documentation Analytics Code automation Design system d…" at bounding box center [426, 220] width 853 height 441
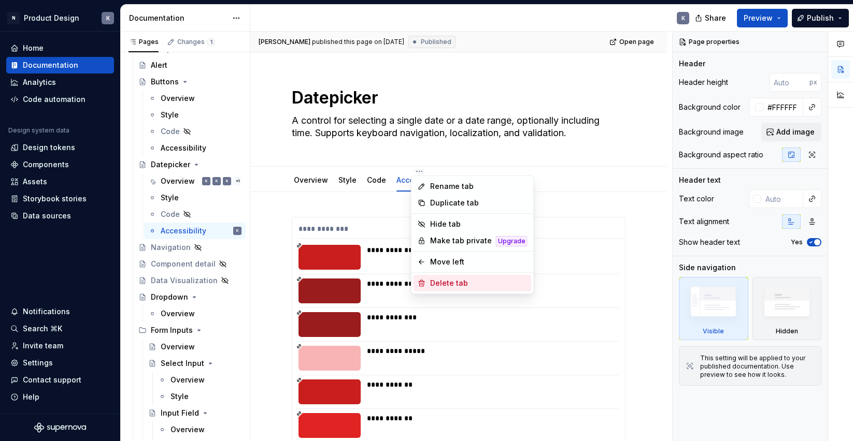
click at [440, 282] on div "Delete tab" at bounding box center [478, 283] width 97 height 10
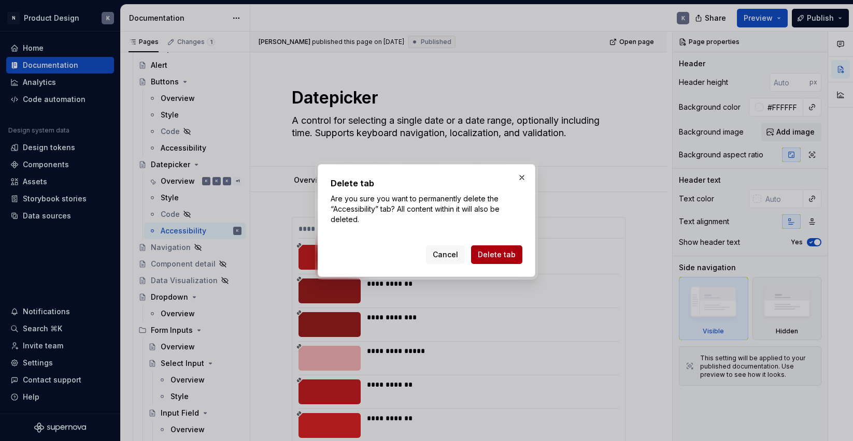
click at [496, 255] on span "Delete tab" at bounding box center [497, 255] width 38 height 10
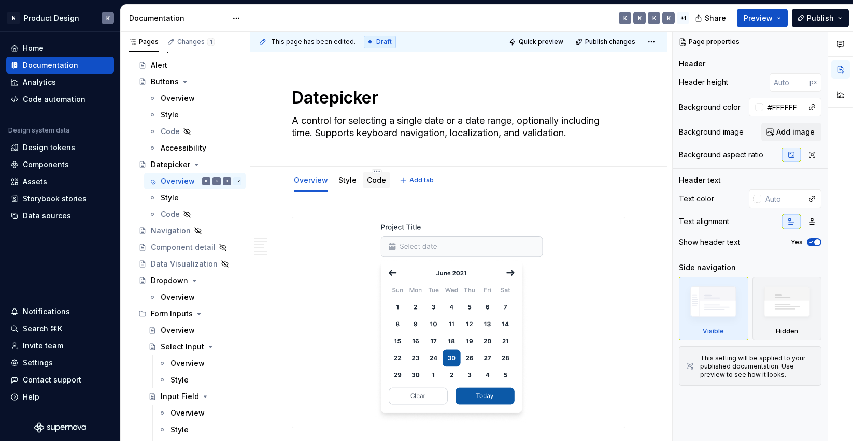
click at [374, 178] on link "Code" at bounding box center [376, 180] width 19 height 9
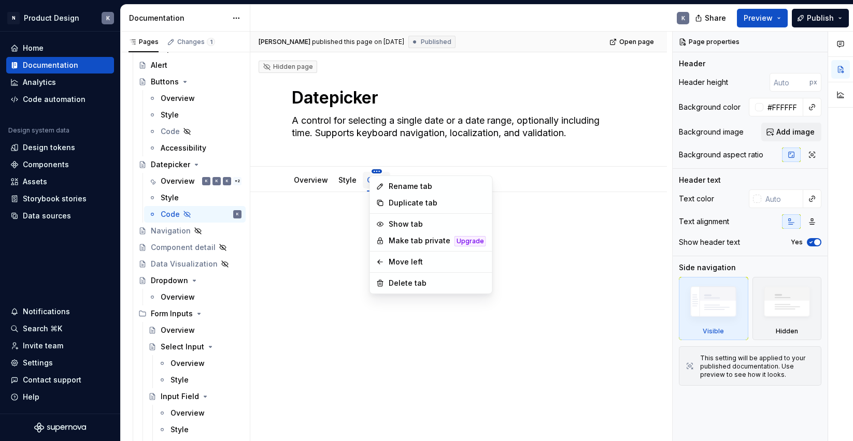
click at [375, 171] on html "N Product Design K Home Documentation Analytics Code automation Design system d…" at bounding box center [426, 220] width 853 height 441
click at [396, 282] on div "Delete tab" at bounding box center [437, 283] width 97 height 10
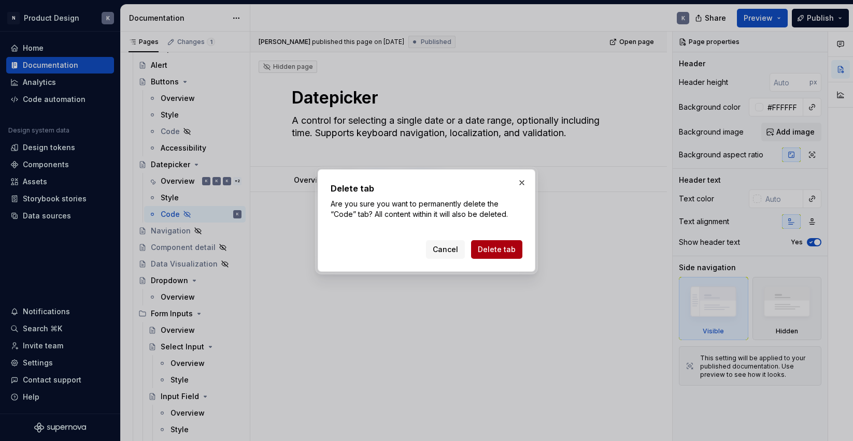
click at [498, 246] on span "Delete tab" at bounding box center [497, 250] width 38 height 10
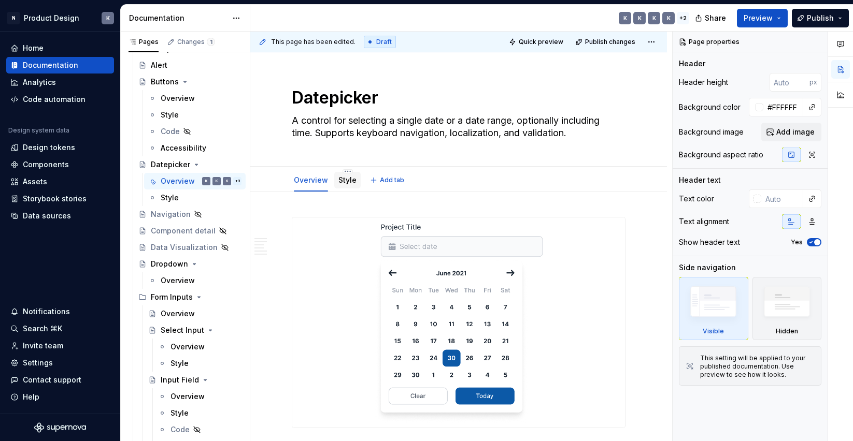
click at [346, 181] on link "Style" at bounding box center [347, 180] width 18 height 9
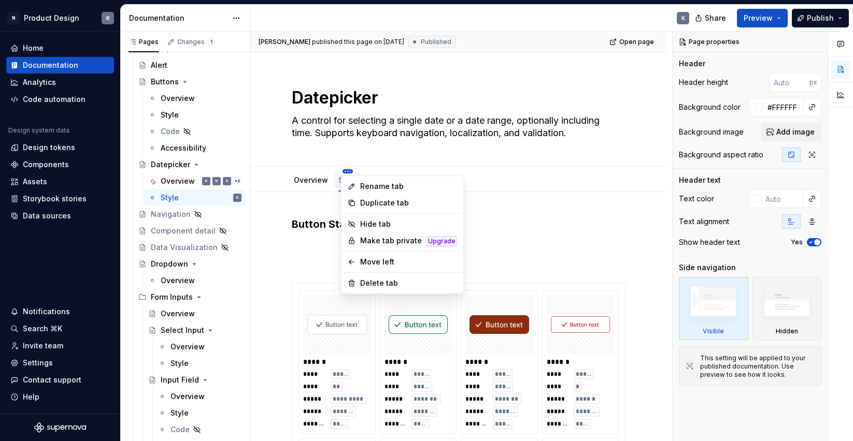
click at [345, 169] on html "N Product Design K Home Documentation Analytics Code automation Design system d…" at bounding box center [426, 220] width 853 height 441
click at [375, 287] on div "Delete tab" at bounding box center [408, 283] width 97 height 10
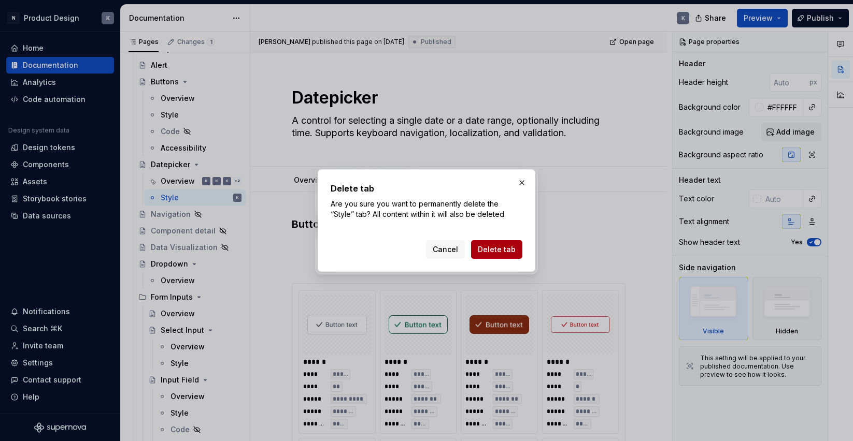
click at [506, 248] on span "Delete tab" at bounding box center [497, 250] width 38 height 10
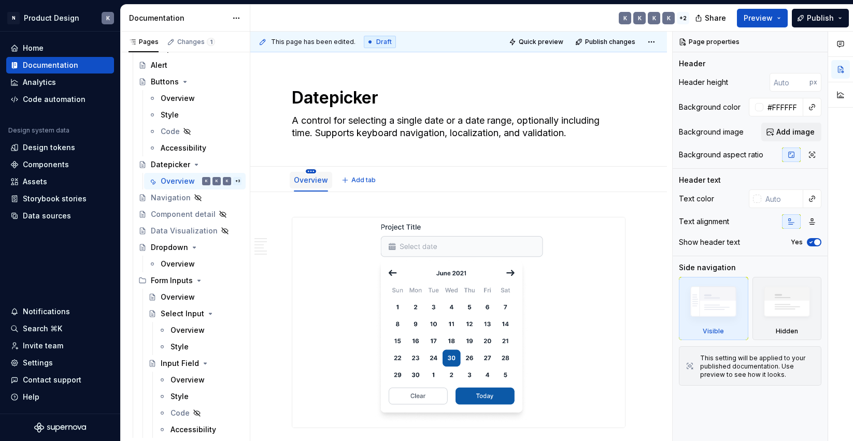
click at [311, 170] on html "N Product Design K Home Documentation Analytics Code automation Design system d…" at bounding box center [426, 220] width 853 height 441
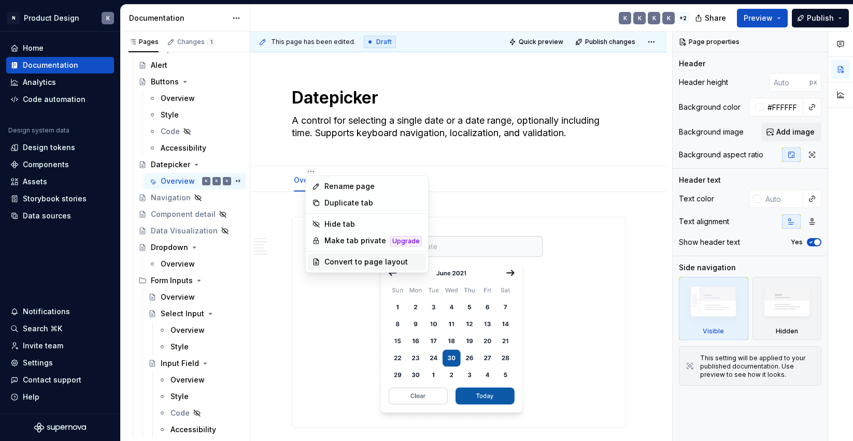
click at [367, 265] on div "Convert to page layout" at bounding box center [372, 262] width 97 height 10
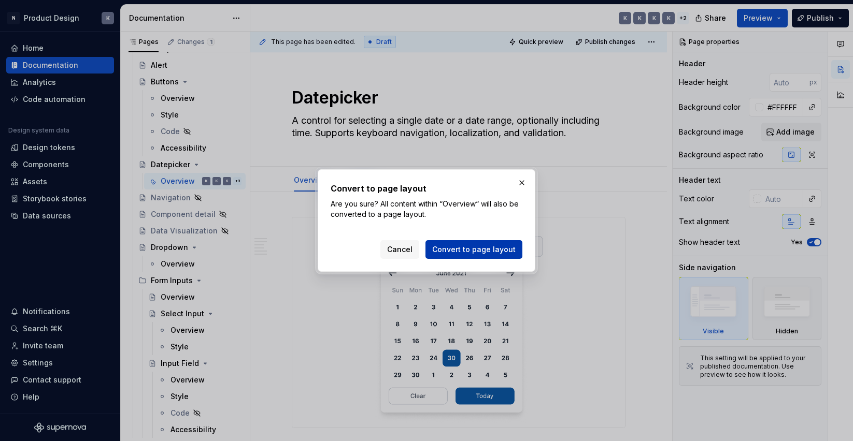
click at [454, 250] on span "Convert to page layout" at bounding box center [473, 250] width 83 height 10
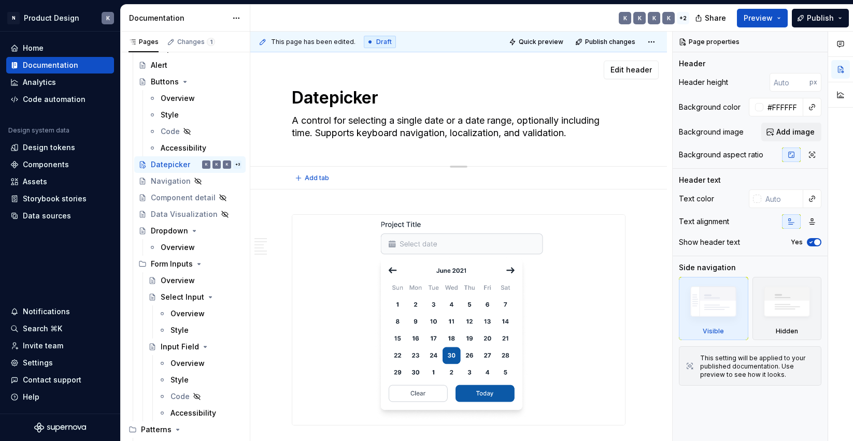
click at [325, 136] on textarea "A control for selecting a single date or a date range, optionally including tim…" at bounding box center [457, 126] width 334 height 29
drag, startPoint x: 318, startPoint y: 133, endPoint x: 575, endPoint y: 134, distance: 257.5
click at [575, 134] on textarea "A control for selecting a single date or a date range, optionally including tim…" at bounding box center [457, 126] width 334 height 29
type textarea "*"
type textarea "A control for selecting a single date or a date range, optionally including tim…"
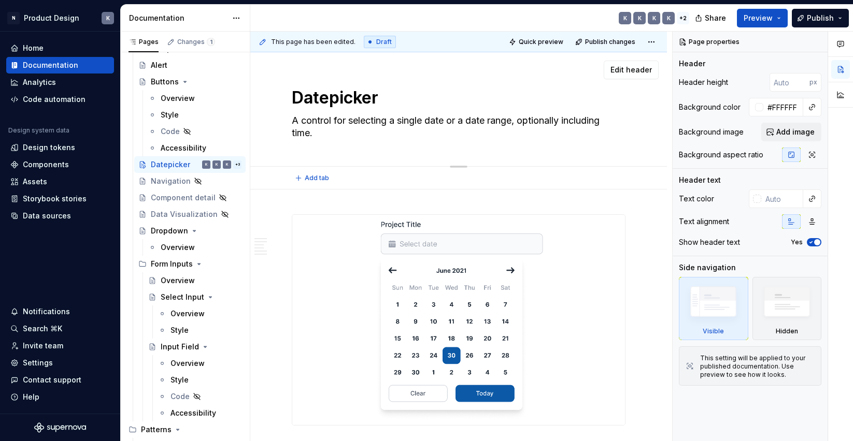
type textarea "*"
type textarea "A control for selecting a single date or a date range, optionally including tim…"
type textarea "*"
type textarea "A control for selecting a single date or a date range, optionally including tim…"
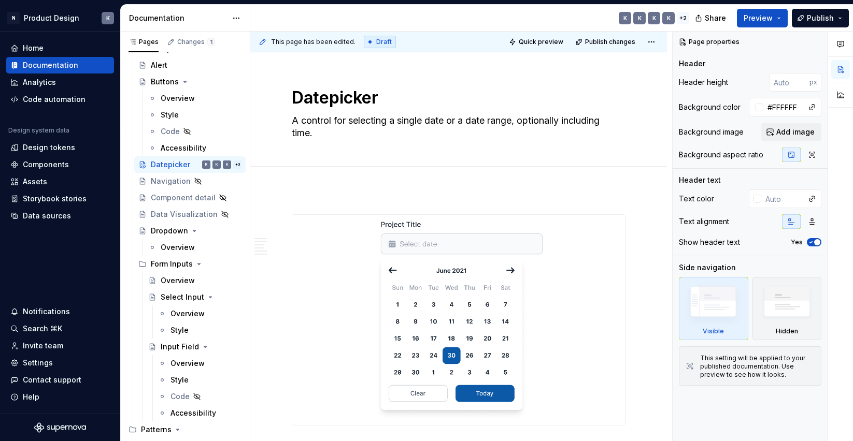
scroll to position [0, 0]
type textarea "*"
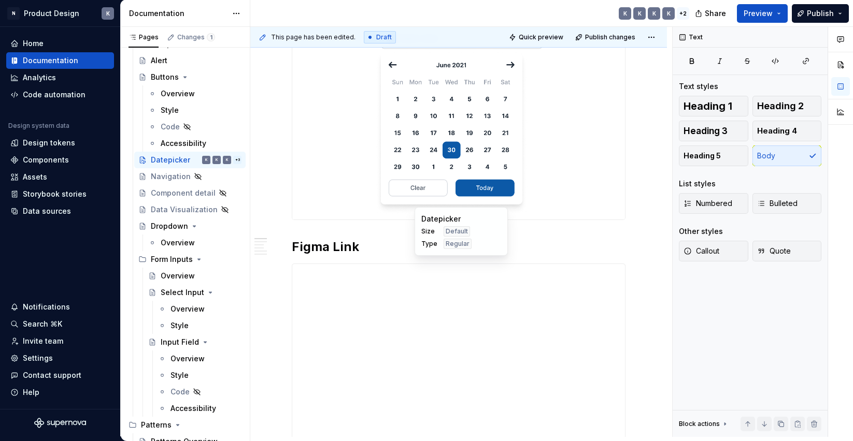
scroll to position [228, 0]
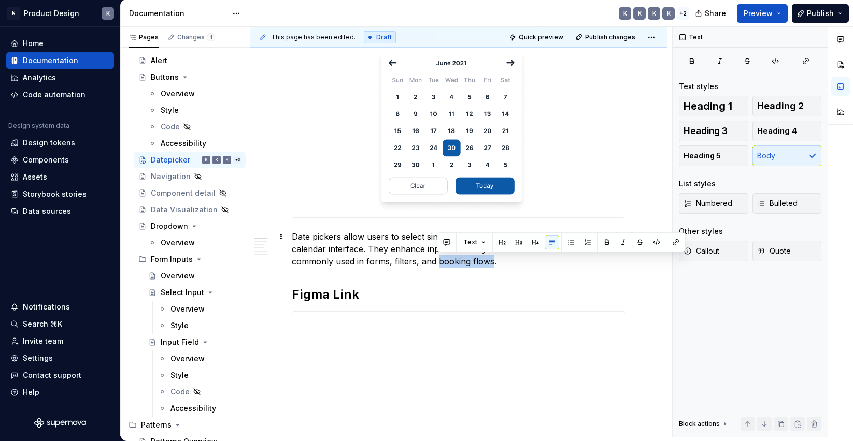
drag, startPoint x: 437, startPoint y: 262, endPoint x: 491, endPoint y: 263, distance: 53.9
click at [491, 263] on p "Date pickers allow users to select single or multiple dates through an interact…" at bounding box center [459, 249] width 334 height 37
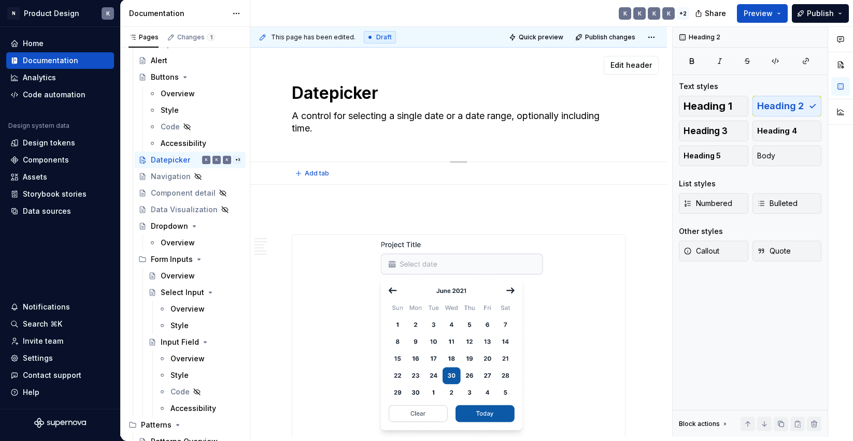
scroll to position [0, 0]
click at [606, 38] on span "Publish changes" at bounding box center [610, 37] width 50 height 8
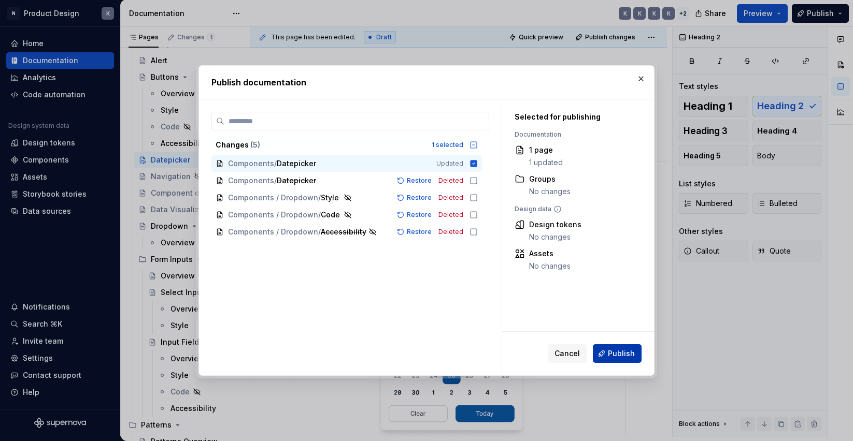
click at [617, 348] on button "Publish" at bounding box center [617, 354] width 49 height 19
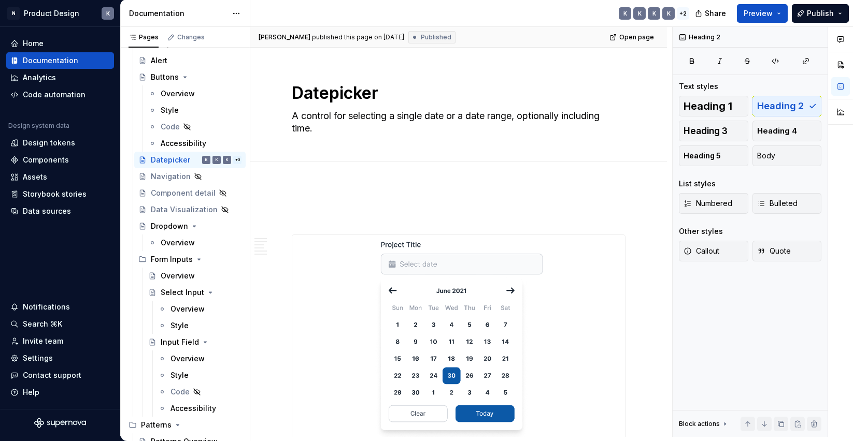
type textarea "*"
